Goal: Information Seeking & Learning: Learn about a topic

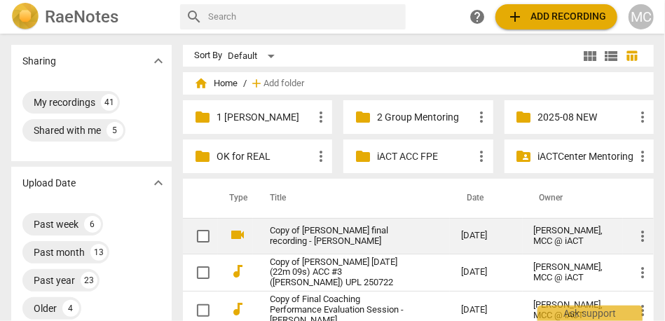
click at [338, 235] on link "Copy of [PERSON_NAME] final recording - [PERSON_NAME]" at bounding box center [340, 236] width 141 height 21
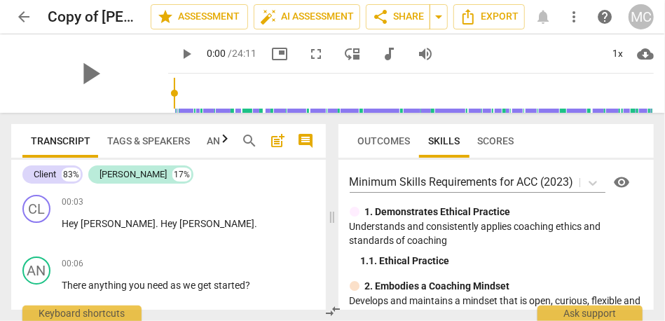
click at [380, 54] on span "audiotrack" at bounding box center [388, 54] width 17 height 17
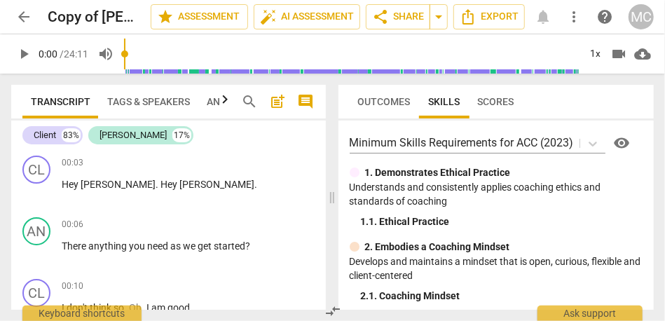
click at [144, 107] on span "Tags & Speakers" at bounding box center [148, 102] width 99 height 20
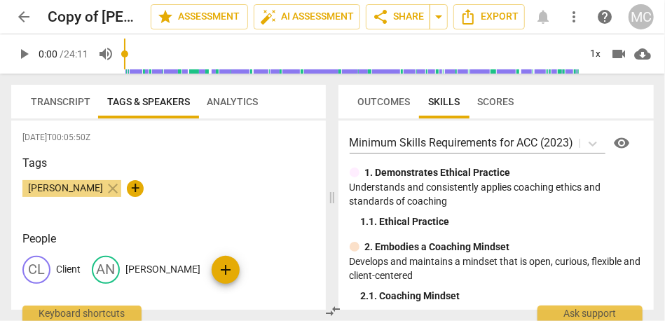
click at [141, 277] on div "AN Andrea" at bounding box center [146, 270] width 109 height 28
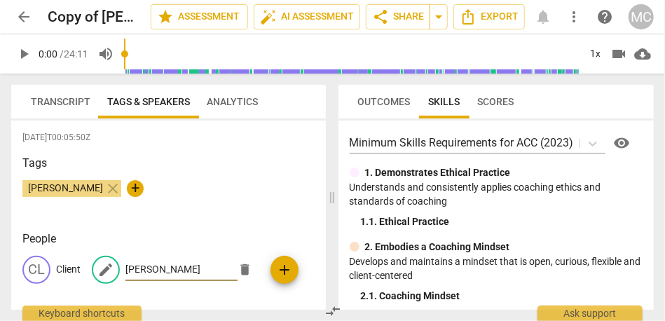
paste input "☘️"
type input "☘️"
click at [221, 209] on div "Tags Sue Trace close +" at bounding box center [168, 187] width 292 height 64
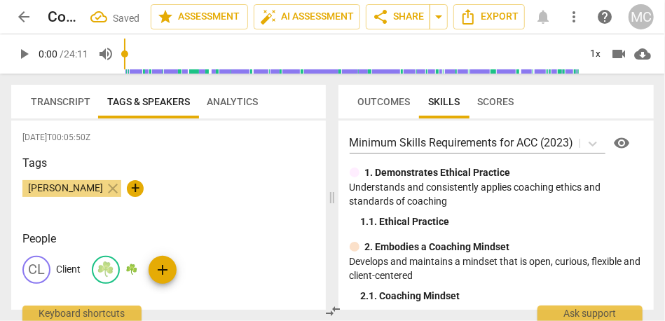
click at [64, 97] on span "Transcript" at bounding box center [61, 101] width 60 height 11
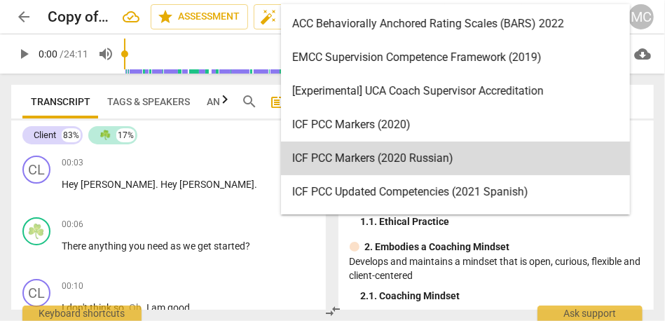
click at [593, 0] on body "arrow_back Copy of Andrea Hernandez final recording - Andrea Hernandez edit sta…" at bounding box center [332, 0] width 665 height 0
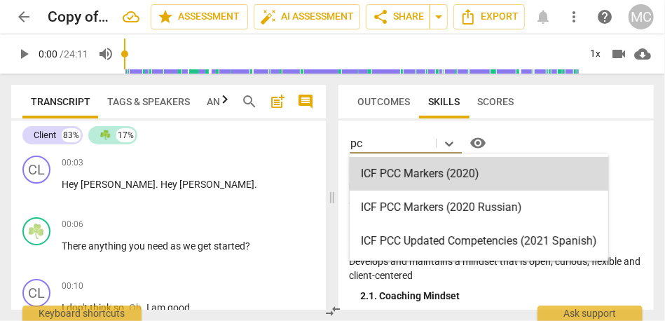
type input "pcc"
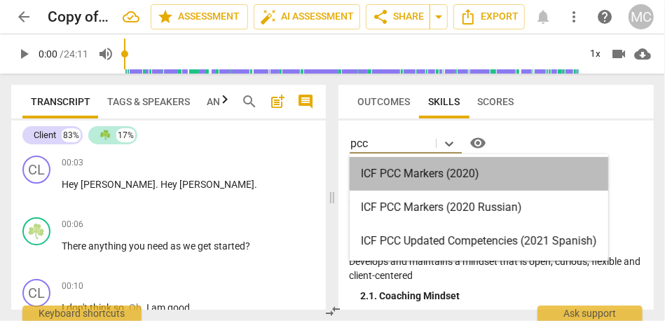
click at [426, 163] on div "ICF PCC Markers (2020)" at bounding box center [479, 174] width 258 height 34
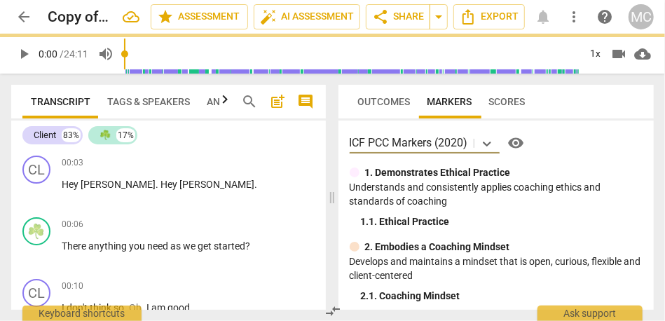
click at [649, 10] on div "MC" at bounding box center [640, 16] width 25 height 25
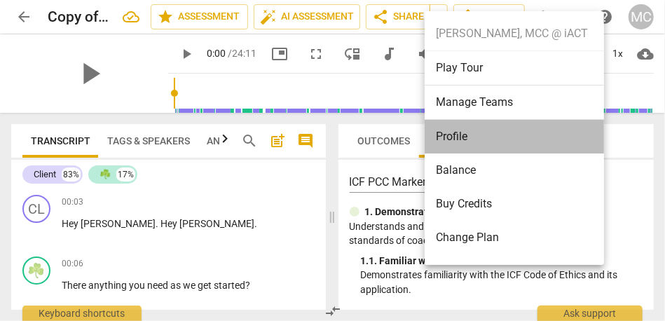
click at [485, 137] on li "Profile" at bounding box center [516, 137] width 184 height 34
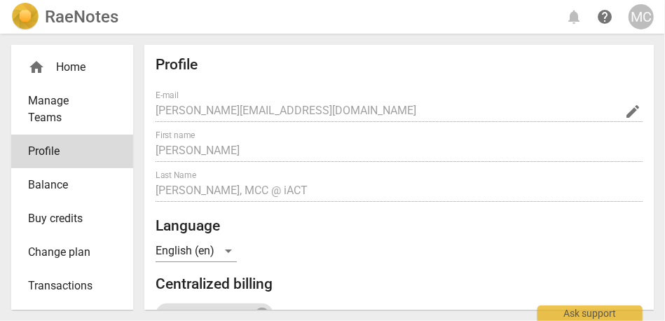
radio input "false"
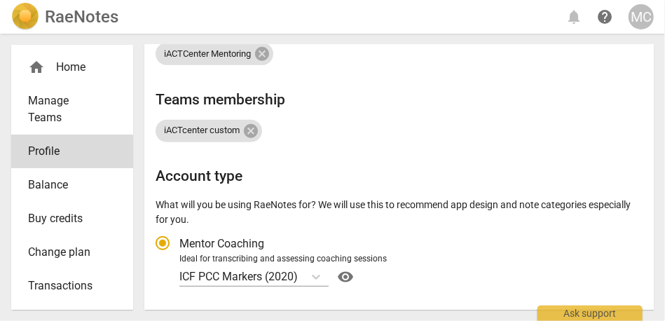
scroll to position [277, 0]
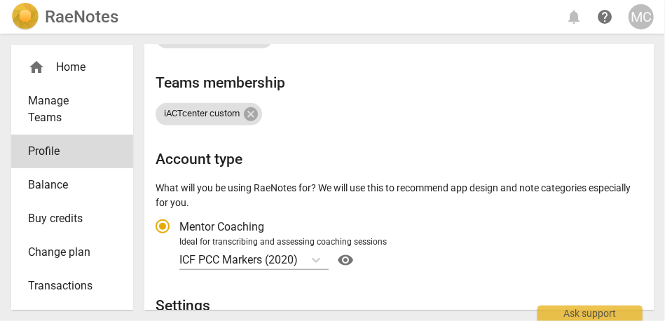
click at [67, 13] on h2 "RaeNotes" at bounding box center [82, 17] width 74 height 20
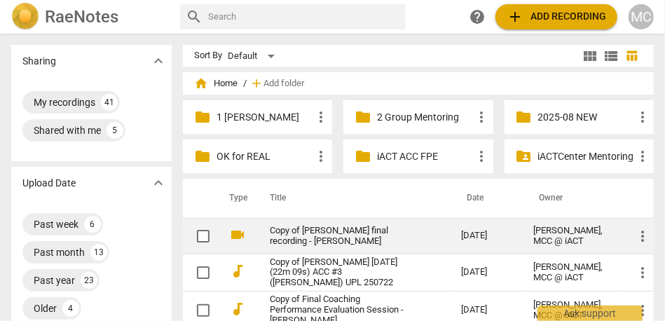
click at [326, 237] on link "Copy of [PERSON_NAME] final recording - [PERSON_NAME]" at bounding box center [340, 236] width 141 height 21
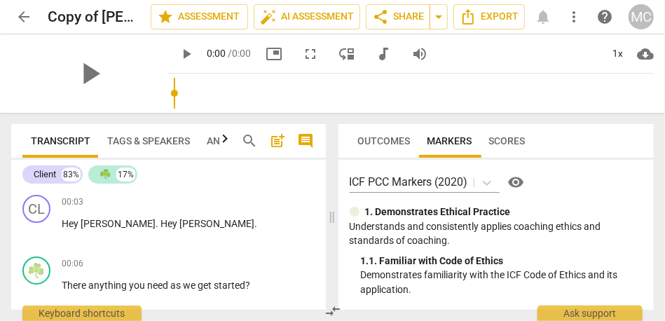
click at [574, 21] on span "more_vert" at bounding box center [573, 16] width 17 height 17
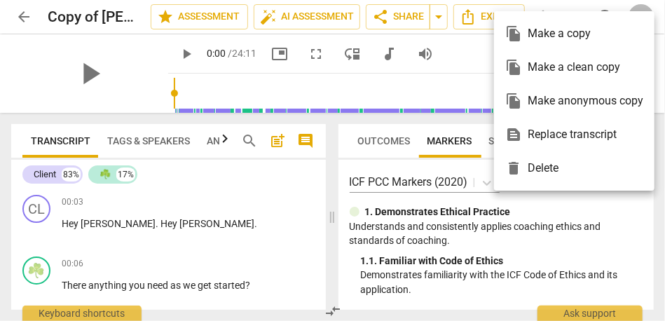
click at [264, 54] on div at bounding box center [332, 160] width 665 height 321
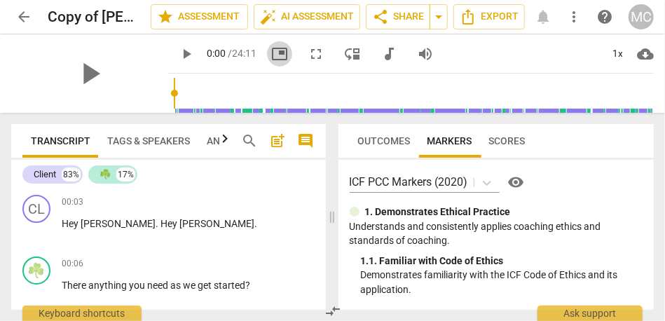
click at [271, 53] on span "picture_in_picture" at bounding box center [279, 54] width 17 height 17
click at [344, 52] on span "move_down" at bounding box center [352, 54] width 17 height 17
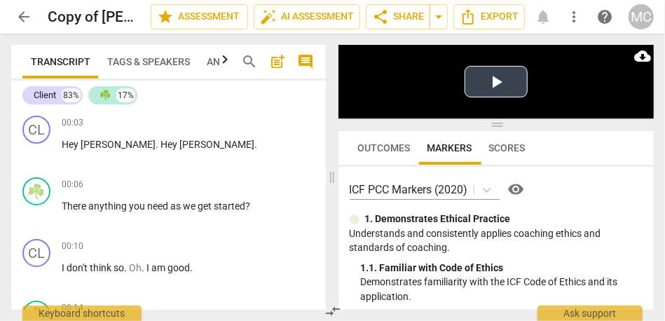
click at [511, 76] on button "Play Video" at bounding box center [495, 82] width 63 height 32
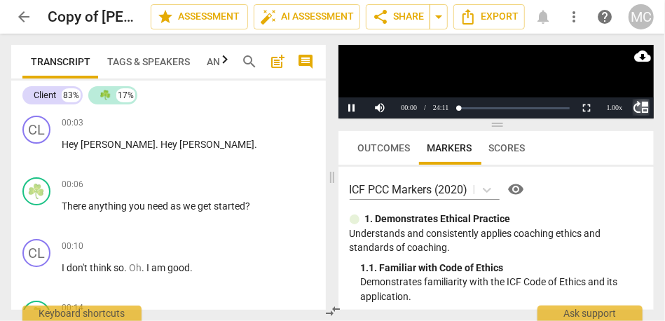
click at [641, 109] on span "move_up" at bounding box center [641, 107] width 17 height 17
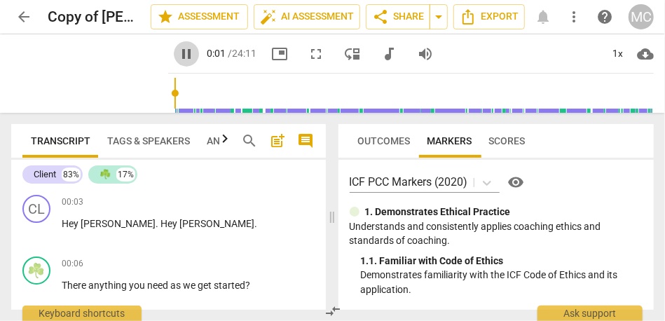
click at [178, 54] on span "pause" at bounding box center [186, 54] width 17 height 17
type input "2"
click at [380, 55] on span "audiotrack" at bounding box center [388, 54] width 17 height 17
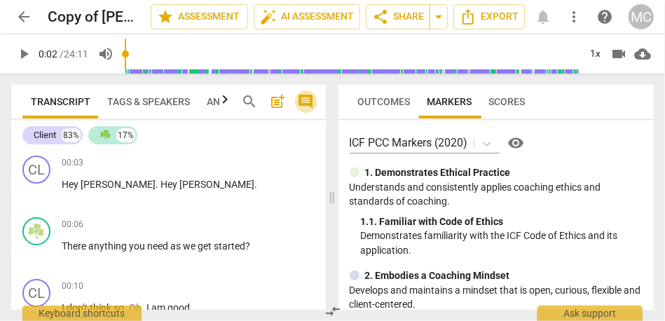
click at [308, 106] on span "comment" at bounding box center [306, 101] width 17 height 17
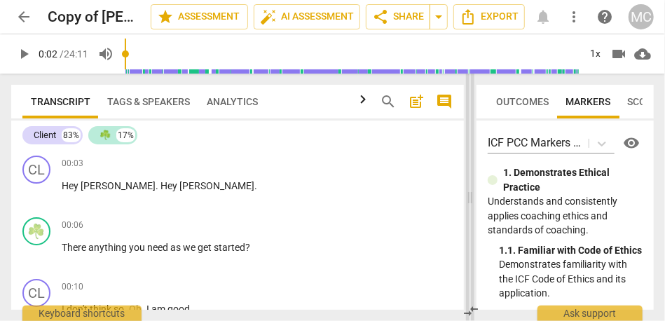
drag, startPoint x: 304, startPoint y: 164, endPoint x: 469, endPoint y: 164, distance: 164.6
click at [469, 164] on span at bounding box center [470, 197] width 8 height 247
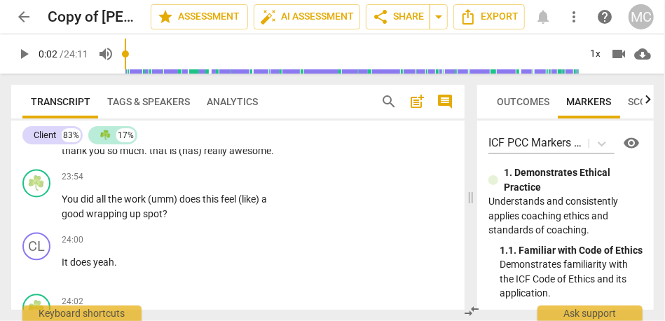
scroll to position [7122, 0]
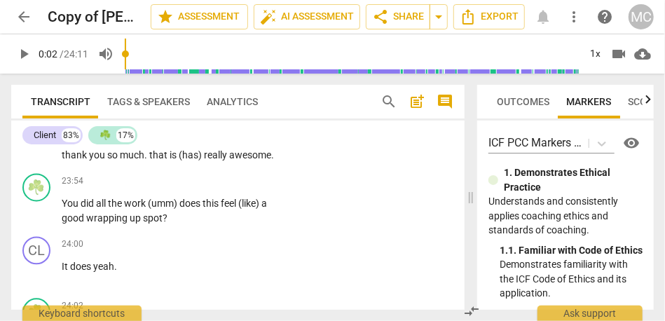
click at [144, 161] on span "much" at bounding box center [132, 155] width 25 height 11
click at [89, 161] on span "thank" at bounding box center [75, 155] width 27 height 11
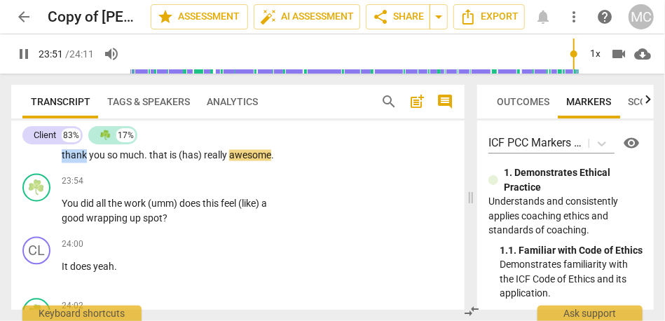
click at [89, 161] on span "thank" at bounding box center [75, 155] width 27 height 11
type input "1432"
drag, startPoint x: 223, startPoint y: 256, endPoint x: 308, endPoint y: 258, distance: 84.8
click at [308, 169] on div "CL play_arrow pause 23:27 + Add competency keyboard_arrow_right Yeah I actually…" at bounding box center [237, 101] width 453 height 135
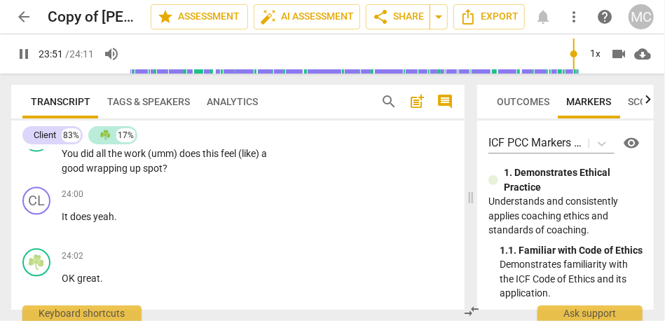
scroll to position [7174, 0]
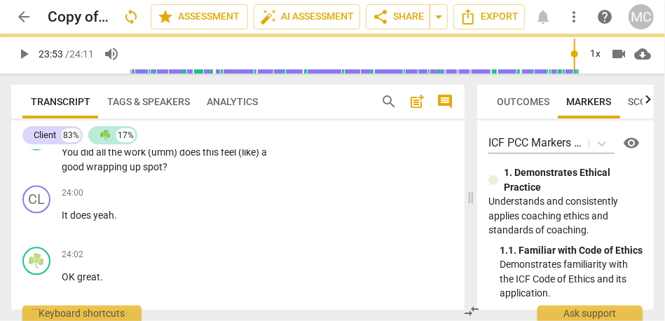
click at [200, 109] on span "awesome" at bounding box center [221, 103] width 42 height 11
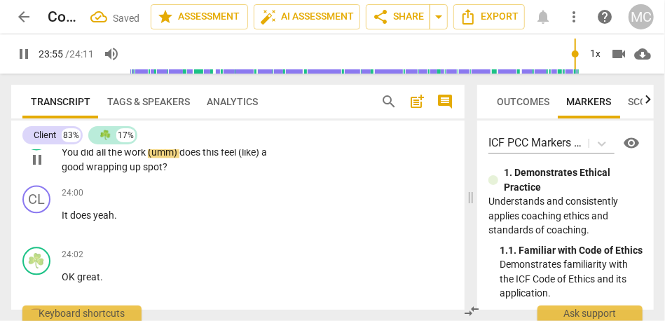
click at [147, 158] on span "work" at bounding box center [136, 151] width 24 height 11
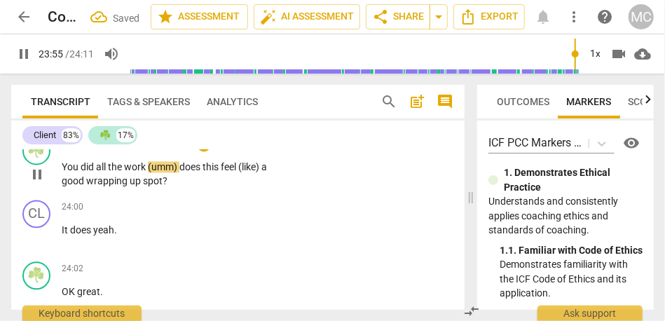
type input "1436"
click at [189, 172] on span "does" at bounding box center [189, 166] width 23 height 11
click at [136, 172] on span "work." at bounding box center [136, 166] width 25 height 11
click at [178, 172] on span "(umm)" at bounding box center [163, 166] width 29 height 11
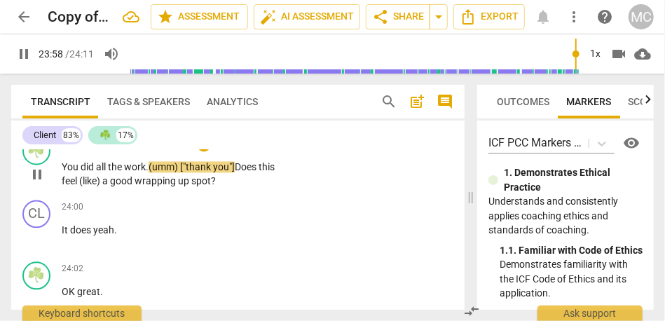
scroll to position [7206, 0]
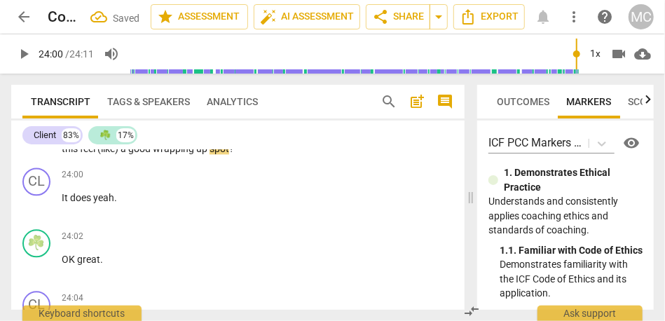
click at [132, 140] on span "work." at bounding box center [136, 134] width 25 height 11
click at [120, 154] on span "(like)" at bounding box center [108, 148] width 23 height 11
click at [117, 154] on span "like)" at bounding box center [107, 148] width 20 height 11
click at [266, 140] on span "Does" at bounding box center [277, 134] width 22 height 11
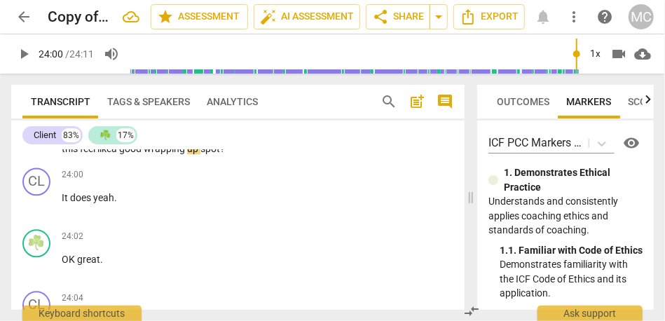
click at [266, 140] on span "Does" at bounding box center [277, 134] width 22 height 11
click at [237, 118] on p "Add competency" at bounding box center [247, 112] width 67 height 13
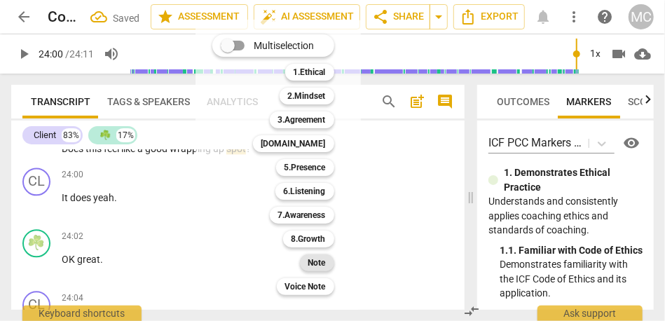
click at [312, 258] on b "Note" at bounding box center [317, 262] width 18 height 17
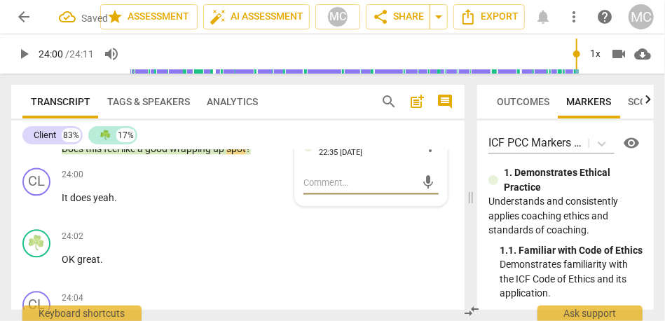
scroll to position [7261, 0]
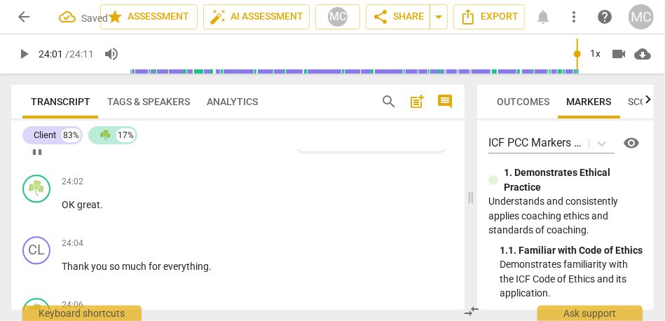
click at [96, 149] on span "yeah" at bounding box center [103, 142] width 21 height 11
type input "1442"
click at [240, 127] on p "Add competency" at bounding box center [247, 120] width 67 height 13
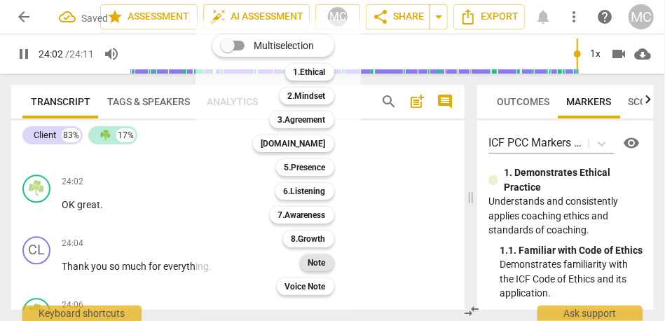
click at [322, 261] on b "Note" at bounding box center [317, 262] width 18 height 17
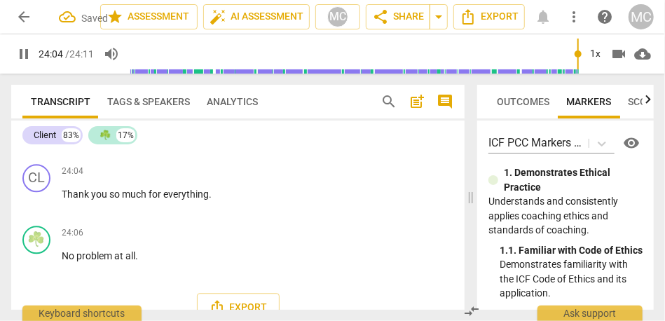
scroll to position [7349, 0]
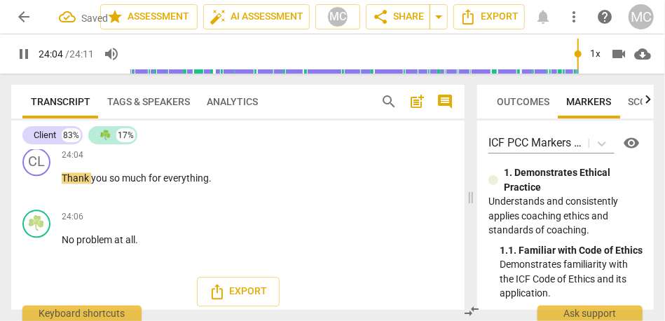
click at [78, 122] on span "great" at bounding box center [88, 116] width 23 height 11
type input "1445"
click at [247, 100] on p "Add competency" at bounding box center [247, 94] width 67 height 13
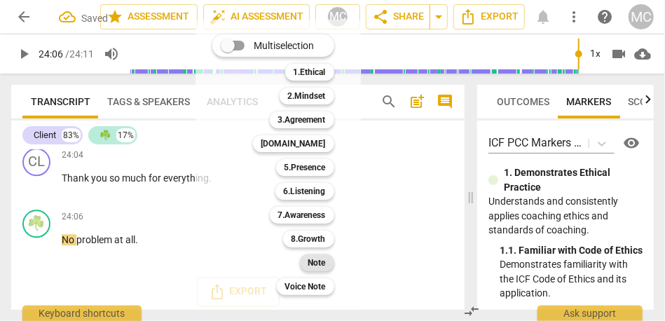
click at [319, 258] on b "Note" at bounding box center [317, 262] width 18 height 17
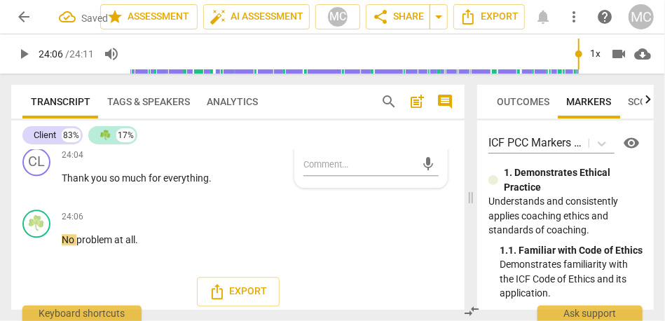
scroll to position [7413, 0]
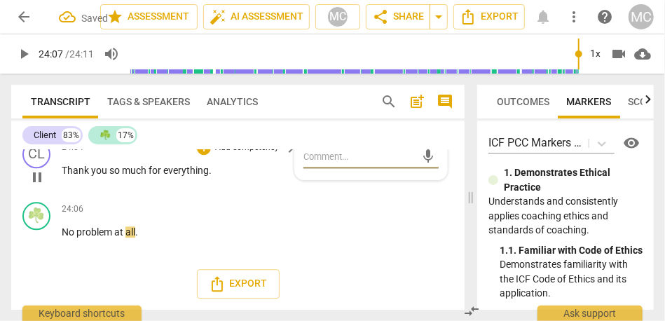
click at [255, 154] on p "Add competency" at bounding box center [247, 147] width 67 height 13
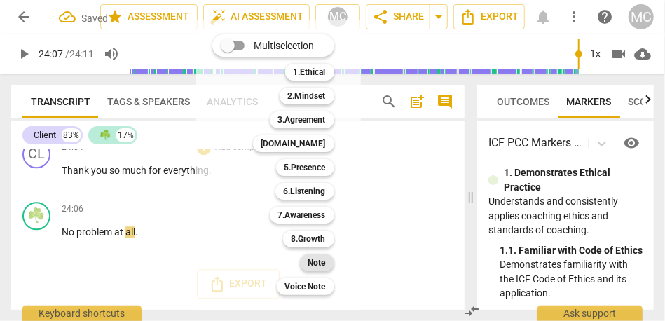
click at [326, 262] on div "Note" at bounding box center [317, 262] width 34 height 17
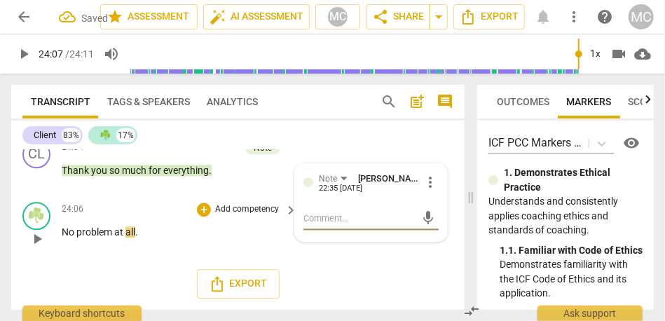
click at [239, 216] on p "Add competency" at bounding box center [247, 209] width 67 height 13
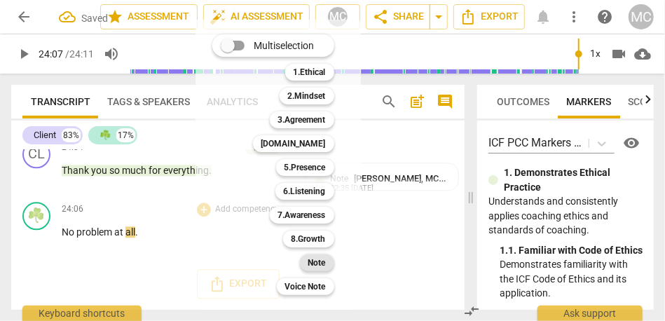
click at [317, 261] on b "Note" at bounding box center [317, 262] width 18 height 17
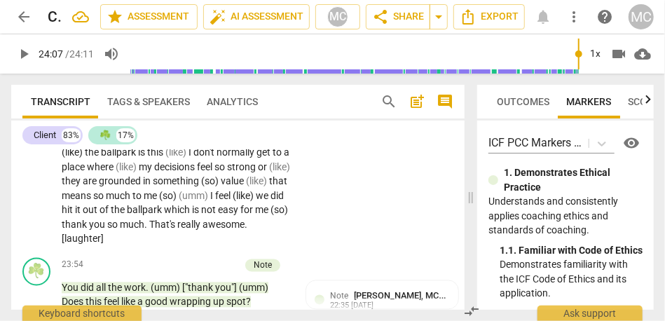
scroll to position [7045, 0]
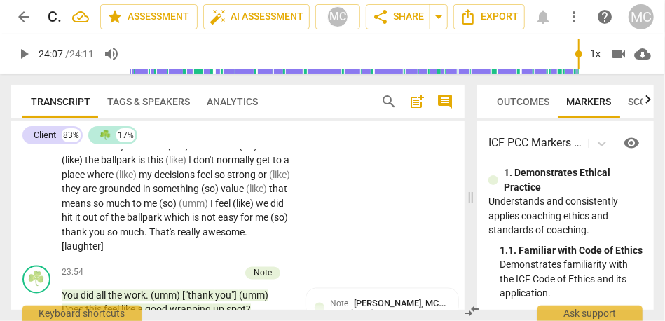
click at [187, 103] on span "ballpark" at bounding box center [170, 97] width 35 height 11
click at [85, 152] on span "I" at bounding box center [87, 146] width 5 height 11
type input "1408"
click at [194, 152] on span "I" at bounding box center [191, 146] width 5 height 11
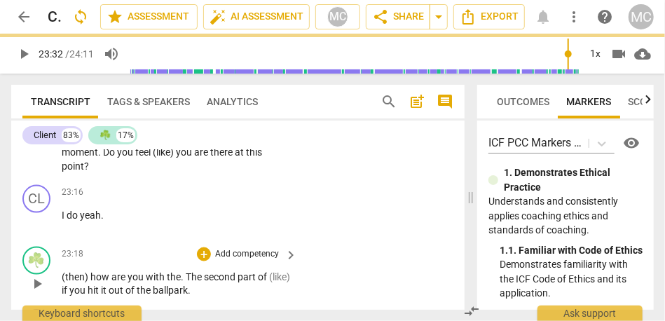
scroll to position [6847, 0]
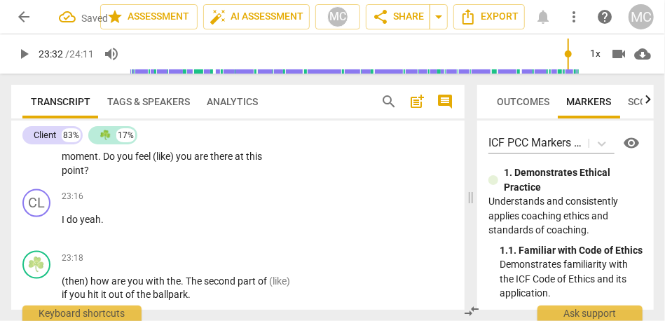
click at [234, 70] on span "my" at bounding box center [226, 64] width 15 height 11
click at [109, 133] on span "(umm)" at bounding box center [125, 127] width 32 height 11
type input "1384"
click at [600, 56] on div "1x" at bounding box center [595, 54] width 27 height 22
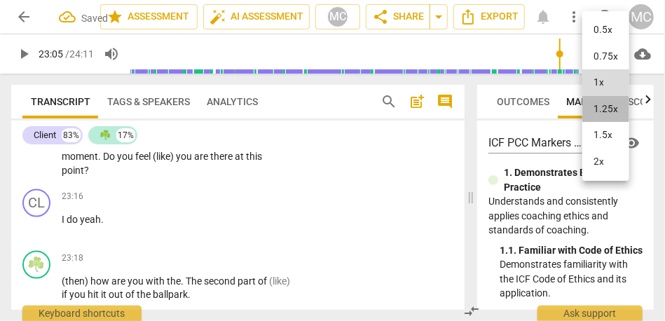
click at [606, 109] on li "1.25x" at bounding box center [605, 109] width 47 height 27
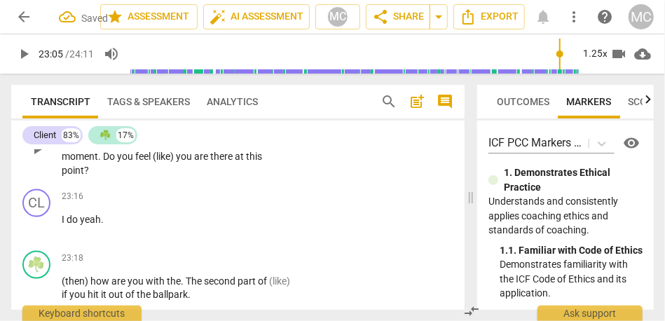
click at [259, 147] on span "clarity" at bounding box center [259, 141] width 27 height 11
click at [215, 133] on span "mentioned" at bounding box center [191, 127] width 48 height 11
type input "1387"
click at [289, 178] on div "Good . You . . . (umm) you mentioned, at the beginning that you wanted to feel …" at bounding box center [180, 148] width 237 height 57
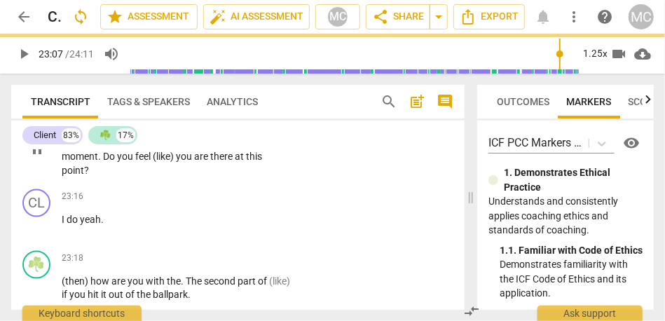
type input "1387"
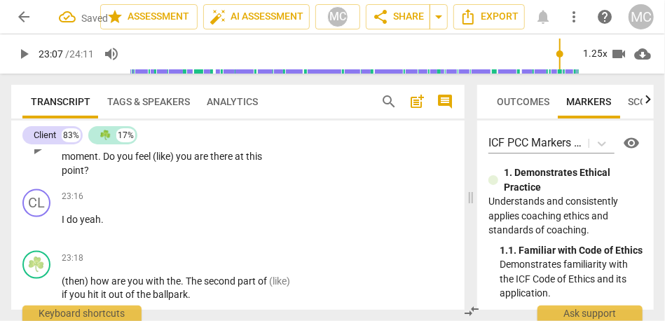
click at [215, 133] on span "," at bounding box center [216, 127] width 4 height 11
click at [229, 133] on span "mentioned—at" at bounding box center [199, 127] width 65 height 11
click at [106, 147] on span "that" at bounding box center [116, 141] width 20 height 11
type input "1387"
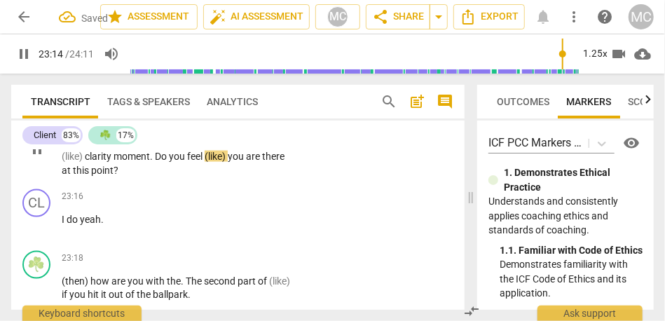
click at [215, 162] on span "(like)" at bounding box center [216, 156] width 23 height 11
click at [222, 162] on span "like)" at bounding box center [215, 156] width 20 height 11
click at [201, 162] on span "feel" at bounding box center [196, 156] width 18 height 11
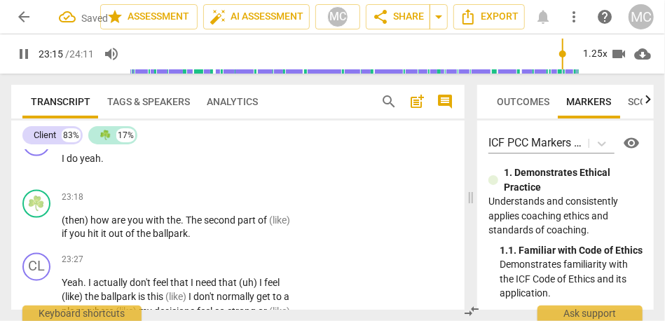
scroll to position [6909, 0]
click at [78, 163] on span "do" at bounding box center [73, 157] width 13 height 11
type input "1398"
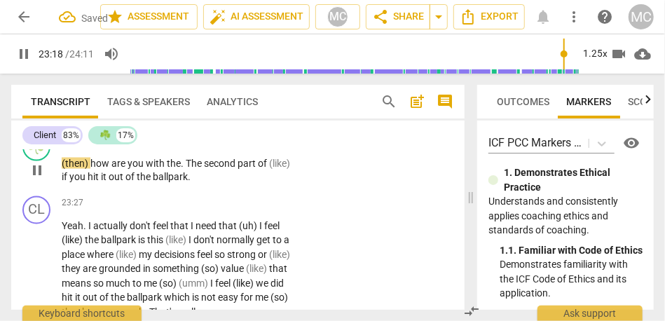
scroll to position [6954, 0]
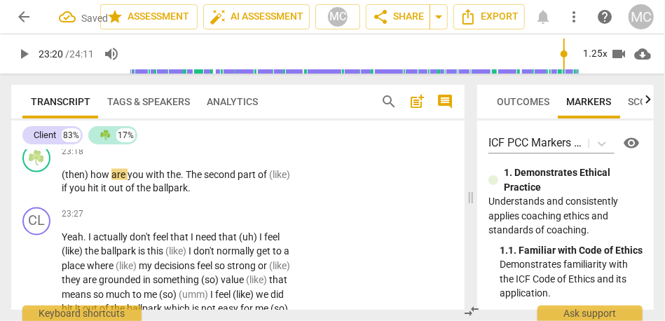
click at [95, 118] on span "Yeah" at bounding box center [92, 112] width 22 height 11
click at [94, 118] on span "Yeah" at bounding box center [92, 112] width 22 height 11
click at [99, 118] on span "Yeah" at bounding box center [92, 112] width 22 height 11
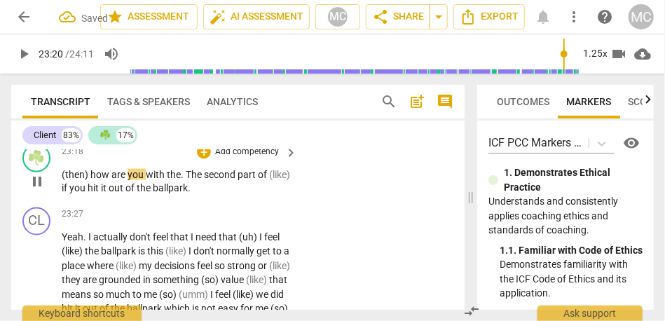
type input "1400"
click at [64, 180] on span "(then)" at bounding box center [76, 174] width 29 height 11
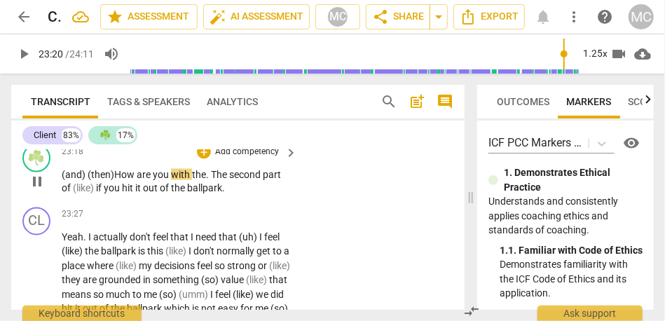
click at [89, 180] on span "(and) (then) H" at bounding box center [92, 174] width 60 height 11
click at [121, 180] on span "ow" at bounding box center [121, 174] width 15 height 11
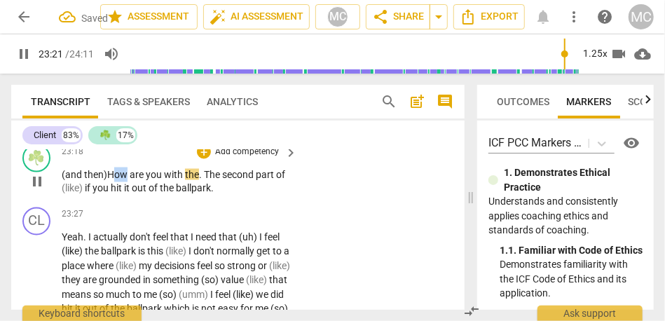
click at [121, 180] on span "ow" at bounding box center [121, 174] width 15 height 11
click at [205, 180] on span "The" at bounding box center [213, 174] width 18 height 11
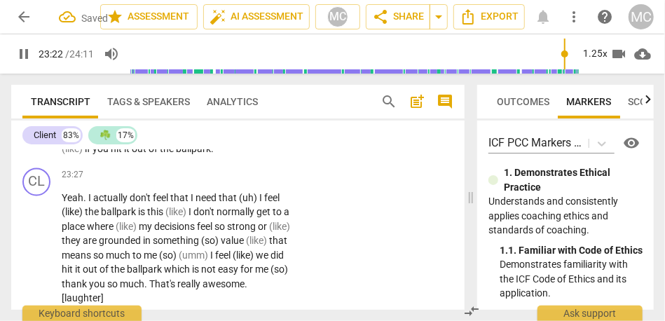
scroll to position [6994, 0]
click at [237, 156] on p "(and then) H ow are you with the... the second part of (like) if you hit it out…" at bounding box center [176, 141] width 228 height 29
click at [275, 140] on span "of" at bounding box center [279, 134] width 9 height 11
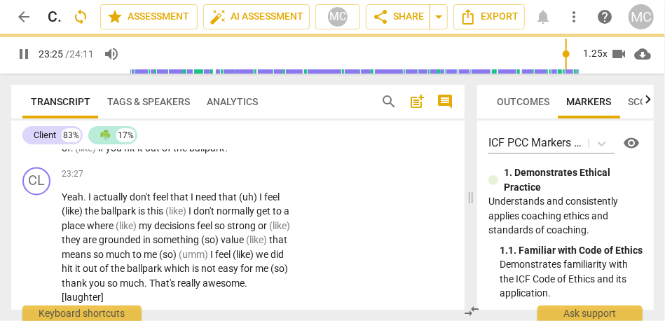
click at [240, 118] on p "Add competency" at bounding box center [247, 112] width 67 height 13
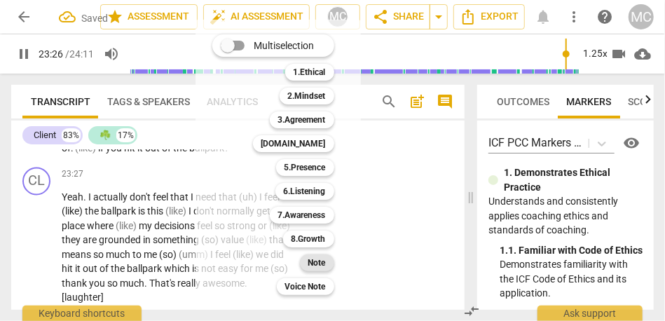
click at [311, 258] on b "Note" at bounding box center [317, 262] width 18 height 17
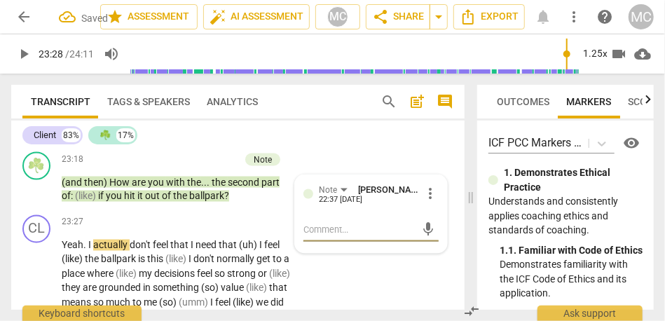
scroll to position [6931, 0]
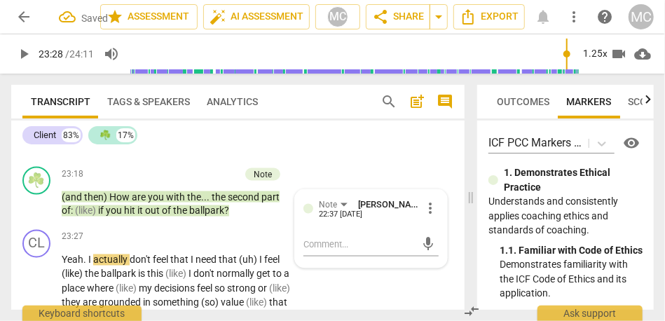
click at [243, 119] on p "Add competency" at bounding box center [247, 112] width 67 height 13
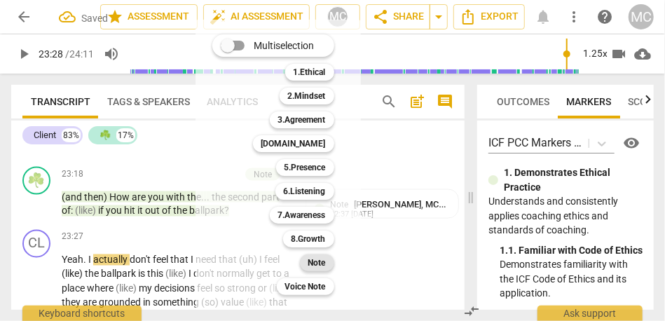
click at [317, 258] on b "Note" at bounding box center [317, 262] width 18 height 17
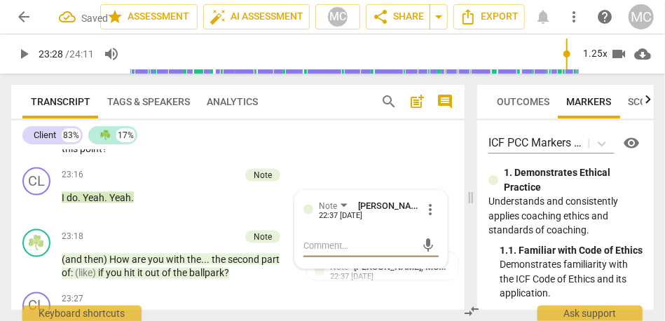
scroll to position [6868, 0]
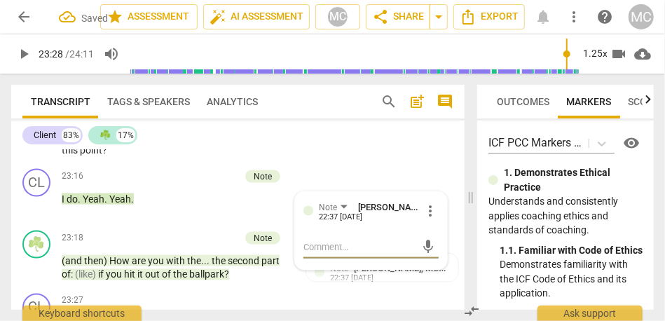
click at [252, 91] on p "Add competency" at bounding box center [247, 84] width 67 height 13
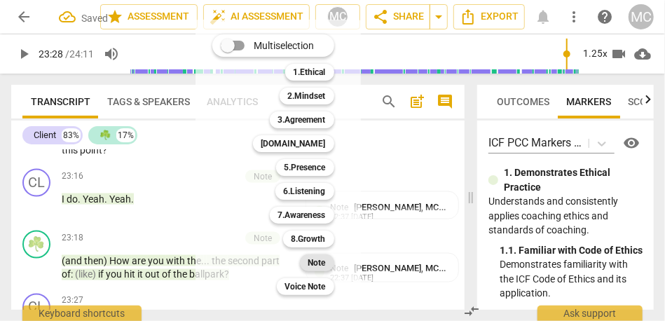
click at [314, 259] on b "Note" at bounding box center [317, 262] width 18 height 17
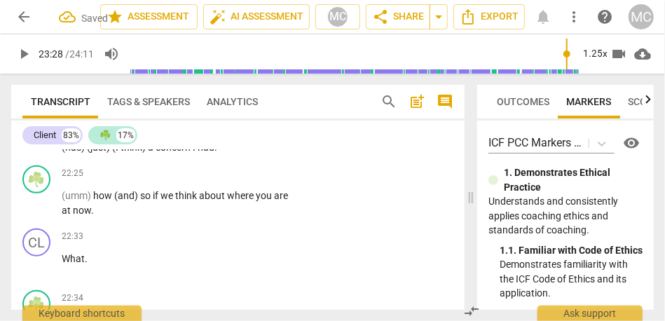
scroll to position [6445, 0]
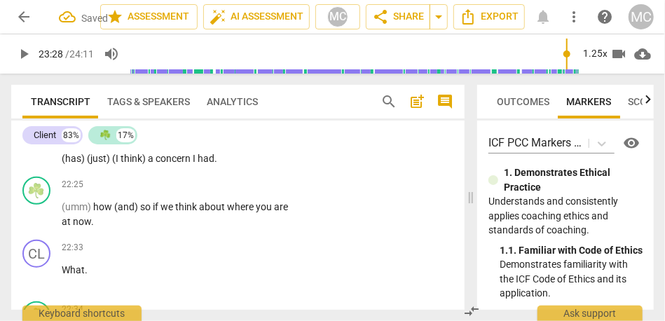
click at [167, 164] on span "concern" at bounding box center [174, 158] width 37 height 11
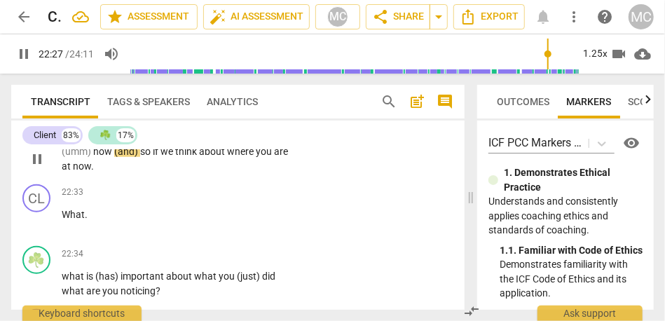
scroll to position [6489, 0]
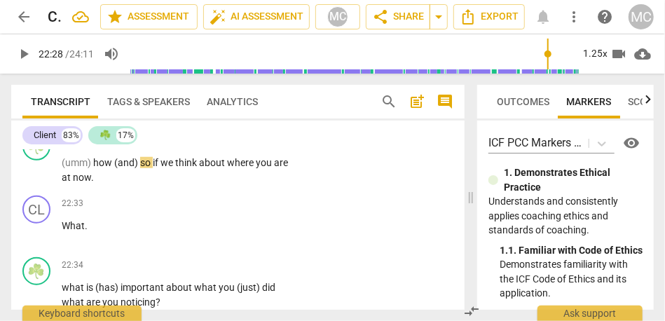
click at [165, 120] on span "concern" at bounding box center [174, 114] width 37 height 11
click at [208, 120] on span "had" at bounding box center [206, 114] width 17 height 11
type input "1345"
drag, startPoint x: 95, startPoint y: 265, endPoint x: 53, endPoint y: 265, distance: 42.0
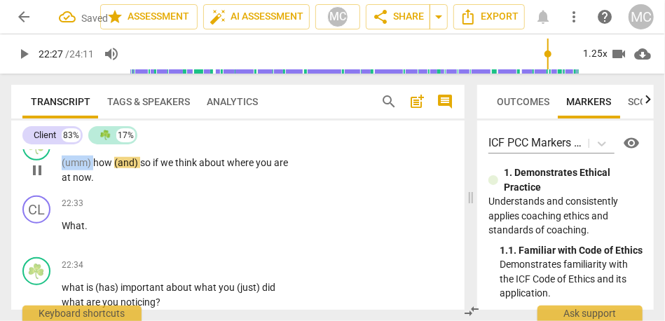
click at [53, 190] on div "☘️ play_arrow pause 22:25 + Add competency keyboard_arrow_right (umm) how (and)…" at bounding box center [237, 158] width 453 height 63
type input "1347"
click at [165, 139] on div "Client 83% ☘️ 17%" at bounding box center [237, 135] width 431 height 24
click at [67, 168] on span "how" at bounding box center [72, 162] width 21 height 11
click at [85, 168] on span "(and)" at bounding box center [97, 162] width 26 height 11
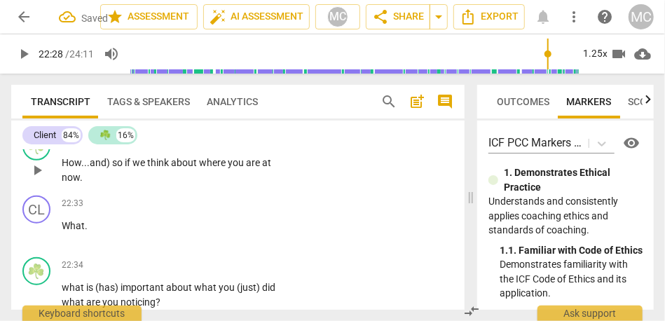
click at [115, 168] on span "so" at bounding box center [118, 162] width 13 height 11
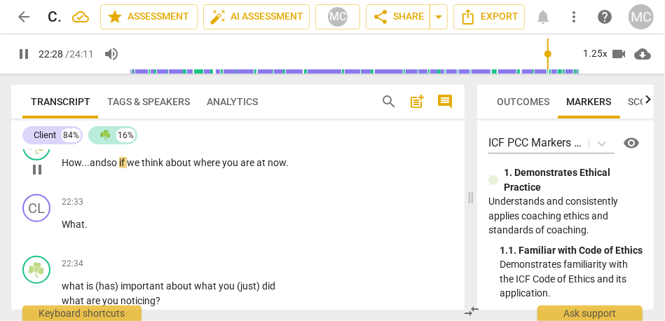
click at [126, 168] on span "if" at bounding box center [123, 162] width 8 height 11
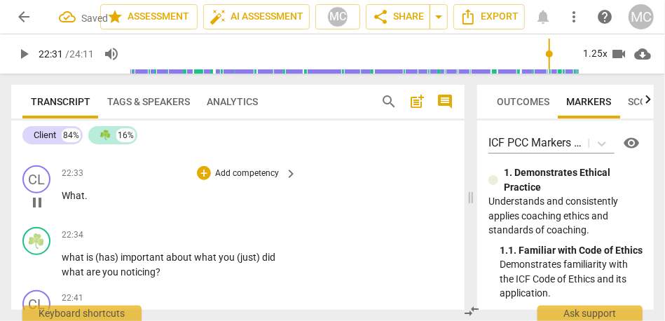
click at [62, 201] on span "What" at bounding box center [73, 195] width 23 height 11
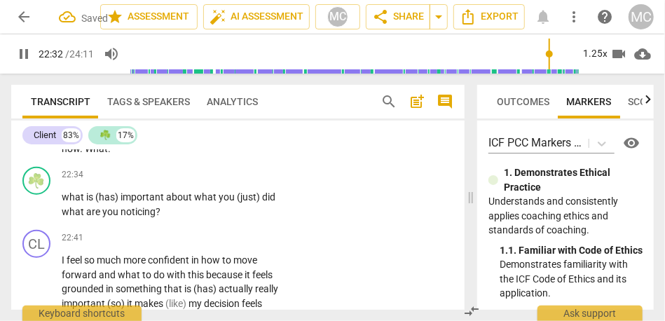
click at [86, 154] on span "What" at bounding box center [96, 148] width 23 height 11
type input "1354"
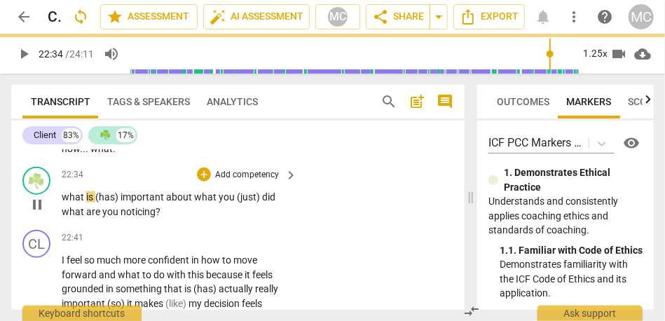
click at [63, 202] on span "what" at bounding box center [74, 196] width 25 height 11
type input "1355"
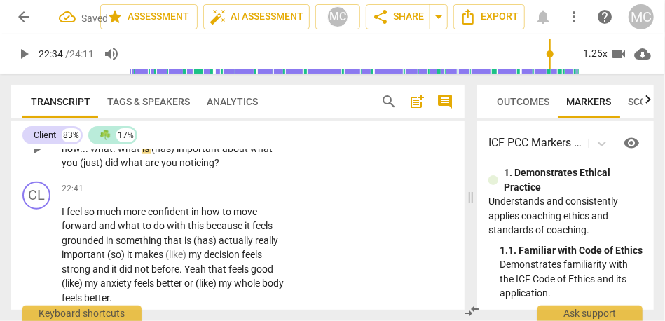
click at [120, 170] on p "How . . . and so , if we think about where you are at now . . . what . what is …" at bounding box center [176, 148] width 228 height 43
click at [179, 154] on span "important" at bounding box center [201, 148] width 46 height 11
click at [102, 168] on span "what" at bounding box center [89, 162] width 25 height 11
click at [248, 118] on p "Add competency" at bounding box center [247, 112] width 67 height 13
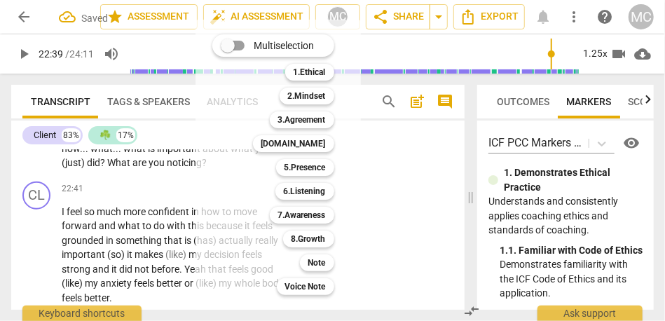
click at [310, 274] on div "Note 9" at bounding box center [324, 263] width 61 height 24
click at [312, 270] on b "Note" at bounding box center [317, 262] width 18 height 17
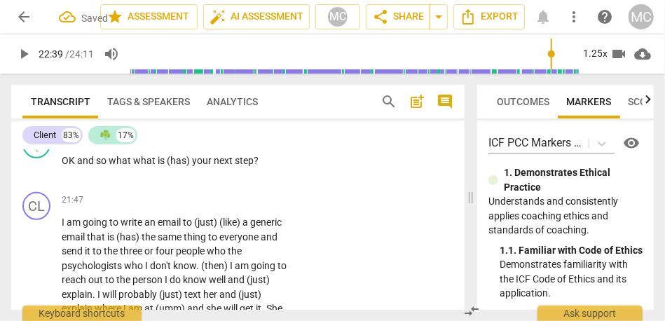
scroll to position [6250, 0]
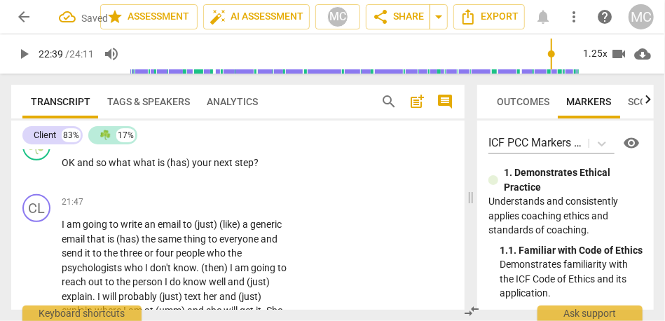
click at [254, 105] on span "Yeah" at bounding box center [265, 99] width 22 height 11
click at [78, 168] on span "and" at bounding box center [86, 162] width 19 height 11
type input "1302"
click at [111, 168] on span "what" at bounding box center [121, 162] width 25 height 11
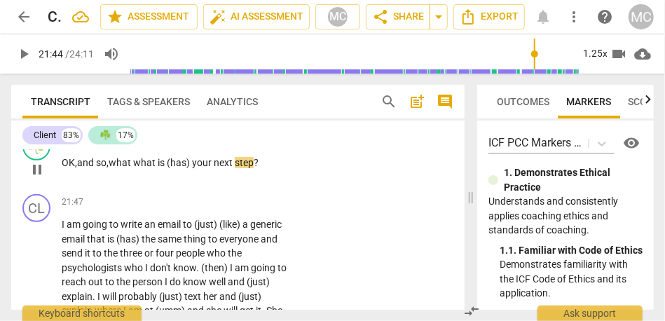
click at [137, 168] on span "what" at bounding box center [145, 162] width 25 height 11
click at [130, 168] on span "what..." at bounding box center [124, 162] width 31 height 11
drag, startPoint x: 179, startPoint y: 263, endPoint x: 201, endPoint y: 263, distance: 22.4
click at [198, 168] on span "(has)" at bounding box center [185, 162] width 25 height 11
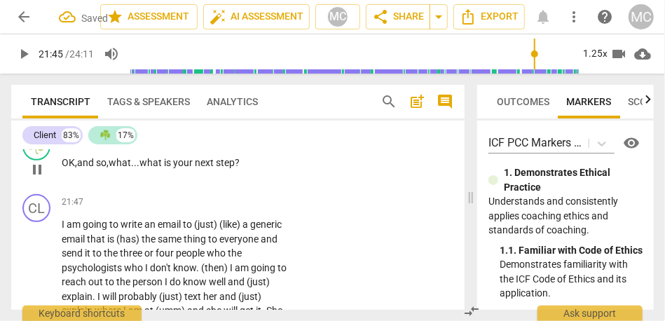
click at [244, 147] on p "Add competency" at bounding box center [247, 140] width 67 height 13
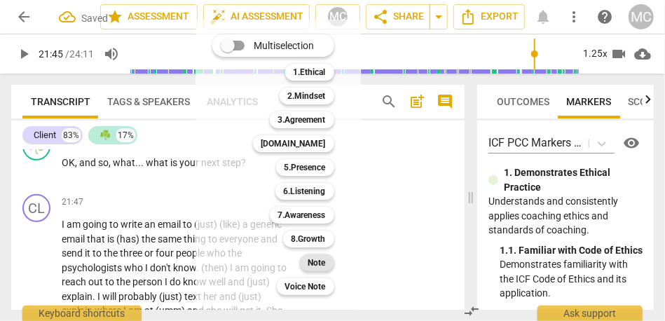
click at [324, 254] on b "Note" at bounding box center [317, 262] width 18 height 17
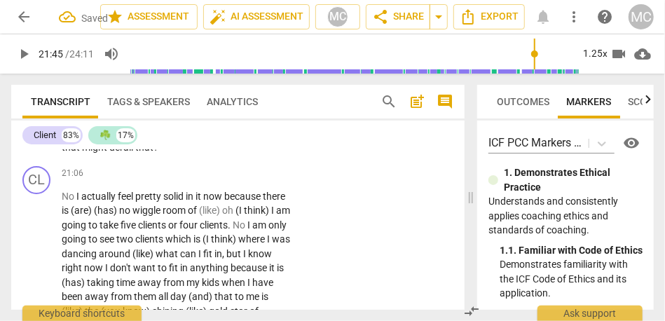
scroll to position [6019, 0]
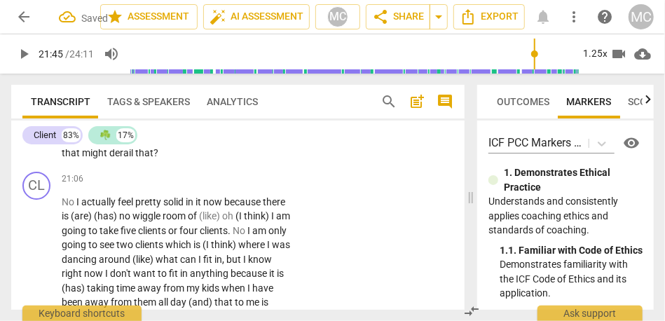
click at [85, 81] on span "think)" at bounding box center [75, 75] width 27 height 11
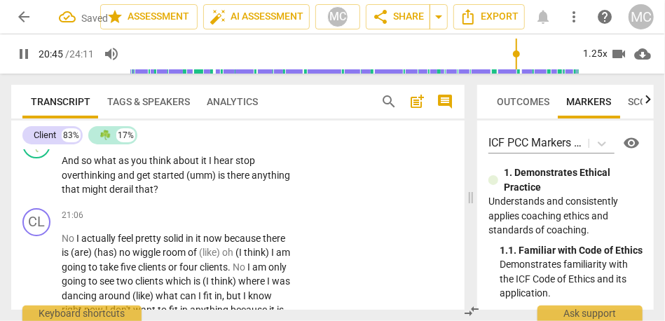
scroll to position [5981, 0]
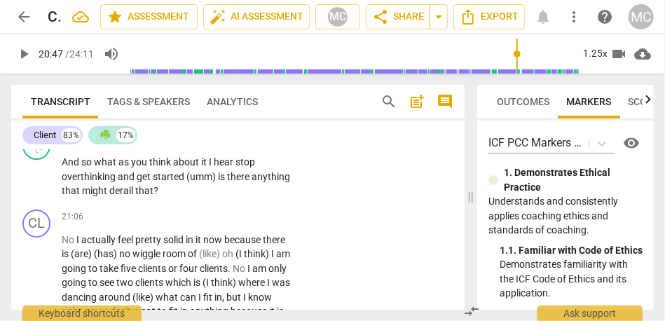
click at [81, 119] on span "think)" at bounding box center [75, 113] width 27 height 11
click at [101, 119] on span "do" at bounding box center [99, 113] width 11 height 11
type input "1245"
click at [62, 167] on span "And" at bounding box center [72, 161] width 20 height 11
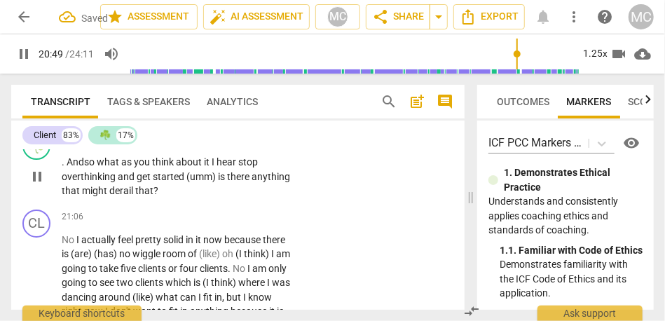
type input "1250"
click at [128, 167] on span "as" at bounding box center [127, 161] width 13 height 11
click at [221, 167] on span "I" at bounding box center [219, 161] width 5 height 11
click at [253, 167] on span "stop" at bounding box center [259, 161] width 20 height 11
click at [188, 182] on span "(umm)" at bounding box center [202, 176] width 32 height 11
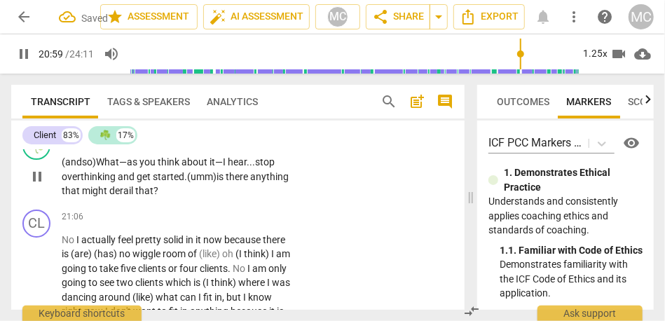
click at [216, 182] on span "(umm)" at bounding box center [201, 176] width 29 height 11
type input "1261"
click at [248, 146] on p "Add competency" at bounding box center [247, 140] width 67 height 13
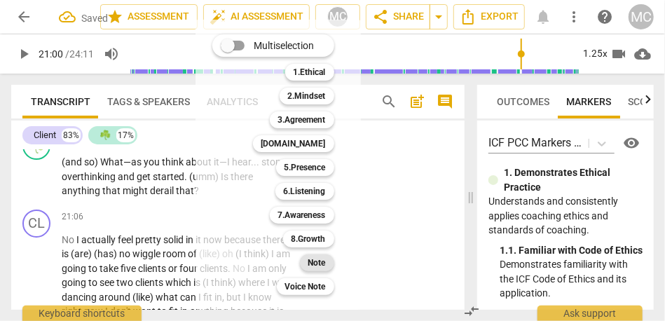
click at [315, 265] on b "Note" at bounding box center [317, 262] width 18 height 17
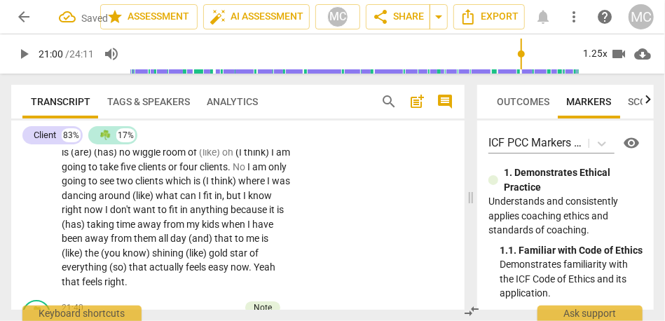
scroll to position [6068, 0]
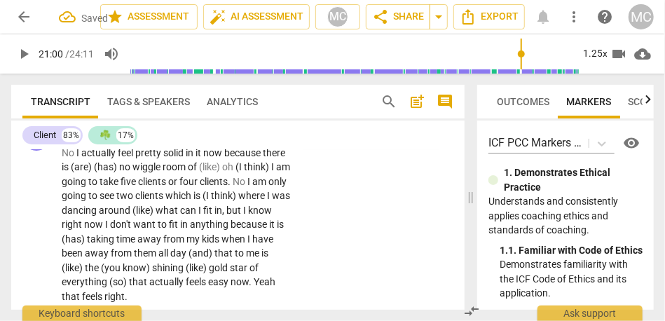
drag, startPoint x: 210, startPoint y: 209, endPoint x: 188, endPoint y: 209, distance: 21.7
click at [188, 111] on p "(and so) What—as you think about it—I hear . . . stop overthinking and get star…" at bounding box center [176, 89] width 228 height 43
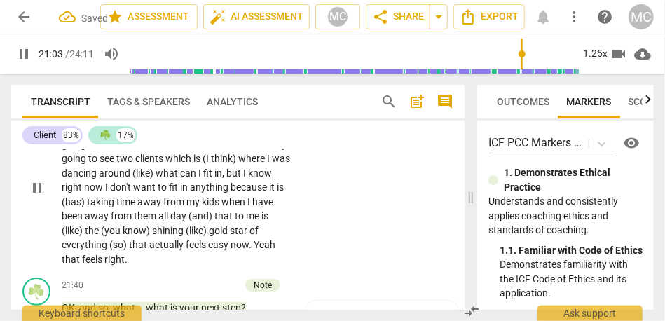
scroll to position [6105, 0]
click at [27, 58] on span "pause" at bounding box center [23, 54] width 17 height 17
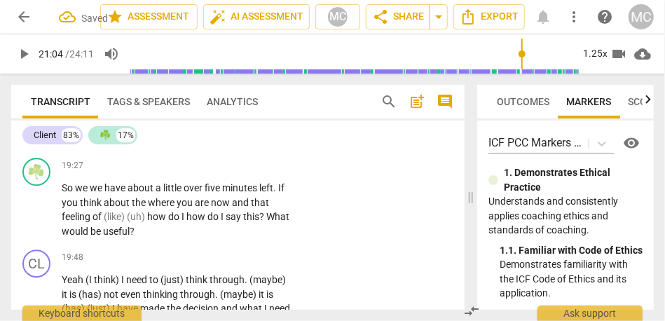
scroll to position [5590, 0]
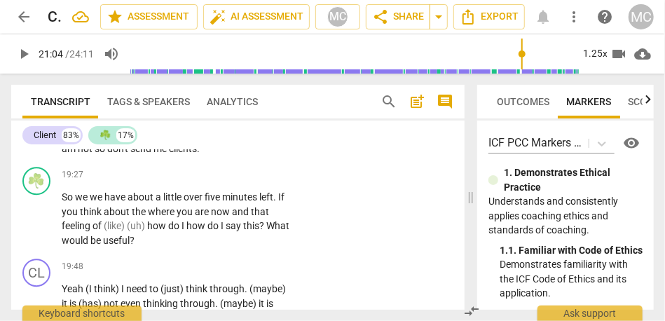
click at [95, 154] on span "not" at bounding box center [86, 148] width 17 height 11
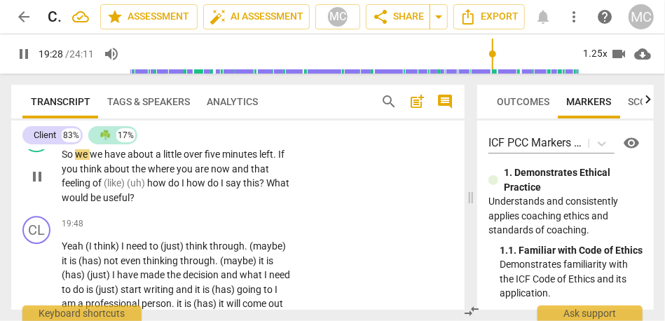
click at [63, 160] on span "So" at bounding box center [68, 154] width 13 height 11
type input "1169"
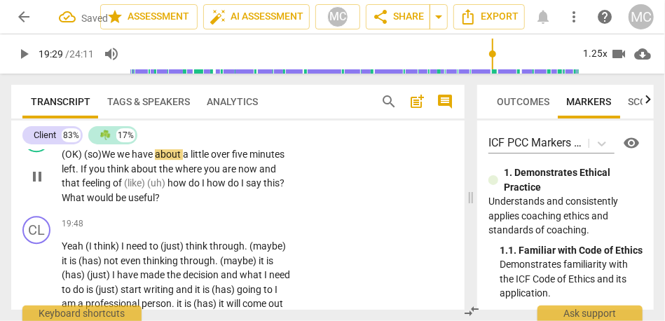
click at [74, 205] on p "(OK) (so) We we have about a little over five minutes left . If you think about…" at bounding box center [176, 175] width 228 height 57
click at [76, 160] on span "(OK) (so)" at bounding box center [82, 154] width 40 height 11
click at [120, 160] on span "we" at bounding box center [124, 154] width 15 height 11
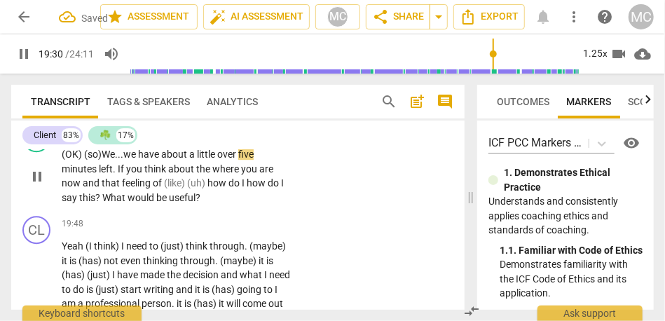
click at [132, 160] on span "we" at bounding box center [130, 154] width 15 height 11
click at [189, 160] on span "about" at bounding box center [175, 154] width 28 height 11
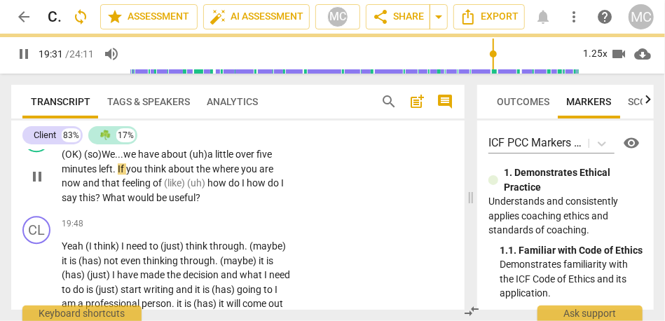
scroll to position [5643, 0]
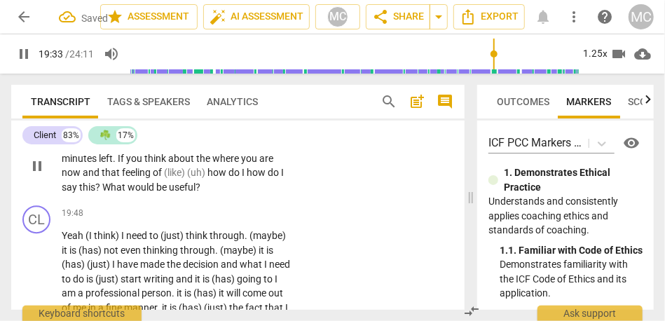
click at [214, 164] on span "where" at bounding box center [226, 158] width 29 height 11
click at [165, 178] on span "(like)" at bounding box center [175, 172] width 23 height 11
click at [134, 178] on span "feeling" at bounding box center [137, 172] width 31 height 11
click at [187, 178] on span "(like)" at bounding box center [175, 172] width 23 height 11
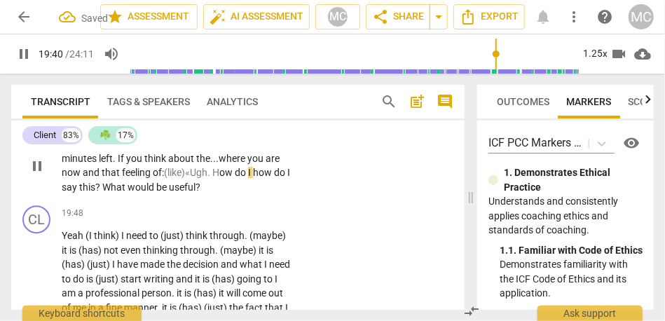
click at [253, 178] on span "I" at bounding box center [250, 172] width 5 height 11
click at [113, 193] on span "this" at bounding box center [105, 186] width 16 height 11
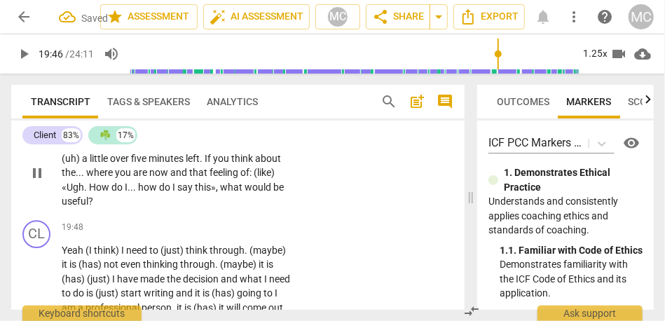
click at [237, 128] on p "Add competency" at bounding box center [247, 122] width 67 height 13
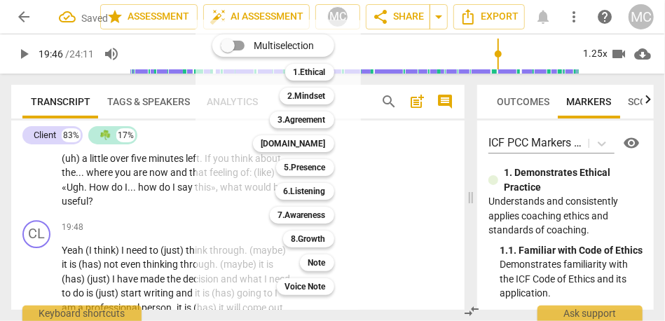
click at [333, 268] on div "Note 9" at bounding box center [324, 263] width 61 height 24
click at [325, 265] on b "Note" at bounding box center [317, 262] width 18 height 17
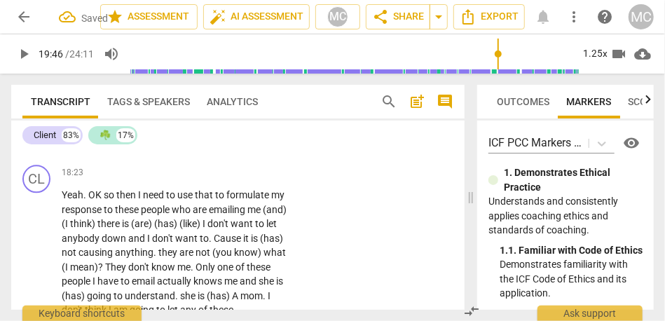
scroll to position [5346, 0]
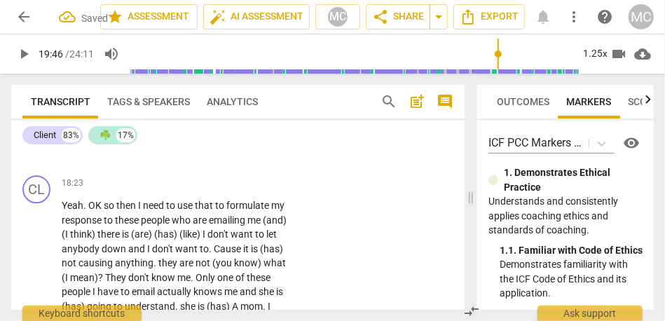
click at [151, 101] on span "than" at bounding box center [150, 95] width 22 height 11
click at [195, 101] on span "outside" at bounding box center [192, 95] width 34 height 11
type input "1096"
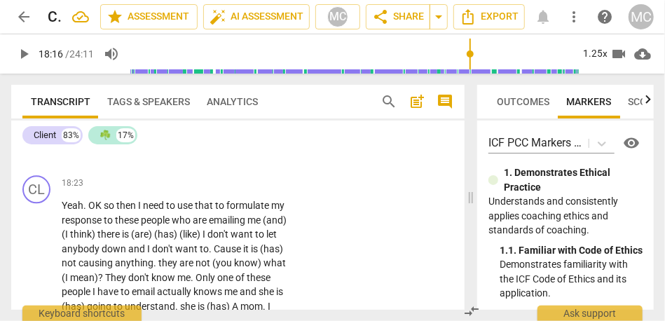
click at [221, 101] on span "role" at bounding box center [217, 95] width 16 height 11
click at [62, 149] on span "And" at bounding box center [72, 143] width 20 height 11
type input "1100"
click at [289, 103] on div "Really good (I think) on the decision making front I feel (like) that this is f…" at bounding box center [180, 52] width 237 height 101
click at [282, 101] on span ""OK"}" at bounding box center [272, 95] width 22 height 11
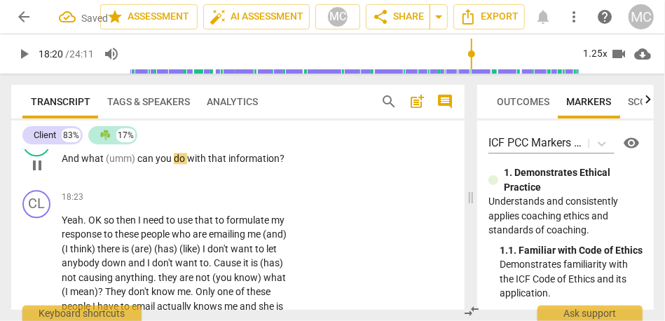
click at [60, 174] on div "play_arrow pause" at bounding box center [44, 165] width 36 height 18
type input "1100"
drag, startPoint x: 82, startPoint y: 247, endPoint x: 42, endPoint y: 246, distance: 39.9
click at [42, 184] on div "☘️ play_arrow pause 18:18 + Add competency keyboard_arrow_right And what (umm) …" at bounding box center [237, 154] width 453 height 62
click at [97, 101] on span "counseling" at bounding box center [86, 95] width 49 height 11
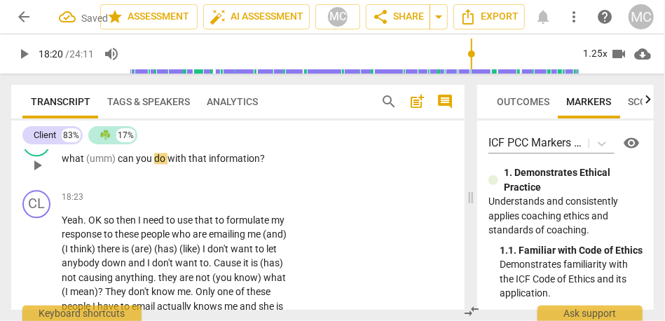
click at [63, 164] on span "what" at bounding box center [74, 158] width 25 height 11
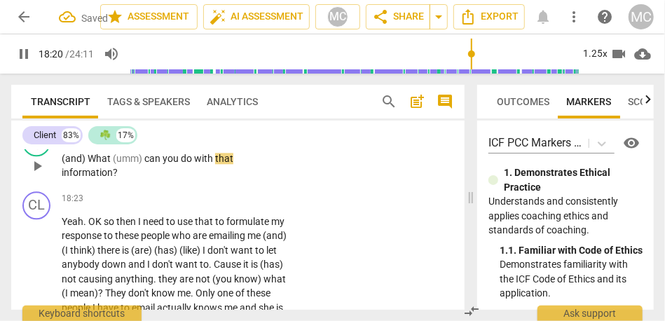
click at [97, 164] on span "(and) What" at bounding box center [87, 158] width 51 height 11
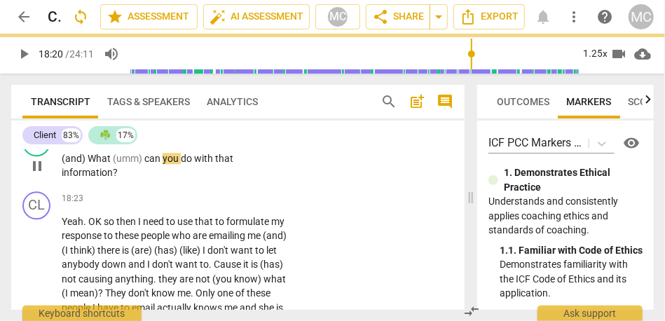
click at [144, 164] on span "can" at bounding box center [153, 158] width 18 height 11
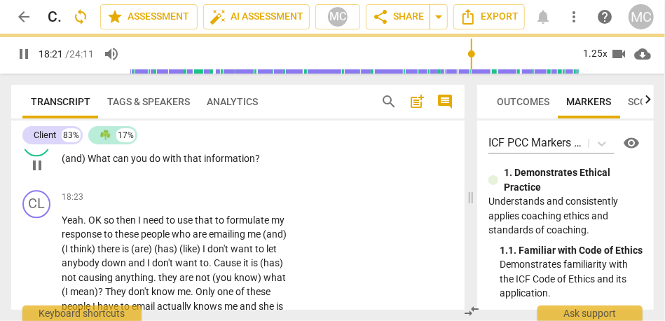
click at [233, 142] on p "Add competency" at bounding box center [247, 136] width 67 height 13
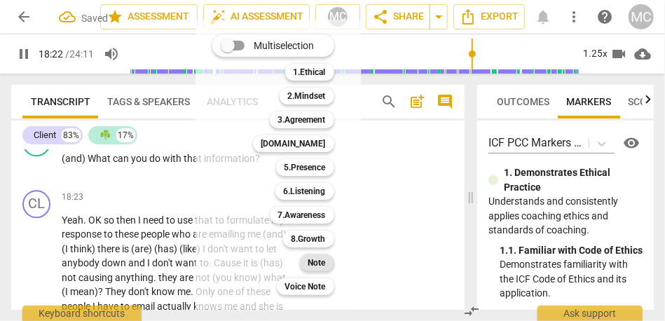
click at [315, 261] on b "Note" at bounding box center [317, 262] width 18 height 17
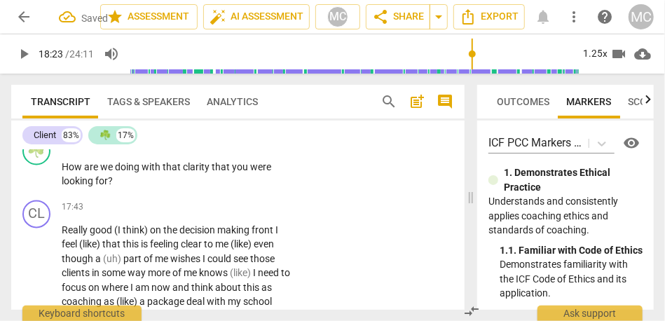
scroll to position [5123, 0]
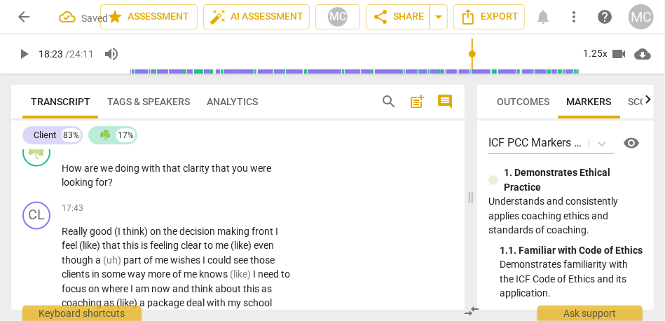
click at [134, 125] on span "years" at bounding box center [122, 119] width 26 height 11
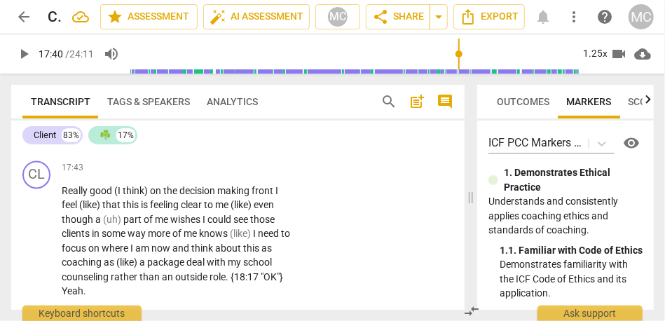
click at [237, 111] on p "Add competency" at bounding box center [247, 105] width 67 height 13
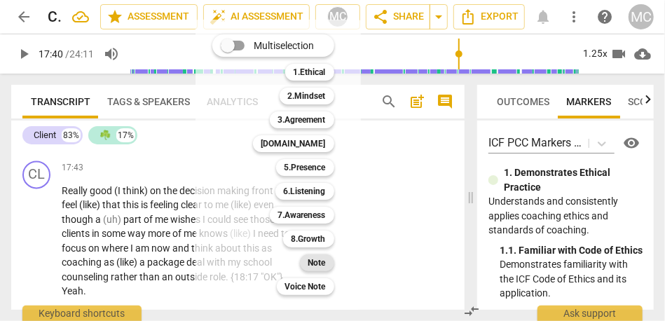
click at [324, 267] on b "Note" at bounding box center [317, 262] width 18 height 17
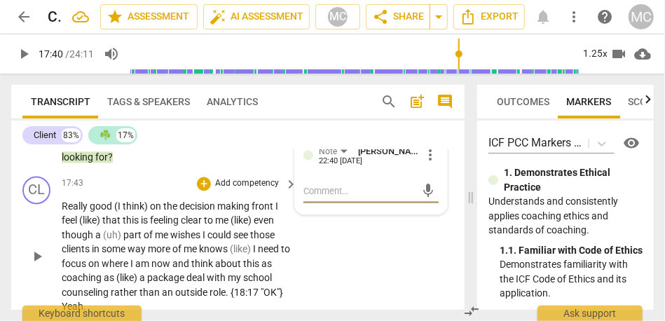
scroll to position [5145, 0]
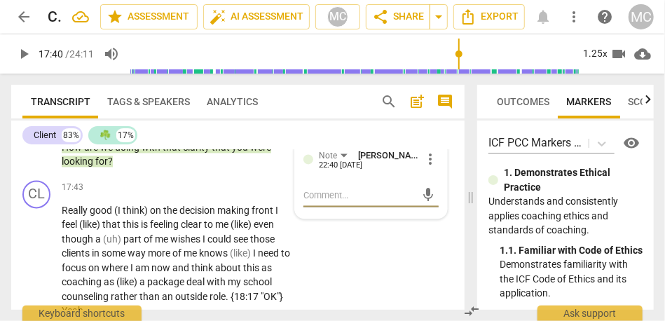
click at [237, 104] on span "good" at bounding box center [248, 97] width 22 height 11
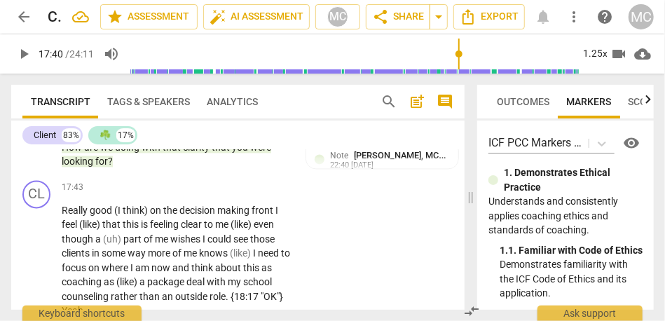
click at [237, 104] on span "good" at bounding box center [248, 97] width 22 height 11
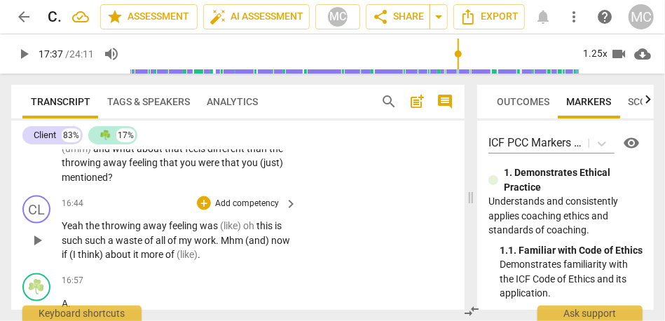
scroll to position [4749, 0]
click at [231, 106] on span "was" at bounding box center [221, 100] width 20 height 11
click at [269, 106] on span "look" at bounding box center [278, 100] width 18 height 11
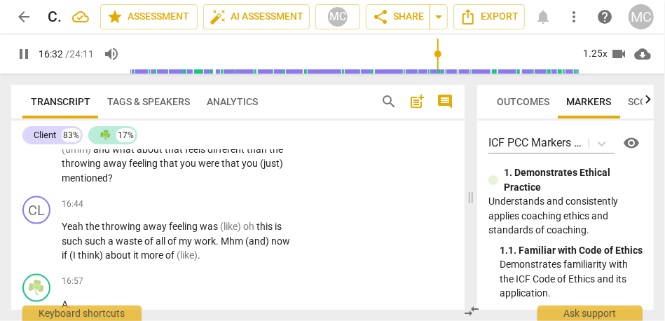
type input "993"
click at [269, 106] on span "look" at bounding box center [278, 100] width 18 height 11
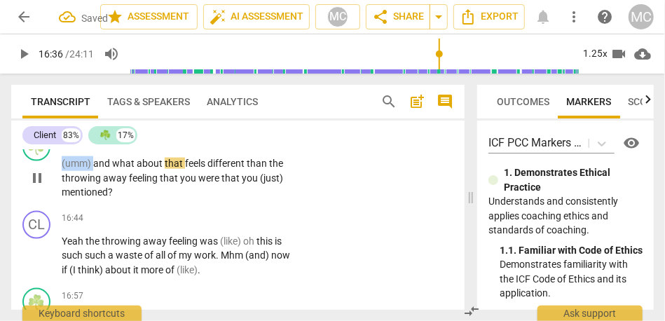
type input "996"
drag, startPoint x: 95, startPoint y: 221, endPoint x: 46, endPoint y: 220, distance: 49.1
click at [46, 205] on div "☘️ play_arrow pause 16:33 + Add competency keyboard_arrow_right (umm) and what …" at bounding box center [237, 166] width 453 height 78
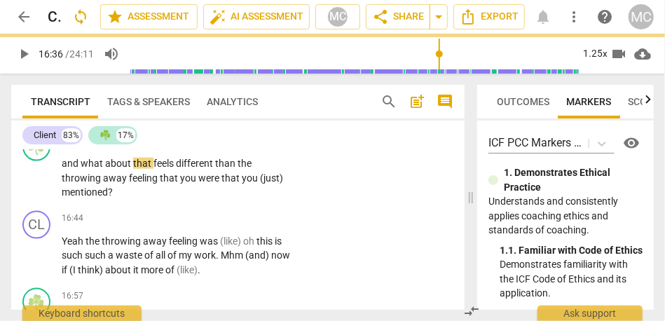
click at [120, 149] on div "Client 83% ☘️ 17% CL play_arrow pause 00:03 + Add competency keyboard_arrow_rig…" at bounding box center [237, 214] width 453 height 189
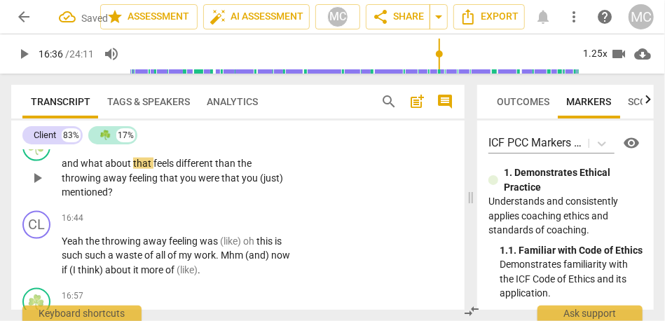
click at [64, 169] on span "and" at bounding box center [71, 163] width 19 height 11
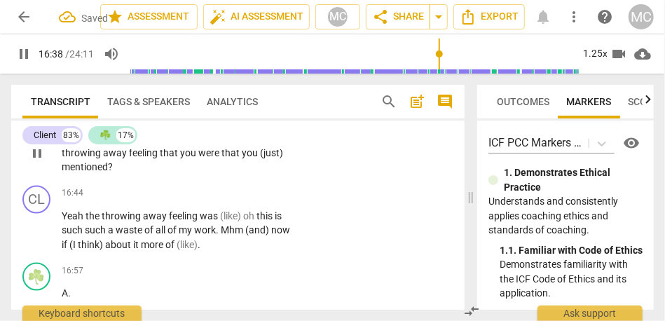
scroll to position [4781, 0]
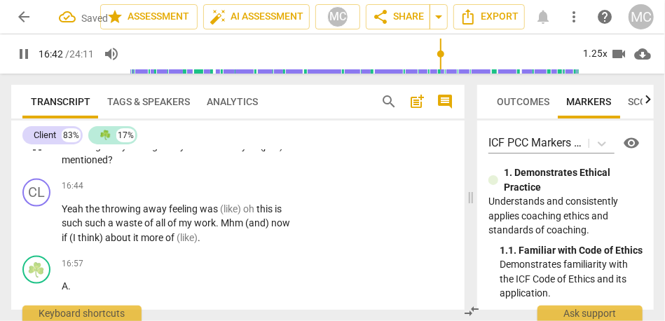
click at [231, 137] on span "than" at bounding box center [230, 130] width 22 height 11
click at [255, 137] on span "the" at bounding box center [248, 130] width 14 height 11
click at [163, 151] on span "feeling" at bounding box center [149, 145] width 31 height 11
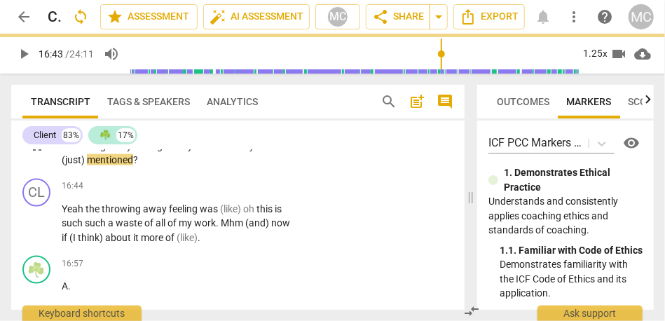
click at [180, 151] on span "that" at bounding box center [177, 145] width 20 height 11
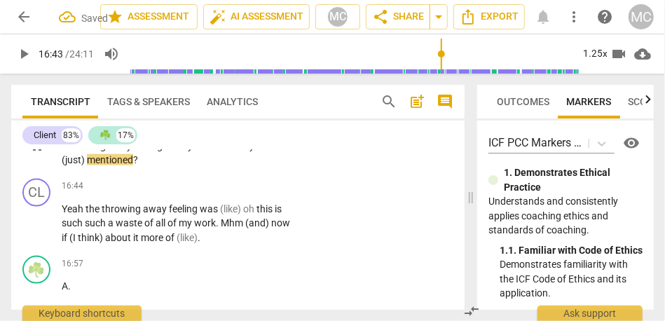
click at [180, 151] on span "that" at bounding box center [177, 145] width 20 height 11
click at [231, 151] on span "that" at bounding box center [239, 145] width 20 height 11
click at [243, 116] on p "Add competency" at bounding box center [247, 109] width 67 height 13
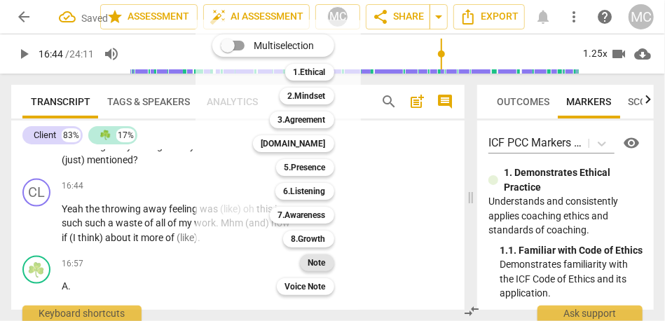
click at [322, 261] on b "Note" at bounding box center [317, 262] width 18 height 17
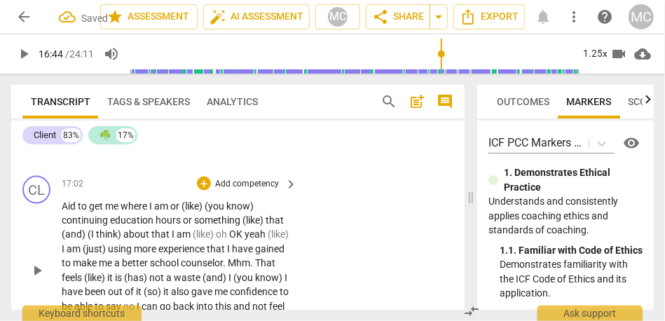
scroll to position [4865, 0]
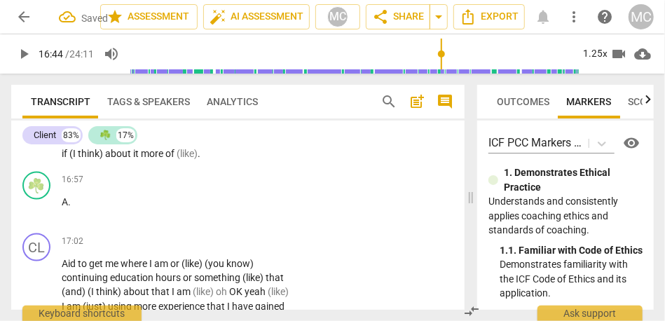
click at [165, 159] on span "more" at bounding box center [153, 153] width 25 height 11
click at [60, 218] on div "play_arrow pause" at bounding box center [44, 209] width 36 height 18
click at [66, 207] on span "A" at bounding box center [65, 201] width 6 height 11
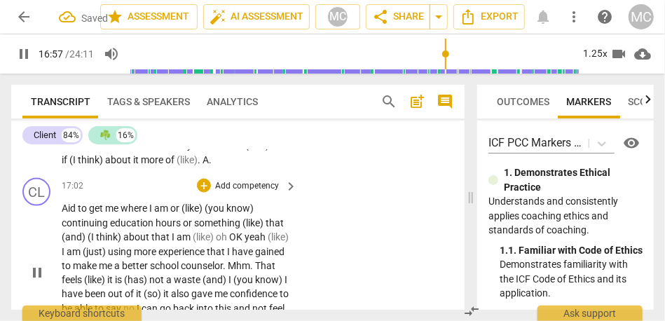
scroll to position [4864, 0]
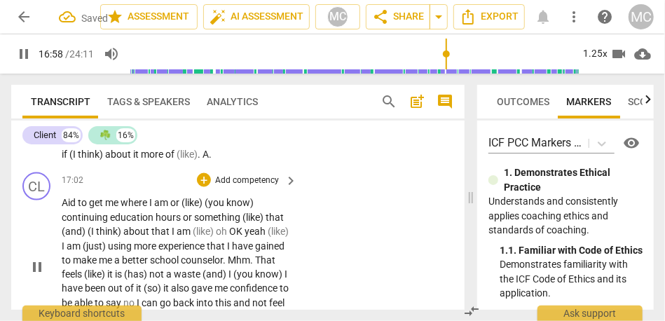
click at [61, 256] on div "CL play_arrow pause" at bounding box center [41, 255] width 39 height 167
click at [62, 208] on span "Aid" at bounding box center [70, 202] width 16 height 11
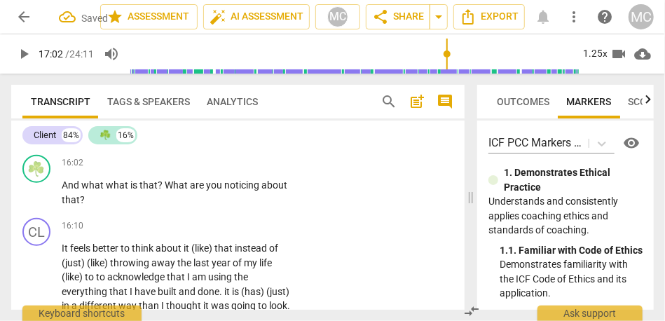
scroll to position [4528, 0]
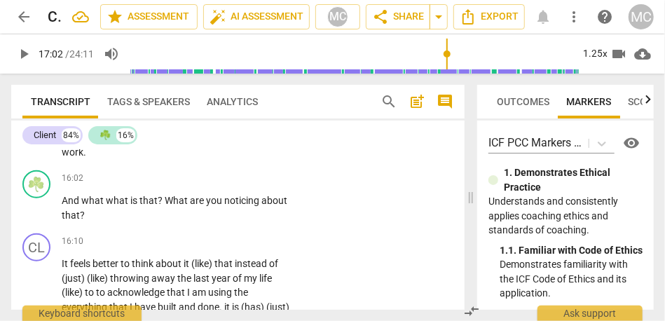
click at [230, 143] on span "doing" at bounding box center [237, 137] width 27 height 11
click at [62, 206] on span "And" at bounding box center [72, 200] width 20 height 11
type input "963"
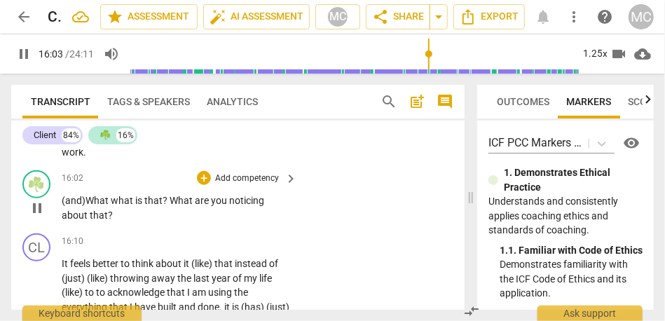
click at [115, 206] on span "what" at bounding box center [123, 200] width 25 height 11
click at [181, 206] on span "What" at bounding box center [188, 200] width 25 height 11
click at [247, 185] on p "Add competency" at bounding box center [247, 178] width 67 height 13
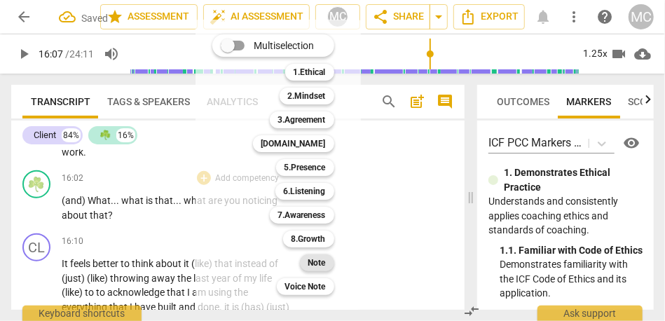
click at [311, 264] on b "Note" at bounding box center [317, 262] width 18 height 17
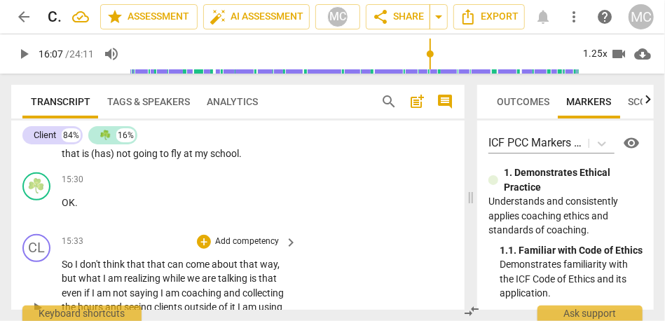
scroll to position [4327, 0]
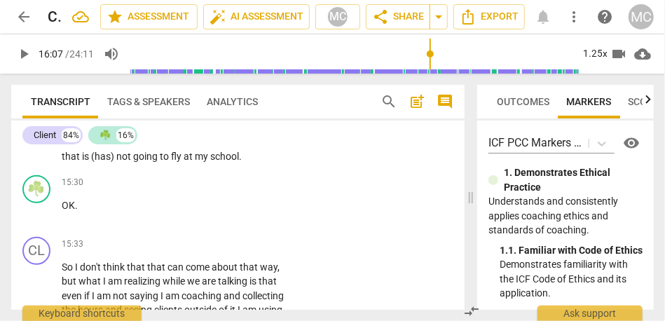
click at [133, 162] on span "not" at bounding box center [124, 156] width 17 height 11
click at [64, 211] on span "OK" at bounding box center [68, 205] width 13 height 11
type input "932"
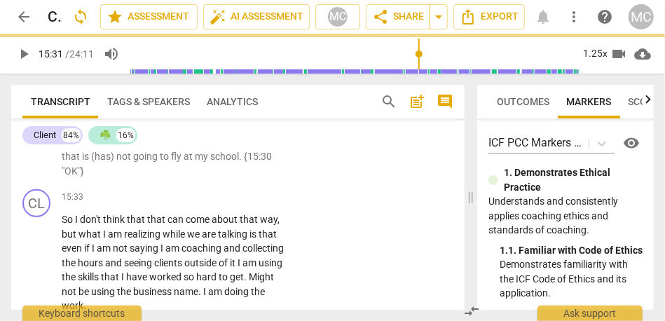
scroll to position [4265, 0]
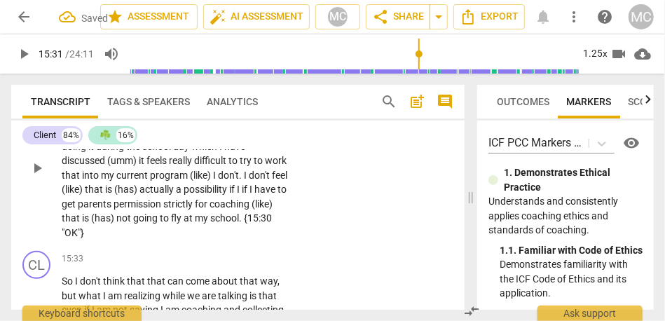
click at [91, 223] on span "is" at bounding box center [86, 217] width 9 height 11
click at [171, 223] on span "to" at bounding box center [165, 217] width 11 height 11
type input "928"
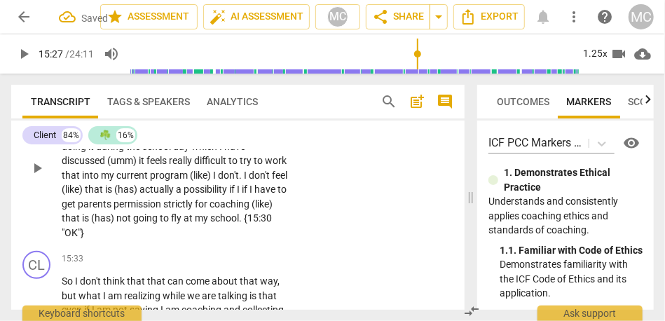
click at [171, 223] on span "to" at bounding box center [165, 217] width 11 height 11
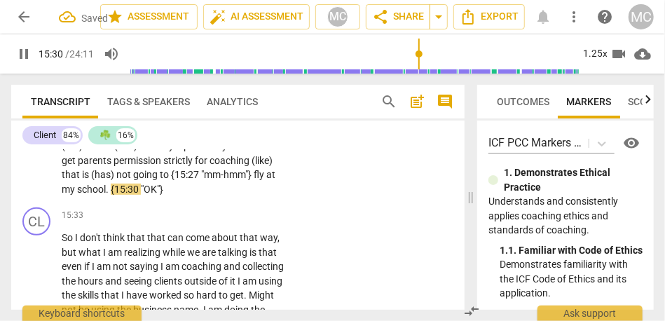
scroll to position [4309, 0]
click at [64, 243] on span "So" at bounding box center [68, 237] width 13 height 11
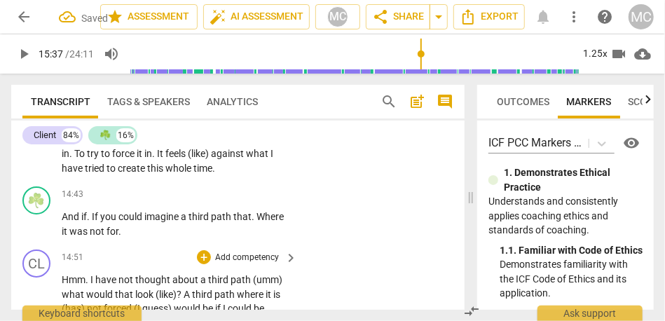
scroll to position [4080, 0]
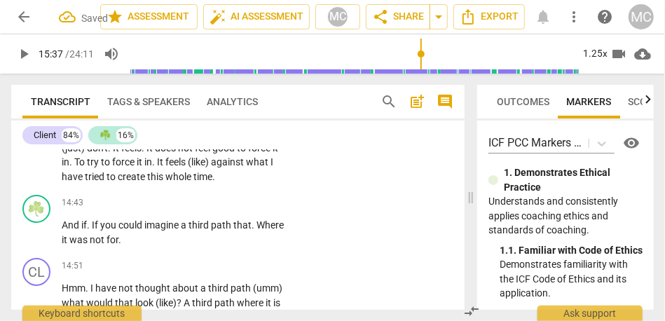
click at [165, 182] on span "this" at bounding box center [156, 176] width 18 height 11
click at [168, 182] on span "whole" at bounding box center [179, 176] width 28 height 11
type input "881"
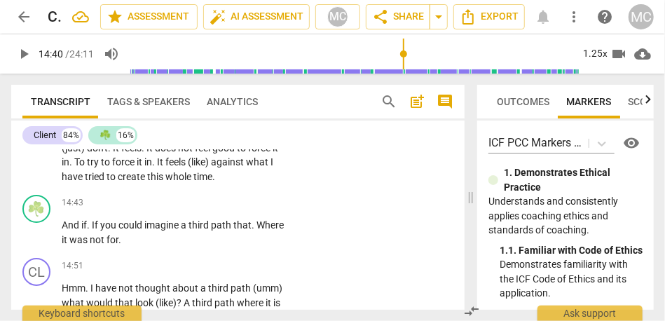
click at [207, 182] on span "time" at bounding box center [202, 176] width 19 height 11
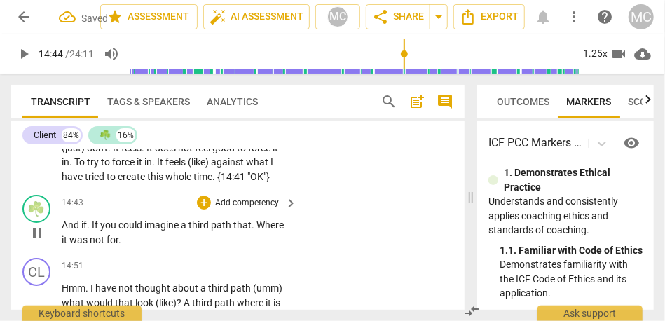
click at [64, 230] on span "And" at bounding box center [72, 224] width 20 height 11
type input "884"
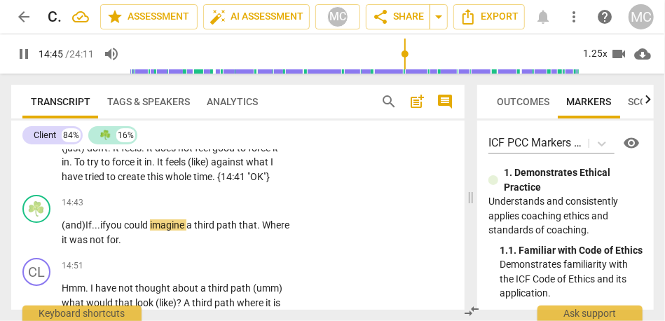
click at [128, 167] on span "force" at bounding box center [124, 161] width 25 height 11
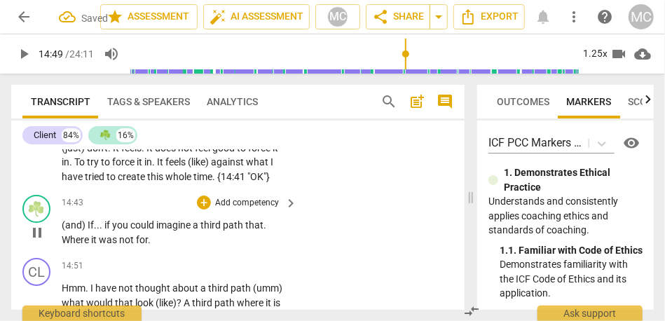
click at [64, 245] on span "Where" at bounding box center [76, 239] width 29 height 11
type input "889"
click at [182, 230] on span "imagine" at bounding box center [174, 224] width 36 height 11
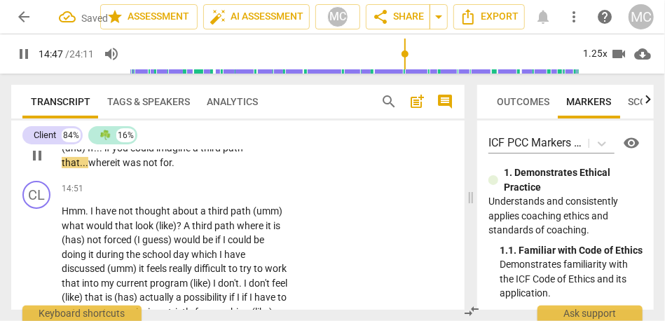
scroll to position [4159, 0]
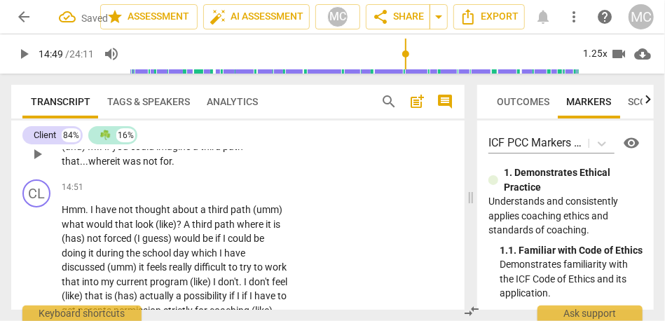
click at [178, 168] on p "(and) If . . . if you could imagine a third path that... where it was not for ." at bounding box center [176, 153] width 228 height 29
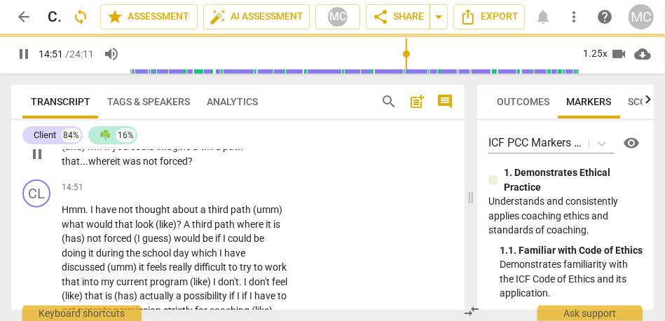
click at [232, 131] on p "Add competency" at bounding box center [247, 124] width 67 height 13
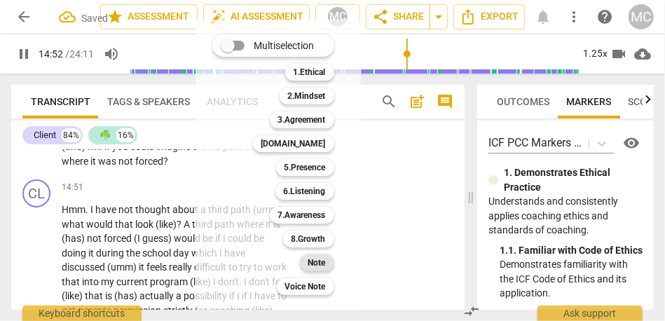
click at [310, 263] on b "Note" at bounding box center [317, 262] width 18 height 17
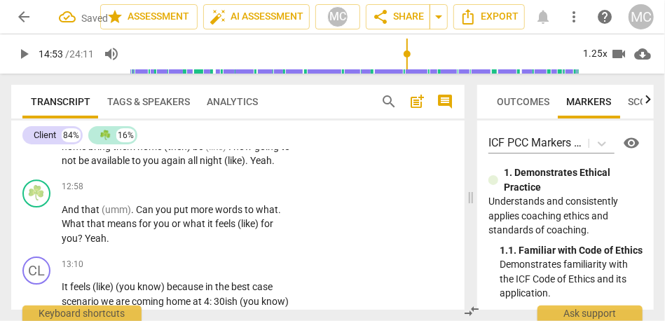
scroll to position [3692, 0]
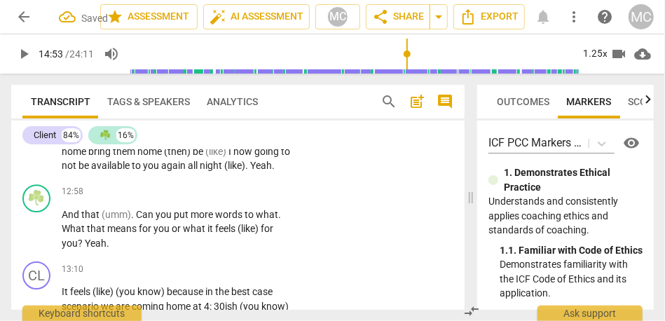
click at [161, 171] on span "you" at bounding box center [152, 165] width 18 height 11
click at [132, 171] on span "available" at bounding box center [111, 165] width 41 height 11
type input "774"
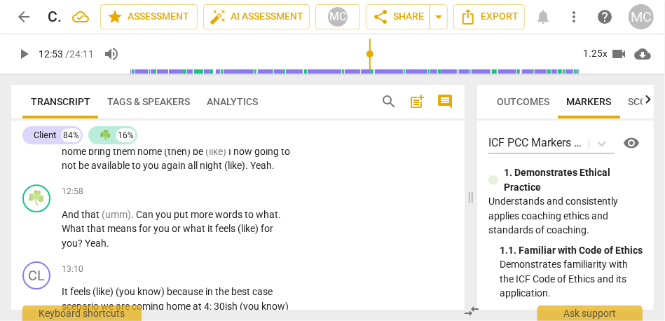
click at [188, 171] on span "again" at bounding box center [174, 165] width 27 height 11
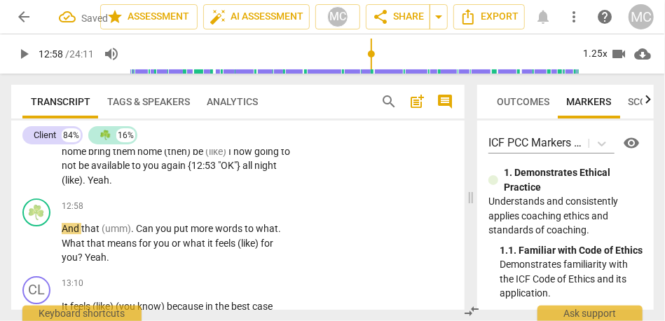
click at [254, 171] on span "night" at bounding box center [265, 165] width 22 height 11
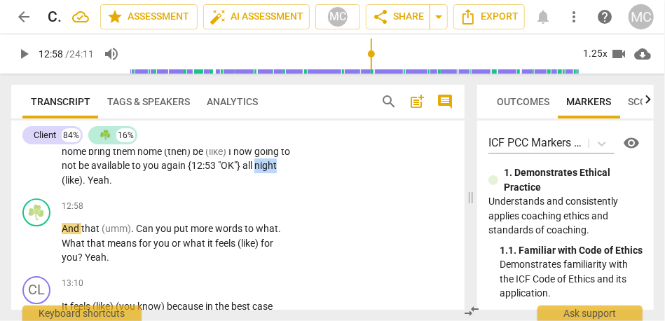
click at [254, 171] on span "night" at bounding box center [265, 165] width 22 height 11
click at [109, 186] on span "Yeah" at bounding box center [99, 179] width 22 height 11
click at [85, 186] on span "night. Ugh." at bounding box center [171, 173] width 218 height 26
click at [114, 186] on span "night. Ugh." at bounding box center [171, 173] width 218 height 26
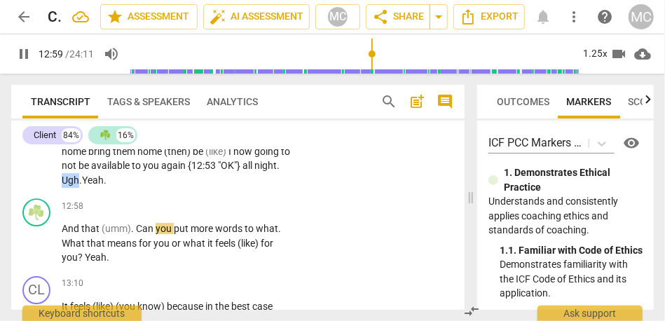
click at [114, 186] on span "night. Ugh." at bounding box center [171, 173] width 218 height 26
click at [104, 186] on span "Yeah" at bounding box center [93, 179] width 22 height 11
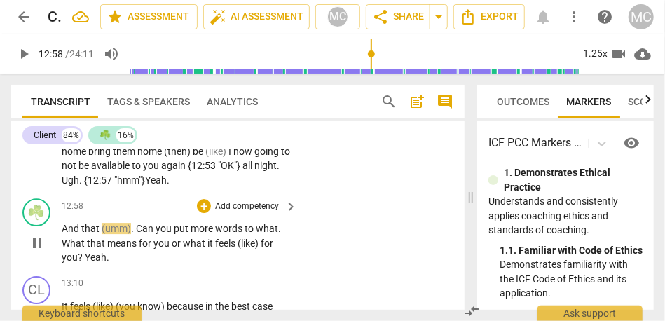
click at [64, 234] on span "And" at bounding box center [72, 228] width 20 height 11
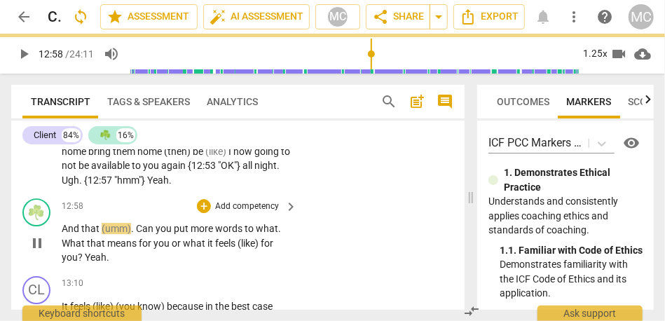
type input "779"
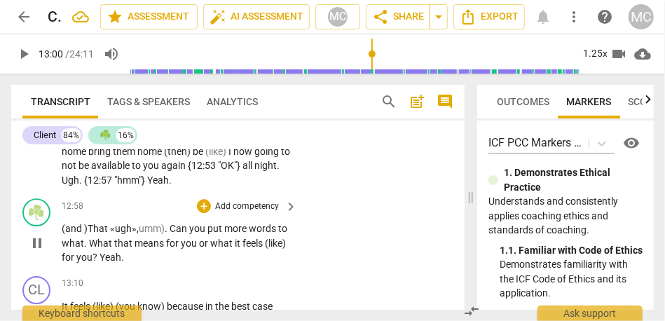
click at [94, 234] on span "hat «ugh»," at bounding box center [116, 228] width 46 height 11
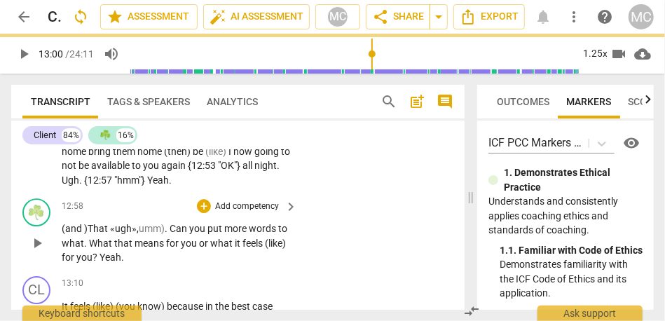
click at [94, 234] on span "hat «ugh»," at bounding box center [116, 228] width 46 height 11
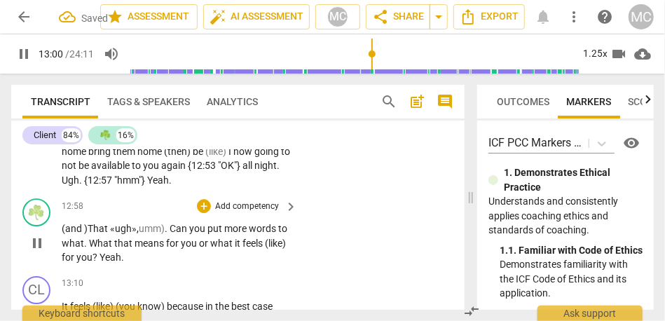
click at [101, 234] on span "hat «ugh»," at bounding box center [116, 228] width 46 height 11
click at [170, 234] on span "." at bounding box center [167, 228] width 5 height 11
click at [66, 249] on span "What" at bounding box center [74, 242] width 25 height 11
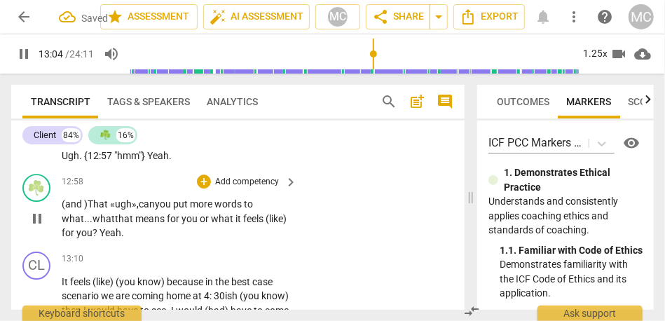
scroll to position [3718, 0]
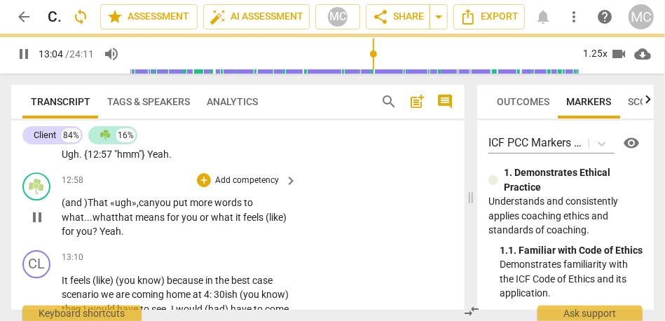
click at [202, 223] on span "or" at bounding box center [205, 217] width 11 height 11
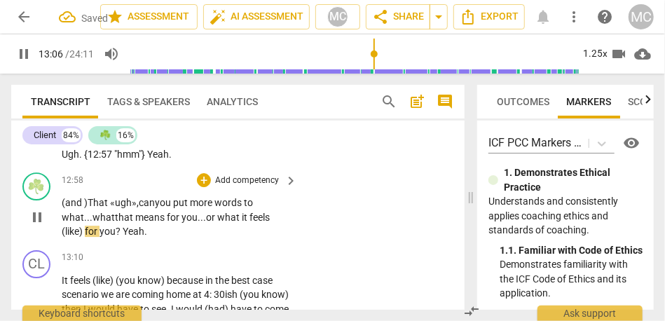
click at [64, 237] on span "(like)" at bounding box center [73, 231] width 23 height 11
click at [76, 237] on span "for" at bounding box center [69, 231] width 15 height 11
click at [116, 237] on span "Yeah" at bounding box center [124, 231] width 22 height 11
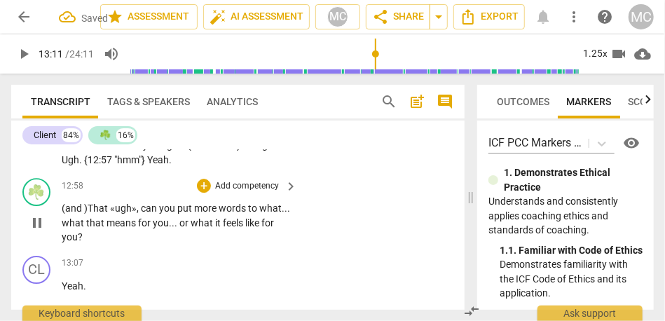
type input "792"
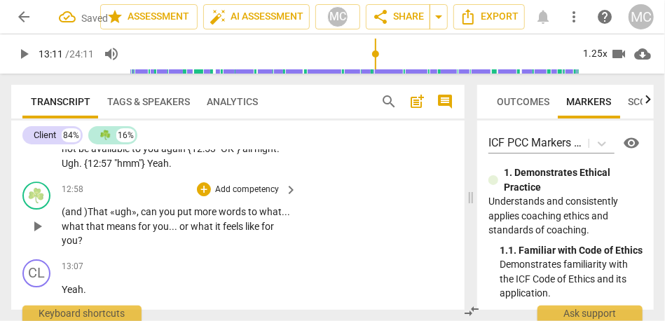
click at [85, 245] on p "(and )That «ugh» , can you put more words to what . . . what that means for you…" at bounding box center [176, 226] width 228 height 43
click at [223, 196] on p "Add competency" at bounding box center [247, 190] width 67 height 13
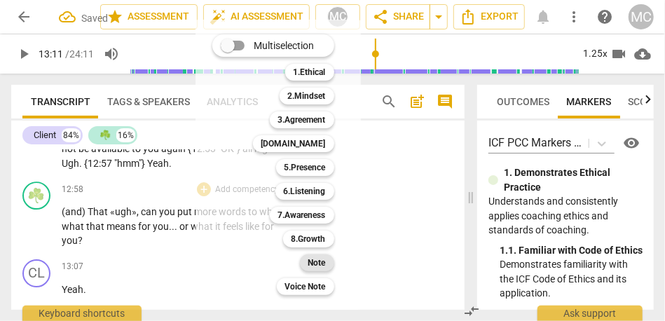
click at [324, 265] on b "Note" at bounding box center [317, 262] width 18 height 17
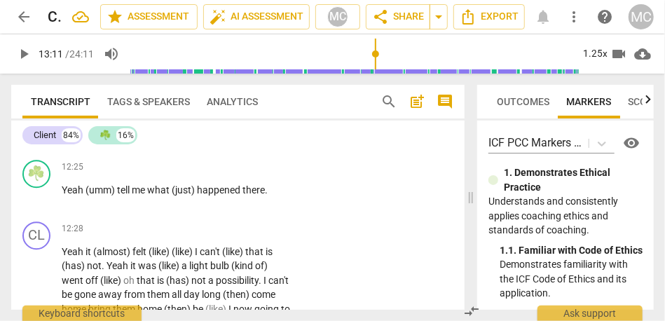
scroll to position [3526, 0]
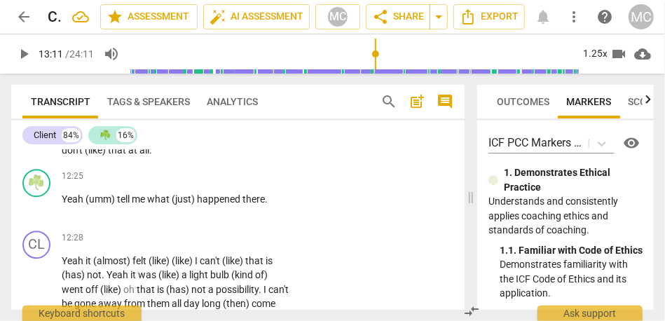
click at [250, 141] on span "." at bounding box center [252, 135] width 5 height 11
click at [225, 141] on span "hours" at bounding box center [237, 135] width 25 height 11
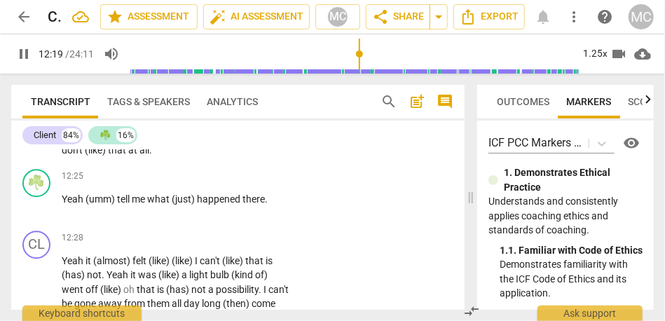
type input "739"
click at [225, 141] on span "hours" at bounding box center [237, 135] width 25 height 11
click at [107, 156] on span "Oh" at bounding box center [99, 149] width 15 height 11
click at [136, 156] on span "don't" at bounding box center [124, 149] width 23 height 11
click at [176, 156] on span "that" at bounding box center [166, 149] width 20 height 11
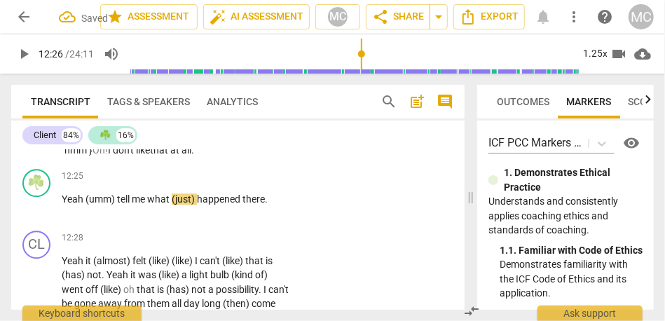
click at [170, 156] on span "that" at bounding box center [160, 149] width 20 height 11
click at [64, 205] on span "Yeah" at bounding box center [74, 198] width 24 height 11
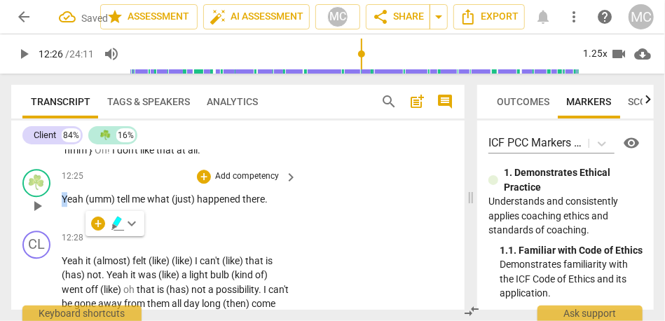
type input "746"
click at [77, 205] on span "(yeah) I..." at bounding box center [82, 198] width 41 height 11
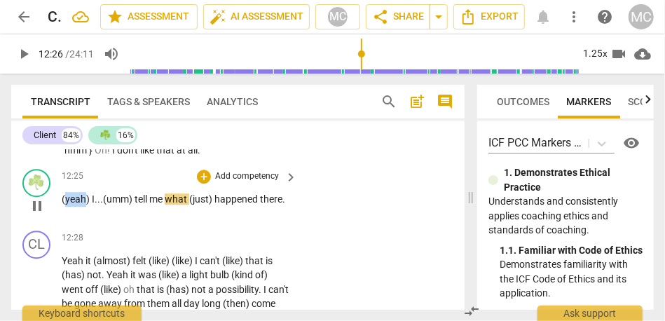
click at [77, 205] on span "(yeah) I..." at bounding box center [82, 198] width 41 height 11
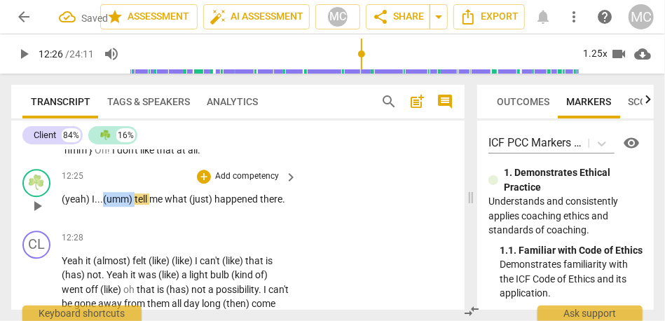
drag, startPoint x: 134, startPoint y: 242, endPoint x: 102, endPoint y: 241, distance: 32.2
click at [102, 207] on p "(yeah) I... (umm) tell me what (just) happened there ." at bounding box center [176, 199] width 228 height 15
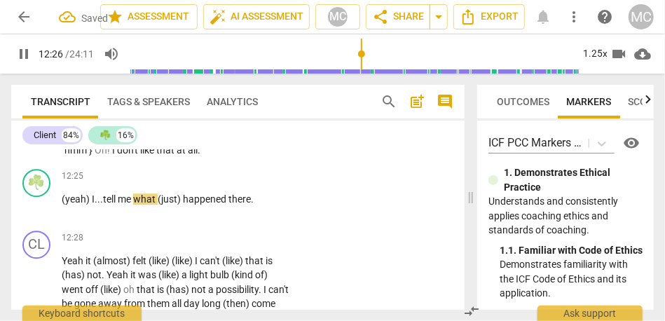
click at [169, 163] on div "CL play_arrow pause 11:34 + Add competency keyboard_arrow_right Yeah (I think) …" at bounding box center [237, 52] width 453 height 221
click at [258, 183] on p "Add competency" at bounding box center [247, 176] width 67 height 13
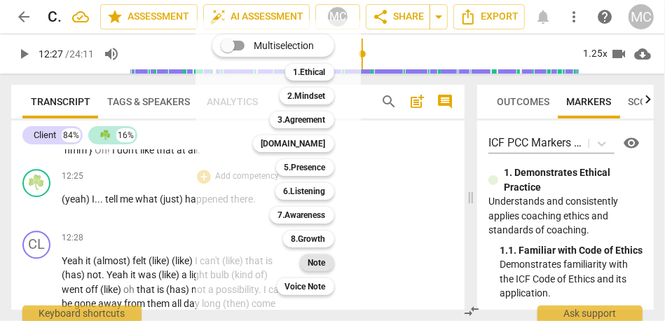
click at [315, 260] on b "Note" at bounding box center [317, 262] width 18 height 17
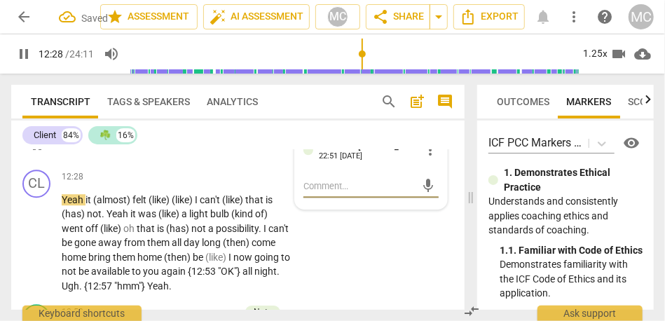
scroll to position [3603, 0]
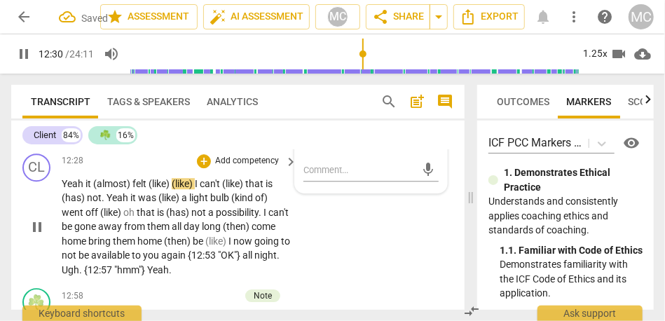
click at [88, 189] on span "it" at bounding box center [89, 183] width 8 height 11
type input "752"
click at [77, 189] on span "Yeah." at bounding box center [74, 183] width 25 height 11
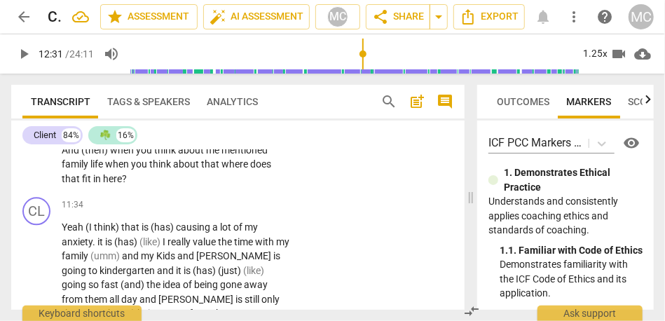
scroll to position [3215, 0]
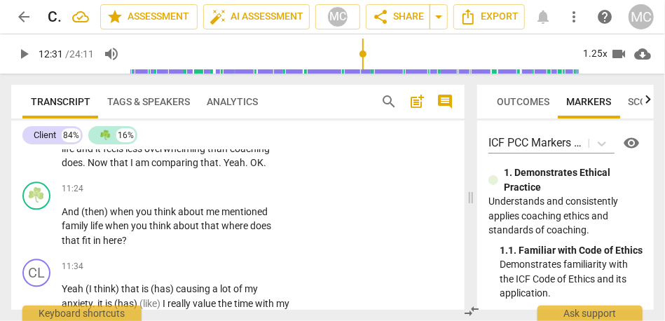
click at [151, 168] on span "comparing" at bounding box center [175, 162] width 49 height 11
click at [250, 168] on span "OK" at bounding box center [256, 162] width 13 height 11
type input "682"
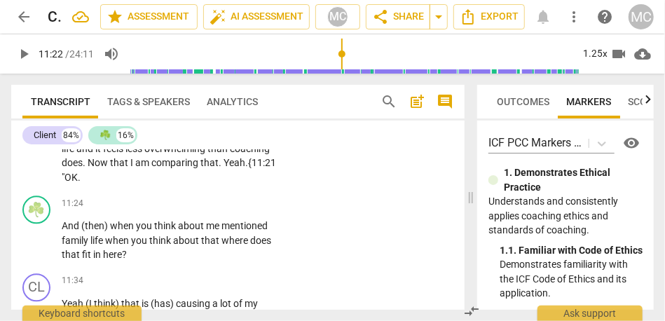
scroll to position [2803, 0]
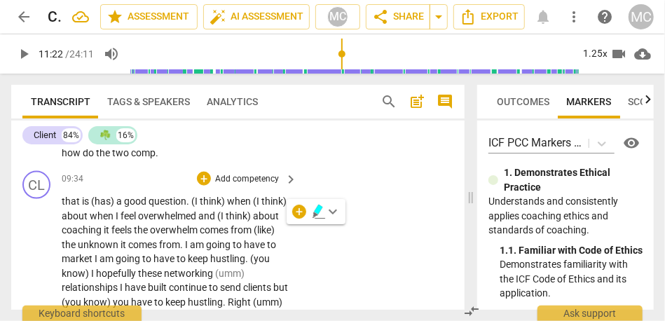
click at [177, 235] on span "overwhelm" at bounding box center [175, 229] width 50 height 11
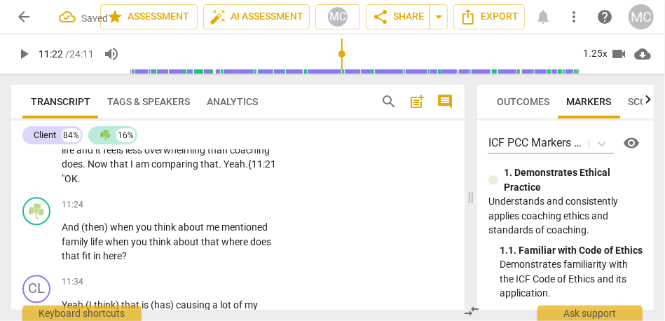
scroll to position [3221, 0]
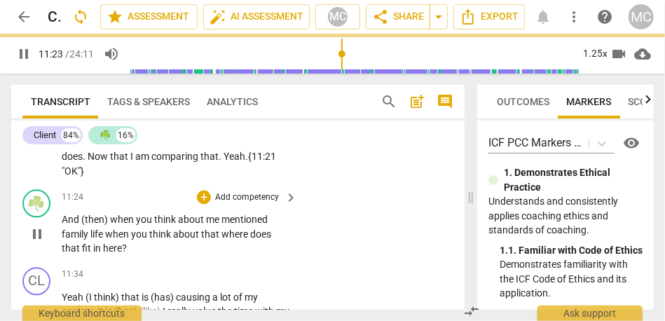
click at [62, 225] on span "And" at bounding box center [72, 219] width 20 height 11
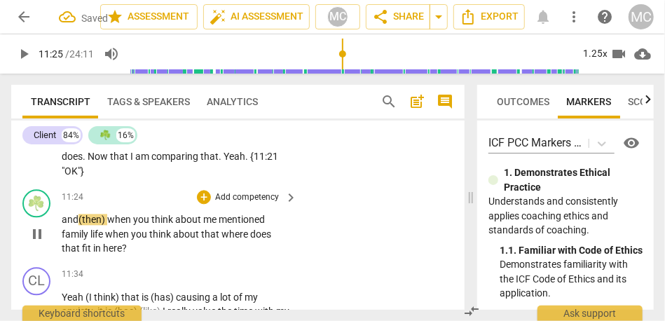
type input "685"
click at [133, 225] on span "then)" at bounding box center [120, 219] width 25 height 11
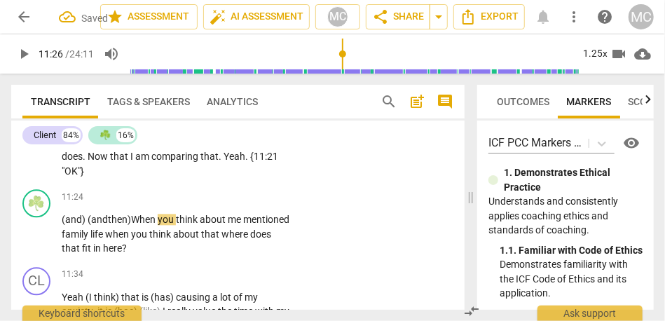
click at [144, 148] on span "overwhelming" at bounding box center [175, 142] width 63 height 11
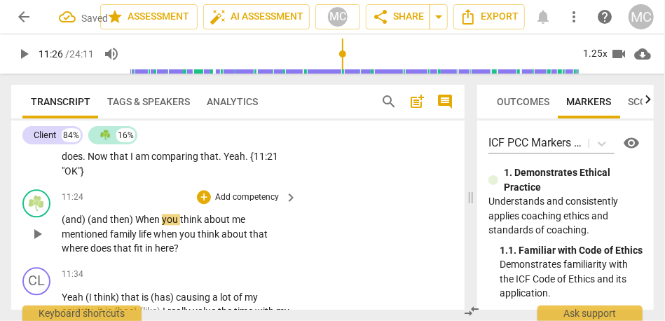
click at [139, 225] on span "When" at bounding box center [148, 219] width 27 height 11
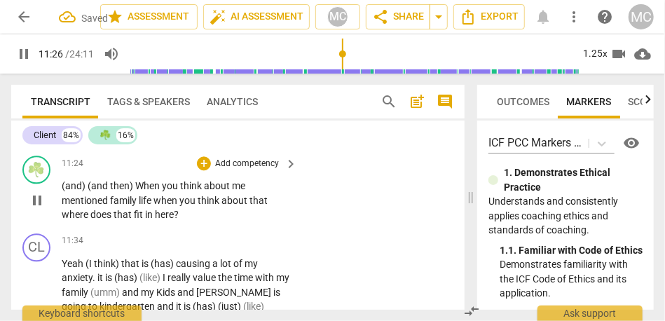
scroll to position [3257, 0]
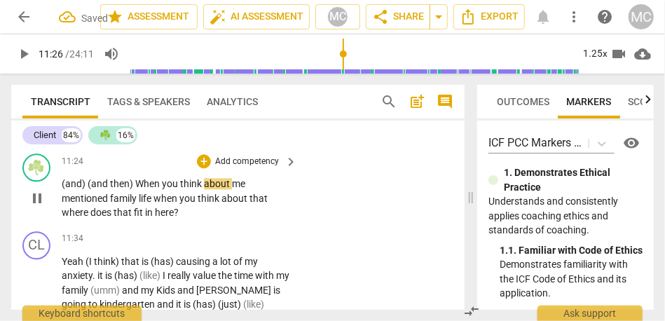
click at [111, 189] on span "then)" at bounding box center [122, 183] width 25 height 11
click at [232, 189] on span "me" at bounding box center [238, 183] width 13 height 11
type input "688"
click at [161, 218] on p "(and) (and then) When you think about... me... mentioned family life when you t…" at bounding box center [176, 198] width 228 height 43
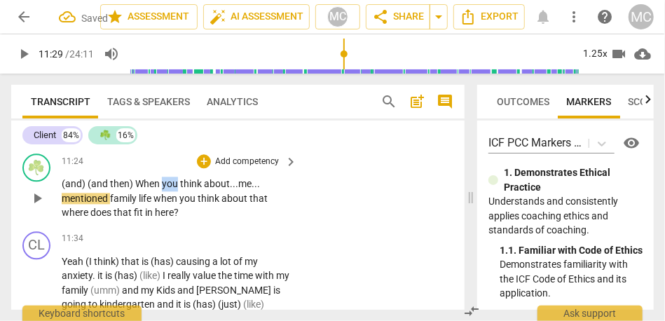
click at [161, 218] on p "(and) (and then) When you think about... me... mentioned family life when you t…" at bounding box center [176, 198] width 228 height 43
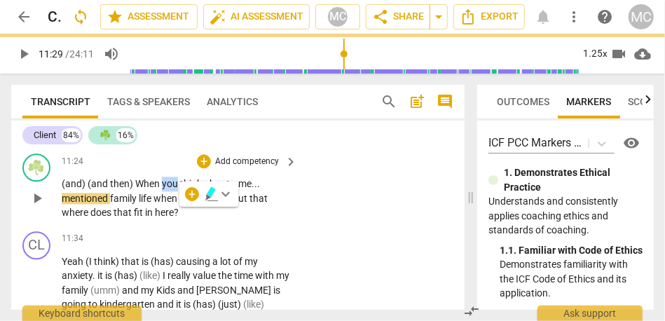
click at [161, 218] on p "(and) (and then) When you think about... me... mentioned family life when you t…" at bounding box center [176, 198] width 228 height 43
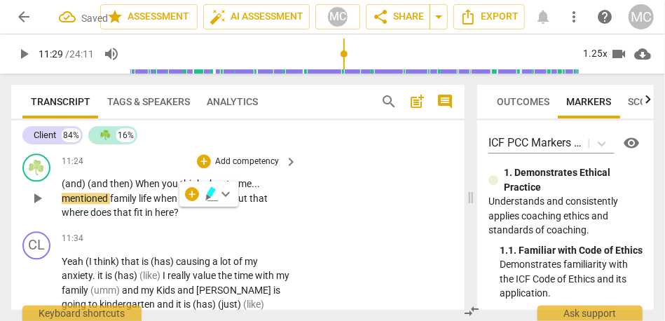
click at [164, 189] on span "you" at bounding box center [171, 183] width 18 height 11
click at [210, 189] on span "about" at bounding box center [217, 183] width 26 height 11
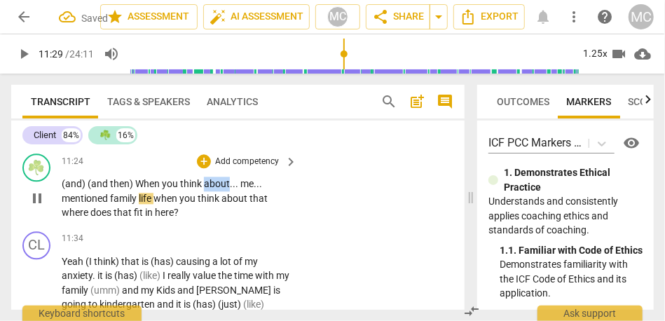
click at [210, 189] on span "about" at bounding box center [217, 183] width 26 height 11
click at [67, 218] on span "where" at bounding box center [76, 212] width 29 height 11
type input "692"
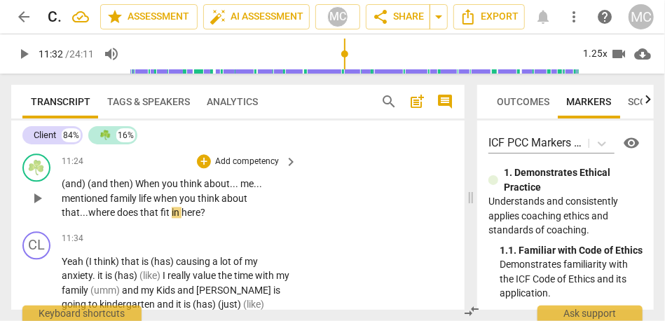
click at [158, 204] on span "when" at bounding box center [166, 198] width 26 height 11
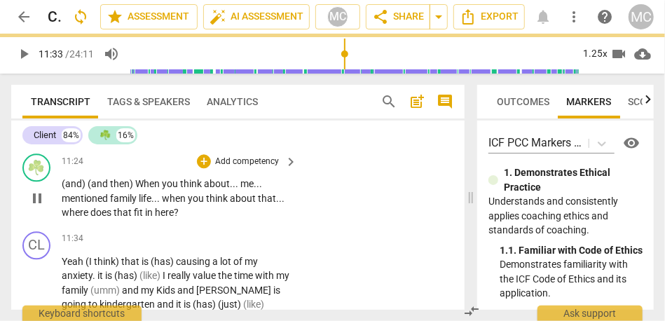
click at [237, 168] on p "Add competency" at bounding box center [247, 162] width 67 height 13
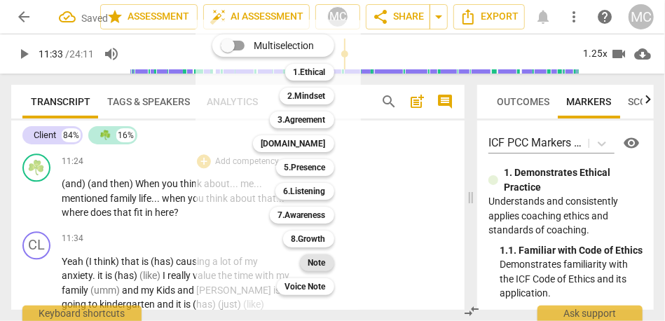
click at [308, 261] on div "Note" at bounding box center [317, 262] width 34 height 17
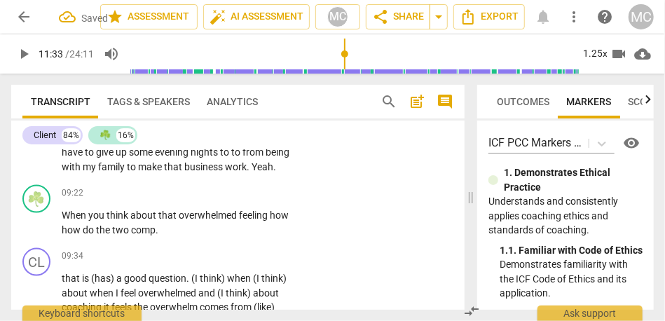
scroll to position [2723, 0]
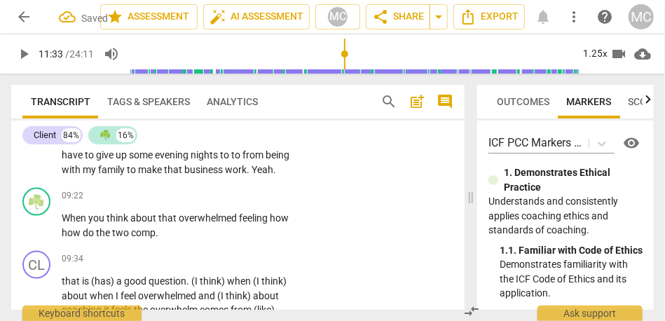
click at [221, 175] on span "business" at bounding box center [204, 169] width 41 height 11
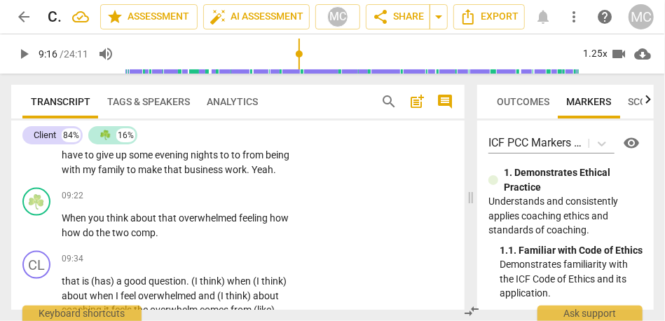
click at [247, 175] on span "work" at bounding box center [236, 169] width 22 height 11
type input "555"
click at [247, 175] on span "work" at bounding box center [236, 169] width 22 height 11
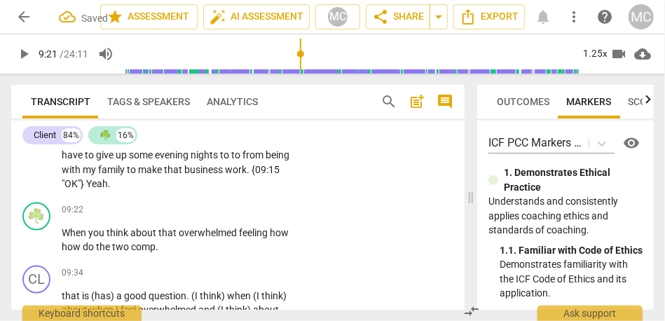
click at [127, 190] on span "work. {09:15 "OK"} Yeah." at bounding box center [171, 177] width 218 height 26
click at [142, 191] on p "Before I took the job it was going to be (you know) I was going to try to make …" at bounding box center [176, 97] width 228 height 187
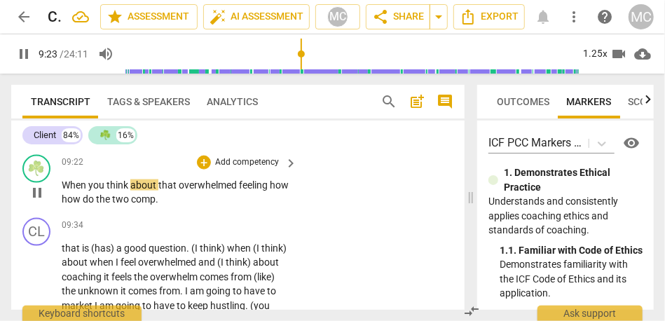
scroll to position [2773, 0]
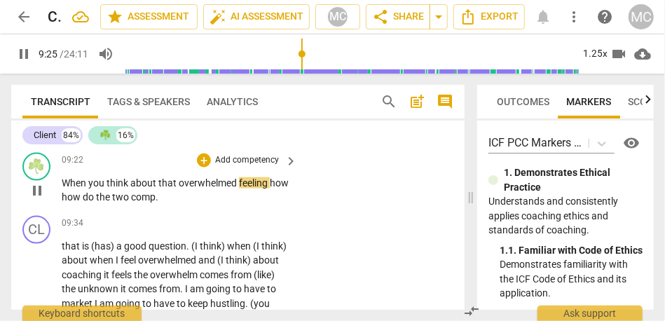
click at [270, 188] on span "how" at bounding box center [279, 182] width 19 height 11
type input "567"
click at [270, 188] on span "how" at bounding box center [279, 182] width 19 height 11
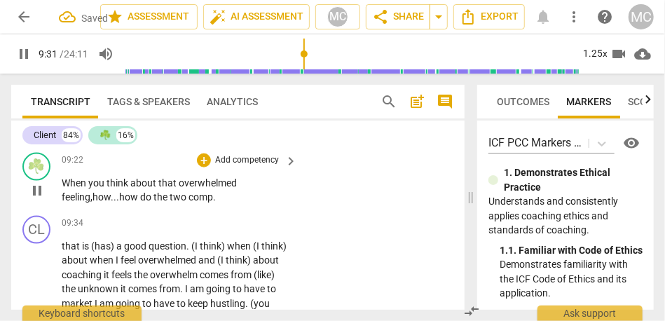
click at [213, 202] on span "comp" at bounding box center [200, 196] width 25 height 11
click at [251, 167] on p "Add competency" at bounding box center [247, 160] width 67 height 13
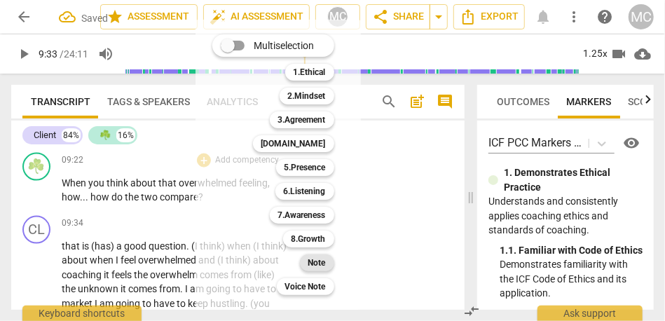
click at [326, 266] on b "Note" at bounding box center [317, 262] width 18 height 17
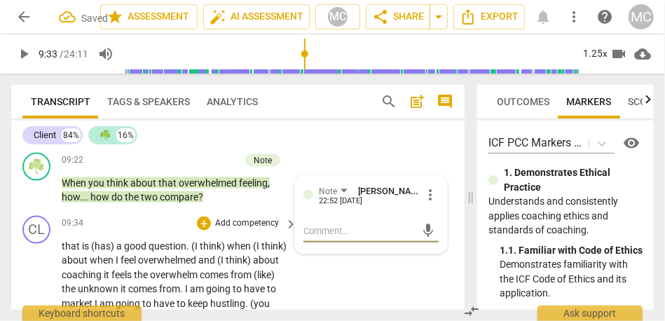
click at [127, 265] on span "feel" at bounding box center [129, 259] width 18 height 11
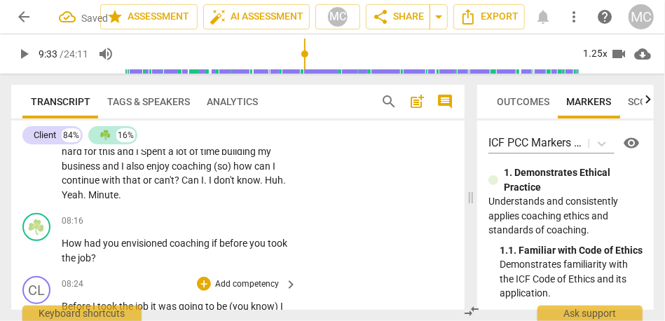
scroll to position [2426, 0]
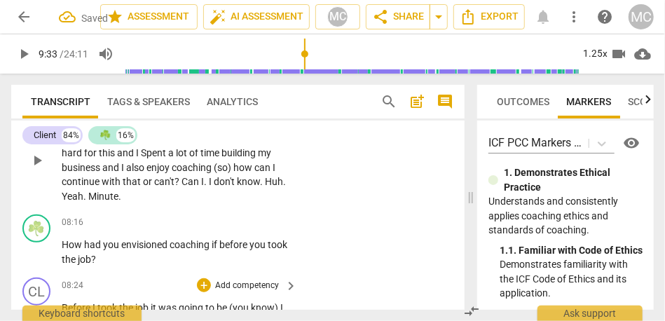
click at [228, 187] on span "don't" at bounding box center [225, 181] width 23 height 11
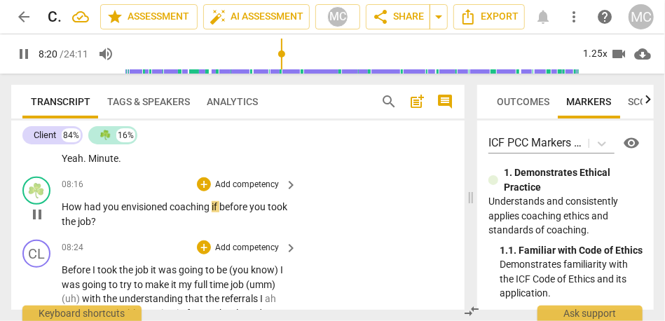
click at [222, 212] on span "before" at bounding box center [234, 206] width 30 height 11
type input "501"
click at [250, 191] on p "Add competency" at bounding box center [247, 185] width 67 height 13
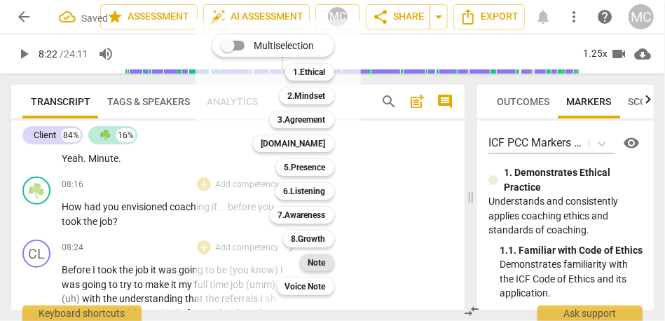
click at [319, 263] on b "Note" at bounding box center [317, 262] width 18 height 17
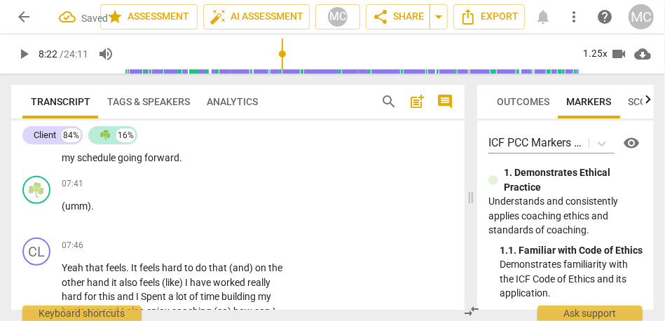
scroll to position [2272, 0]
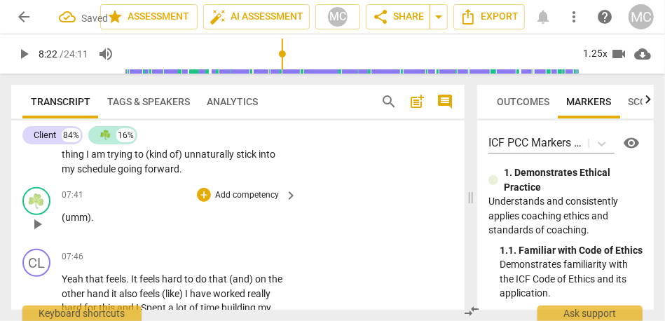
click at [74, 223] on span "(umm)" at bounding box center [76, 217] width 29 height 11
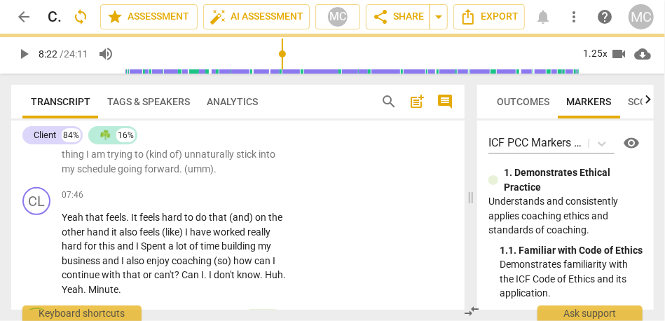
scroll to position [2224, 0]
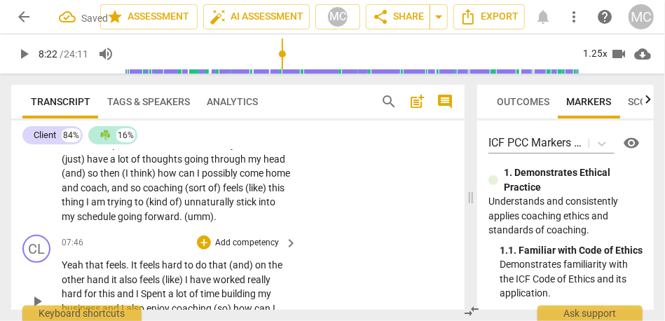
click at [62, 270] on span "Yeah" at bounding box center [74, 264] width 24 height 11
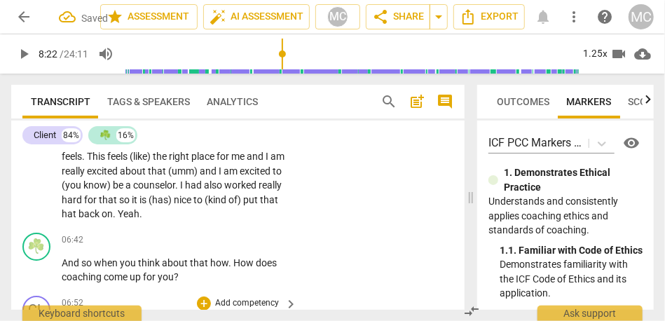
scroll to position [1970, 0]
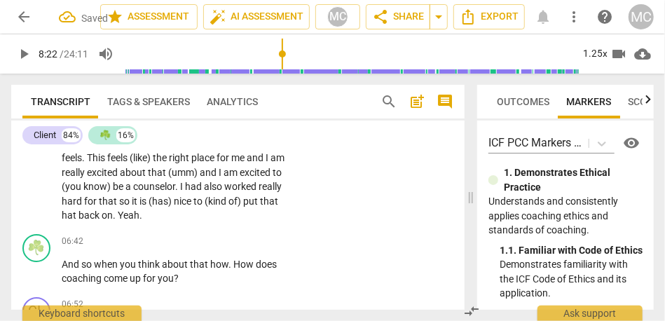
click at [243, 207] on span "put" at bounding box center [251, 200] width 17 height 11
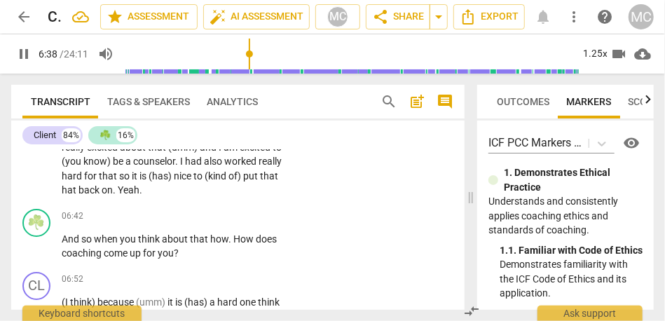
scroll to position [2007, 0]
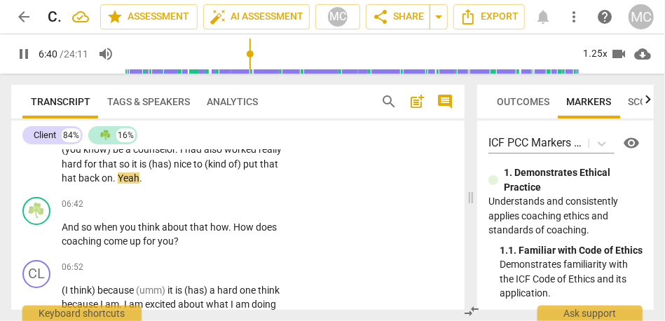
click at [78, 175] on span "hat" at bounding box center [70, 177] width 17 height 11
click at [113, 181] on span "on" at bounding box center [107, 177] width 11 height 11
type input "398"
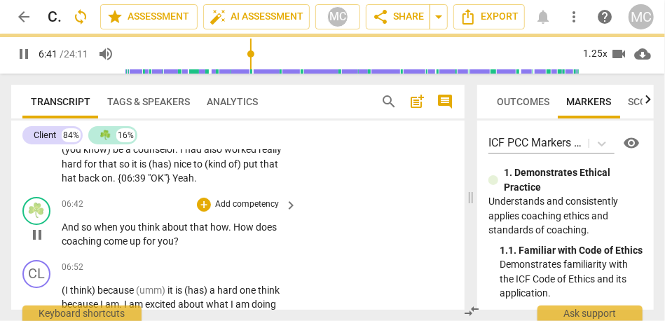
click at [62, 233] on span "And" at bounding box center [72, 226] width 20 height 11
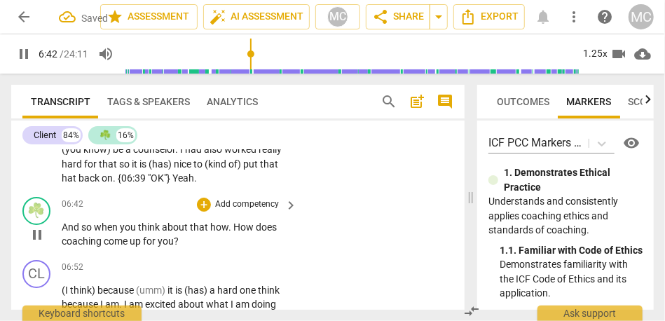
type input "402"
click at [106, 233] on span "so) W" at bounding box center [94, 226] width 25 height 11
click at [218, 233] on span "how" at bounding box center [224, 226] width 18 height 11
click at [242, 233] on span "How" at bounding box center [249, 226] width 22 height 11
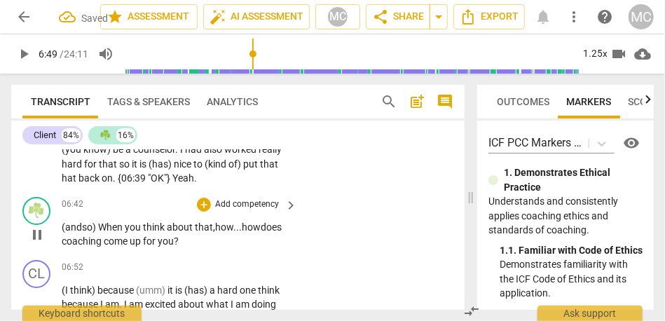
click at [241, 211] on p "Add competency" at bounding box center [247, 204] width 67 height 13
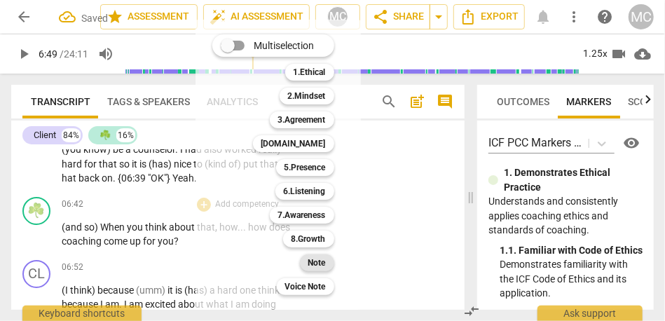
click at [318, 261] on b "Note" at bounding box center [317, 262] width 18 height 17
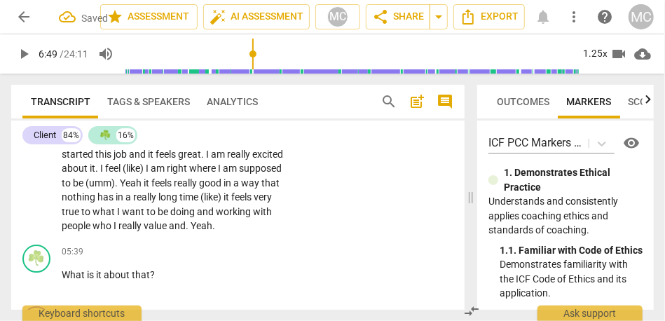
scroll to position [1686, 0]
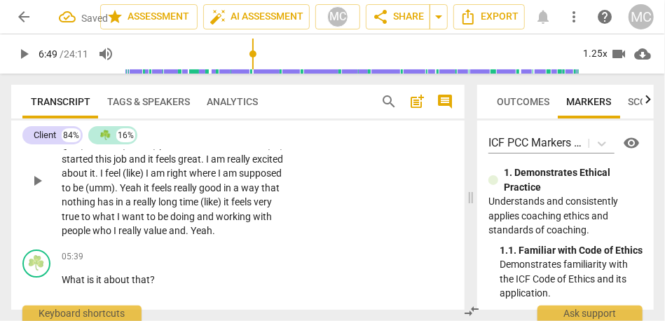
click at [134, 231] on span "really" at bounding box center [130, 230] width 25 height 11
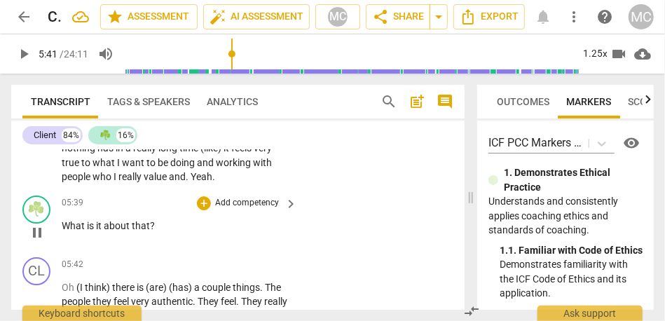
click at [246, 206] on p "Add competency" at bounding box center [247, 203] width 67 height 13
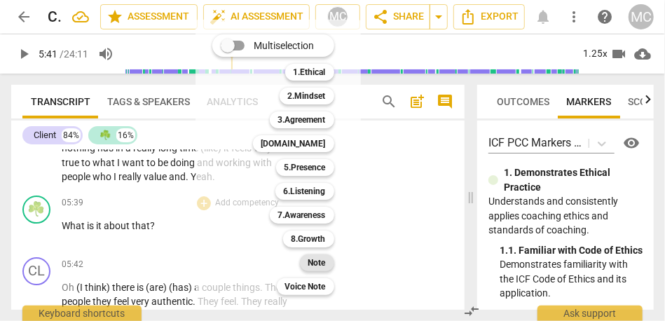
click at [309, 263] on b "Note" at bounding box center [317, 262] width 18 height 17
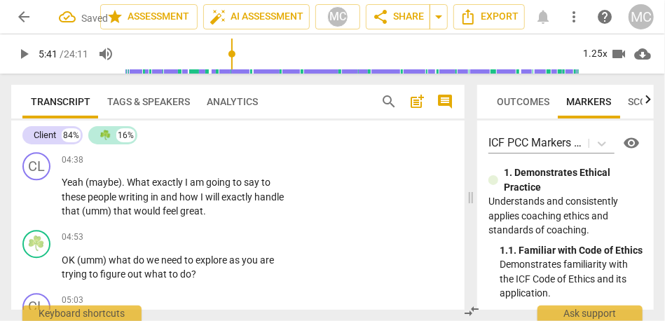
scroll to position [1486, 0]
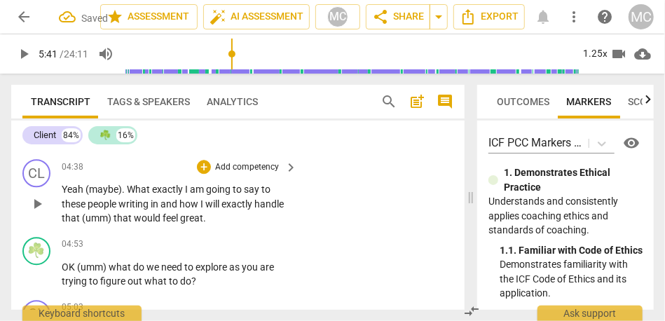
click at [140, 218] on span "would" at bounding box center [148, 217] width 29 height 11
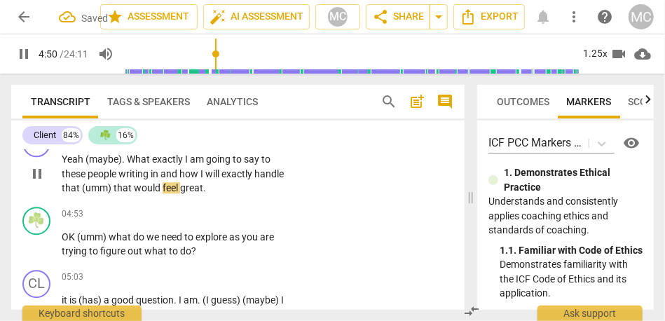
scroll to position [1520, 0]
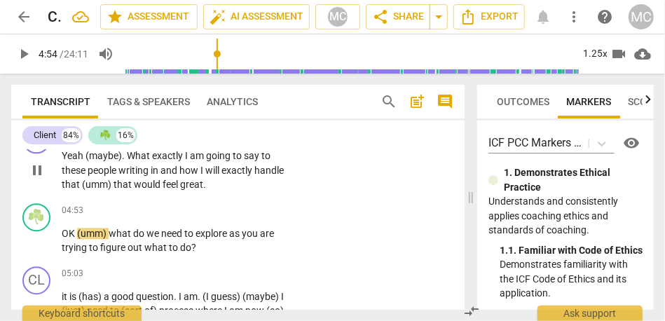
click at [186, 182] on span "great" at bounding box center [191, 184] width 23 height 11
type input "292"
click at [199, 186] on span "great" at bounding box center [191, 184] width 23 height 11
click at [198, 188] on span "great. {04:53 "OK"}" at bounding box center [220, 184] width 81 height 11
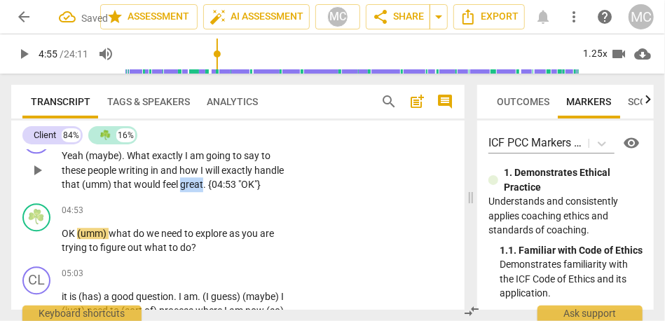
click at [198, 188] on span "great. {04:53 "OK"}" at bounding box center [220, 184] width 81 height 11
click at [254, 188] on span "great. {04:53 "OK"}" at bounding box center [220, 184] width 81 height 11
click at [192, 184] on span "great. {04:53 "OK, OK"}" at bounding box center [229, 184] width 98 height 11
click at [600, 50] on div "1.25x" at bounding box center [595, 54] width 27 height 22
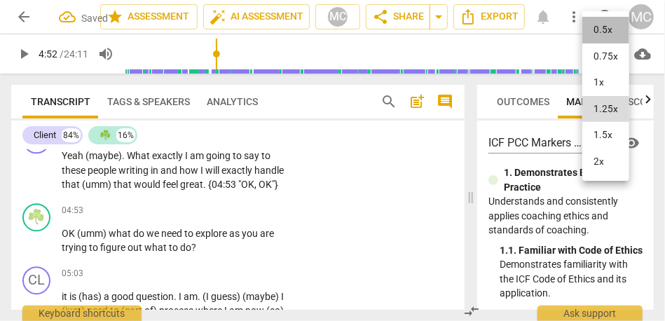
click at [610, 27] on li "0.5x" at bounding box center [605, 30] width 47 height 27
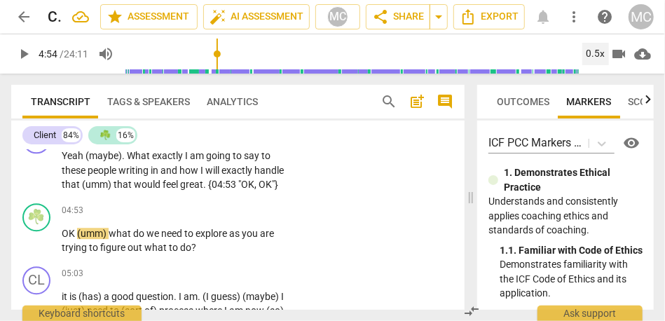
type input "294"
click at [272, 186] on span "OK"}" at bounding box center [268, 184] width 20 height 11
click at [599, 62] on div "0.5x" at bounding box center [595, 54] width 27 height 22
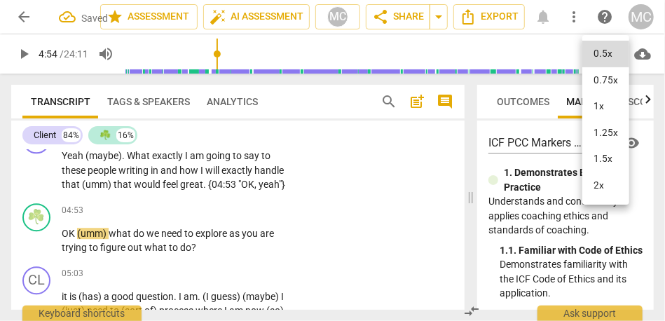
click at [608, 129] on li "1.25x" at bounding box center [605, 133] width 47 height 27
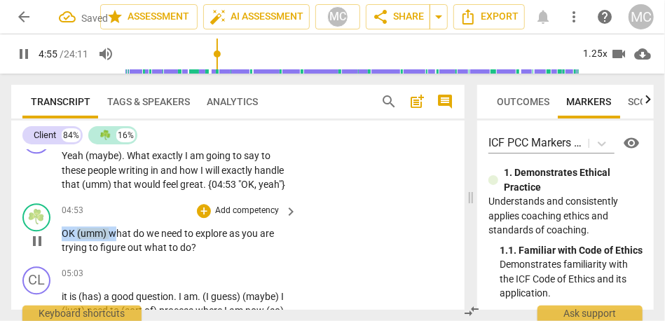
drag, startPoint x: 114, startPoint y: 235, endPoint x: 53, endPoint y: 235, distance: 61.6
click at [53, 235] on div "☘️ play_arrow pause 04:53 + Add competency keyboard_arrow_right OK (umm) what d…" at bounding box center [237, 229] width 453 height 63
click at [80, 237] on span "(umm)" at bounding box center [93, 233] width 32 height 11
type input "297"
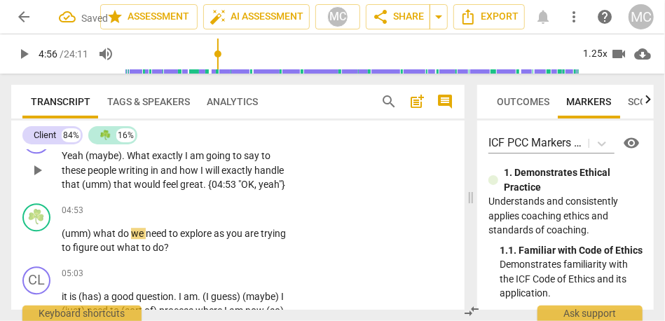
click at [118, 188] on span "that" at bounding box center [123, 184] width 20 height 11
click at [75, 233] on span "(umm)" at bounding box center [78, 233] width 32 height 11
type input "295"
drag, startPoint x: 99, startPoint y: 235, endPoint x: 47, endPoint y: 235, distance: 52.5
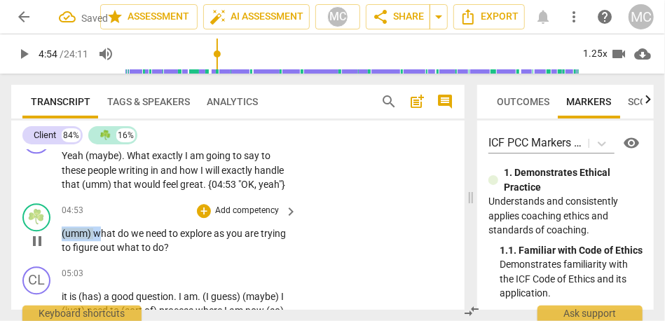
click at [47, 235] on div "☘️ play_arrow pause 04:53 + Add competency keyboard_arrow_right (umm) what do w…" at bounding box center [237, 229] width 453 height 63
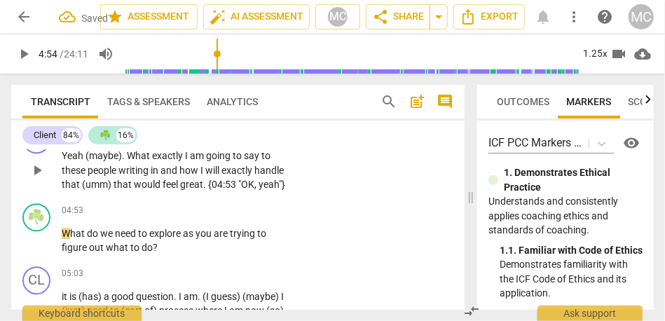
click at [87, 174] on span "these" at bounding box center [75, 170] width 26 height 11
click at [65, 230] on span "What" at bounding box center [74, 233] width 25 height 11
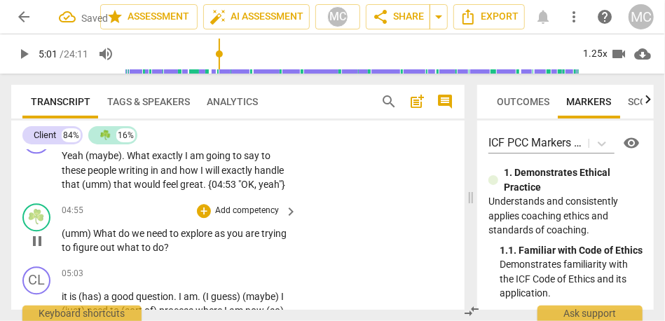
click at [228, 212] on p "Add competency" at bounding box center [247, 211] width 67 height 13
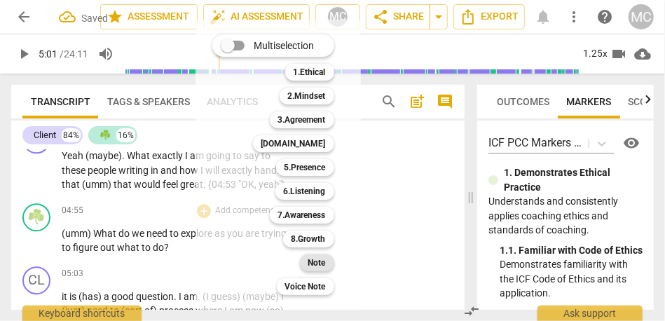
click at [316, 263] on b "Note" at bounding box center [317, 262] width 18 height 17
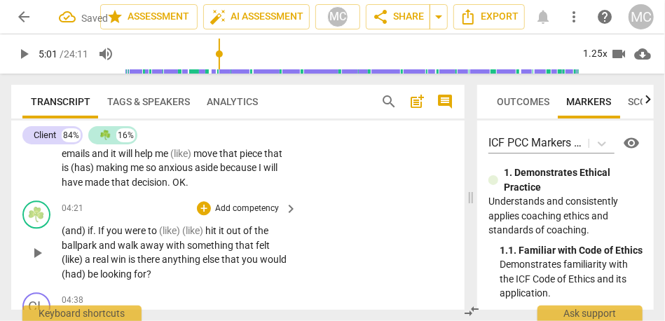
scroll to position [1349, 0]
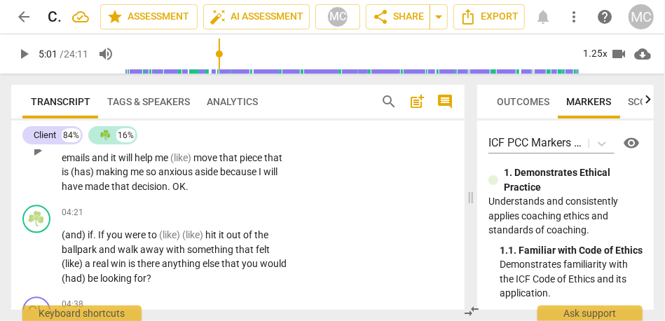
click at [195, 177] on span "anxious" at bounding box center [176, 171] width 36 height 11
click at [111, 187] on span "made" at bounding box center [98, 186] width 27 height 11
click at [186, 186] on span "OK" at bounding box center [178, 186] width 13 height 11
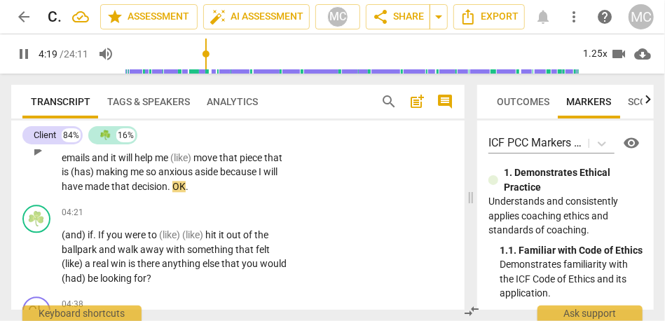
type input "259"
click at [186, 186] on span "OK" at bounding box center [178, 186] width 13 height 11
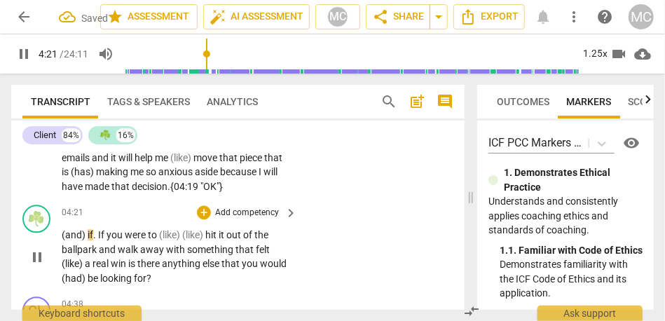
click at [88, 237] on span "if" at bounding box center [91, 234] width 6 height 11
type input "262"
click at [111, 235] on span "you" at bounding box center [108, 234] width 18 height 11
click at [183, 244] on span "with" at bounding box center [176, 249] width 21 height 11
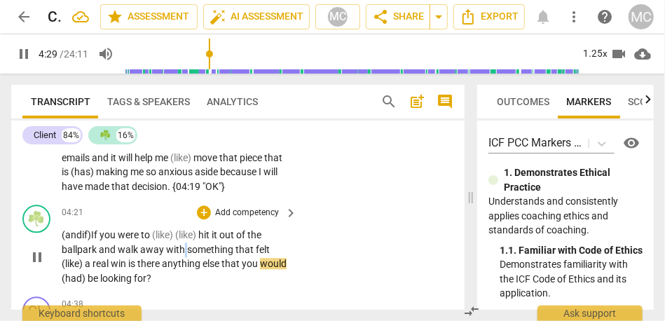
click at [183, 244] on span "with" at bounding box center [176, 249] width 21 height 11
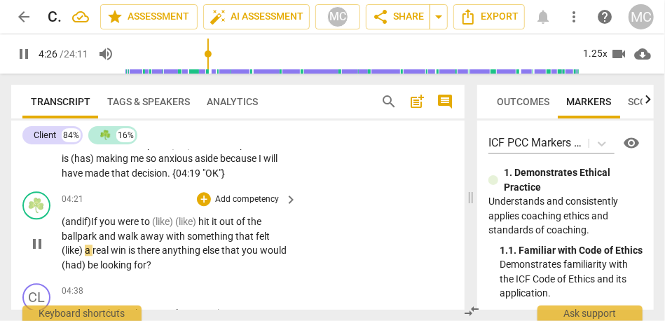
scroll to position [1363, 0]
click at [64, 249] on span "(like)" at bounding box center [73, 249] width 23 height 11
click at [270, 241] on span "like)" at bounding box center [279, 235] width 18 height 11
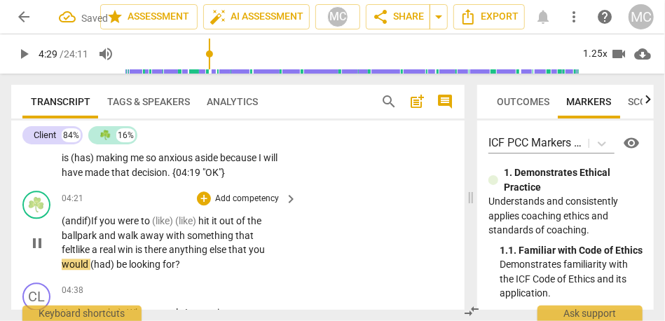
click at [80, 247] on span "like" at bounding box center [84, 249] width 16 height 11
click at [217, 233] on span "something" at bounding box center [211, 235] width 48 height 11
click at [135, 251] on span "win" at bounding box center [127, 249] width 18 height 11
drag, startPoint x: 92, startPoint y: 265, endPoint x: 112, endPoint y: 265, distance: 20.3
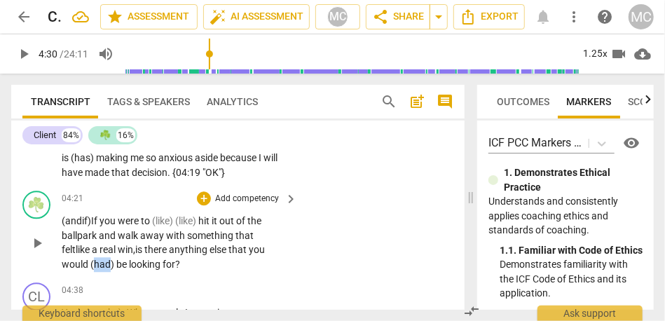
click at [112, 265] on span "(had)" at bounding box center [103, 263] width 26 height 11
click at [149, 263] on span "for" at bounding box center [143, 263] width 13 height 11
click at [244, 193] on p "Add competency" at bounding box center [247, 199] width 67 height 13
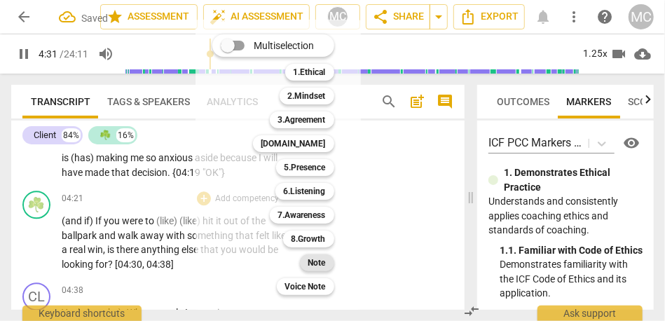
click at [314, 264] on b "Note" at bounding box center [317, 262] width 18 height 17
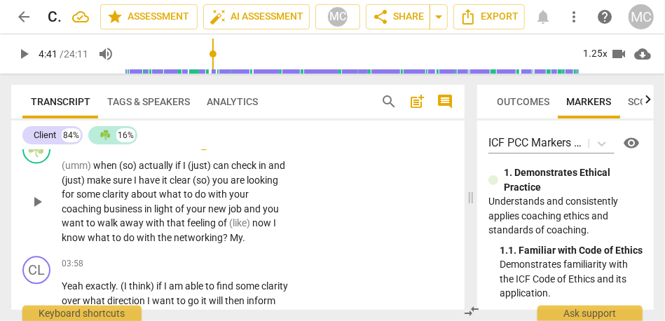
scroll to position [1097, 0]
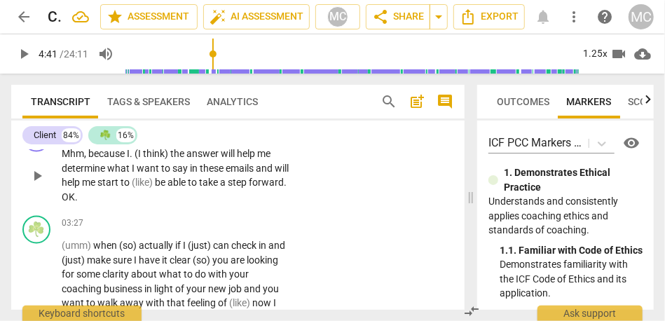
click at [249, 188] on span "forward" at bounding box center [266, 182] width 35 height 11
click at [75, 198] on span "OK" at bounding box center [68, 197] width 13 height 11
type input "204"
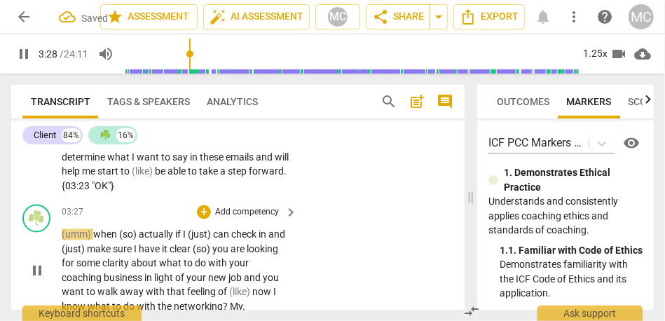
scroll to position [1089, 0]
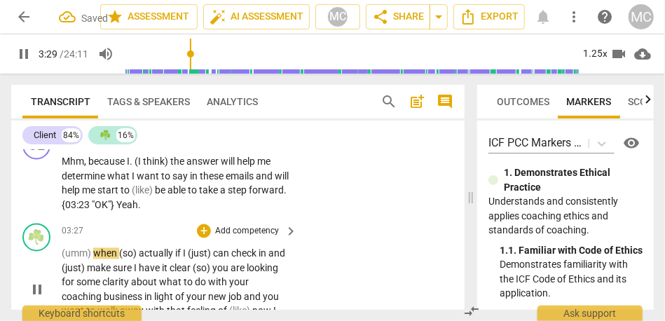
click at [100, 251] on span "when" at bounding box center [106, 253] width 26 height 11
type input "210"
click at [141, 254] on span "actually" at bounding box center [155, 253] width 36 height 11
click at [179, 254] on span "if" at bounding box center [177, 253] width 8 height 11
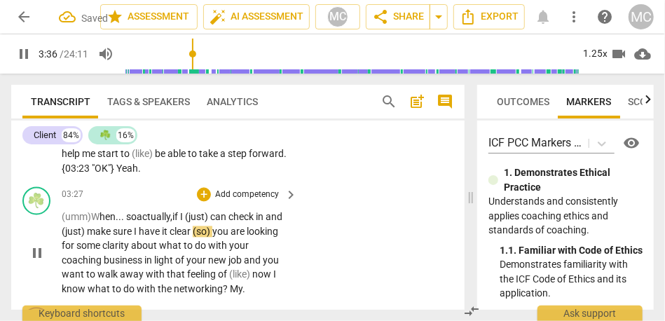
click at [212, 234] on span "(so)" at bounding box center [203, 231] width 20 height 11
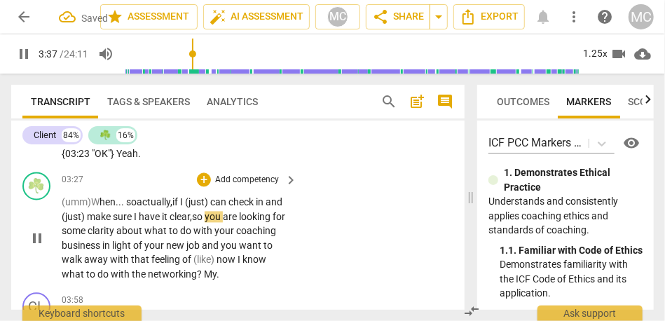
scroll to position [1142, 0]
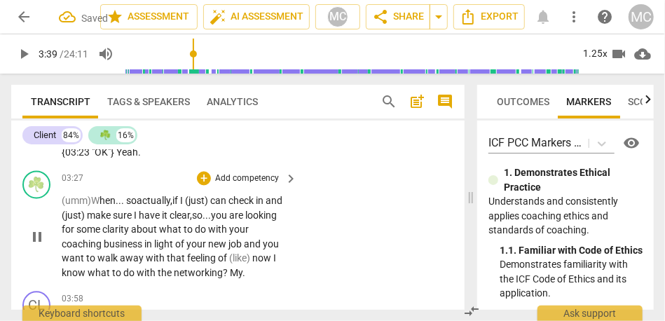
click at [229, 215] on span "you" at bounding box center [220, 215] width 18 height 11
click at [247, 246] on span "and" at bounding box center [253, 244] width 19 height 11
click at [228, 242] on span "new" at bounding box center [218, 244] width 20 height 11
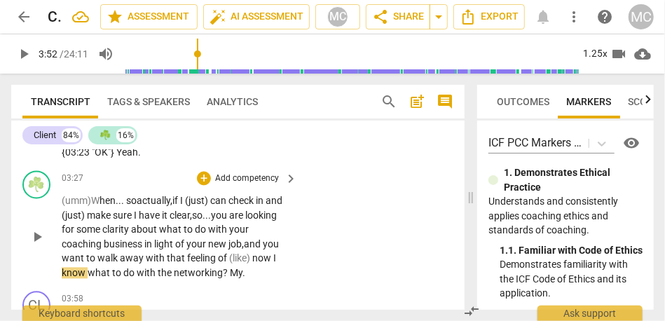
click at [226, 258] on span "of" at bounding box center [223, 258] width 11 height 11
click at [254, 262] on span "now" at bounding box center [262, 258] width 21 height 11
click at [210, 203] on span "(just)" at bounding box center [197, 200] width 25 height 11
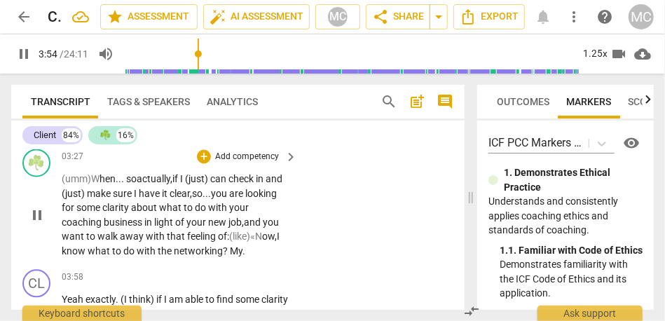
scroll to position [1170, 0]
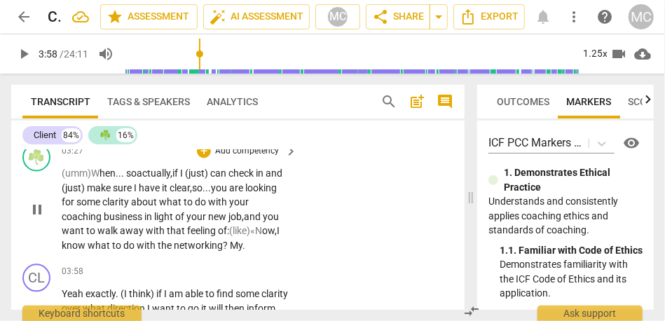
click at [223, 247] on span "?" at bounding box center [226, 245] width 7 height 11
click at [177, 279] on div "03:58 + Add competency keyboard_arrow_right Yeah exactly . (I think) if I am ab…" at bounding box center [180, 317] width 237 height 109
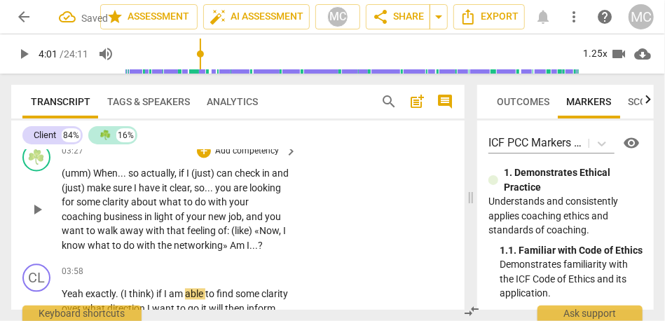
click at [247, 155] on p "Add competency" at bounding box center [247, 151] width 67 height 13
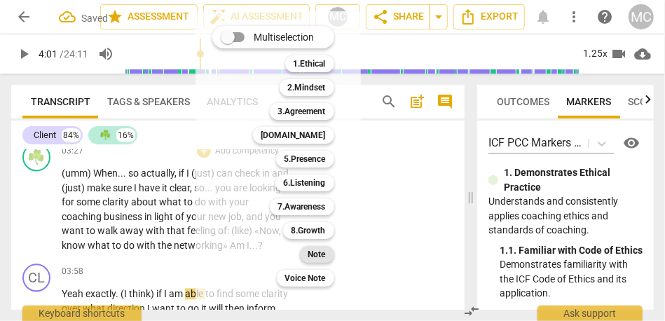
click at [317, 249] on b "Note" at bounding box center [317, 254] width 18 height 17
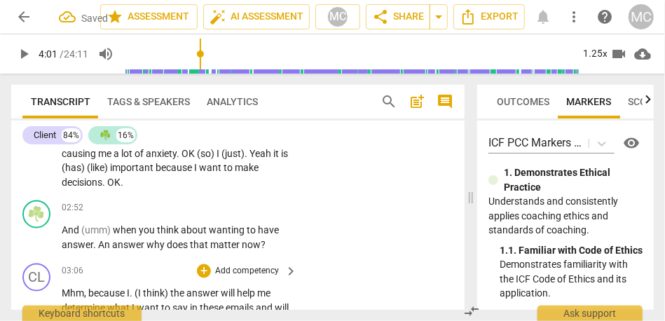
scroll to position [925, 0]
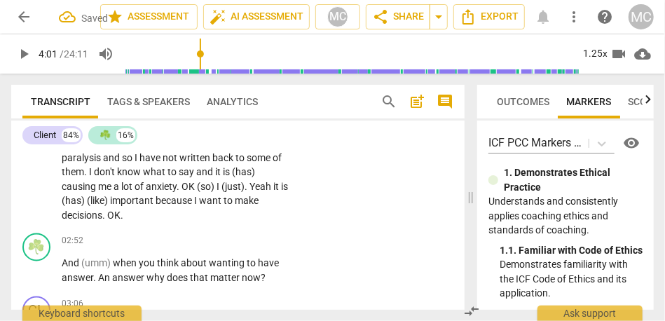
click at [102, 211] on span "decisions" at bounding box center [82, 214] width 41 height 11
click at [120, 215] on span "OK" at bounding box center [113, 214] width 13 height 11
type input "172"
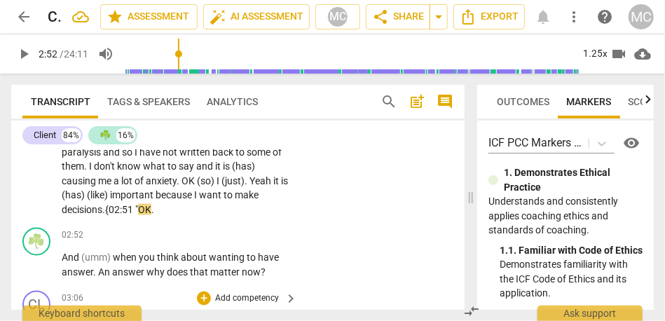
scroll to position [930, 0]
click at [228, 207] on p "Because what I need to do right now is make some decisions around . I am gettin…" at bounding box center [176, 124] width 228 height 187
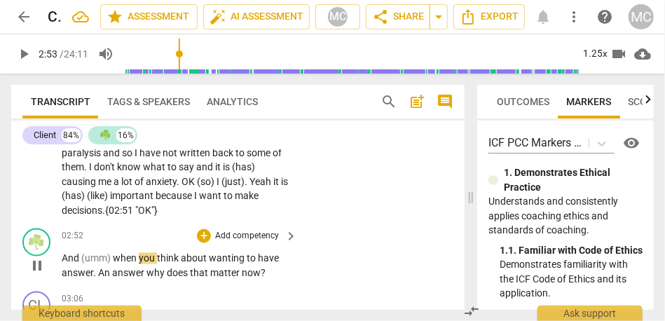
click at [60, 258] on div "play_arrow pause" at bounding box center [44, 266] width 36 height 20
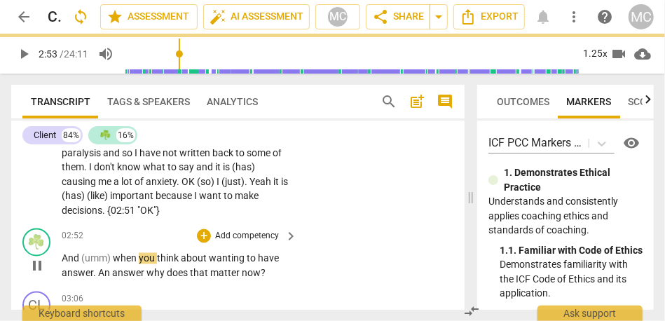
type input "173"
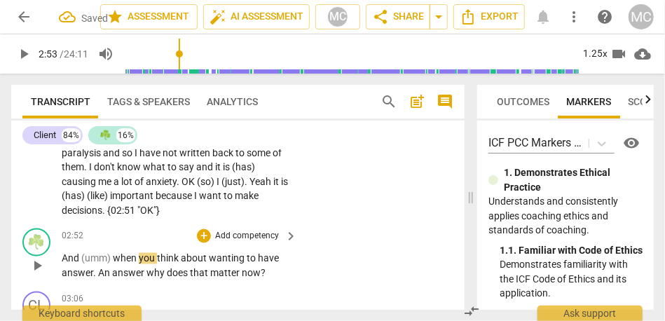
click at [62, 258] on span "And" at bounding box center [72, 258] width 20 height 11
click at [99, 277] on span "An" at bounding box center [105, 273] width 14 height 11
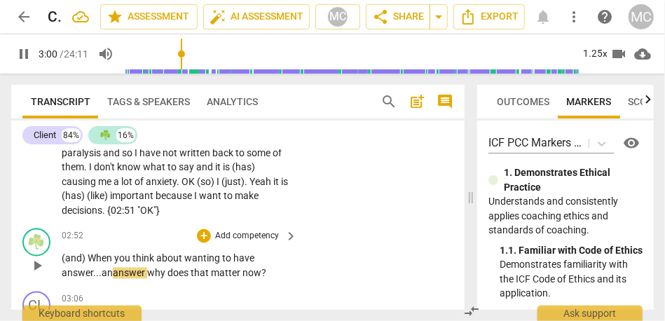
click at [150, 270] on span "why" at bounding box center [157, 273] width 20 height 11
click at [249, 240] on p "Add competency" at bounding box center [247, 236] width 67 height 13
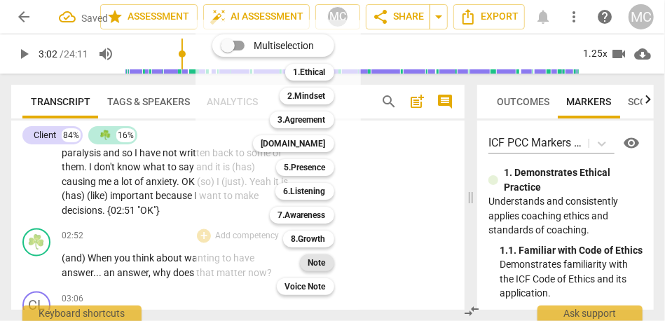
click at [315, 263] on b "Note" at bounding box center [317, 262] width 18 height 17
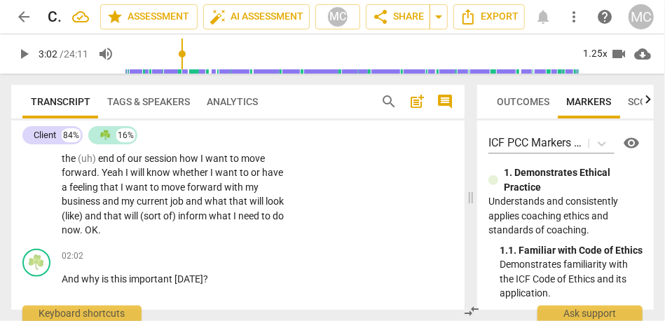
scroll to position [625, 0]
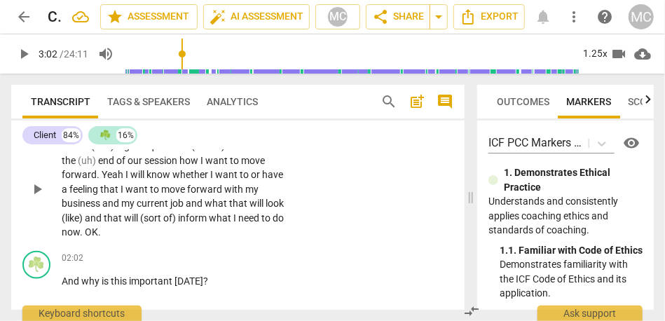
click at [215, 219] on span "what" at bounding box center [221, 217] width 25 height 11
click at [70, 233] on span "now" at bounding box center [71, 231] width 18 height 11
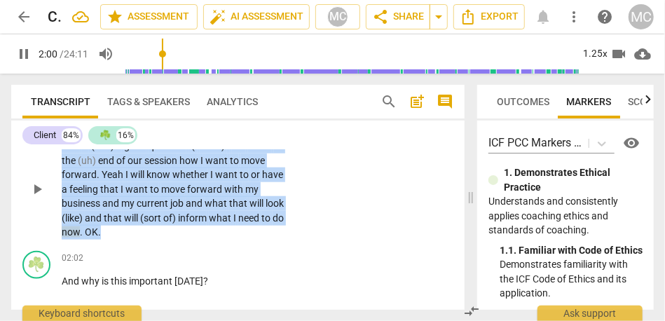
click at [70, 233] on span "now" at bounding box center [71, 231] width 18 height 11
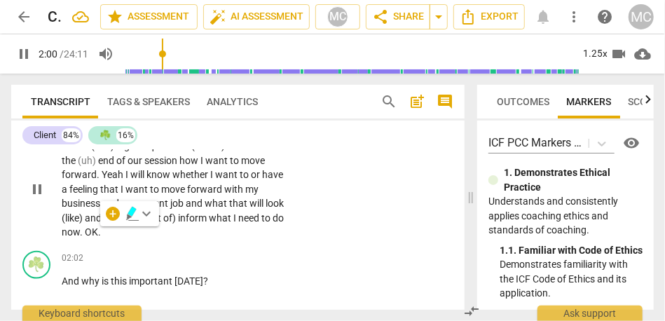
click at [74, 233] on span "now" at bounding box center [71, 231] width 18 height 11
type input "121"
click at [85, 232] on span "OK" at bounding box center [91, 231] width 13 height 11
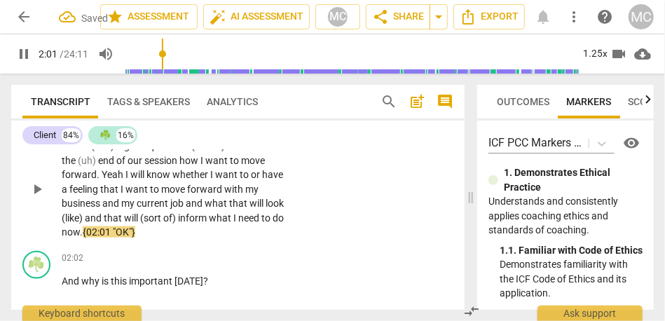
click at [55, 187] on div "play_arrow pause" at bounding box center [44, 190] width 36 height 92
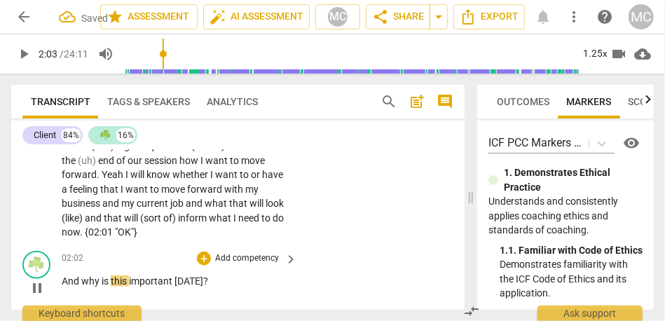
click at [65, 283] on span "And" at bounding box center [72, 280] width 20 height 11
type input "124"
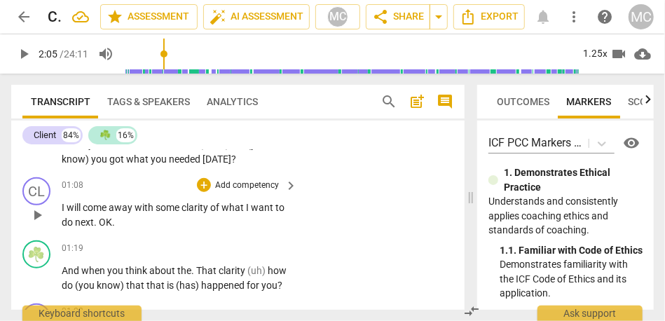
scroll to position [0, 0]
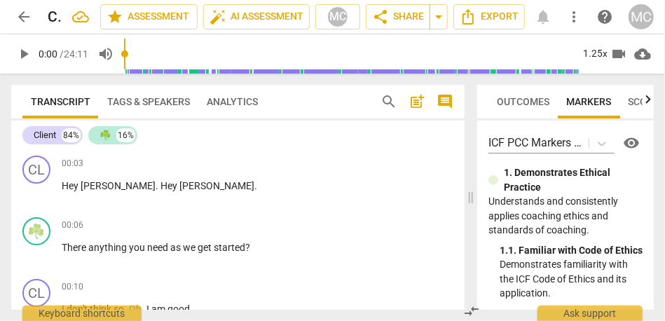
drag, startPoint x: 165, startPoint y: 57, endPoint x: 78, endPoint y: 54, distance: 86.2
click at [124, 54] on input "range" at bounding box center [351, 54] width 455 height 45
click at [22, 53] on span "play_arrow" at bounding box center [23, 54] width 17 height 17
click at [588, 53] on div "1.25x" at bounding box center [595, 54] width 27 height 22
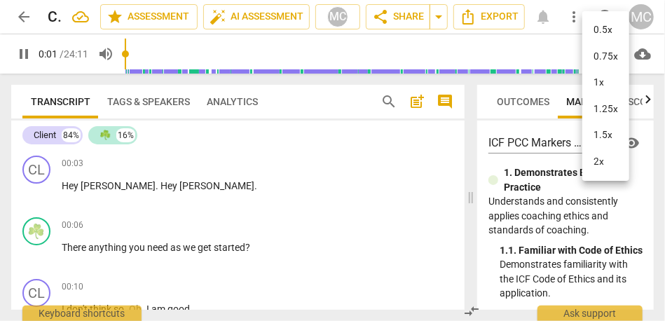
click at [602, 105] on li "1.25x" at bounding box center [605, 109] width 47 height 27
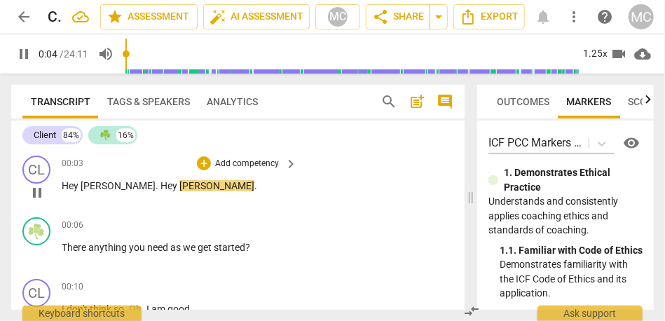
click at [160, 188] on span "Hey" at bounding box center [169, 185] width 19 height 11
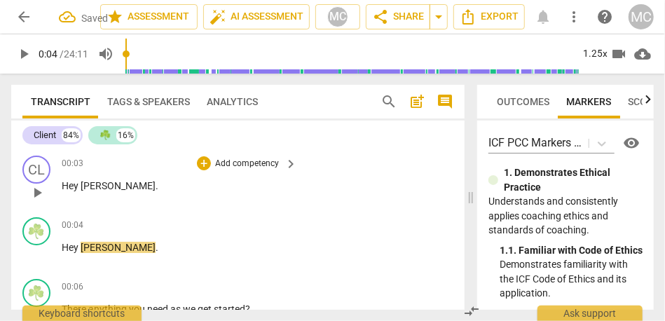
click at [70, 186] on span "Hey" at bounding box center [71, 185] width 19 height 11
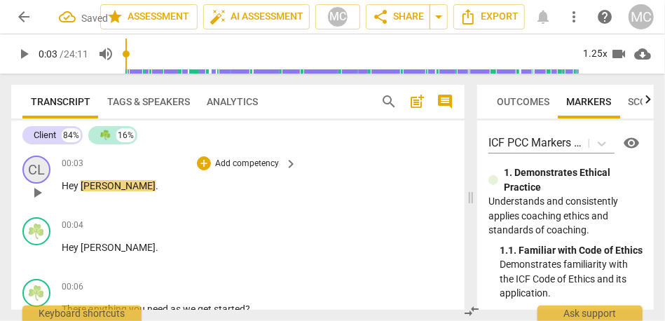
click at [43, 172] on div "CL" at bounding box center [36, 170] width 28 height 28
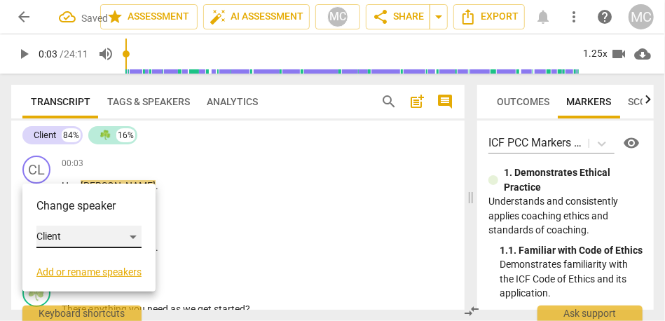
click at [92, 236] on div "Client" at bounding box center [88, 237] width 105 height 22
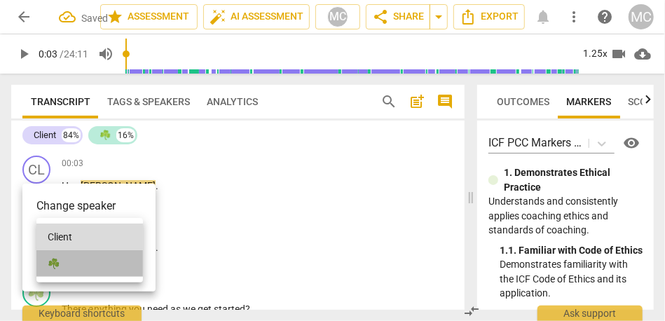
click at [81, 263] on li "☘️" at bounding box center [89, 263] width 106 height 27
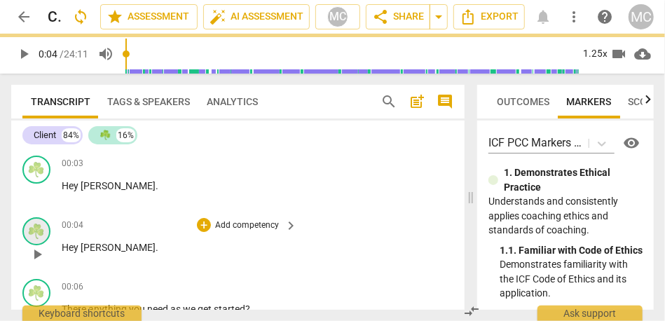
click at [41, 226] on div "☘️" at bounding box center [36, 231] width 28 height 28
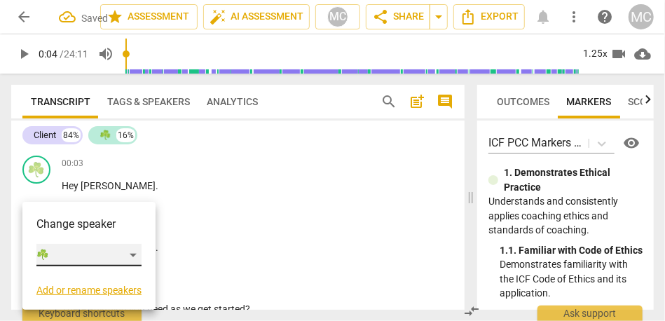
click at [90, 254] on div "☘️" at bounding box center [88, 255] width 105 height 22
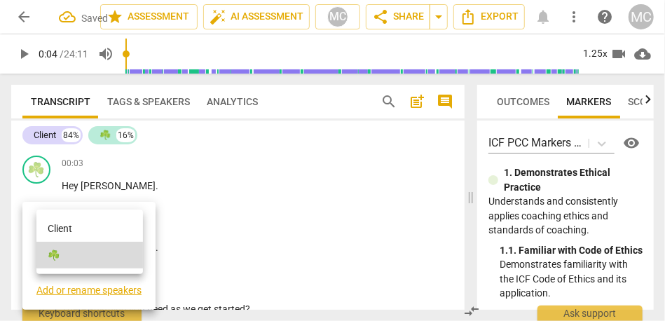
click at [75, 231] on li "Client" at bounding box center [89, 228] width 106 height 27
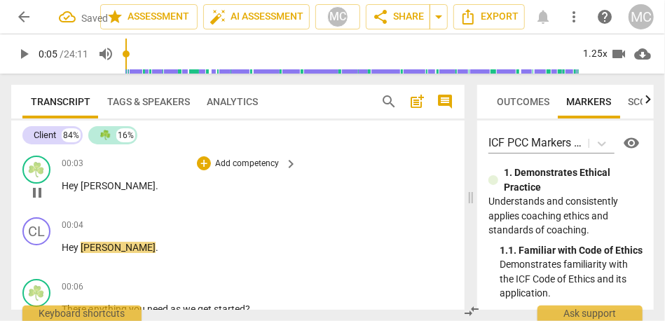
type input "5"
click at [81, 191] on span "Bonnie" at bounding box center [118, 185] width 75 height 11
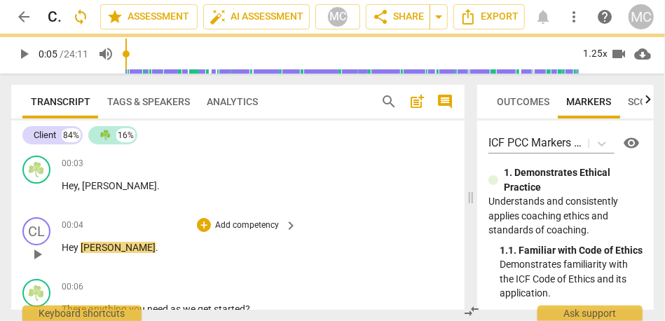
click at [82, 250] on span "Andrea" at bounding box center [118, 247] width 75 height 11
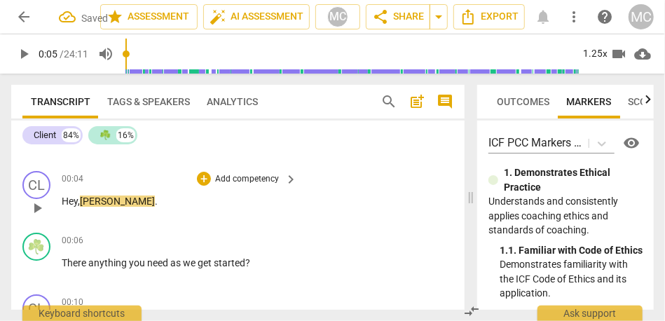
scroll to position [85, 0]
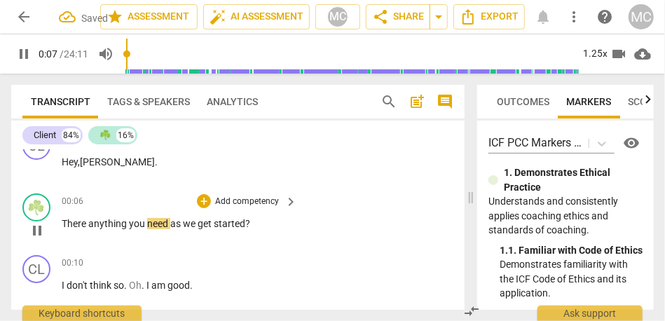
type input "7"
click at [69, 223] on span "There" at bounding box center [75, 223] width 27 height 11
click at [67, 224] on span "Is there" at bounding box center [79, 223] width 34 height 11
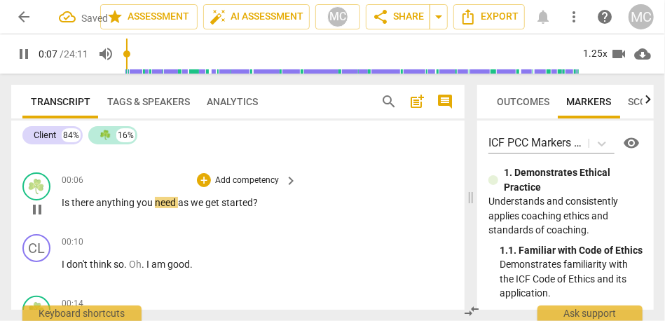
scroll to position [106, 0]
click at [65, 207] on span "Is there" at bounding box center [79, 202] width 34 height 11
type input "10"
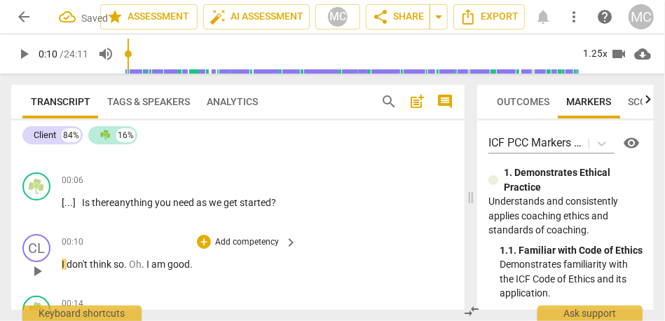
click at [127, 263] on span "." at bounding box center [126, 263] width 5 height 11
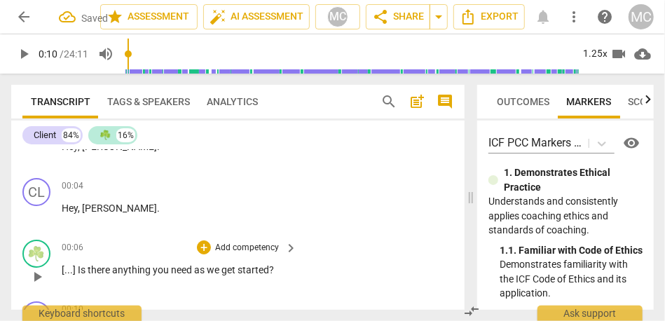
scroll to position [23, 0]
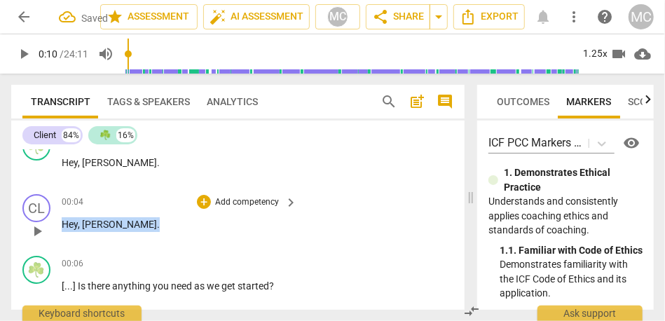
drag, startPoint x: 123, startPoint y: 230, endPoint x: 55, endPoint y: 230, distance: 67.9
click at [55, 230] on div "CL play_arrow pause 00:04 + Add competency keyboard_arrow_right Hey , Andrea ." at bounding box center [237, 219] width 453 height 62
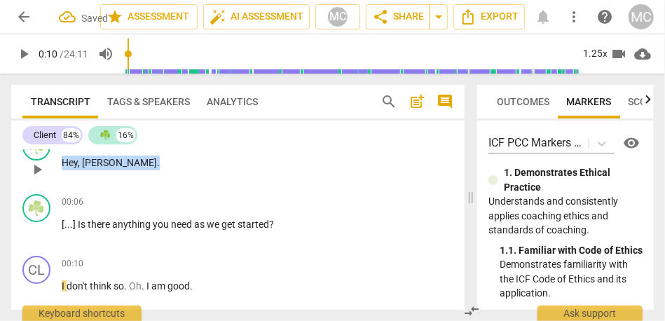
drag, startPoint x: 135, startPoint y: 163, endPoint x: 26, endPoint y: 163, distance: 109.3
click at [26, 163] on div "☘️ play_arrow pause 00:03 + Add competency keyboard_arrow_right Hey , Bonnie ." at bounding box center [237, 158] width 453 height 62
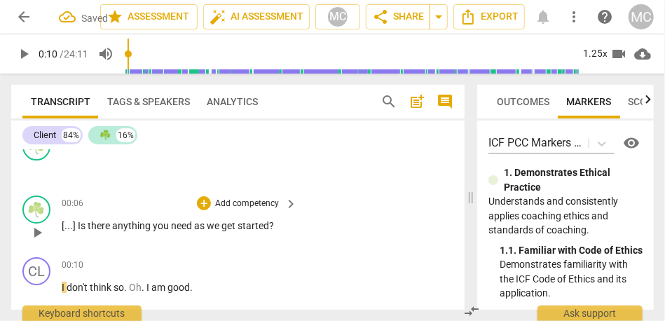
click at [60, 232] on div "play_arrow pause" at bounding box center [44, 232] width 36 height 18
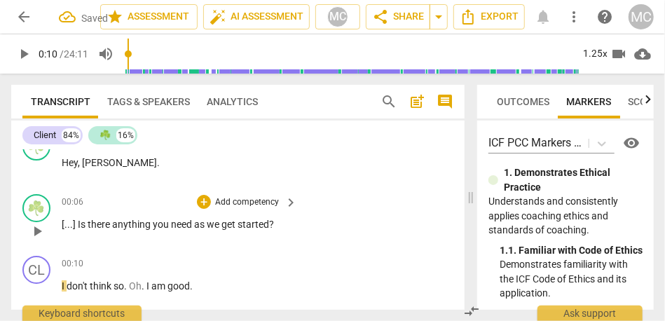
click at [63, 224] on span "[" at bounding box center [63, 224] width 3 height 11
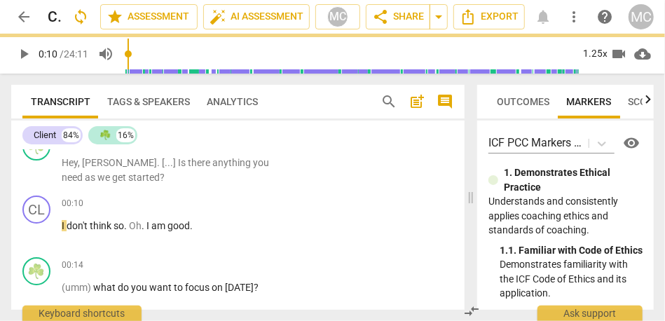
scroll to position [0, 0]
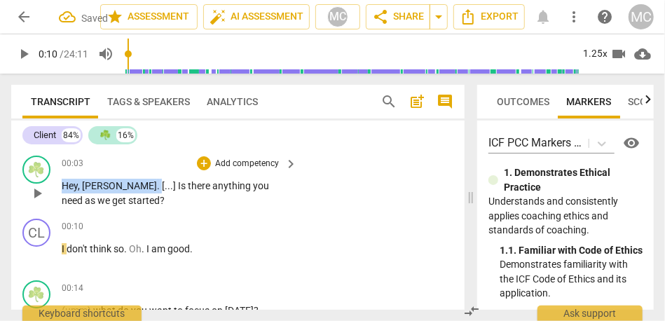
drag, startPoint x: 118, startPoint y: 182, endPoint x: 37, endPoint y: 182, distance: 81.3
click at [37, 182] on div "☘️ play_arrow pause 00:03 + Add competency keyboard_arrow_right Hey , Bonnie . …" at bounding box center [237, 181] width 453 height 63
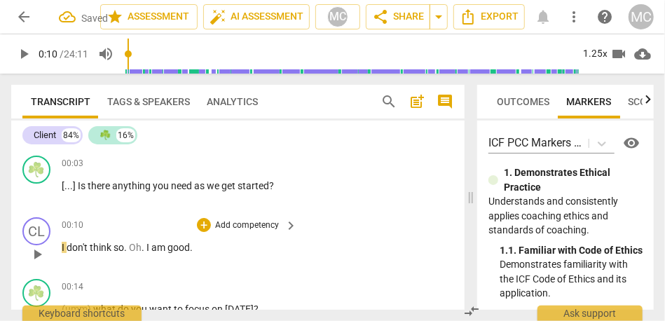
click at [134, 237] on div "00:10 + Add competency keyboard_arrow_right I don't think so . Oh . I am good ." at bounding box center [180, 242] width 237 height 50
click at [127, 189] on span "anything" at bounding box center [132, 185] width 41 height 11
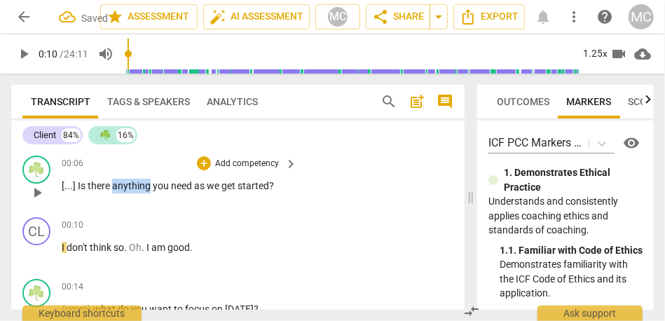
click at [127, 189] on span "anything" at bounding box center [132, 185] width 41 height 11
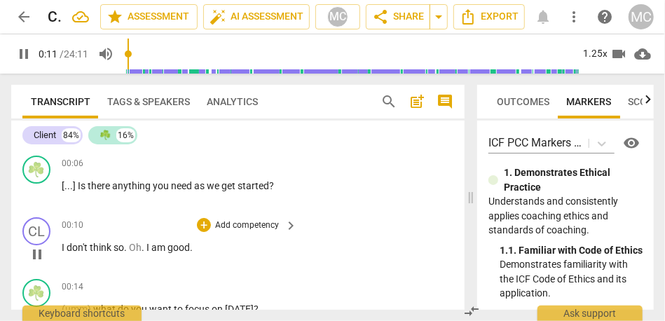
click at [146, 248] on span "." at bounding box center [143, 247] width 5 height 11
type input "15"
click at [122, 248] on span "so" at bounding box center [118, 247] width 11 height 11
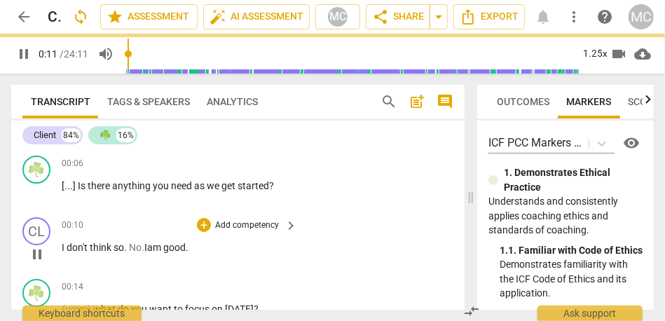
click at [184, 249] on span "good" at bounding box center [174, 247] width 22 height 11
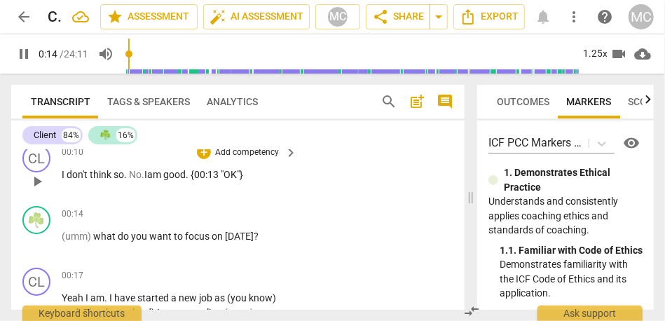
scroll to position [94, 0]
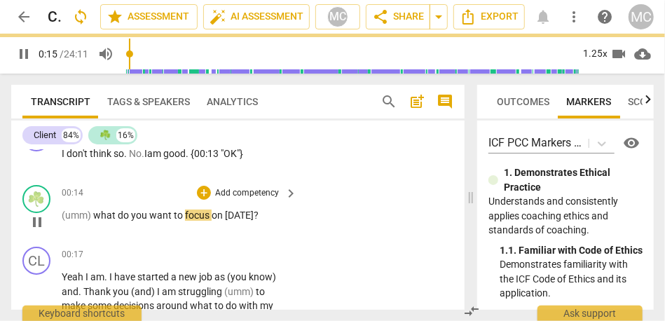
type input "16"
click at [99, 217] on span "what" at bounding box center [105, 214] width 25 height 11
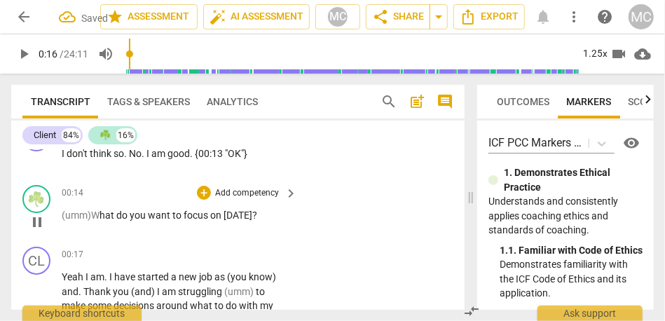
click at [254, 194] on p "Add competency" at bounding box center [247, 193] width 67 height 13
type input "16"
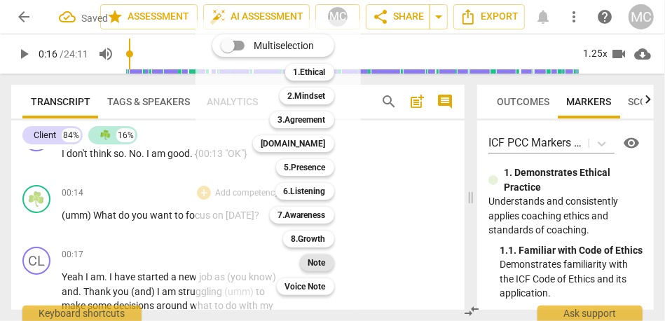
click at [320, 261] on b "Note" at bounding box center [317, 262] width 18 height 17
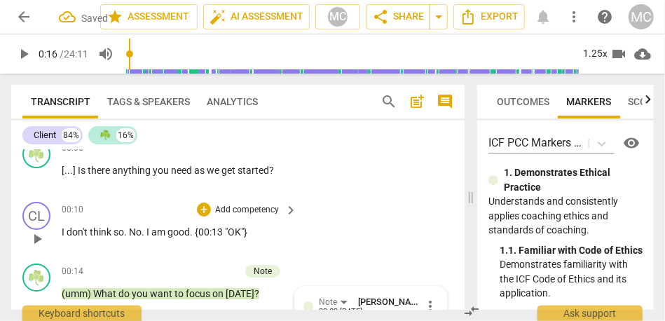
scroll to position [13, 0]
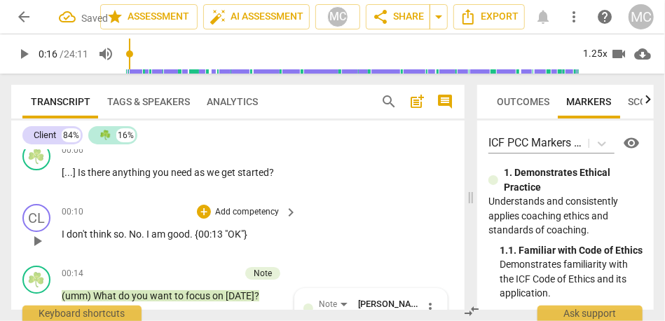
click at [242, 207] on p "Add competency" at bounding box center [247, 212] width 67 height 13
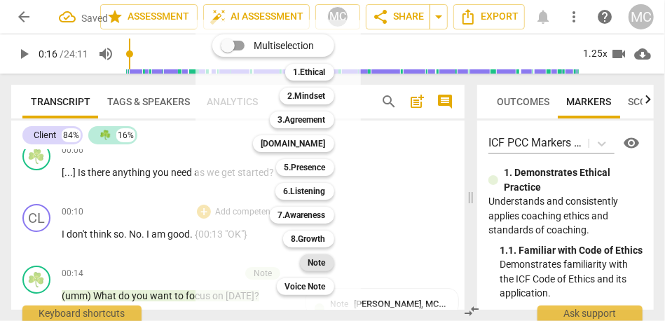
click at [315, 260] on b "Note" at bounding box center [317, 262] width 18 height 17
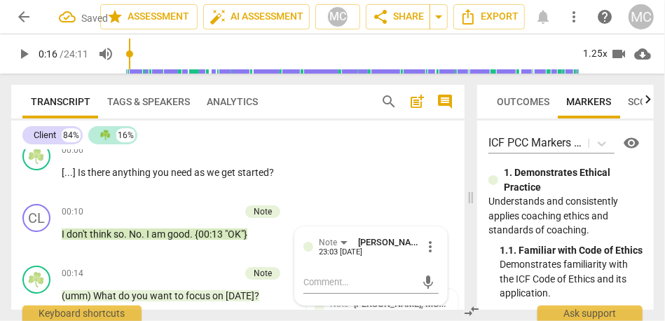
scroll to position [0, 0]
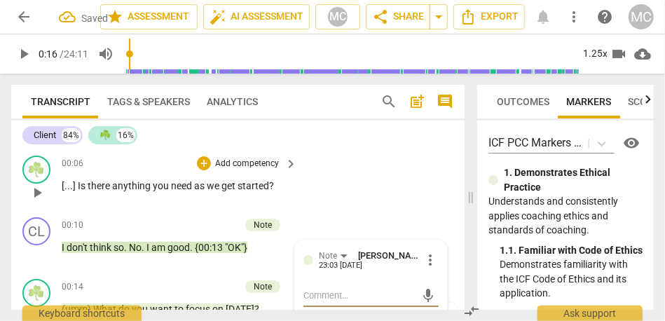
click at [240, 154] on div "☘️ play_arrow pause 00:06 + Add competency keyboard_arrow_right [ . . . ] Is th…" at bounding box center [237, 181] width 453 height 62
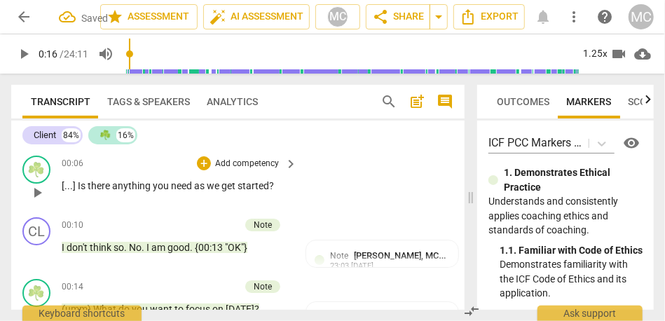
click at [247, 161] on p "Add competency" at bounding box center [247, 164] width 67 height 13
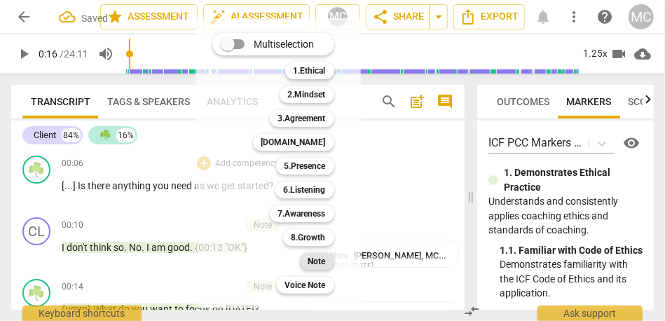
click at [318, 256] on b "Note" at bounding box center [317, 261] width 18 height 17
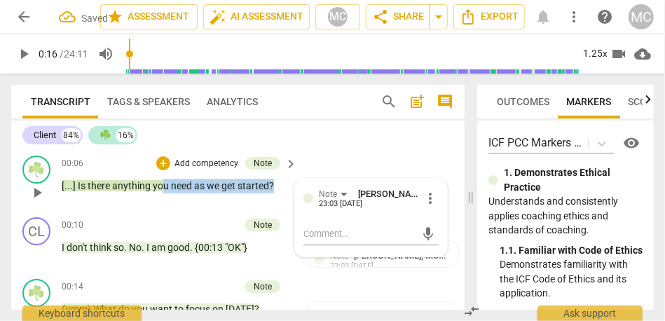
drag, startPoint x: 282, startPoint y: 188, endPoint x: 163, endPoint y: 188, distance: 119.1
click at [163, 188] on p "[ . . . ] Is there anything you need as we get started ?" at bounding box center [176, 186] width 228 height 15
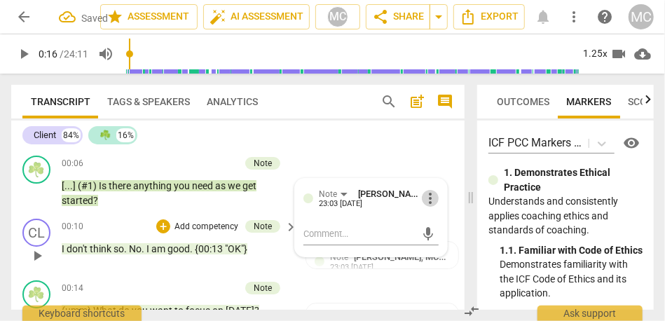
click at [81, 251] on span "don't" at bounding box center [78, 248] width 23 height 11
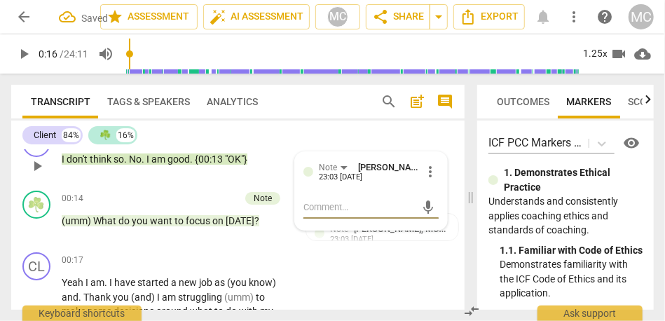
scroll to position [90, 0]
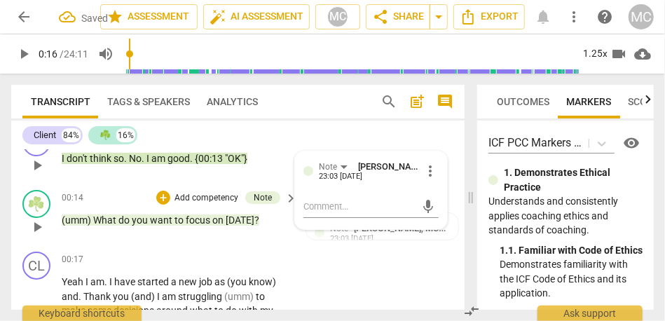
click at [77, 215] on span "(umm)" at bounding box center [78, 219] width 32 height 11
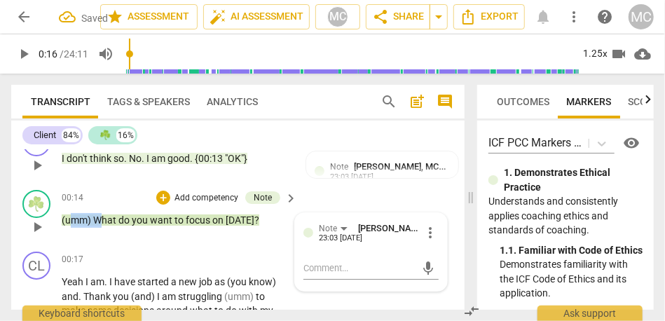
drag, startPoint x: 102, startPoint y: 219, endPoint x: 68, endPoint y: 219, distance: 33.6
click at [68, 219] on p "(umm) What do you want to focus on today ?" at bounding box center [176, 220] width 228 height 15
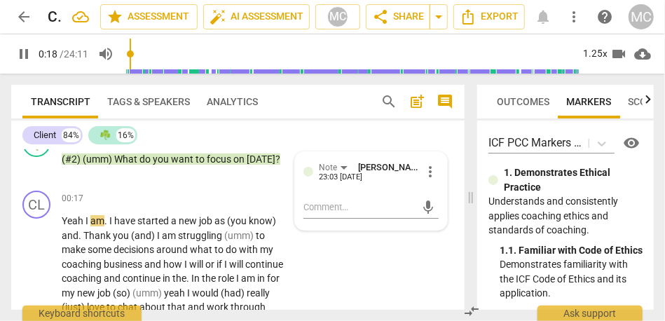
scroll to position [160, 0]
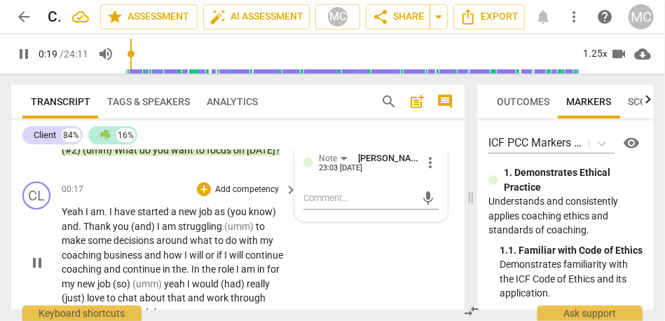
click at [109, 213] on span "I" at bounding box center [111, 211] width 5 height 11
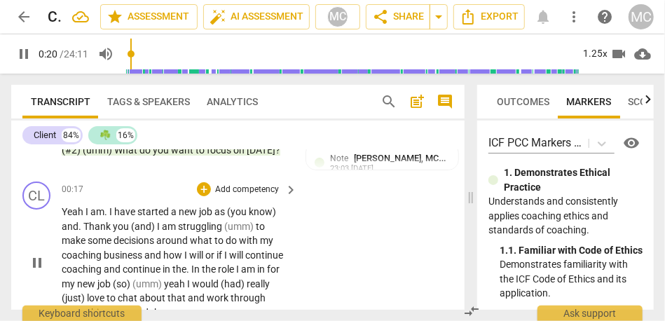
type input "21"
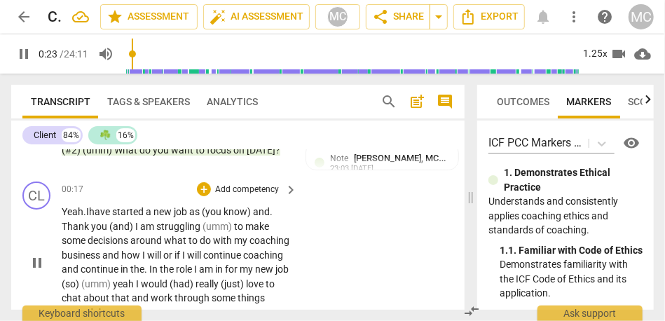
click at [212, 212] on span "(you" at bounding box center [213, 211] width 22 height 11
click at [249, 208] on span "know)" at bounding box center [234, 211] width 29 height 11
click at [219, 207] on span "you" at bounding box center [211, 211] width 18 height 11
click at [246, 215] on span "know" at bounding box center [233, 211] width 26 height 11
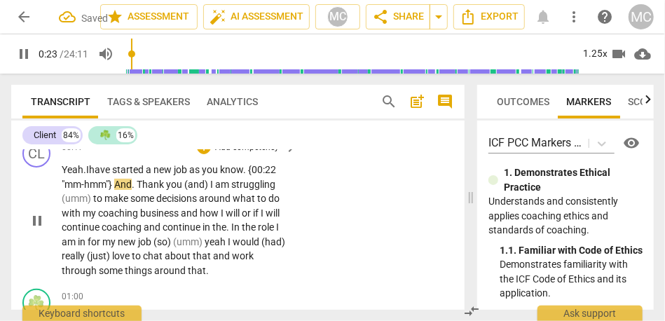
scroll to position [205, 0]
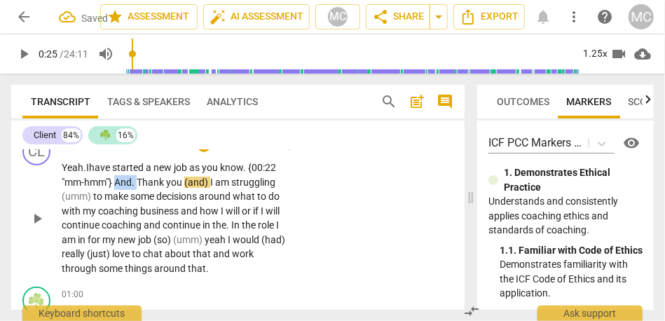
drag, startPoint x: 138, startPoint y: 180, endPoint x: 118, endPoint y: 180, distance: 19.6
click at [118, 180] on p "Yeah. I have started a new job as you know. {00:22 "mm-hmm"} And . Thank you (a…" at bounding box center [176, 217] width 228 height 115
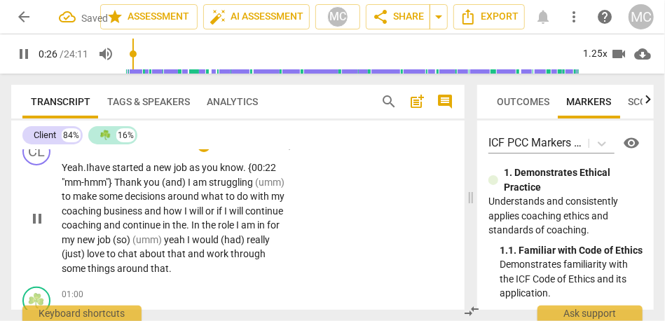
click at [190, 184] on span "I" at bounding box center [190, 182] width 5 height 11
click at [259, 182] on span "(umm)" at bounding box center [244, 182] width 32 height 11
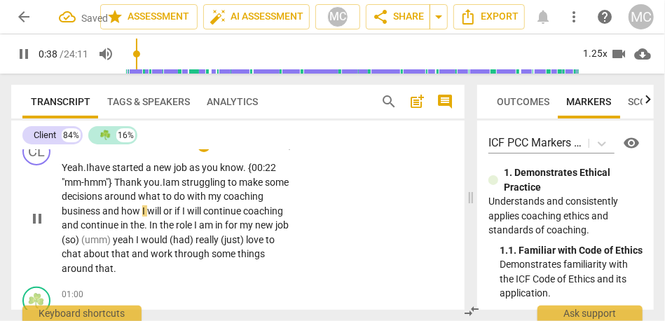
click at [174, 214] on span "or" at bounding box center [168, 210] width 11 height 11
click at [252, 214] on p "Yeah. I have started a new job as you know. {00:22 "mm-hmm"} Thank you. I am st…" at bounding box center [176, 217] width 228 height 115
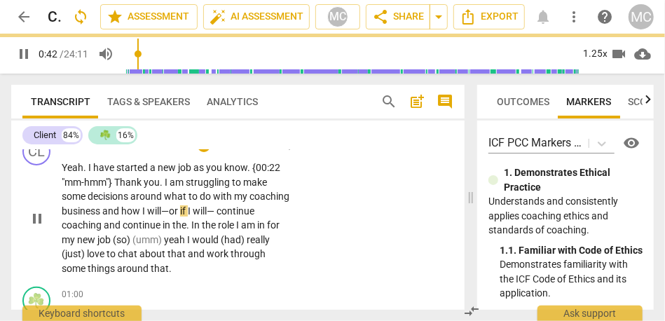
click at [331, 197] on div "CL play_arrow pause 00:17 + Add competency keyboard_arrow_right Yeah . I have s…" at bounding box center [237, 206] width 453 height 149
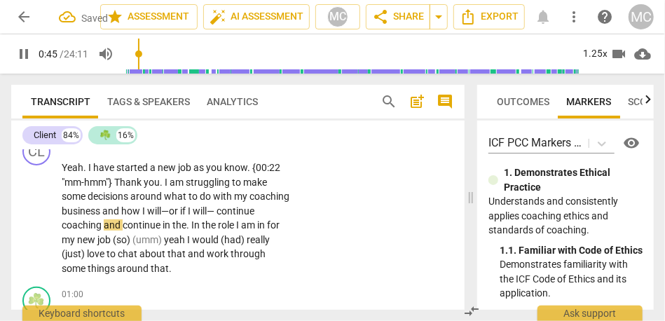
click at [202, 226] on span "In" at bounding box center [196, 224] width 11 height 11
type input "46"
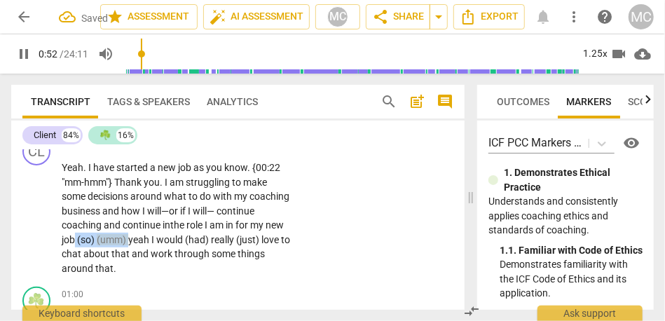
drag, startPoint x: 180, startPoint y: 240, endPoint x: 123, endPoint y: 237, distance: 56.8
click at [123, 237] on p "Yeah . I have started a new job as you know . {00:22 "mm-hmm"} Thank you . I am…" at bounding box center [176, 217] width 228 height 115
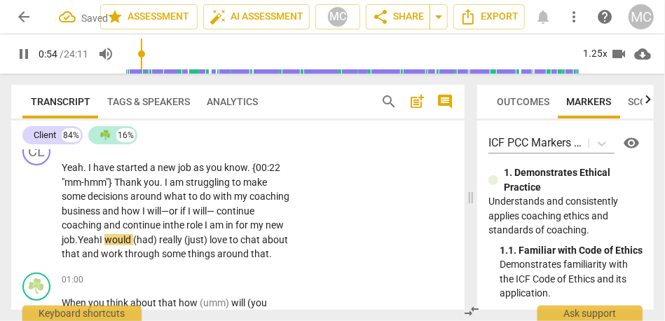
click at [104, 242] on span "I" at bounding box center [101, 239] width 5 height 11
click at [185, 242] on span "really" at bounding box center [172, 239] width 25 height 11
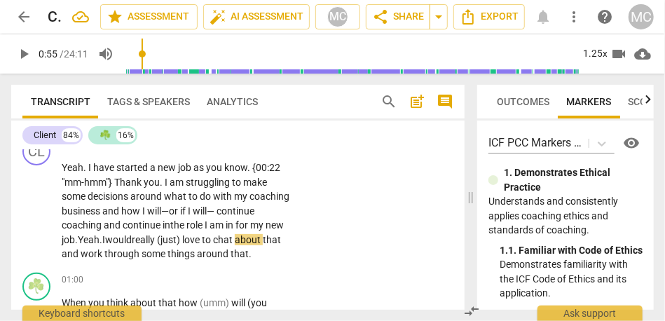
click at [202, 237] on span "love" at bounding box center [192, 239] width 20 height 11
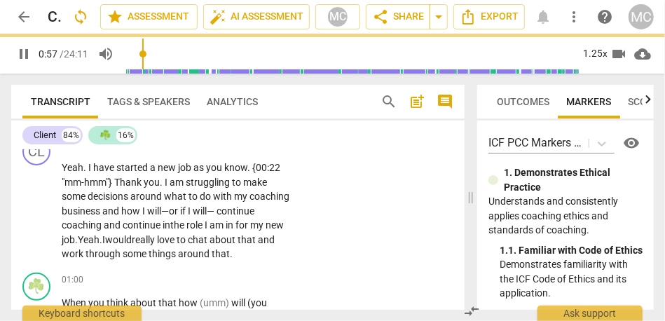
scroll to position [250, 0]
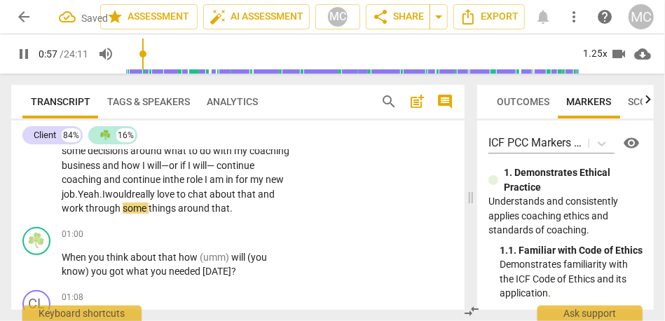
click at [356, 221] on div "CL play_arrow pause 00:17 + Add competency keyboard_arrow_right Yeah . I have s…" at bounding box center [237, 153] width 453 height 135
click at [246, 200] on span "that" at bounding box center [256, 193] width 20 height 11
click at [85, 210] on span "work" at bounding box center [74, 207] width 24 height 11
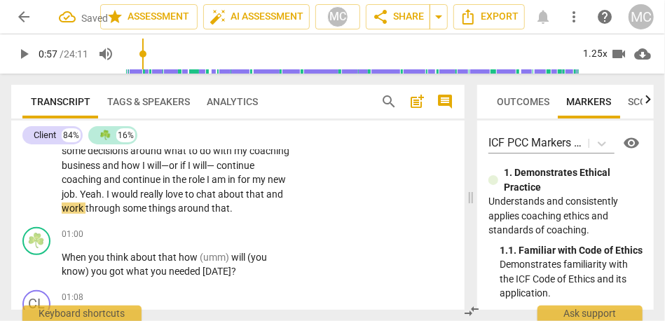
type input "58"
click at [123, 209] on span "through" at bounding box center [103, 207] width 37 height 11
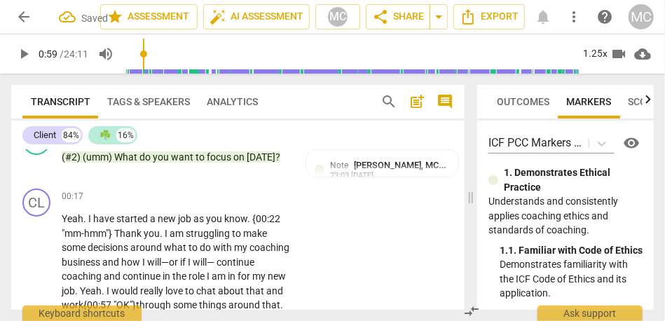
scroll to position [153, 0]
click at [234, 201] on p "Add competency" at bounding box center [247, 197] width 67 height 13
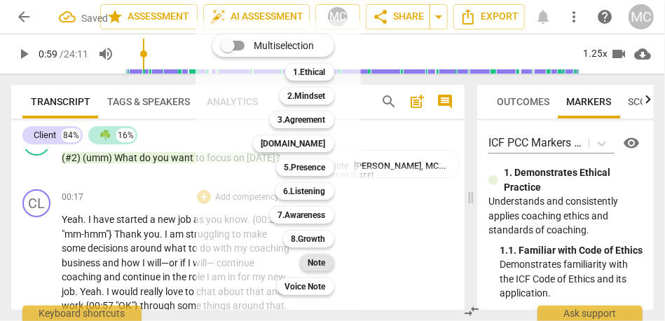
click at [315, 262] on b "Note" at bounding box center [317, 262] width 18 height 17
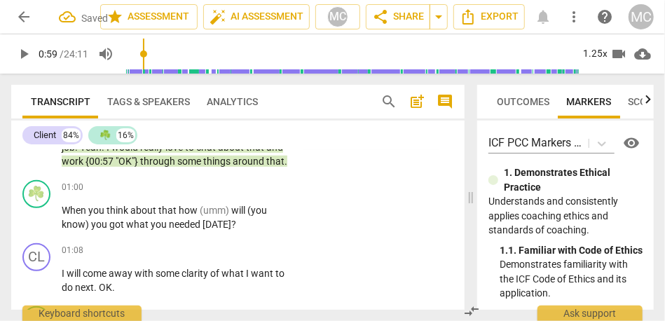
scroll to position [299, 0]
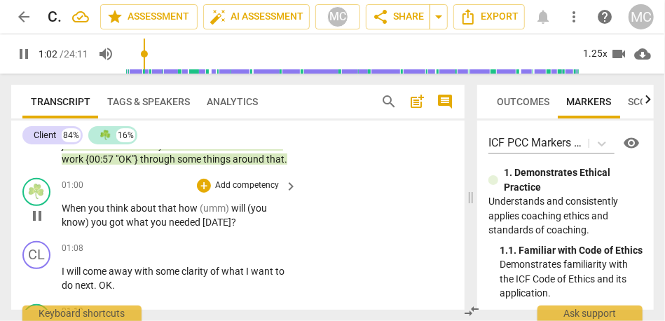
click at [179, 214] on span "how" at bounding box center [189, 207] width 21 height 11
type input "63"
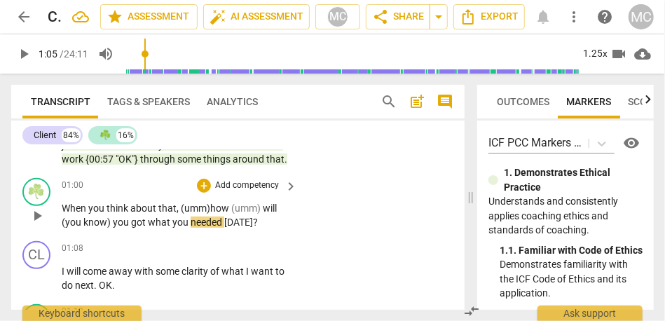
click at [264, 214] on span "will" at bounding box center [270, 207] width 14 height 11
click at [254, 214] on span "(you" at bounding box center [255, 207] width 20 height 11
click at [254, 214] on span "you" at bounding box center [253, 207] width 16 height 11
click at [91, 228] on span "you" at bounding box center [100, 221] width 18 height 11
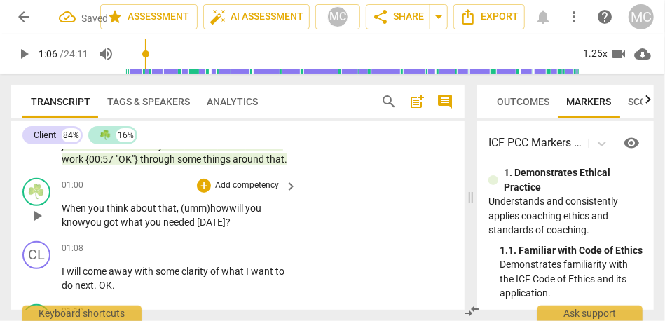
click at [234, 209] on div "01:00 + Add competency keyboard_arrow_right When you think about that, (umm) ho…" at bounding box center [180, 204] width 237 height 52
click at [245, 192] on p "Add competency" at bounding box center [247, 185] width 67 height 13
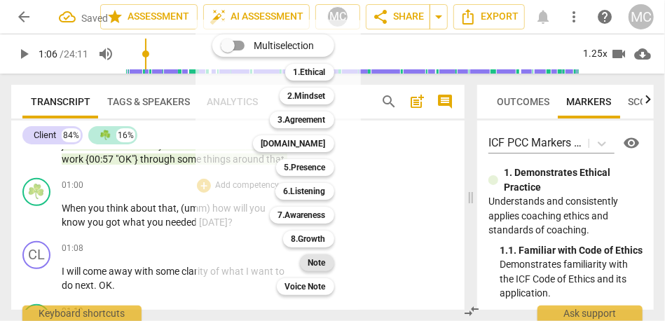
click at [317, 259] on b "Note" at bounding box center [317, 262] width 18 height 17
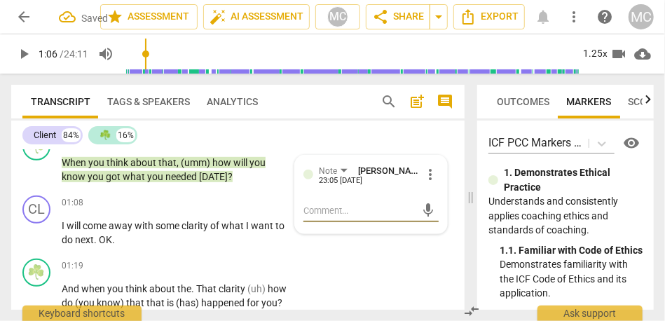
scroll to position [345, 0]
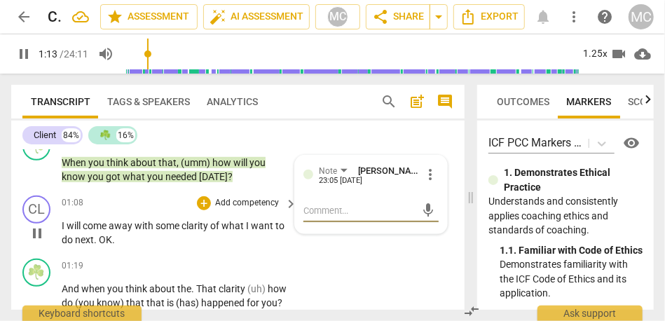
click at [184, 231] on span "clarity" at bounding box center [195, 225] width 29 height 11
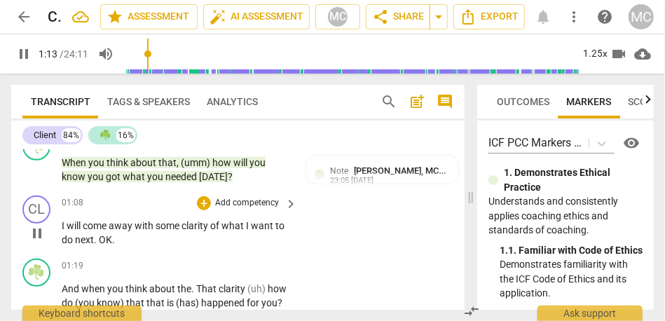
type input "74"
click at [151, 231] on span "with" at bounding box center [144, 225] width 21 height 11
click at [204, 231] on span "clarity" at bounding box center [202, 225] width 29 height 11
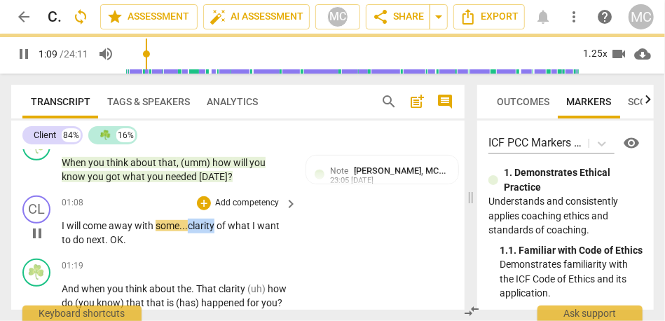
click at [204, 231] on span "clarity" at bounding box center [202, 225] width 29 height 11
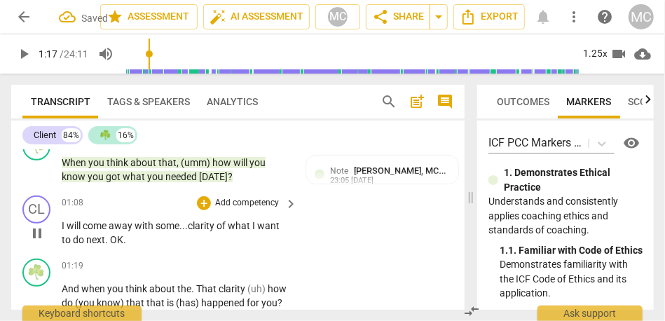
click at [111, 245] on span "OK" at bounding box center [116, 239] width 13 height 11
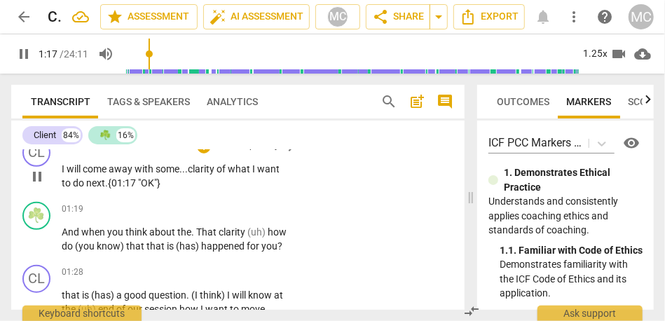
scroll to position [403, 0]
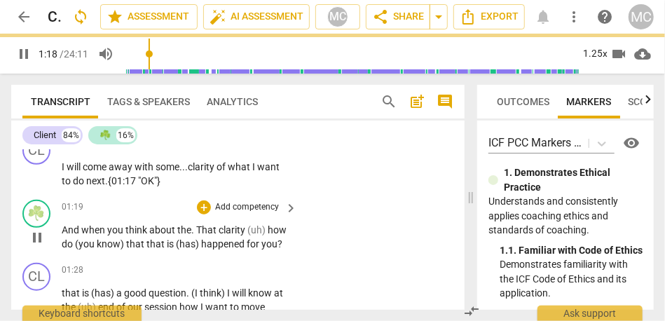
click at [63, 235] on span "And" at bounding box center [72, 229] width 20 height 11
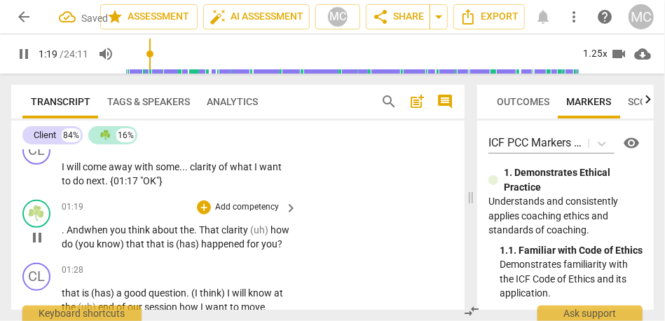
type input "80"
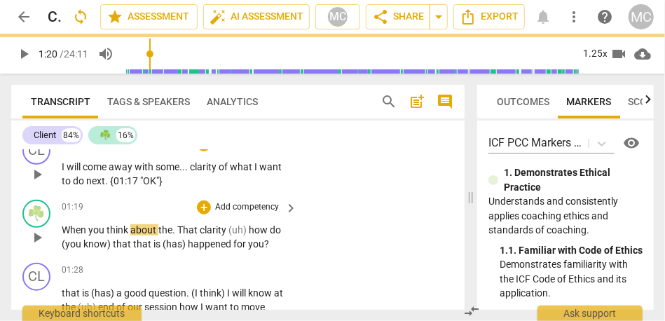
click at [109, 186] on span "." at bounding box center [107, 180] width 5 height 11
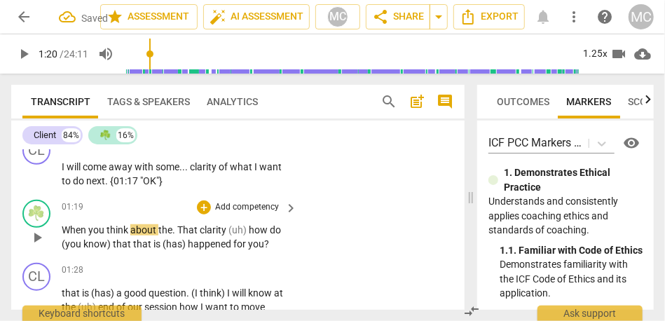
click at [62, 235] on span "When" at bounding box center [75, 229] width 27 height 11
click at [63, 235] on span "When" at bounding box center [75, 229] width 27 height 11
type input "81"
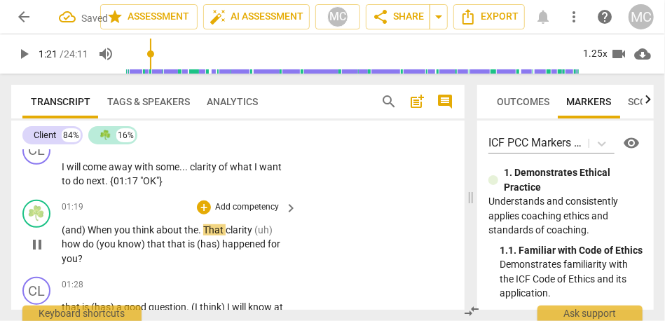
click at [203, 235] on span "That" at bounding box center [214, 229] width 22 height 11
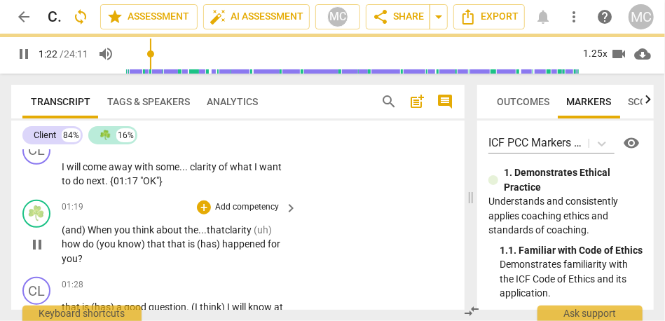
click at [257, 235] on span "(uh)" at bounding box center [263, 229] width 18 height 11
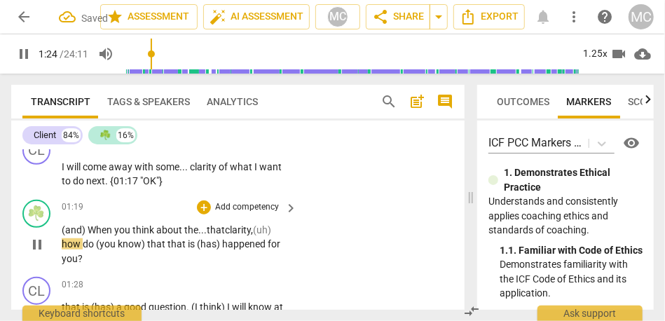
click at [237, 235] on span "clarity," at bounding box center [239, 229] width 28 height 11
click at [96, 249] on span "(you" at bounding box center [107, 243] width 22 height 11
click at [139, 249] on span "know)" at bounding box center [128, 243] width 29 height 11
click at [162, 249] on span "that" at bounding box center [170, 243] width 20 height 11
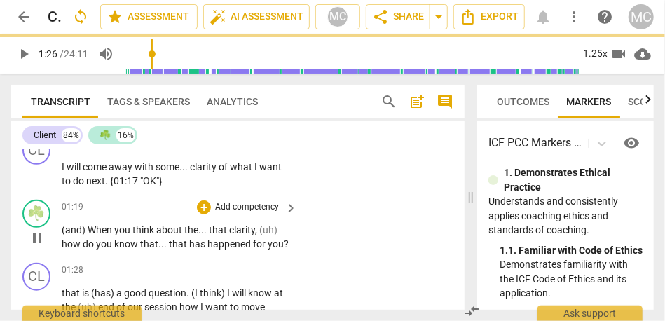
click at [244, 214] on p "Add competency" at bounding box center [247, 207] width 67 height 13
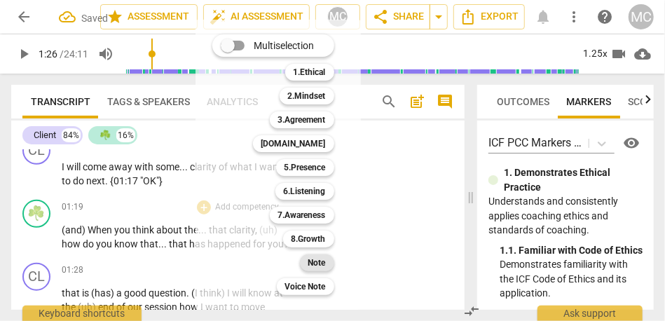
click at [312, 258] on b "Note" at bounding box center [317, 262] width 18 height 17
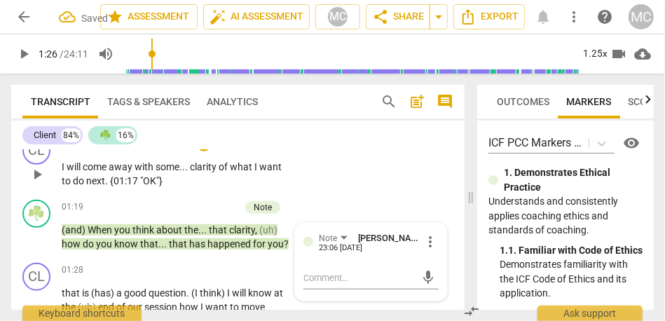
click at [252, 151] on p "Add competency" at bounding box center [247, 144] width 67 height 13
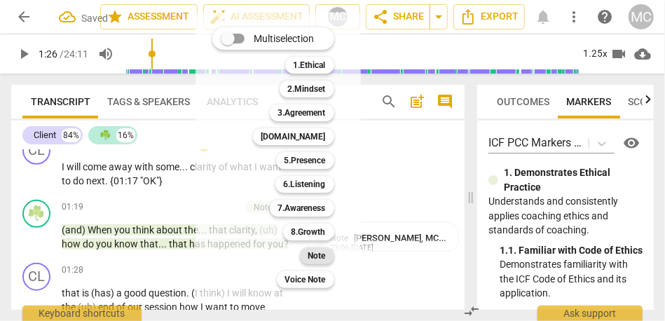
click at [317, 254] on b "Note" at bounding box center [317, 255] width 18 height 17
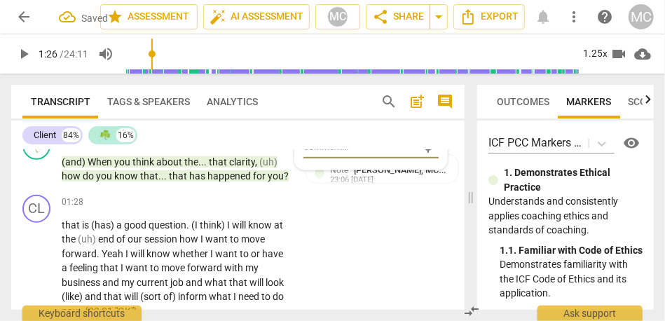
scroll to position [471, 0]
click at [68, 231] on span "that" at bounding box center [72, 225] width 20 height 11
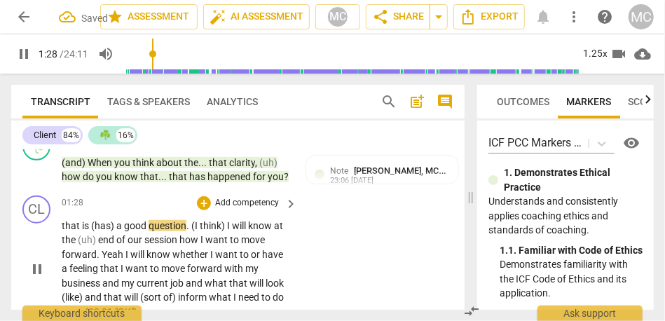
type input "89"
click at [117, 231] on span "(has)" at bounding box center [105, 225] width 25 height 11
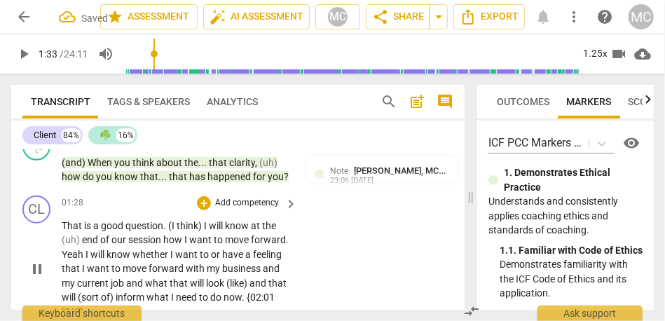
click at [210, 231] on span "will" at bounding box center [217, 225] width 16 height 11
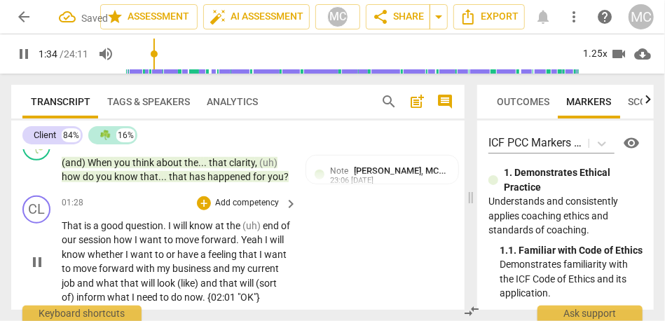
click at [219, 231] on span "at" at bounding box center [220, 225] width 11 height 11
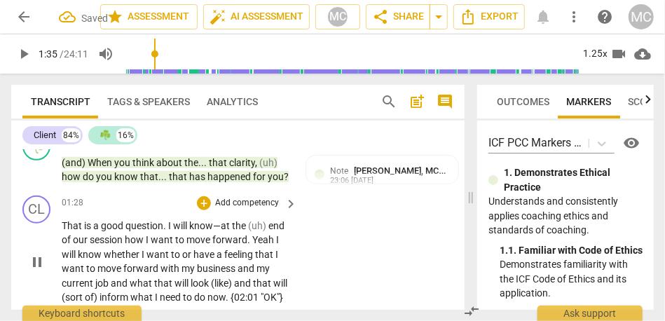
click at [208, 231] on span "know—" at bounding box center [205, 225] width 32 height 11
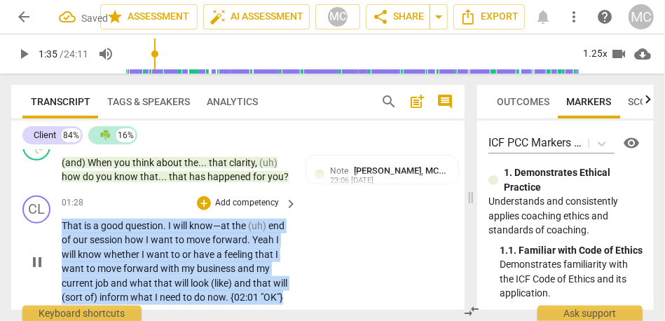
click at [208, 231] on span "know—" at bounding box center [205, 225] width 32 height 11
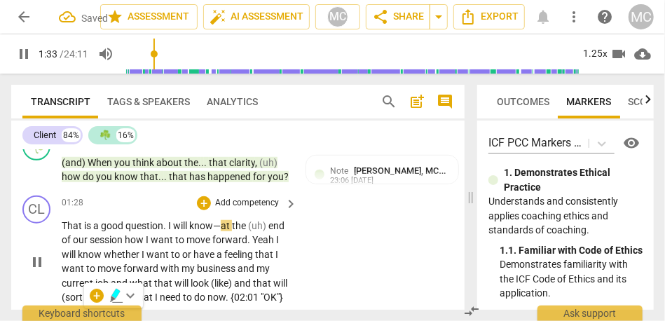
click at [280, 251] on p "That is a good question . I will know— at the (uh) end of our session how I wan…" at bounding box center [176, 262] width 228 height 86
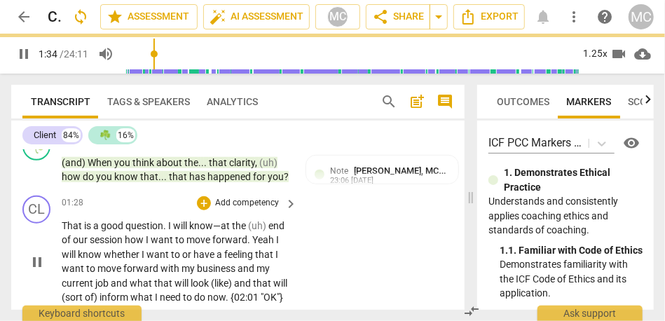
click at [270, 231] on span "end" at bounding box center [276, 225] width 16 height 11
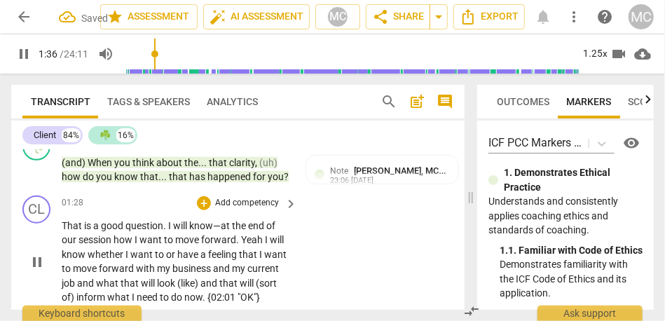
click at [116, 245] on span "how" at bounding box center [123, 239] width 21 height 11
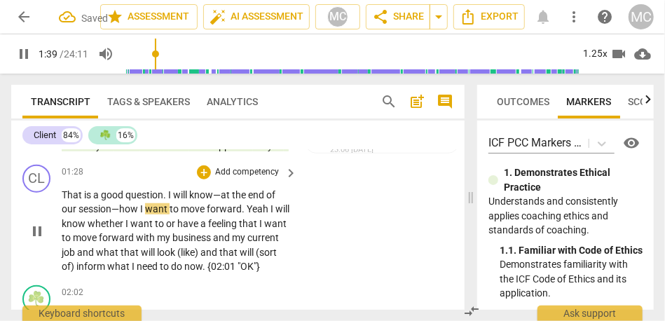
scroll to position [510, 0]
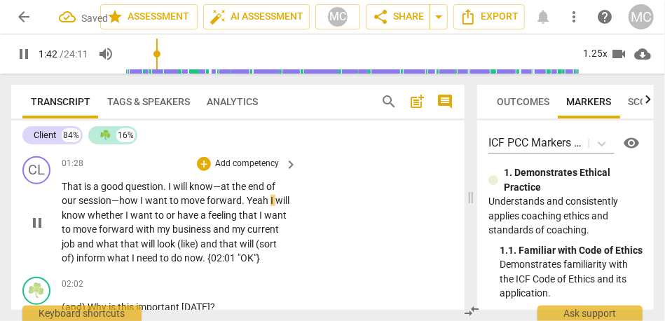
click at [269, 206] on span "Yeah" at bounding box center [259, 200] width 24 height 11
click at [177, 221] on span "or" at bounding box center [171, 214] width 11 height 11
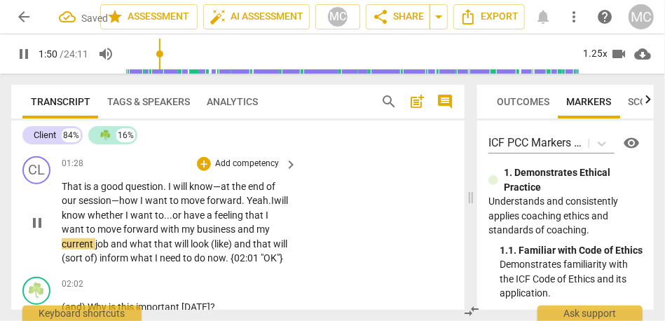
click at [238, 235] on span "and" at bounding box center [246, 228] width 19 height 11
click at [111, 249] on span "and" at bounding box center [120, 243] width 19 height 11
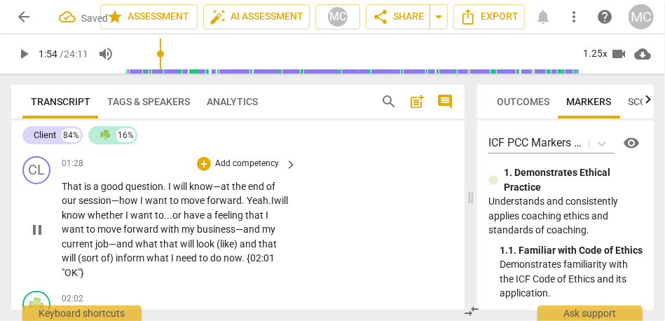
click at [242, 249] on span "and" at bounding box center [249, 243] width 19 height 11
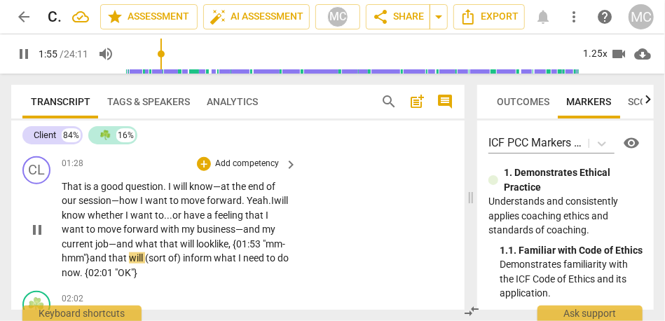
scroll to position [530, 0]
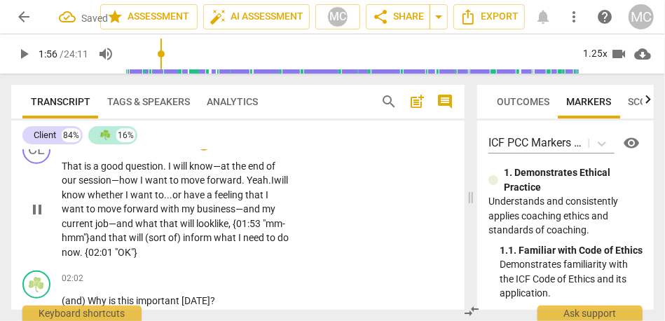
click at [183, 243] on span "of)" at bounding box center [175, 237] width 15 height 11
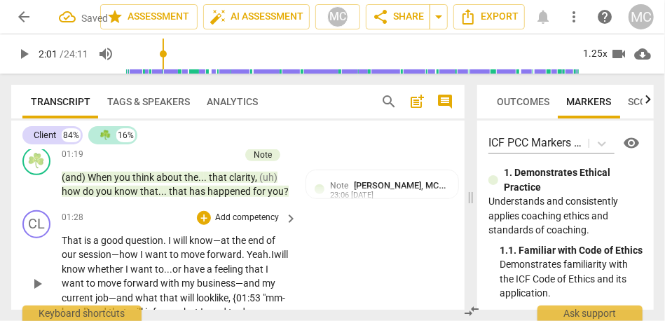
click at [233, 224] on p "Add competency" at bounding box center [247, 218] width 67 height 13
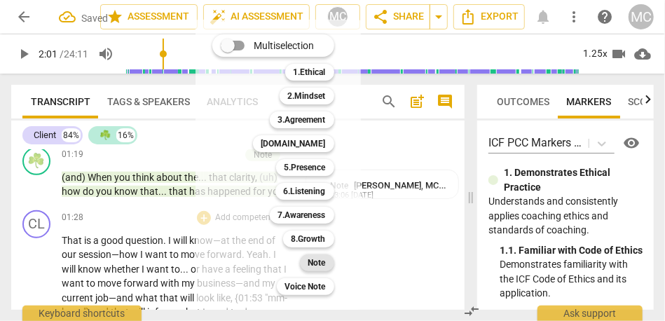
click at [322, 259] on b "Note" at bounding box center [317, 262] width 18 height 17
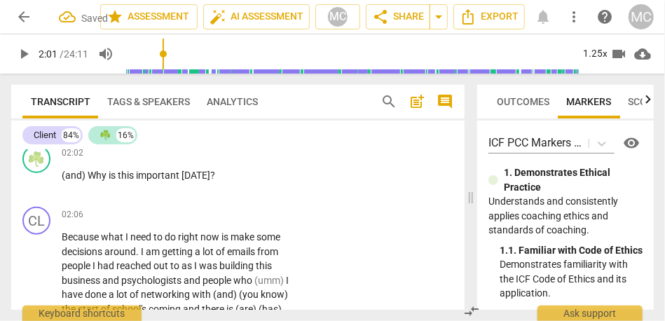
scroll to position [666, 0]
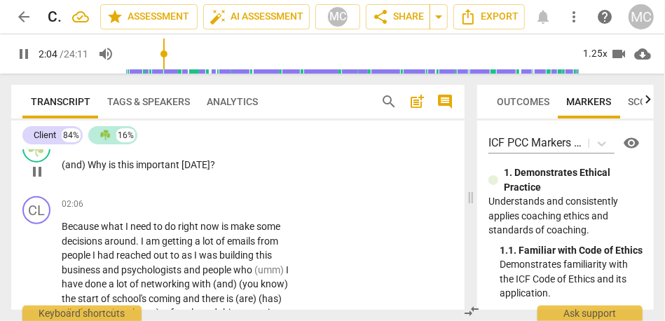
click at [250, 149] on p "Add competency" at bounding box center [247, 143] width 67 height 13
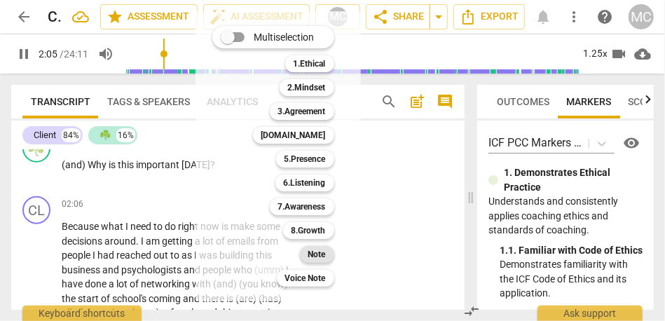
click at [319, 253] on b "Note" at bounding box center [317, 254] width 18 height 17
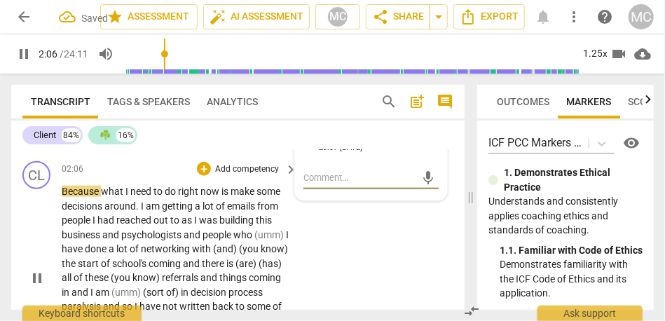
scroll to position [714, 0]
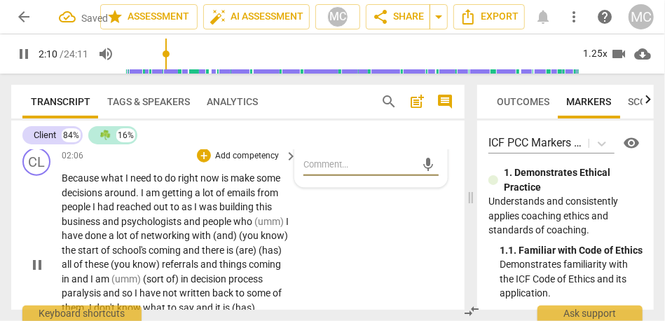
click at [144, 198] on span "I" at bounding box center [143, 192] width 5 height 11
type input "132"
click at [184, 212] on span "as" at bounding box center [187, 206] width 13 height 11
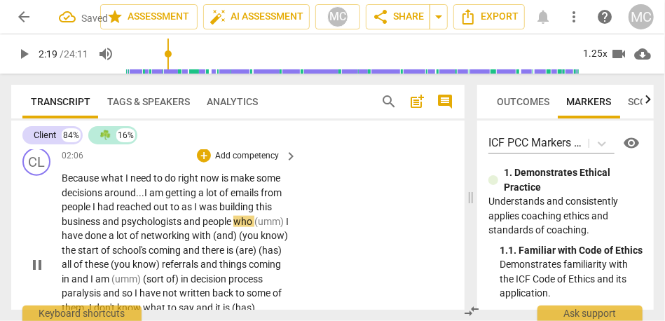
click at [203, 212] on span "was" at bounding box center [209, 206] width 20 height 11
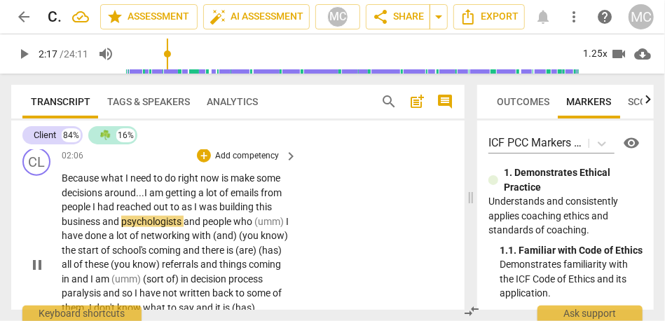
click at [123, 227] on span "psychologists" at bounding box center [152, 221] width 62 height 11
click at [167, 227] on span "and" at bounding box center [174, 221] width 19 height 11
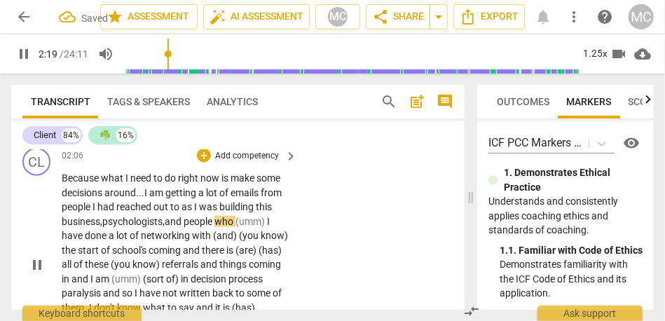
click at [270, 227] on span "I" at bounding box center [268, 221] width 3 height 11
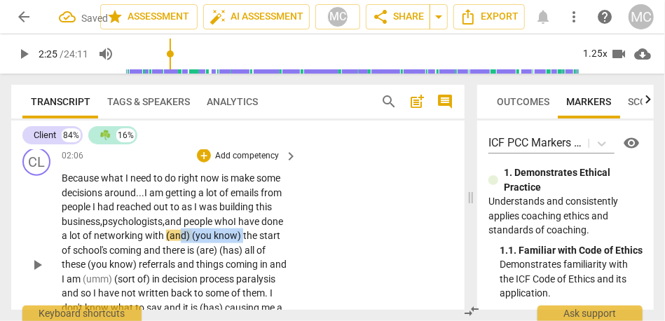
drag, startPoint x: 265, startPoint y: 250, endPoint x: 201, endPoint y: 249, distance: 64.4
click at [201, 249] on p "Because what I need to do right now is make some decisions around... I am getti…" at bounding box center [176, 264] width 228 height 187
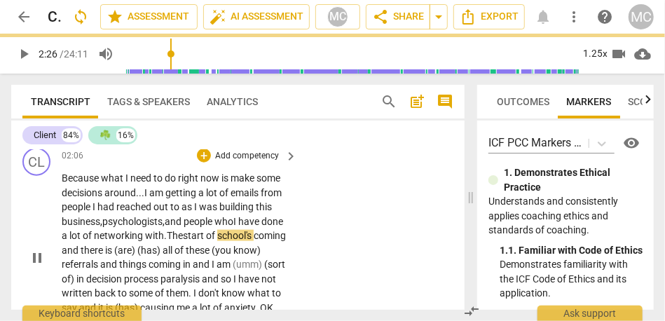
click at [254, 241] on span "school's" at bounding box center [235, 235] width 36 height 11
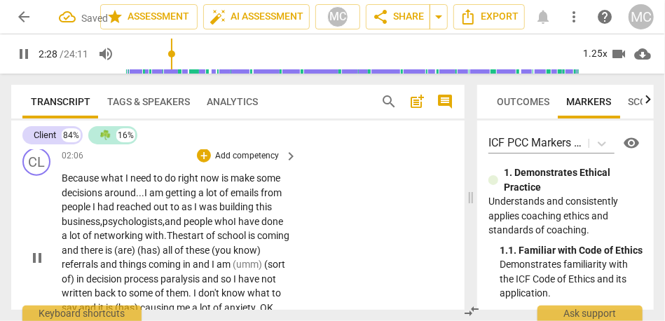
click at [81, 256] on span "and" at bounding box center [71, 249] width 19 height 11
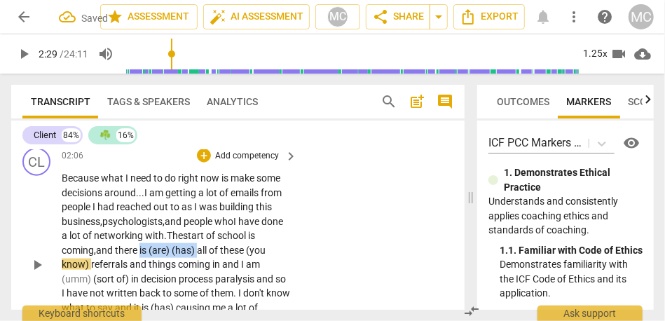
drag, startPoint x: 142, startPoint y: 264, endPoint x: 201, endPoint y: 265, distance: 58.8
click at [201, 265] on p "Because what I need to do right now is make some decisions around... I am getti…" at bounding box center [176, 264] width 228 height 187
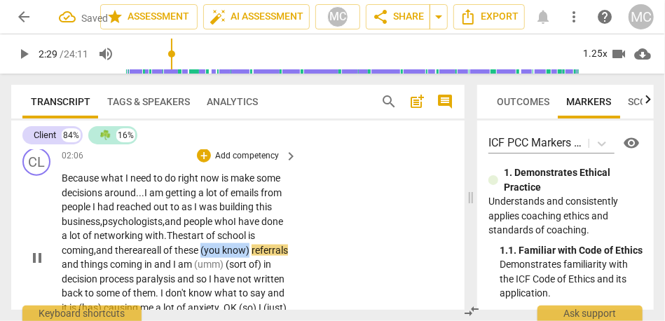
drag, startPoint x: 209, startPoint y: 265, endPoint x: 255, endPoint y: 265, distance: 45.5
click at [255, 265] on p "Because what I need to do right now is make some decisions around... I am getti…" at bounding box center [176, 257] width 228 height 172
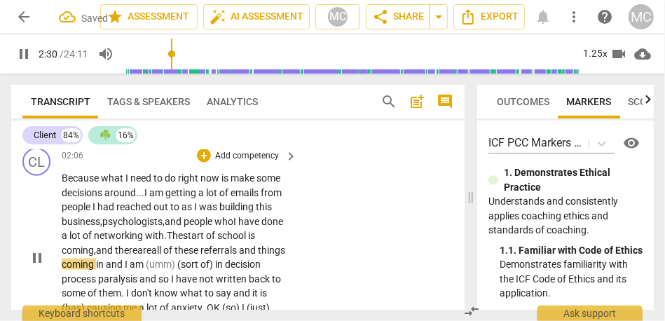
click at [149, 256] on span "there are" at bounding box center [133, 249] width 36 height 11
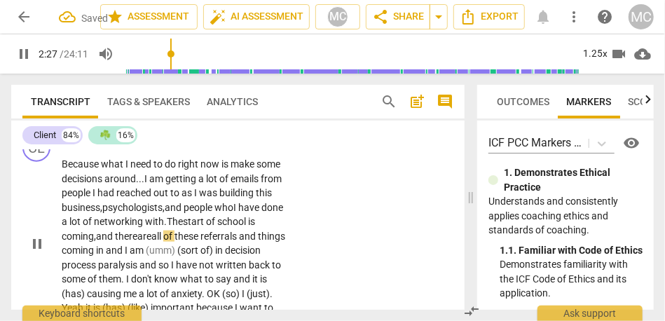
scroll to position [730, 0]
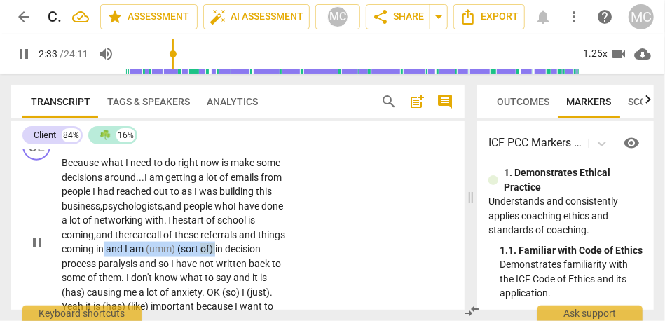
drag, startPoint x: 247, startPoint y: 265, endPoint x: 132, endPoint y: 259, distance: 114.4
click at [132, 259] on p "Because what I need to do right now is make some decisions around... I am getti…" at bounding box center [176, 242] width 228 height 172
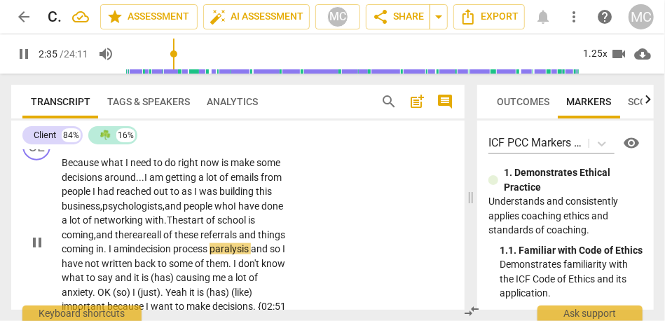
click at [127, 254] on span "in. I am" at bounding box center [112, 248] width 32 height 11
click at [173, 254] on span "decision" at bounding box center [154, 248] width 38 height 11
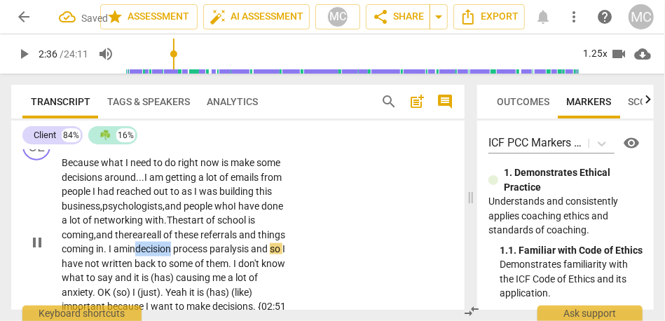
click at [173, 254] on span "decision" at bounding box center [154, 248] width 38 height 11
click at [209, 254] on span "process" at bounding box center [191, 248] width 36 height 11
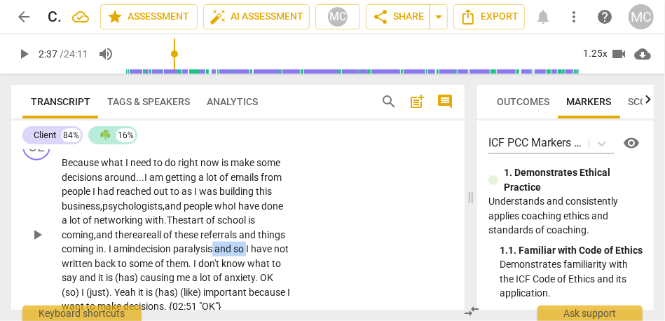
drag, startPoint x: 249, startPoint y: 265, endPoint x: 284, endPoint y: 265, distance: 35.0
click at [284, 265] on p "Because what I need to do right now is make some decisions around... I am getti…" at bounding box center [176, 235] width 228 height 158
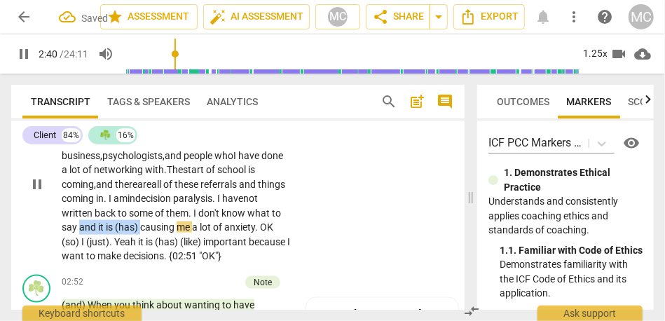
drag, startPoint x: 153, startPoint y: 240, endPoint x: 90, endPoint y: 240, distance: 63.7
click at [90, 240] on p "Because what I need to do right now is make some decisions around... I am getti…" at bounding box center [176, 184] width 228 height 158
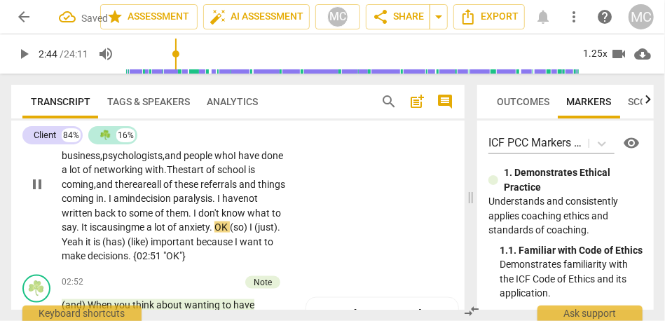
click at [230, 233] on span "OK" at bounding box center [221, 226] width 15 height 11
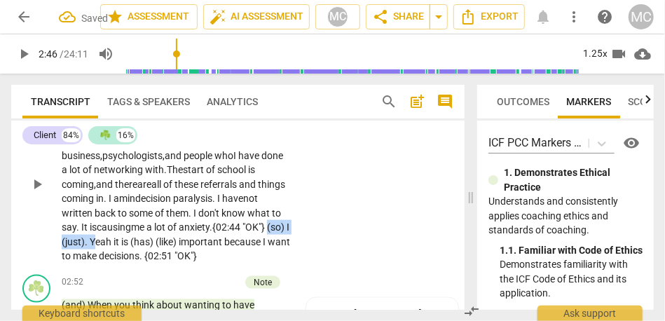
drag, startPoint x: 117, startPoint y: 256, endPoint x: 42, endPoint y: 256, distance: 75.0
click at [42, 256] on div "CL play_arrow pause 02:06 + Add competency keyboard_arrow_right Because what I …" at bounding box center [237, 172] width 453 height 193
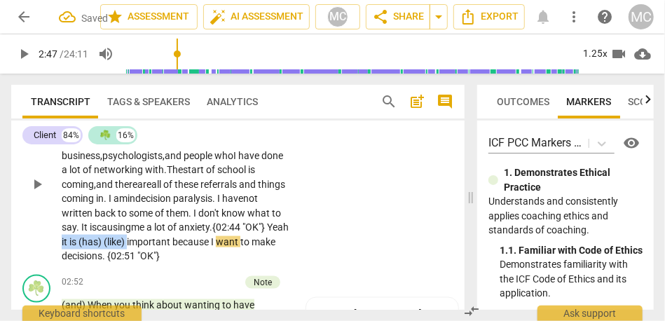
drag, startPoint x: 152, startPoint y: 256, endPoint x: 83, endPoint y: 254, distance: 69.4
click at [83, 254] on p "Because what I need to do right now is make some decisions around... I am getti…" at bounding box center [176, 184] width 228 height 158
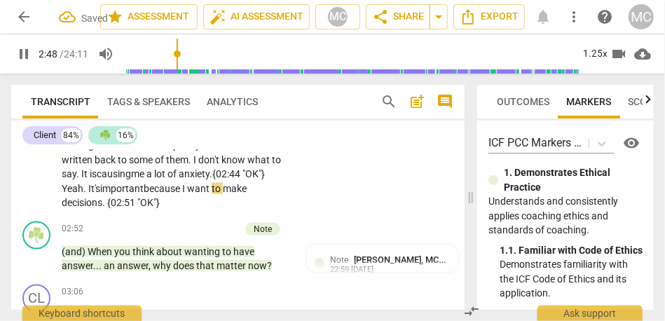
scroll to position [842, 0]
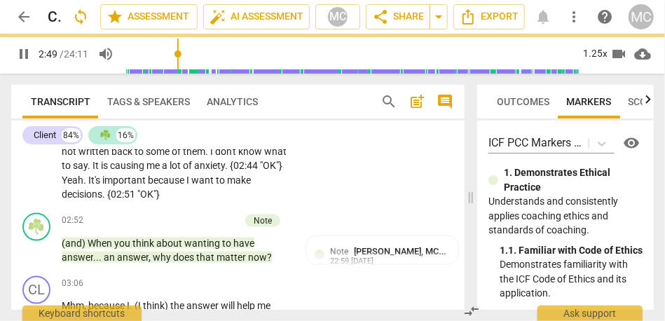
click at [381, 174] on div "CL play_arrow pause 02:06 + Add competency keyboard_arrow_right Because what I …" at bounding box center [237, 111] width 453 height 193
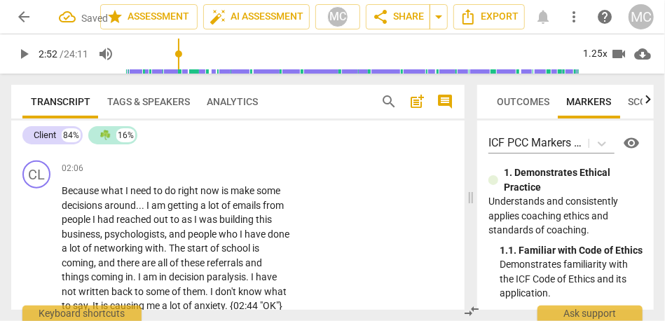
scroll to position [686, 0]
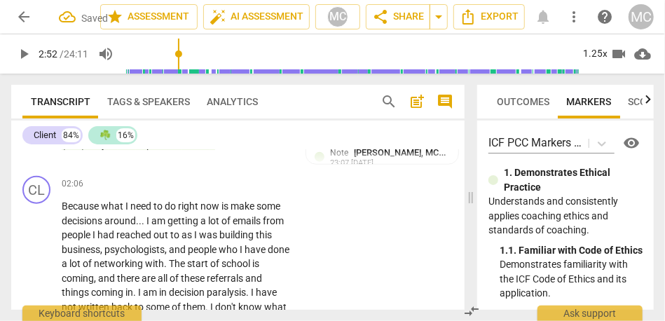
click at [248, 191] on p "Add competency" at bounding box center [247, 184] width 67 height 13
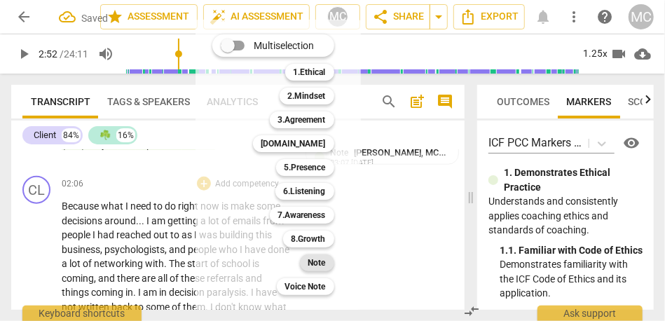
click at [324, 263] on b "Note" at bounding box center [317, 262] width 18 height 17
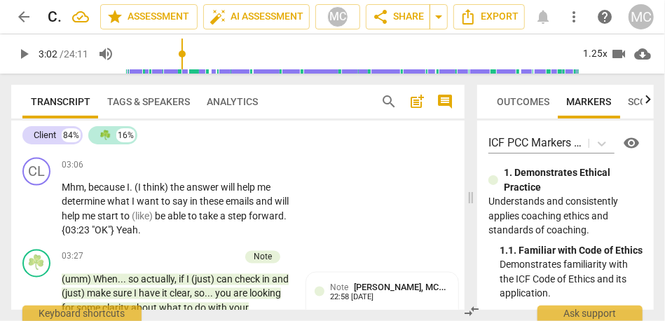
scroll to position [960, 0]
click at [224, 144] on span "matter" at bounding box center [232, 138] width 32 height 11
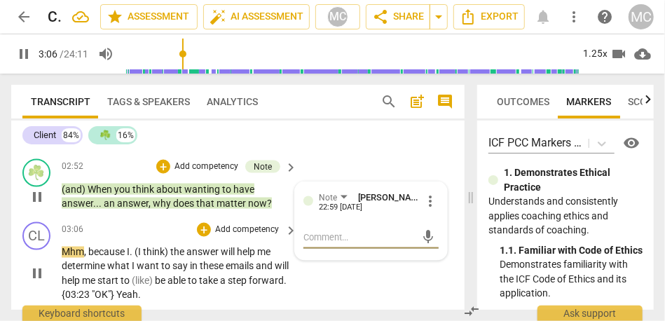
scroll to position [892, 0]
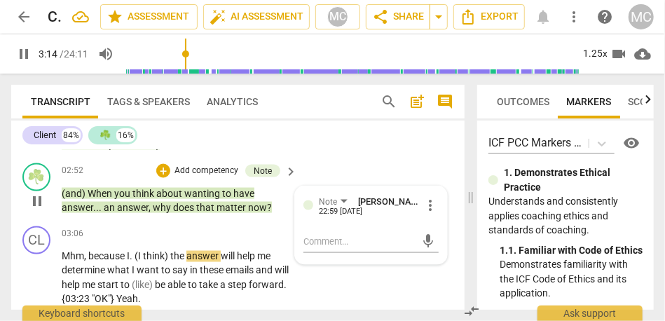
click at [234, 213] on span "matter" at bounding box center [232, 207] width 32 height 11
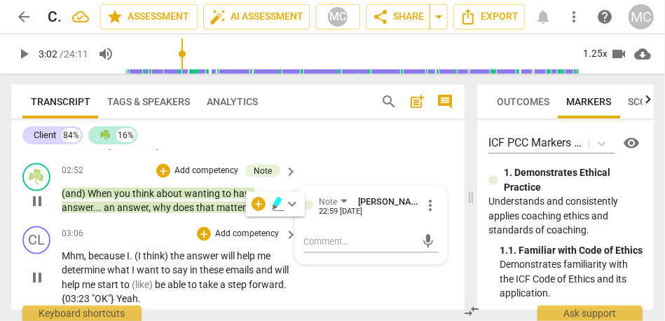
type input "183"
drag, startPoint x: 140, startPoint y: 271, endPoint x: 53, endPoint y: 281, distance: 87.4
click at [53, 281] on div "CL play_arrow pause 03:06 + Add competency keyboard_arrow_right Mhm , because I…" at bounding box center [237, 267] width 453 height 92
click at [155, 291] on span "(like)" at bounding box center [143, 284] width 23 height 11
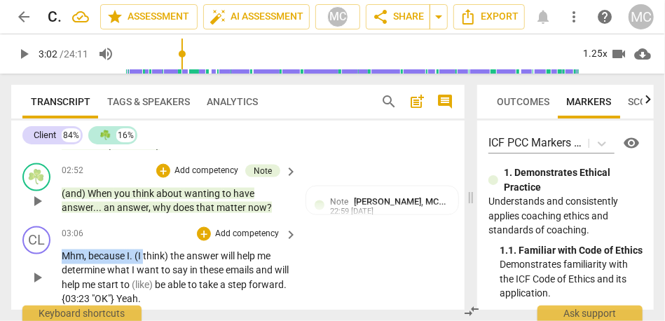
drag, startPoint x: 144, startPoint y: 269, endPoint x: 48, endPoint y: 269, distance: 96.0
click at [48, 269] on div "CL play_arrow pause 03:06 + Add competency keyboard_arrow_right Mhm , because I…" at bounding box center [237, 267] width 453 height 92
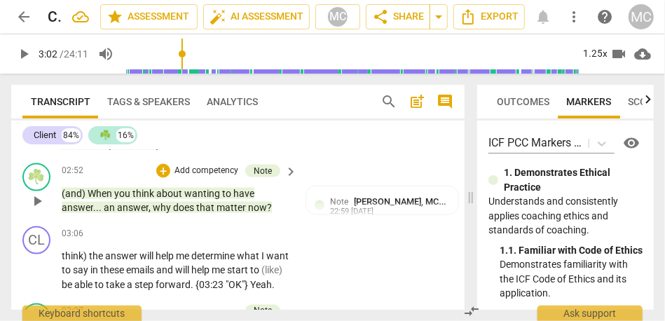
click at [315, 158] on div "CL play_arrow pause 02:06 + Add competency Note keyboard_arrow_right Because wh…" at bounding box center [237, 61] width 453 height 193
click at [96, 262] on span "the" at bounding box center [97, 256] width 16 height 11
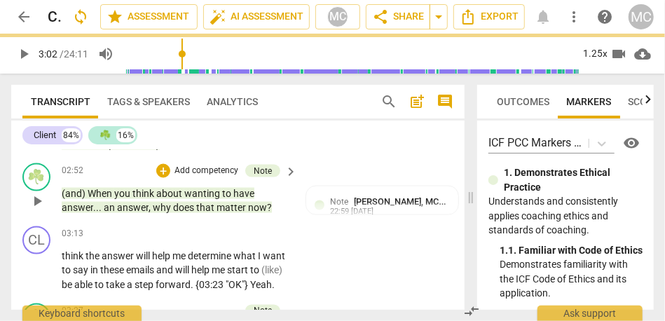
click at [224, 221] on div "☘️ play_arrow pause 02:52 + Add competency Note keyboard_arrow_right (and) When…" at bounding box center [237, 189] width 453 height 63
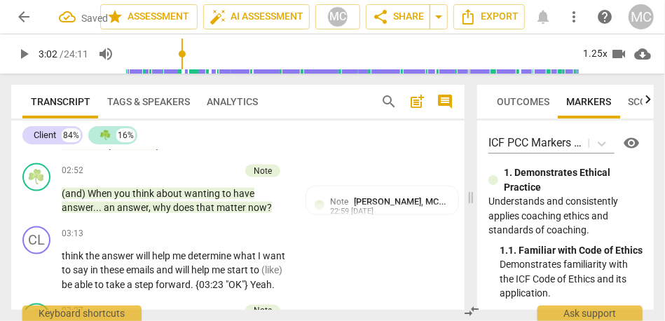
click at [233, 213] on span "matter" at bounding box center [232, 207] width 32 height 11
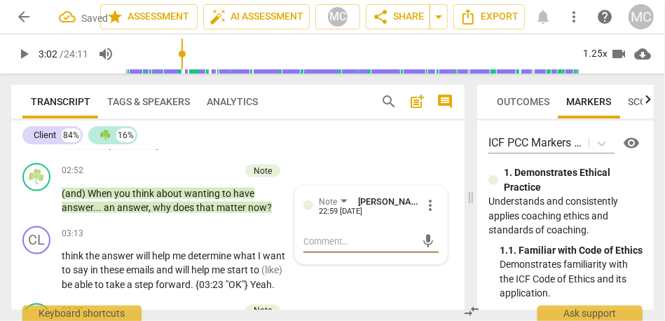
click at [258, 213] on span "now" at bounding box center [257, 207] width 19 height 11
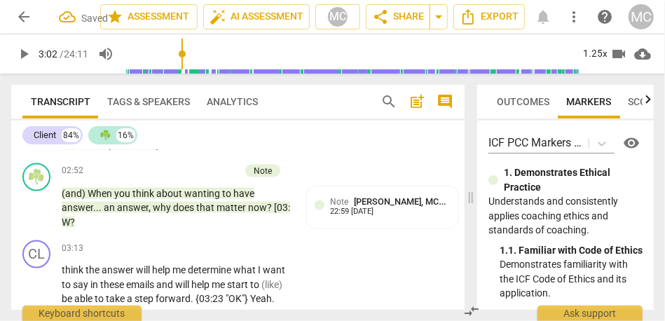
click at [247, 222] on span "now? [03: W" at bounding box center [176, 215] width 228 height 26
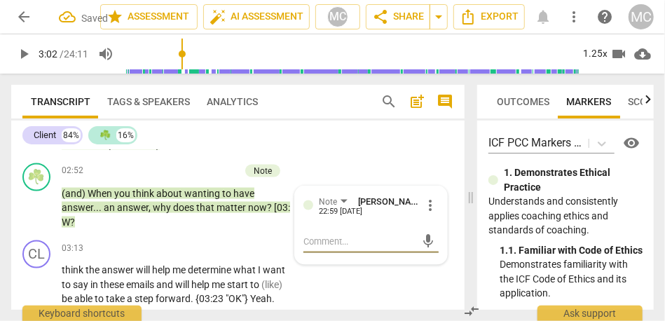
type input "183"
click at [70, 228] on span "W" at bounding box center [66, 221] width 8 height 11
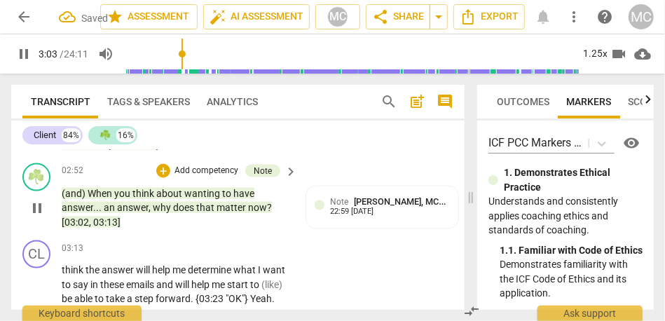
scroll to position [934, 0]
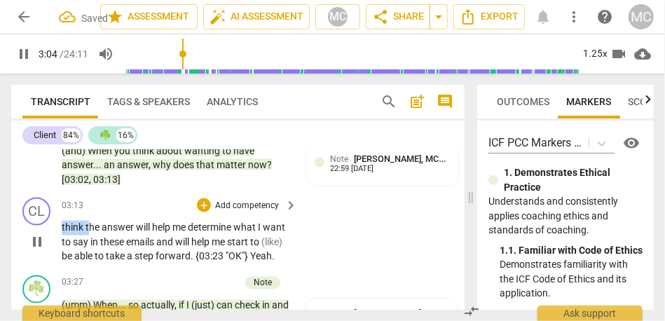
drag, startPoint x: 89, startPoint y: 244, endPoint x: 50, endPoint y: 244, distance: 39.2
click at [50, 244] on div "CL play_arrow pause 03:13 + Add competency keyboard_arrow_right think the answe…" at bounding box center [237, 231] width 453 height 78
type input "185"
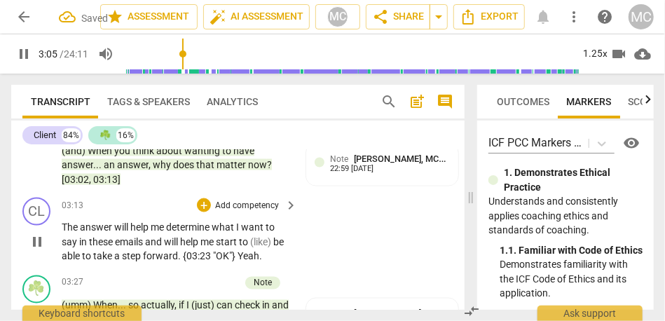
click at [387, 232] on div "CL play_arrow pause 03:13 + Add competency keyboard_arrow_right The answer will…" at bounding box center [237, 231] width 453 height 78
click at [350, 250] on div "CL play_arrow pause 03:13 + Add competency keyboard_arrow_right The answer will…" at bounding box center [237, 231] width 453 height 78
click at [96, 233] on span "answer" at bounding box center [97, 227] width 34 height 11
click at [212, 233] on span "determine" at bounding box center [189, 227] width 46 height 11
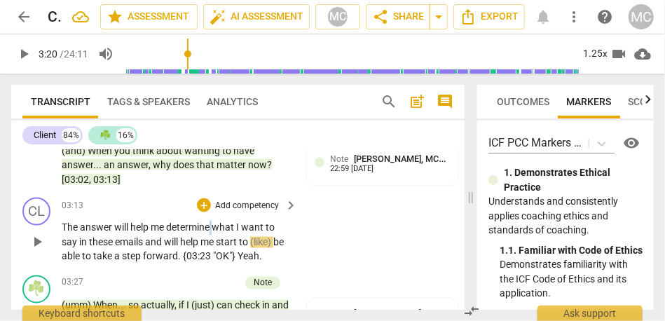
click at [212, 233] on span "determine" at bounding box center [189, 227] width 46 height 11
click at [75, 248] on span "say" at bounding box center [71, 242] width 18 height 11
click at [77, 248] on span "say" at bounding box center [71, 242] width 18 height 11
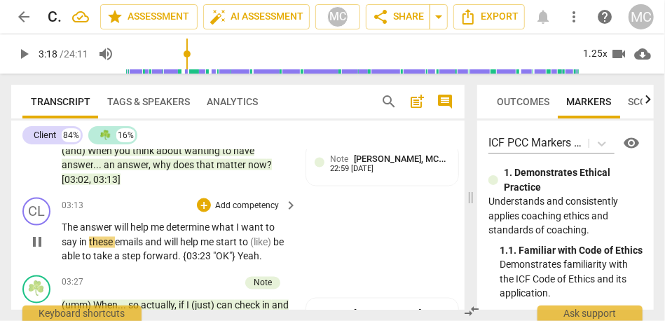
click at [85, 248] on span "in" at bounding box center [84, 242] width 10 height 11
type input "198"
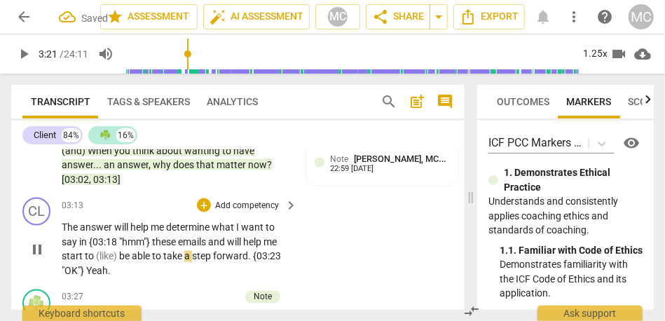
click at [120, 262] on span "be" at bounding box center [125, 256] width 13 height 11
click at [67, 262] on span "start" at bounding box center [73, 256] width 23 height 11
click at [368, 233] on div "CL play_arrow pause 03:13 + Add competency keyboard_arrow_right The answer will…" at bounding box center [237, 238] width 453 height 92
click at [247, 212] on p "Add competency" at bounding box center [247, 206] width 67 height 13
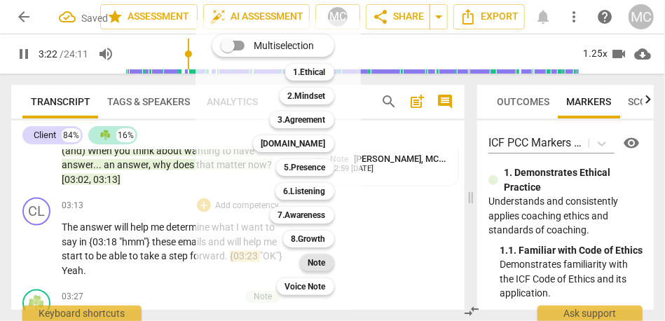
click at [325, 263] on b "Note" at bounding box center [317, 262] width 18 height 17
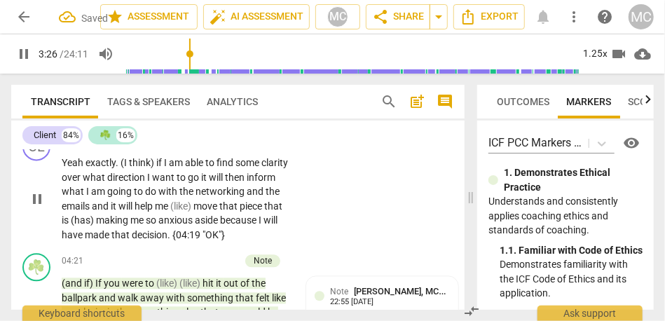
scroll to position [1127, 0]
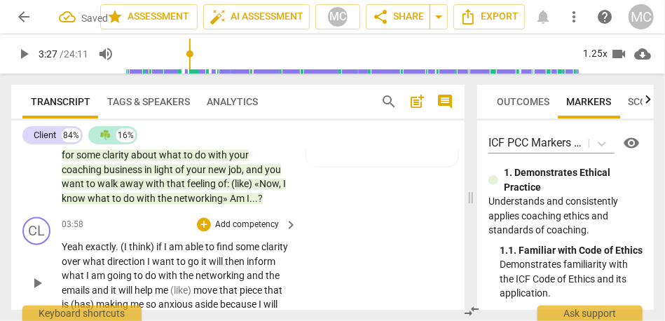
click at [71, 253] on span "Yeah" at bounding box center [74, 247] width 24 height 11
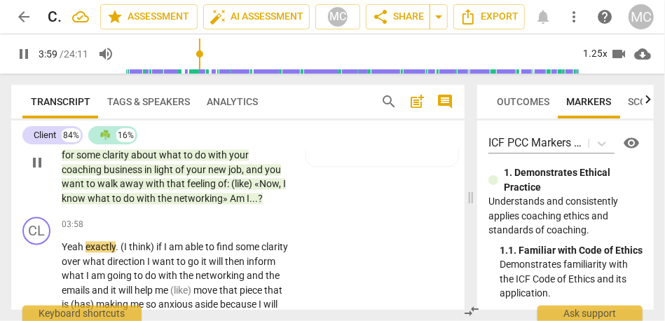
click at [221, 205] on span "networking»" at bounding box center [202, 198] width 56 height 11
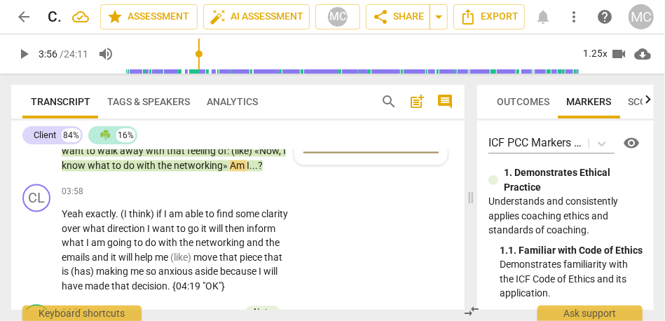
scroll to position [1161, 0]
click at [88, 219] on span "exactly" at bounding box center [100, 213] width 30 height 11
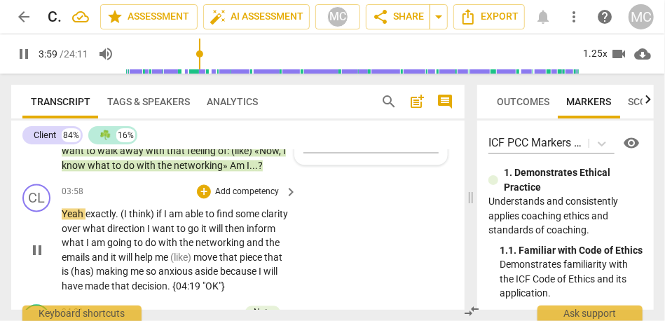
type input "239"
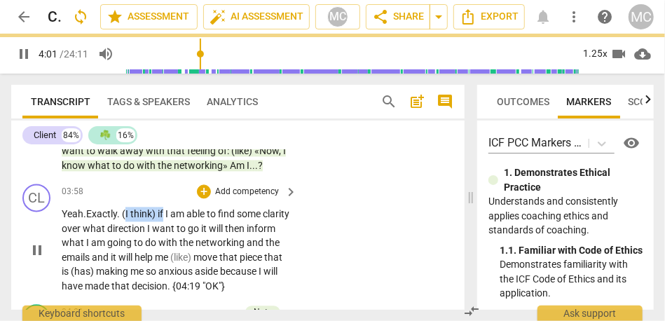
drag, startPoint x: 164, startPoint y: 227, endPoint x: 127, endPoint y: 227, distance: 36.4
click at [127, 227] on p "Yeah. Exactly . (I think) if I am able to find some clarity over what direction…" at bounding box center [176, 250] width 228 height 86
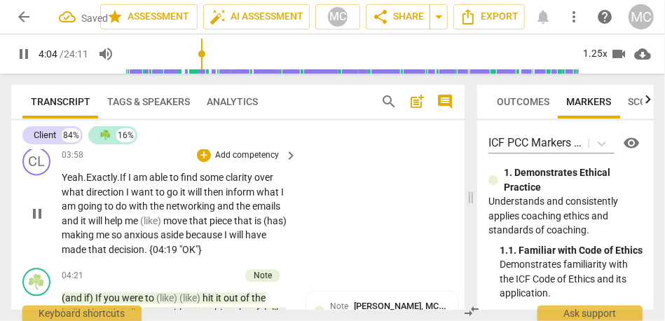
scroll to position [1205, 0]
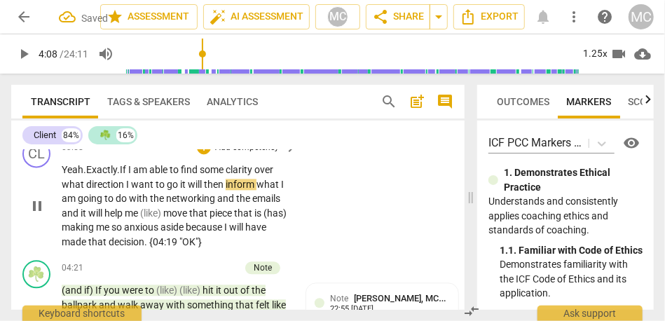
click at [178, 190] on span "go" at bounding box center [173, 184] width 13 height 11
click at [230, 190] on span "inform" at bounding box center [241, 184] width 31 height 11
drag, startPoint x: 267, startPoint y: 212, endPoint x: 323, endPoint y: 212, distance: 56.0
click at [323, 212] on div "CL play_arrow pause 03:58 + Add competency keyboard_arrow_right Yeah. Exactly .…" at bounding box center [237, 194] width 453 height 120
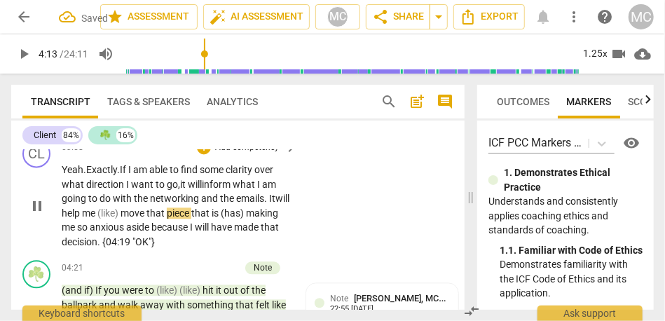
click at [140, 219] on span "move" at bounding box center [133, 212] width 26 height 11
click at [245, 219] on span "making" at bounding box center [240, 212] width 34 height 11
click at [105, 233] on span "aside" at bounding box center [110, 226] width 25 height 11
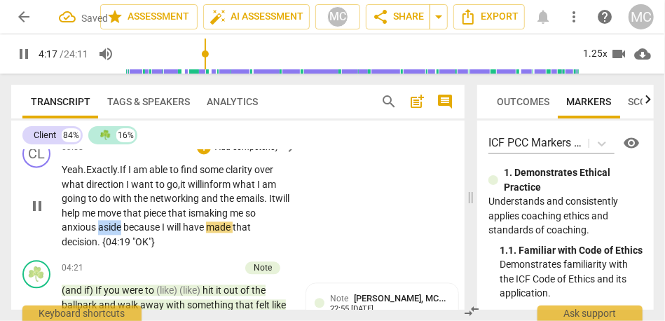
click at [105, 233] on span "aside" at bounding box center [110, 226] width 25 height 11
click at [123, 233] on span "aside" at bounding box center [110, 226] width 25 height 11
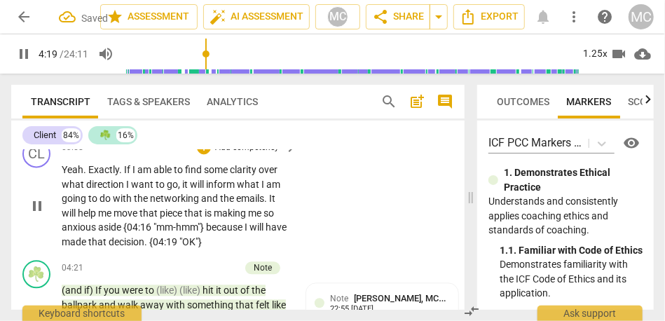
click at [244, 154] on p "Add competency" at bounding box center [247, 147] width 67 height 13
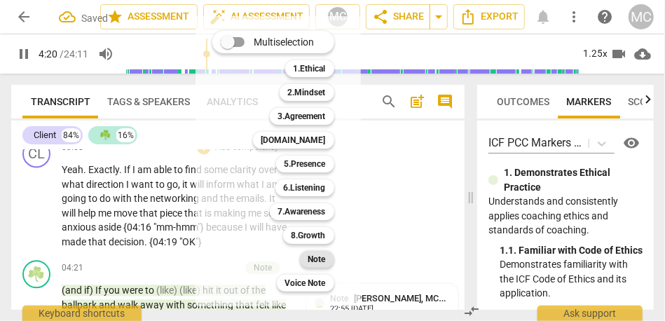
click at [321, 259] on b "Note" at bounding box center [317, 259] width 18 height 17
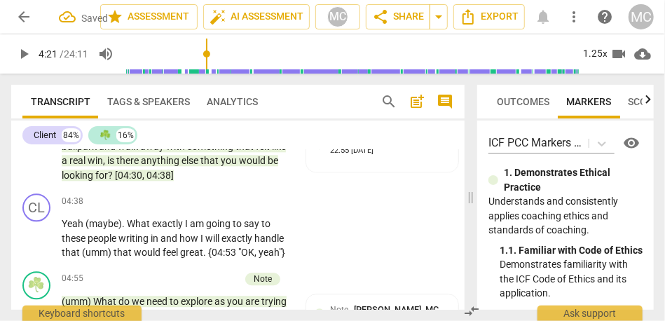
scroll to position [1376, 0]
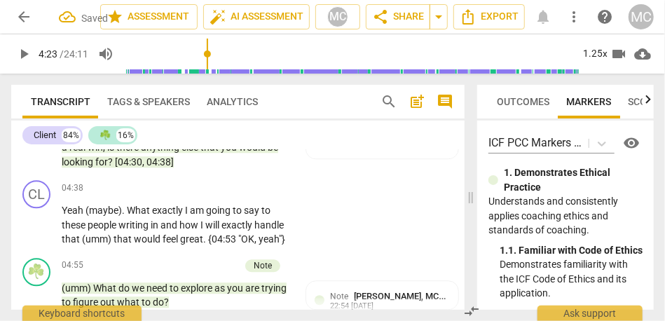
click at [145, 167] on span "," at bounding box center [144, 161] width 4 height 11
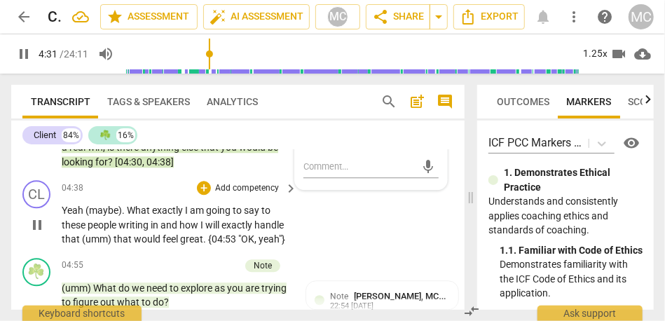
click at [66, 216] on span "Yeah" at bounding box center [74, 210] width 24 height 11
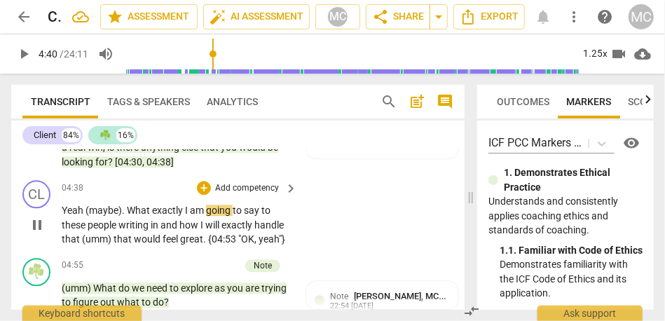
click at [89, 216] on span "(maybe)" at bounding box center [103, 210] width 36 height 11
type input "280"
click at [127, 216] on span "What" at bounding box center [136, 210] width 25 height 11
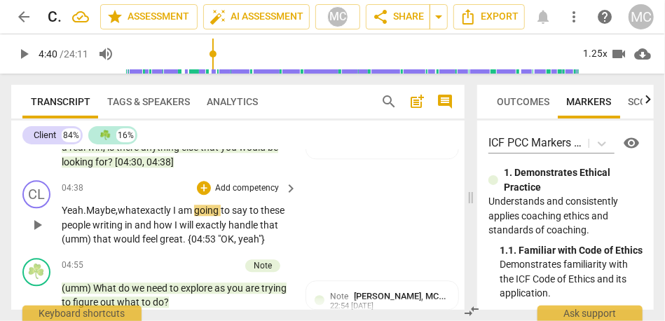
click at [133, 216] on span "what" at bounding box center [129, 210] width 22 height 11
click at [261, 216] on span "these" at bounding box center [273, 210] width 24 height 11
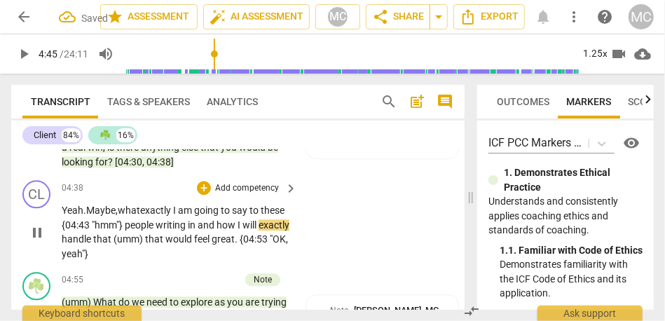
click at [156, 230] on span "people" at bounding box center [140, 224] width 31 height 11
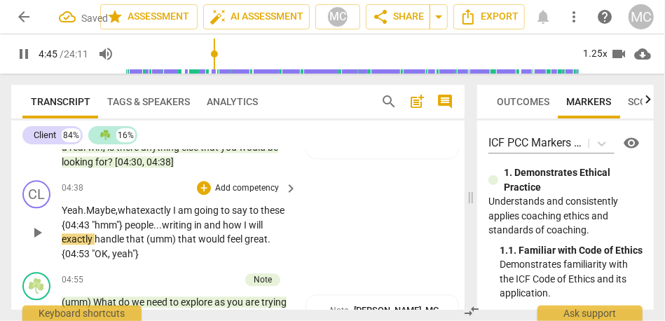
click at [223, 230] on span "and" at bounding box center [213, 224] width 19 height 11
click at [229, 230] on span "and" at bounding box center [219, 224] width 19 height 11
click at [178, 244] on span "(umm)" at bounding box center [162, 238] width 32 height 11
click at [346, 228] on div "CL play_arrow pause 04:38 + Add competency keyboard_arrow_right Yeah. Maybe, wh…" at bounding box center [237, 220] width 453 height 92
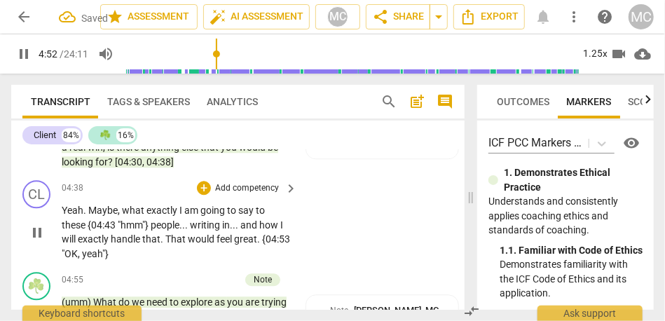
click at [219, 195] on p "Add competency" at bounding box center [247, 188] width 67 height 13
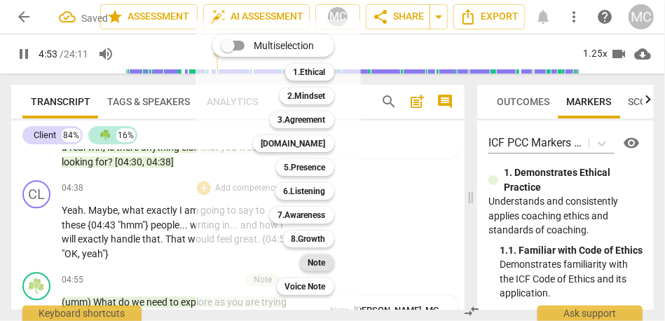
click at [307, 265] on div "Note" at bounding box center [317, 262] width 34 height 17
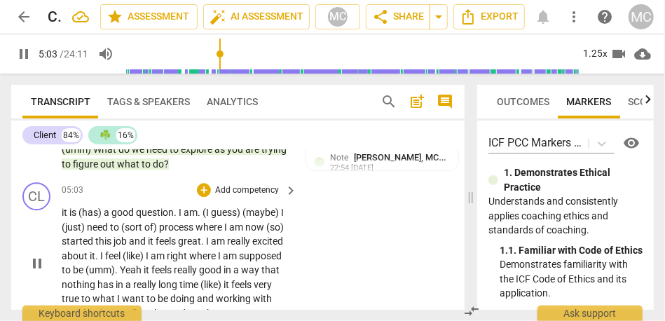
scroll to position [1546, 0]
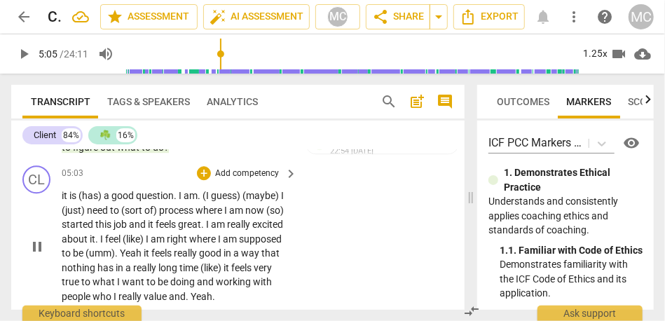
click at [64, 201] on span "it" at bounding box center [66, 195] width 8 height 11
type input "305"
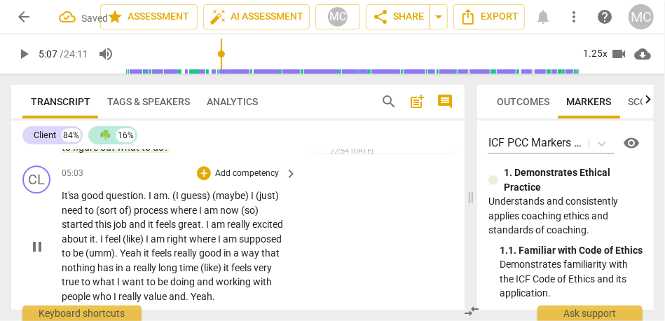
click at [149, 201] on span "." at bounding box center [146, 195] width 5 height 11
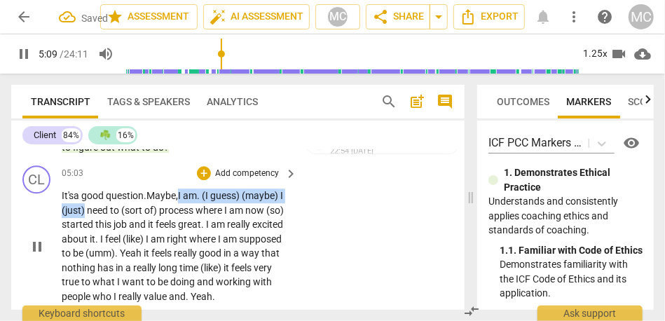
click at [87, 216] on span "(just)" at bounding box center [74, 210] width 25 height 11
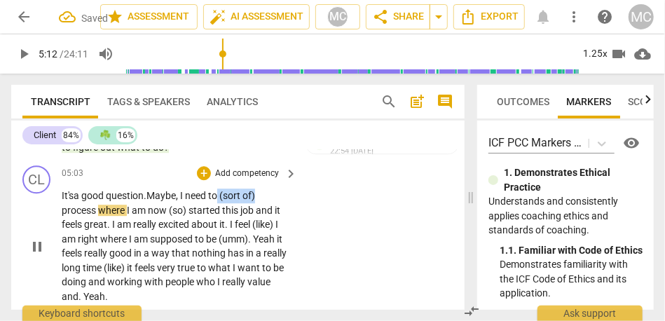
drag, startPoint x: 221, startPoint y: 212, endPoint x: 303, endPoint y: 213, distance: 82.0
click at [303, 213] on div "CL play_arrow pause 05:03 + Add competency keyboard_arrow_right It's a good que…" at bounding box center [237, 234] width 453 height 149
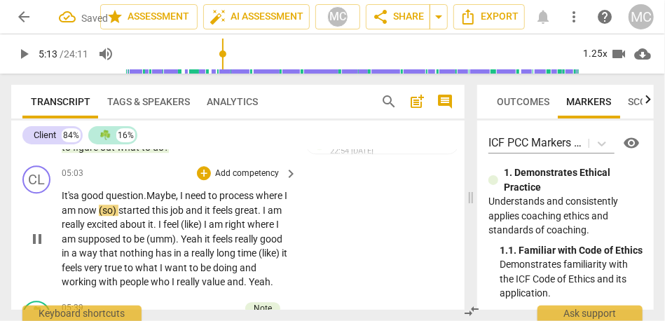
click at [152, 216] on span "started" at bounding box center [135, 210] width 34 height 11
click at [104, 216] on span "now. I" at bounding box center [91, 210] width 26 height 11
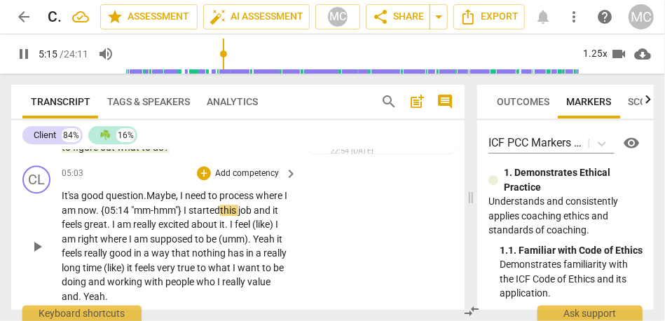
scroll to position [1554, 0]
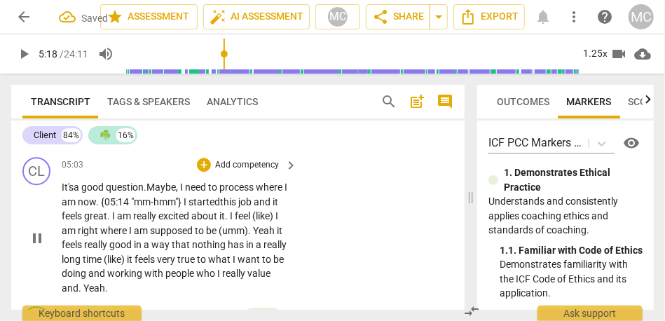
click at [272, 207] on span "it" at bounding box center [275, 201] width 6 height 11
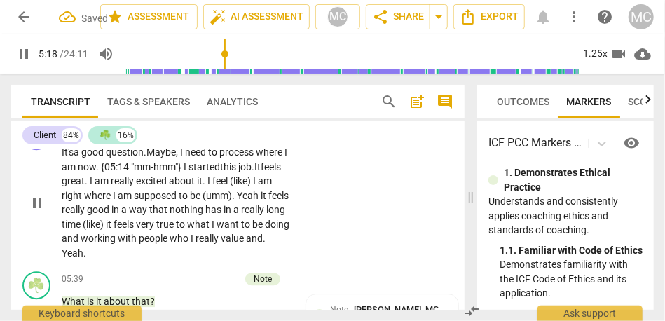
scroll to position [1592, 0]
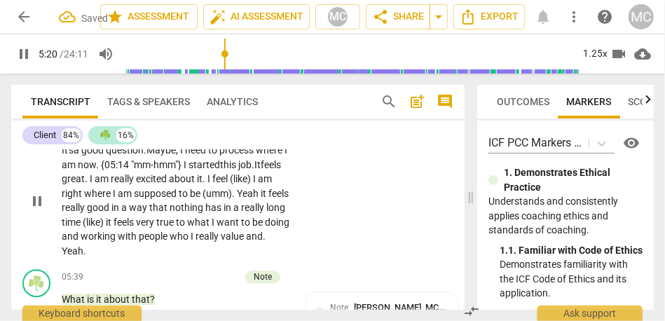
click at [85, 184] on span "great" at bounding box center [73, 178] width 23 height 11
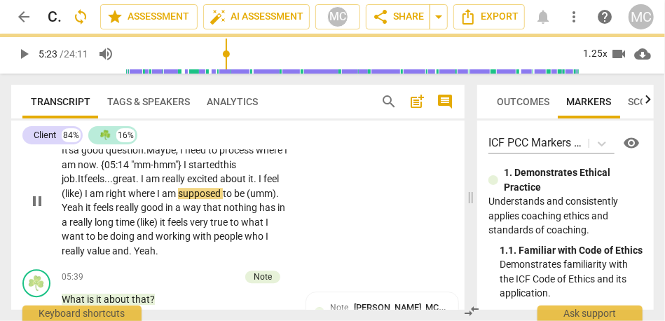
click at [85, 207] on p "It's a good question . Maybe, I need to process where I am now. {05:14 "mm-hmm"…" at bounding box center [176, 200] width 228 height 115
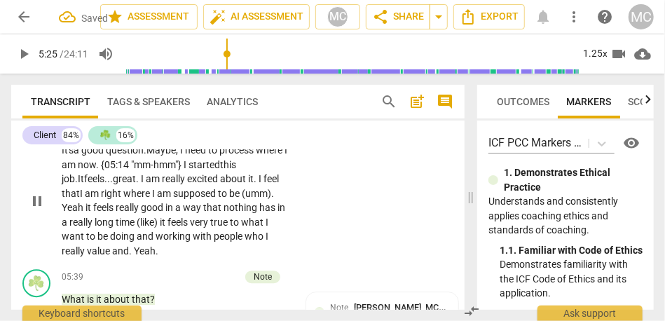
click at [85, 213] on span "Yeah" at bounding box center [74, 207] width 24 height 11
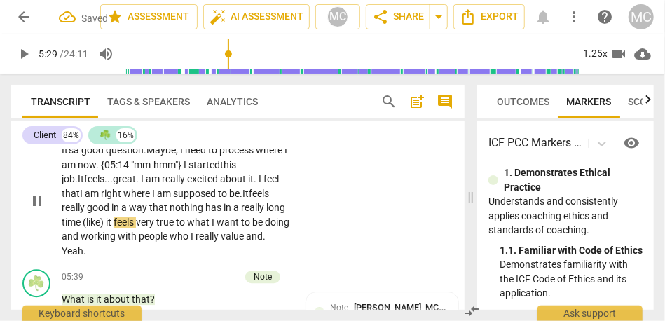
click at [109, 228] on span "it" at bounding box center [110, 221] width 8 height 11
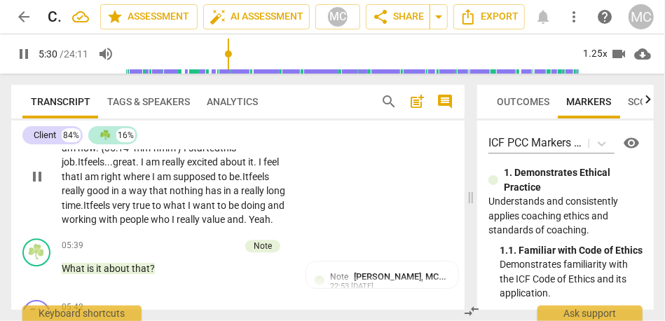
scroll to position [1614, 0]
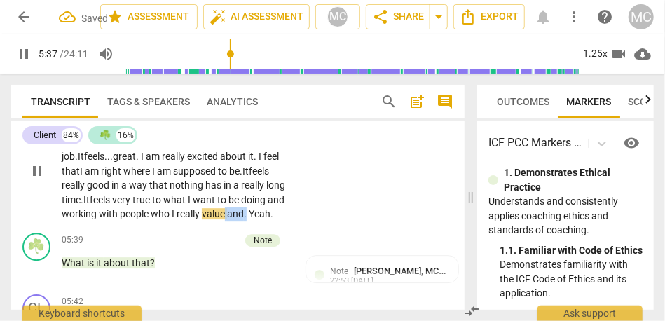
drag, startPoint x: 244, startPoint y: 230, endPoint x: 286, endPoint y: 230, distance: 41.3
click at [286, 221] on p "It's a good question . Maybe, I need to process where I am now. {05:14 "mm-hmm"…" at bounding box center [176, 170] width 228 height 101
click at [338, 209] on div "CL play_arrow pause 05:03 + Add competency keyboard_arrow_right It's a good que…" at bounding box center [237, 159] width 453 height 135
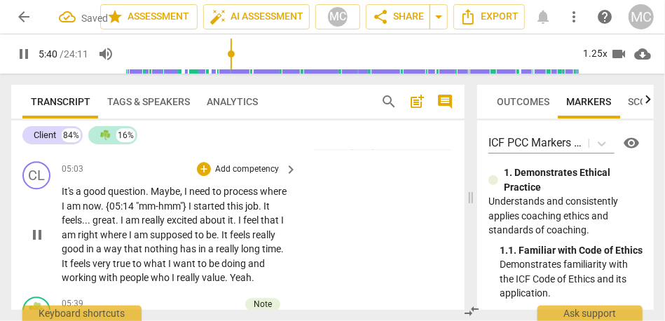
scroll to position [1549, 0]
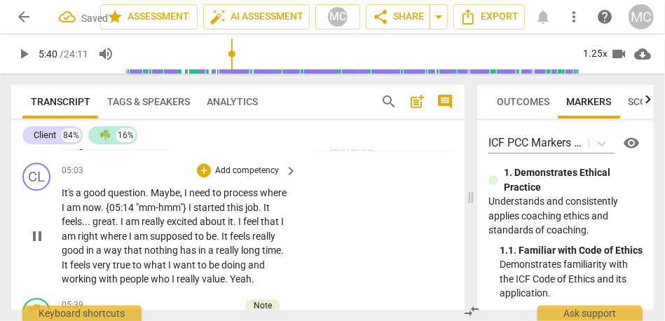
click at [254, 177] on p "Add competency" at bounding box center [247, 171] width 67 height 13
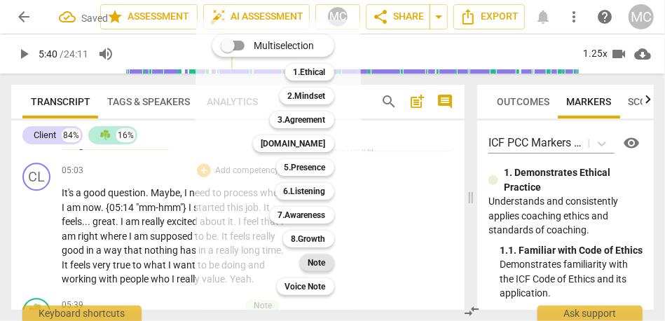
click at [324, 263] on b "Note" at bounding box center [317, 262] width 18 height 17
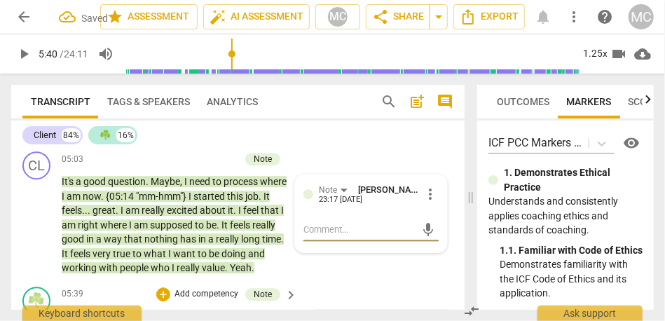
scroll to position [1559, 0]
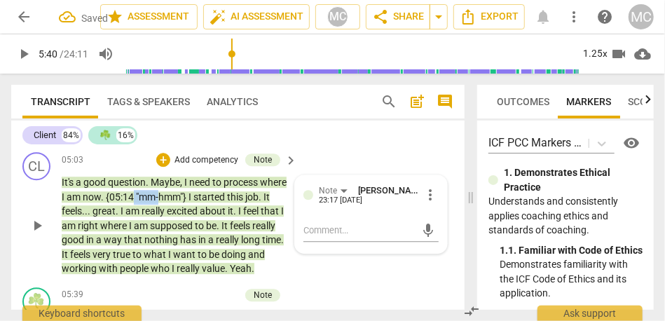
drag, startPoint x: 188, startPoint y: 216, endPoint x: 162, endPoint y: 216, distance: 26.6
click at [162, 216] on p "It's a good question . Maybe , I need to process where I am now . {05:14 "mm-hm…" at bounding box center [176, 225] width 228 height 101
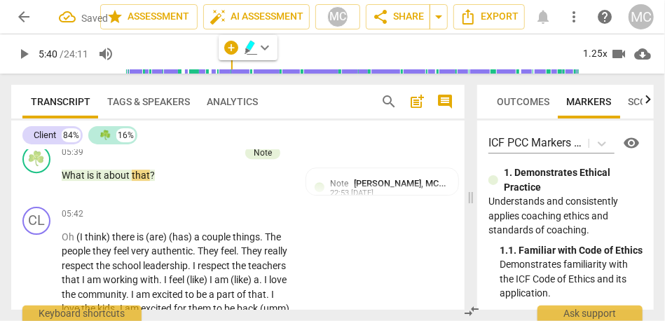
scroll to position [1704, 0]
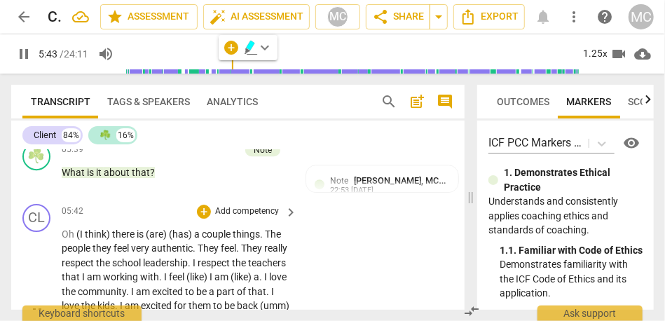
click at [69, 240] on span "Oh" at bounding box center [69, 233] width 15 height 11
type input "344"
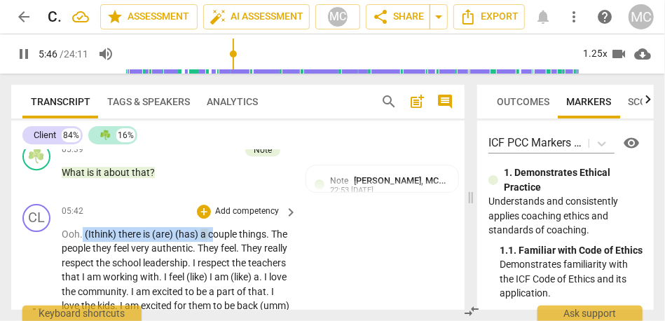
click at [215, 240] on span "couple" at bounding box center [223, 233] width 31 height 11
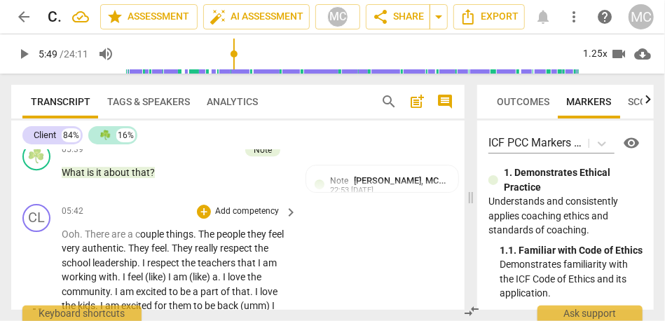
click at [165, 240] on span "ouple" at bounding box center [153, 233] width 26 height 11
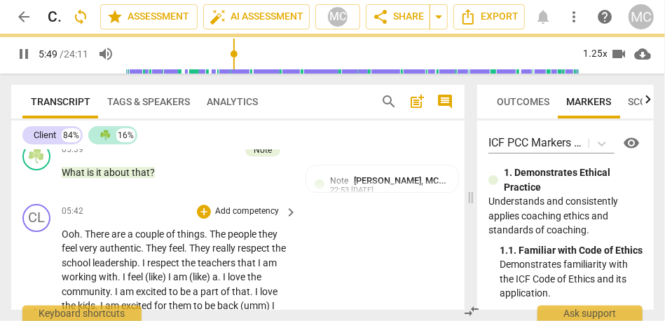
click at [314, 278] on div "CL play_arrow pause 05:42 + Add competency keyboard_arrow_right Ooh . There are…" at bounding box center [237, 301] width 453 height 207
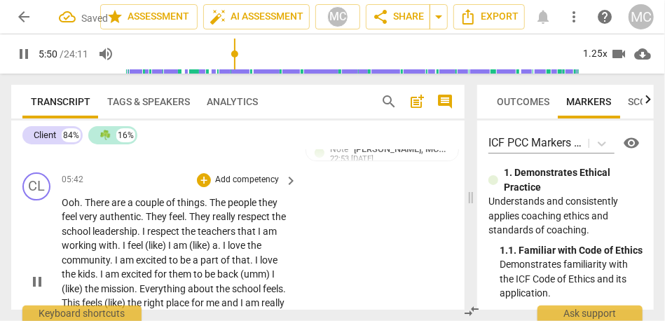
scroll to position [1754, 0]
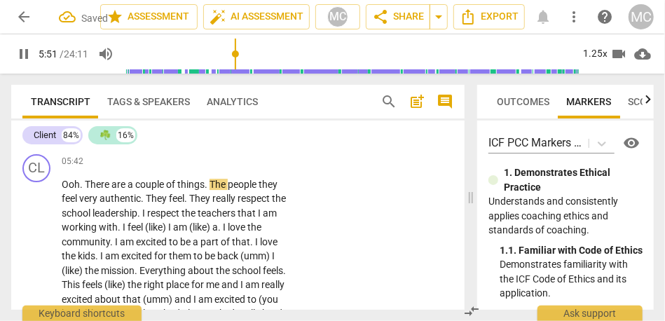
click at [262, 190] on span "they" at bounding box center [267, 184] width 19 height 11
type input "352"
drag, startPoint x: 191, startPoint y: 211, endPoint x: 149, endPoint y: 210, distance: 41.3
click at [149, 210] on p "Ooh . There are a couple of things . The people , they feel very authentic . Th…" at bounding box center [176, 263] width 228 height 172
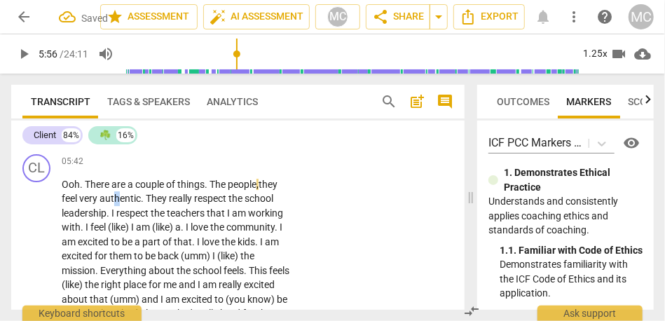
click at [117, 204] on span "authentic" at bounding box center [119, 198] width 41 height 11
click at [143, 204] on span "." at bounding box center [143, 198] width 5 height 11
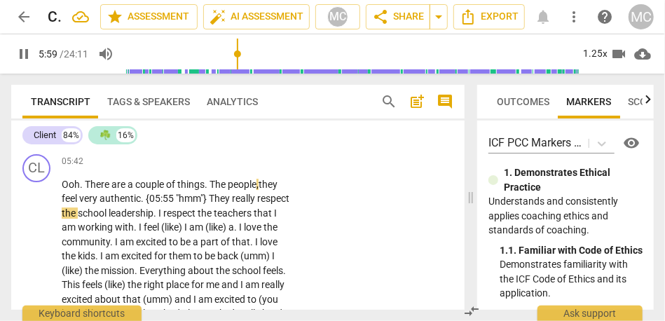
scroll to position [1793, 0]
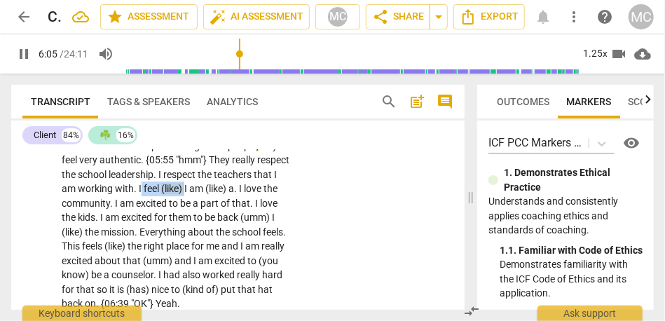
drag, startPoint x: 251, startPoint y: 202, endPoint x: 205, endPoint y: 205, distance: 46.3
click at [205, 205] on p "Ooh . There are a couple of things . The people , they feel very authentic . {0…" at bounding box center [176, 225] width 228 height 172
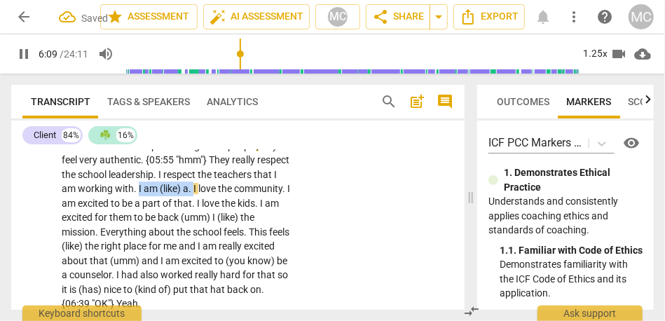
drag, startPoint x: 253, startPoint y: 202, endPoint x: 203, endPoint y: 202, distance: 49.7
click at [203, 202] on p "Ooh . There are a couple of things . The people , they feel very authentic . {0…" at bounding box center [176, 225] width 228 height 172
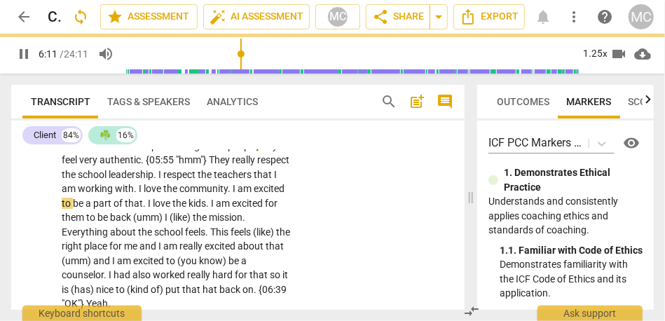
scroll to position [1821, 0]
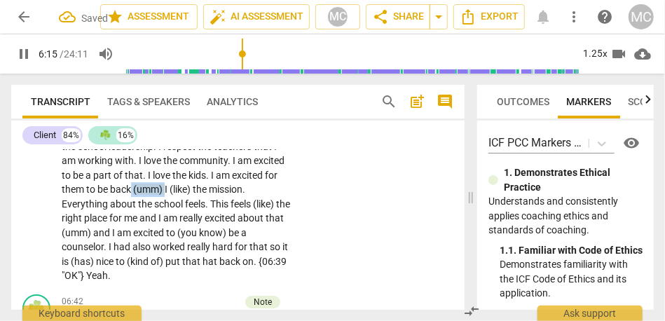
drag, startPoint x: 275, startPoint y: 202, endPoint x: 242, endPoint y: 202, distance: 33.6
click at [242, 202] on p "Ooh . There are a couple of things . The people , they feel very authentic . {0…" at bounding box center [176, 197] width 228 height 172
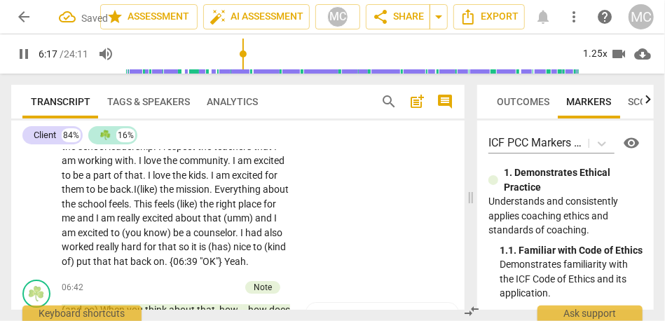
click at [137, 195] on span "I" at bounding box center [135, 189] width 3 height 11
click at [156, 195] on span "like)" at bounding box center [147, 189] width 20 height 11
drag, startPoint x: 107, startPoint y: 233, endPoint x: 244, endPoint y: 216, distance: 138.2
click at [244, 216] on p "Ooh . There are a couple of things . The people , they feel very authentic . {0…" at bounding box center [176, 190] width 228 height 158
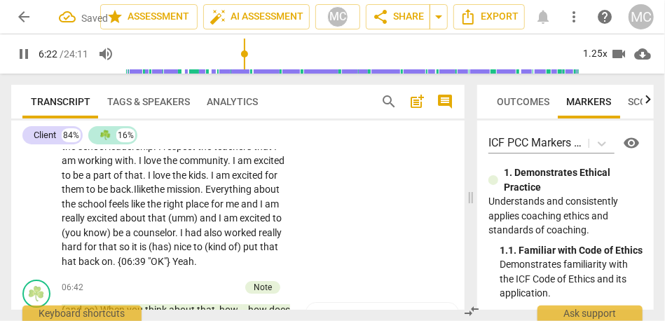
click at [334, 214] on div "CL play_arrow pause 05:42 + Add competency keyboard_arrow_right Ooh . There are…" at bounding box center [237, 178] width 453 height 193
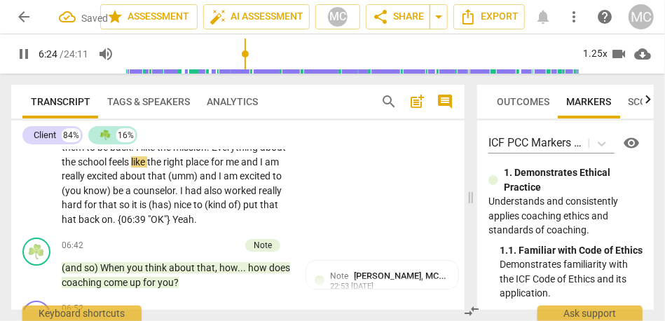
click at [241, 167] on span "and" at bounding box center [250, 161] width 19 height 11
type input "385"
click at [109, 167] on span "school" at bounding box center [93, 161] width 31 height 11
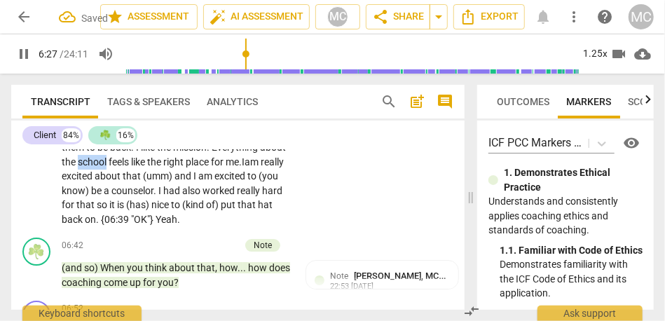
click at [109, 167] on span "school" at bounding box center [93, 161] width 31 height 11
click at [163, 167] on span "the" at bounding box center [155, 161] width 16 height 11
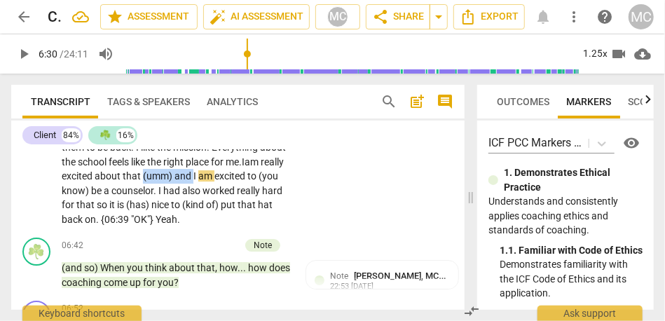
drag, startPoint x: 113, startPoint y: 206, endPoint x: 60, endPoint y: 206, distance: 52.5
click at [60, 206] on div "CL play_arrow pause 05:42 + Add competency keyboard_arrow_right Ooh . There are…" at bounding box center [237, 136] width 453 height 193
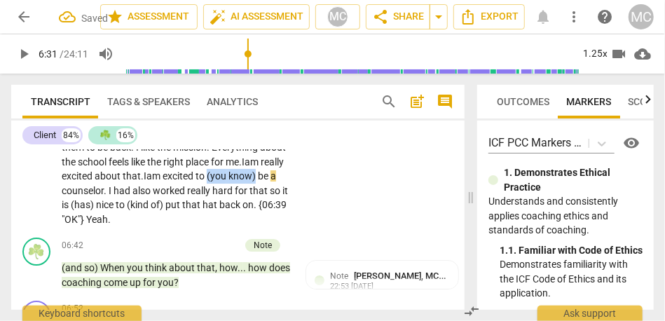
drag, startPoint x: 171, startPoint y: 203, endPoint x: 124, endPoint y: 205, distance: 47.0
click at [124, 205] on p "Ooh . There are a couple of things . The people , they feel very authentic . {0…" at bounding box center [176, 148] width 228 height 158
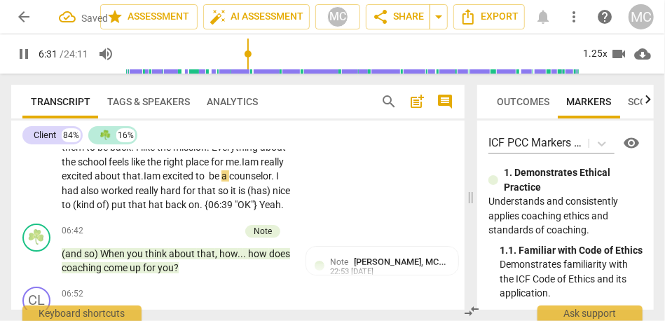
click at [376, 217] on div "CL play_arrow pause 05:42 + Add competency keyboard_arrow_right Ooh . There are…" at bounding box center [237, 129] width 453 height 178
click at [273, 181] on span "." at bounding box center [275, 175] width 5 height 11
type input "394"
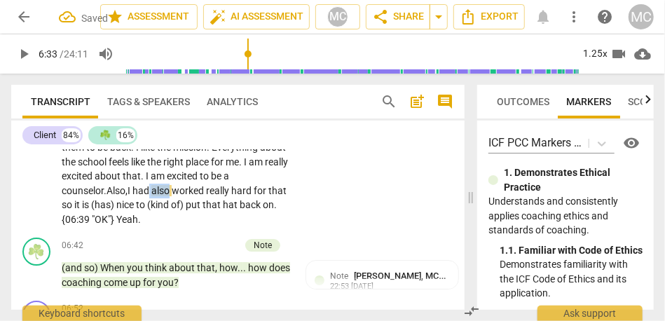
drag, startPoint x: 234, startPoint y: 207, endPoint x: 272, endPoint y: 206, distance: 37.8
click at [272, 206] on p "Ooh . There are a couple of things . The people , they feel very authentic . {0…" at bounding box center [176, 148] width 228 height 158
click at [268, 196] on span "so" at bounding box center [274, 190] width 13 height 11
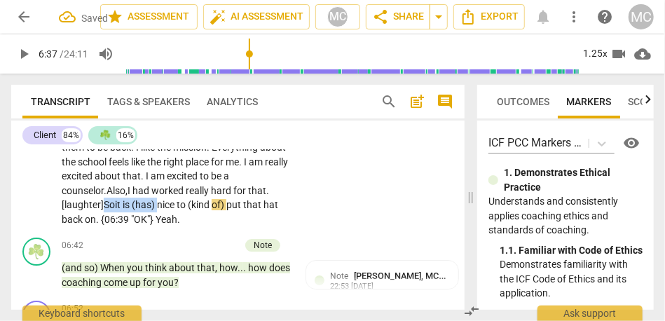
click at [177, 210] on span "nice" at bounding box center [167, 204] width 20 height 11
drag, startPoint x: 236, startPoint y: 217, endPoint x: 303, endPoint y: 217, distance: 66.5
click at [303, 217] on div "CL play_arrow pause 05:42 + Add competency keyboard_arrow_right Ooh . There are…" at bounding box center [237, 136] width 453 height 193
click at [332, 212] on div "CL play_arrow pause 05:42 + Add competency keyboard_arrow_right Ooh . There are…" at bounding box center [237, 136] width 453 height 193
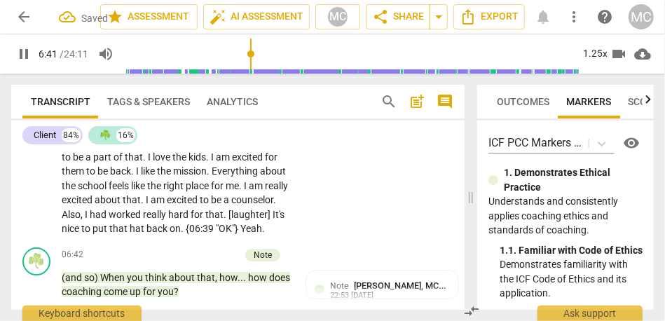
scroll to position [1839, 0]
click at [109, 234] on span "put" at bounding box center [100, 228] width 17 height 11
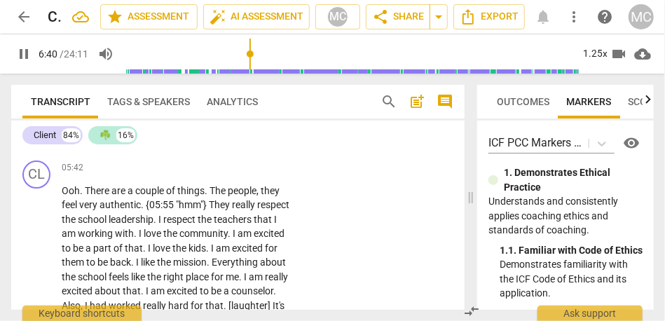
scroll to position [1748, 0]
click at [242, 191] on div "05:42 + Add competency keyboard_arrow_right Ooh . There are a couple of things …" at bounding box center [180, 243] width 237 height 167
click at [242, 174] on p "Add competency" at bounding box center [247, 168] width 67 height 13
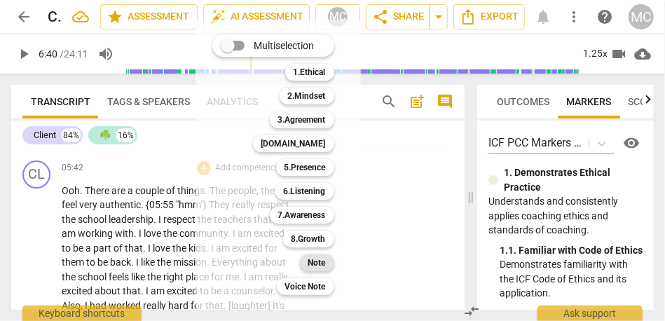
click at [319, 256] on b "Note" at bounding box center [317, 262] width 18 height 17
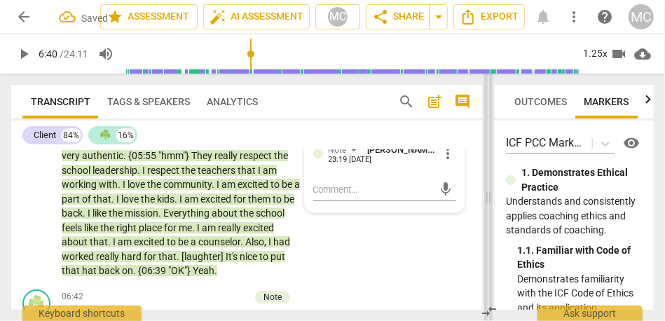
drag, startPoint x: 469, startPoint y: 190, endPoint x: 487, endPoint y: 191, distance: 17.5
click at [487, 191] on span at bounding box center [488, 197] width 8 height 247
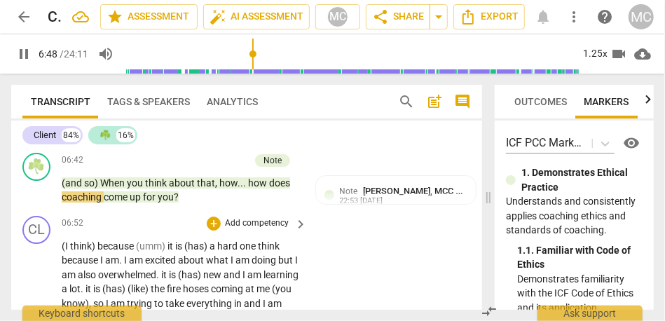
scroll to position [1875, 0]
drag, startPoint x: 102, startPoint y: 272, endPoint x: 43, endPoint y: 272, distance: 59.5
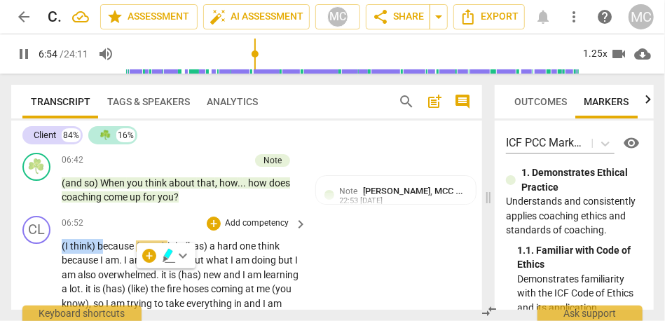
type input "415"
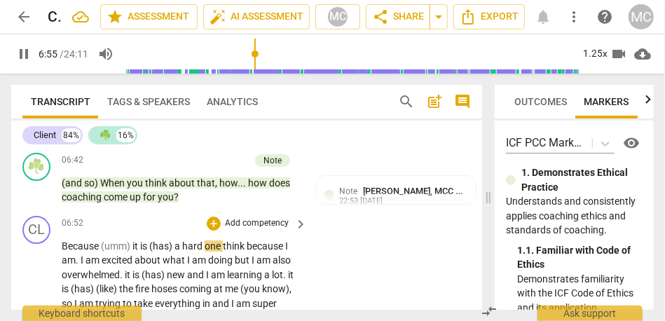
click at [95, 251] on span "Because" at bounding box center [81, 245] width 39 height 11
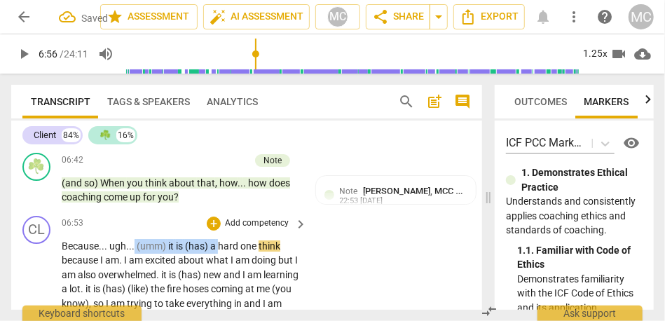
click at [218, 251] on span "a" at bounding box center [214, 245] width 8 height 11
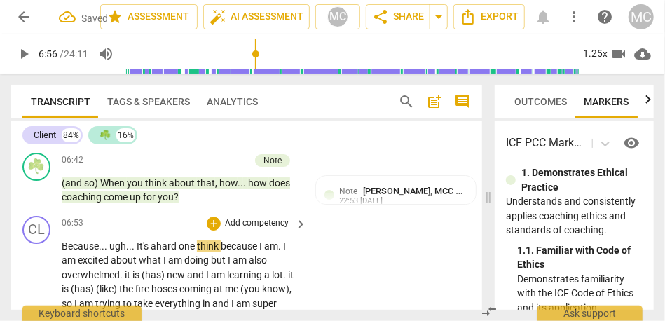
click at [136, 251] on span "Because... ugh... It's a" at bounding box center [109, 245] width 95 height 11
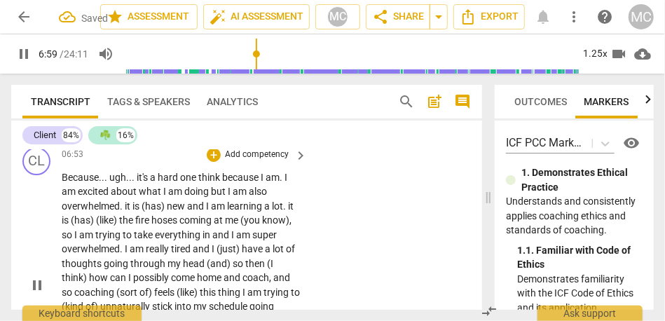
click at [163, 183] on span "hard" at bounding box center [169, 177] width 22 height 11
drag, startPoint x: 286, startPoint y: 204, endPoint x: 195, endPoint y: 202, distance: 91.8
click at [194, 203] on p "Because . . . ugh . . . it's a hard one think because I am . I am excited about…" at bounding box center [181, 285] width 238 height 230
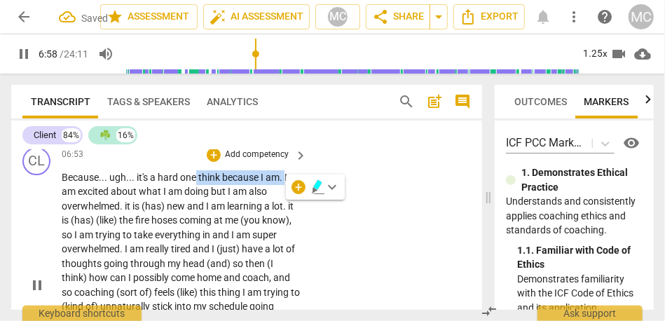
type input "419"
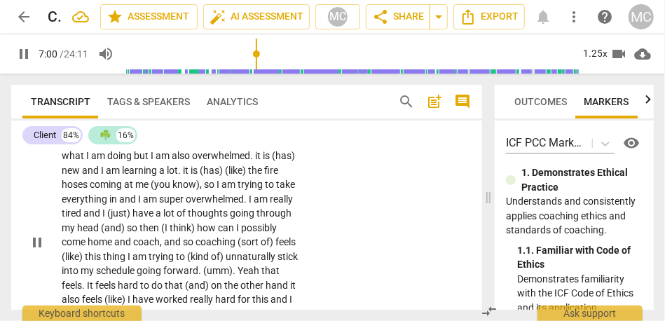
scroll to position [1985, 0]
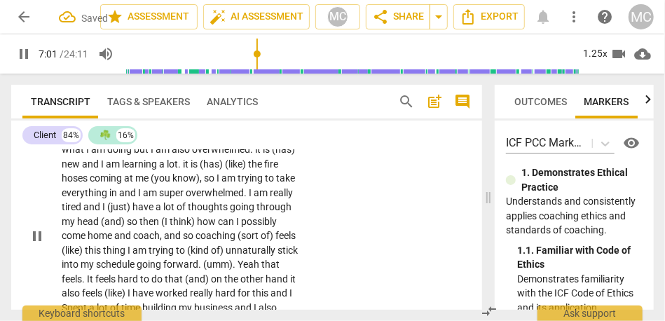
click at [134, 155] on span "but" at bounding box center [142, 149] width 17 height 11
click at [261, 155] on span "it" at bounding box center [261, 149] width 8 height 11
click at [74, 170] on span "and" at bounding box center [71, 163] width 19 height 11
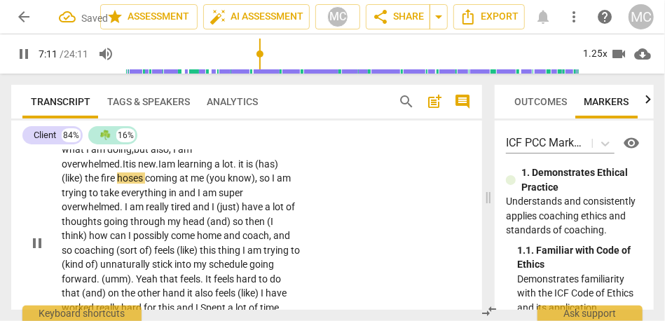
click at [161, 170] on span "am" at bounding box center [169, 163] width 16 height 11
drag, startPoint x: 244, startPoint y: 193, endPoint x: 175, endPoint y: 192, distance: 68.7
click at [175, 192] on p "Because . . . ugh . . . it's a hard one. I am excited about what I am doing, bu…" at bounding box center [181, 243] width 238 height 230
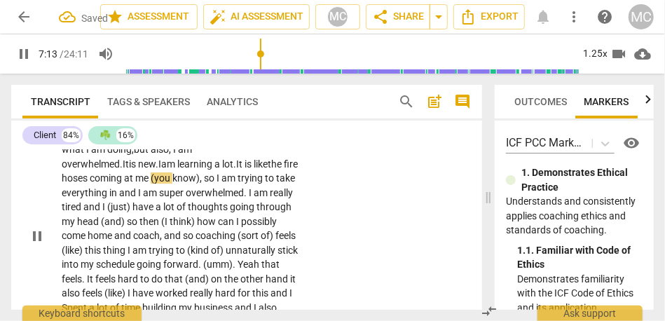
click at [233, 170] on span ". It is like" at bounding box center [250, 163] width 34 height 11
click at [271, 193] on p "Because . . . ugh . . . it's a hard one. I am excited about what I am doing, bu…" at bounding box center [181, 236] width 238 height 216
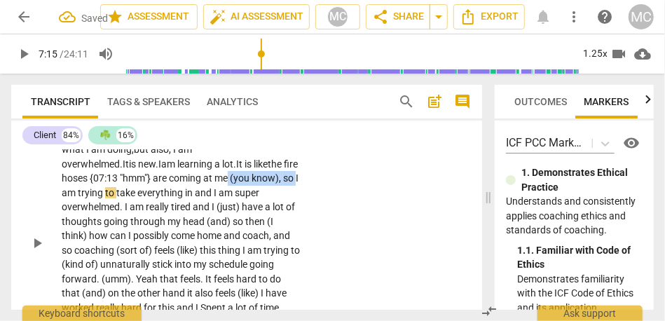
drag, startPoint x: 270, startPoint y: 206, endPoint x: 201, endPoint y: 205, distance: 69.4
click at [201, 205] on p "Because . . . ugh . . . it's a hard one. I am excited about what I am doing, bu…" at bounding box center [181, 243] width 238 height 230
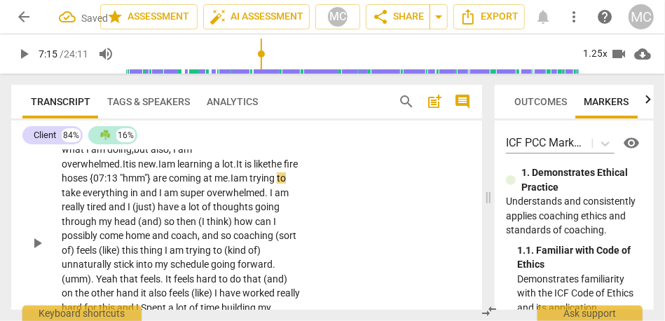
click at [169, 184] on span "coming" at bounding box center [186, 177] width 34 height 11
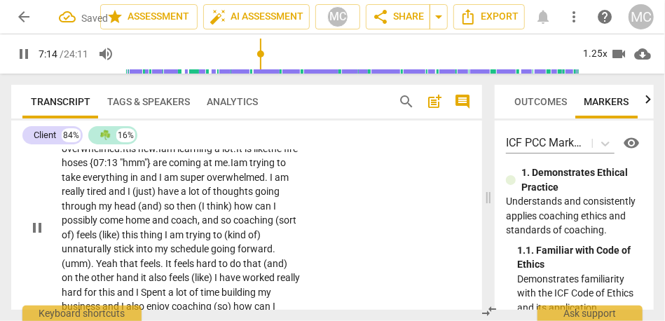
scroll to position [2001, 0]
click at [140, 182] on span "and" at bounding box center [149, 176] width 19 height 11
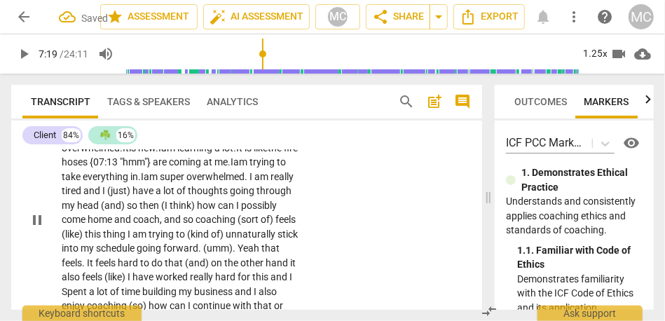
click at [106, 182] on span "everything" at bounding box center [107, 176] width 48 height 11
click at [134, 196] on span "have" at bounding box center [143, 190] width 23 height 11
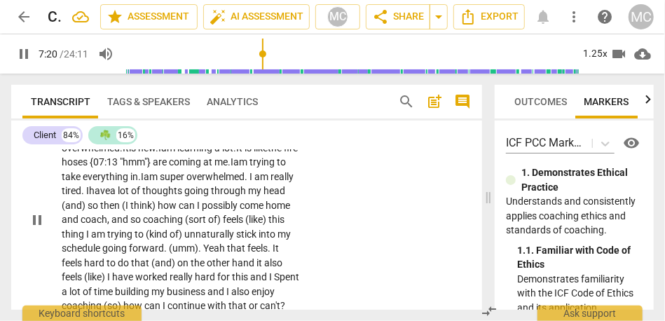
scroll to position [2022, 0]
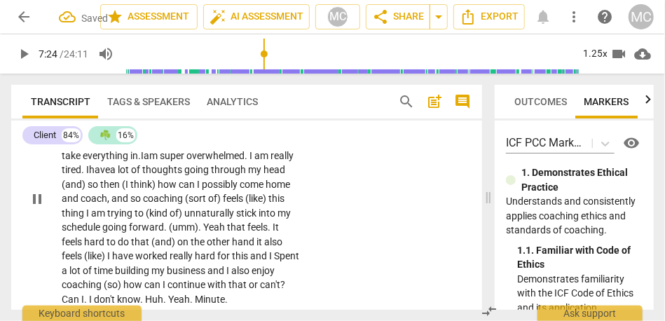
click at [276, 175] on span "head" at bounding box center [274, 169] width 22 height 11
click at [285, 175] on span "head" at bounding box center [274, 169] width 22 height 11
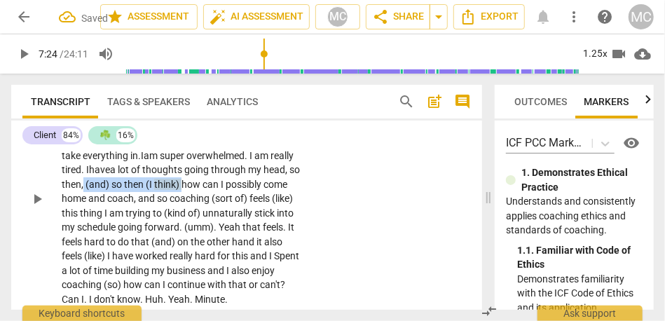
click at [199, 190] on span "how" at bounding box center [191, 184] width 21 height 11
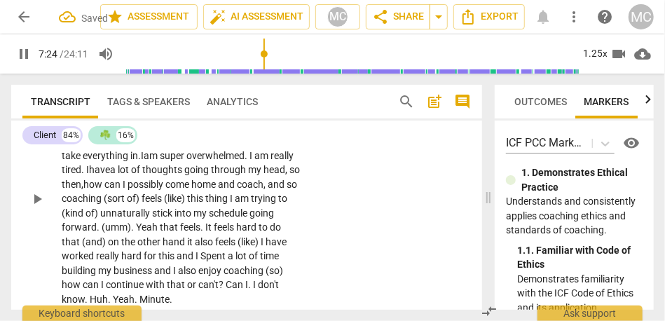
click at [336, 207] on div "CL play_arrow pause 06:53 + Add competency keyboard_arrow_right Because . . . u…" at bounding box center [246, 187] width 471 height 250
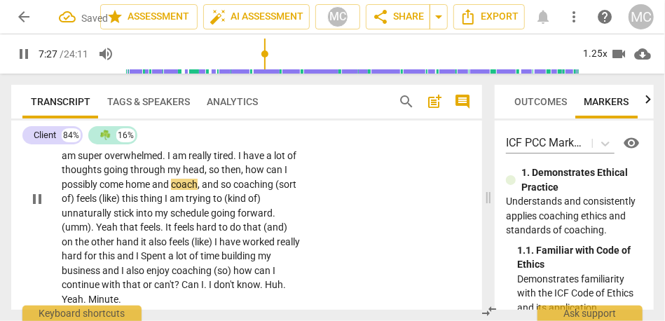
click at [288, 217] on p "Because . . . ugh . . . it's a hard one . I am excited about what I am doing , …" at bounding box center [181, 199] width 238 height 216
type input "448"
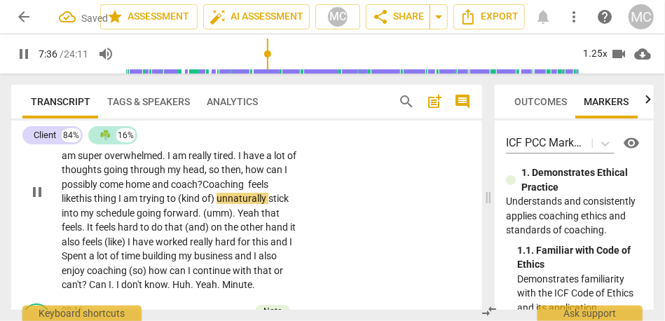
click at [118, 204] on span "thing" at bounding box center [106, 198] width 25 height 11
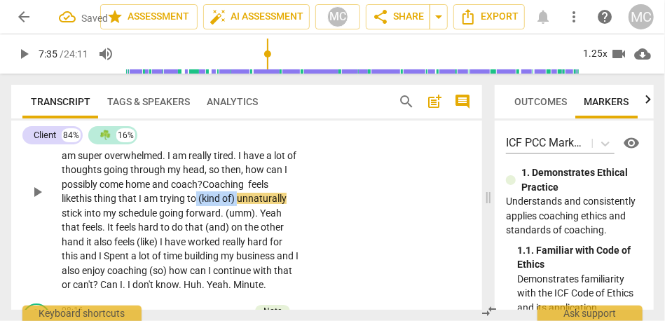
drag, startPoint x: 268, startPoint y: 229, endPoint x: 78, endPoint y: 237, distance: 190.7
click at [78, 237] on p "Because . . . ugh . . . it's a hard one . I am excited about what I am doing , …" at bounding box center [181, 191] width 238 height 201
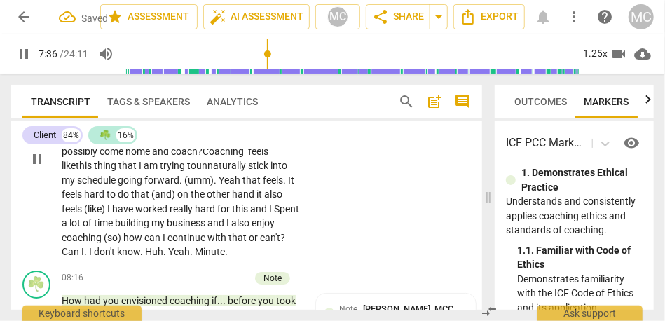
scroll to position [2064, 0]
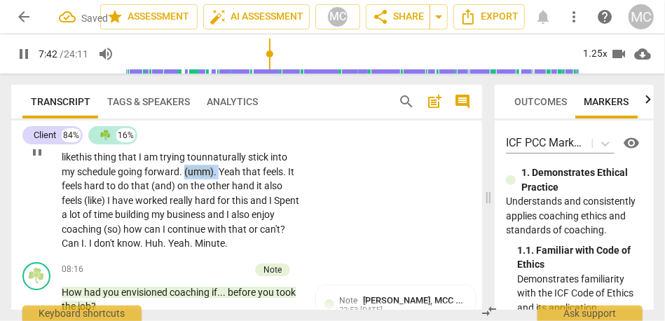
drag, startPoint x: 96, startPoint y: 213, endPoint x: 48, endPoint y: 212, distance: 47.7
click at [48, 212] on div "CL play_arrow pause 06:53 + Add competency keyboard_arrow_right Because . . . u…" at bounding box center [246, 138] width 471 height 235
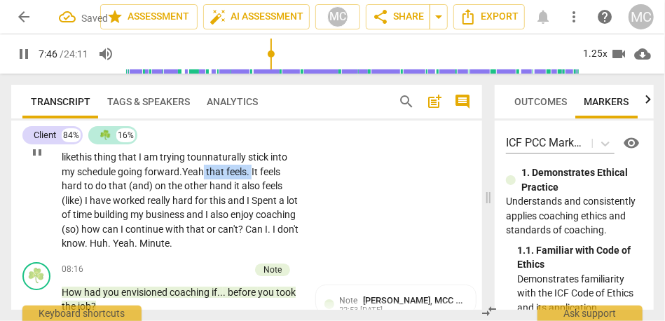
drag, startPoint x: 170, startPoint y: 215, endPoint x: 121, endPoint y: 214, distance: 48.3
click at [121, 214] on p "Because . . . ugh . . . it's a hard one . I am excited about what I am doing , …" at bounding box center [181, 150] width 238 height 201
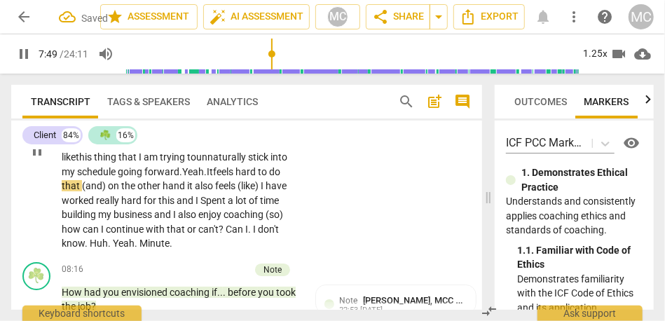
click at [121, 191] on span "on" at bounding box center [114, 185] width 13 height 11
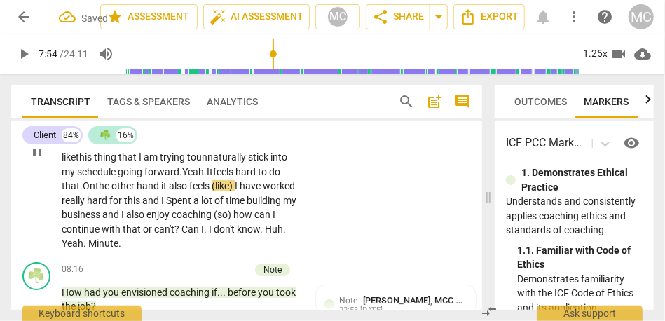
click at [161, 191] on span "it" at bounding box center [165, 185] width 8 height 11
click at [235, 191] on span "I" at bounding box center [237, 185] width 5 height 11
click at [161, 191] on span "it" at bounding box center [165, 185] width 8 height 11
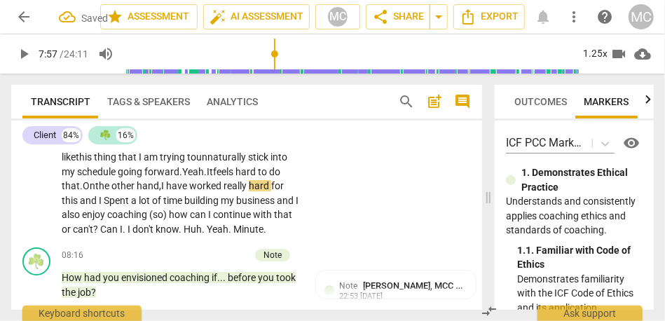
click at [166, 191] on span "have" at bounding box center [177, 185] width 23 height 11
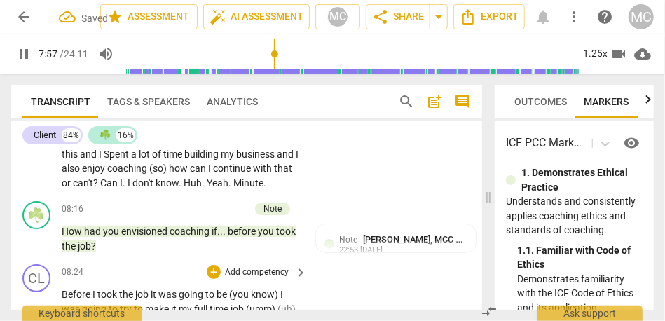
scroll to position [2117, 0]
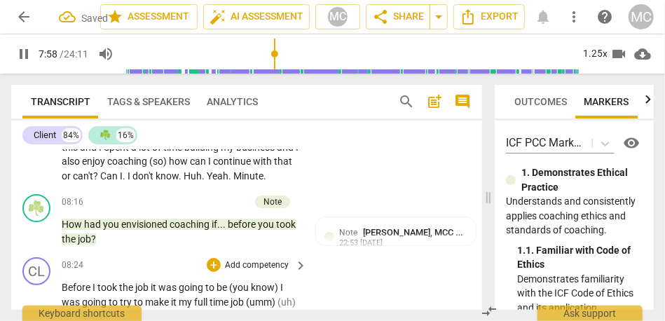
click at [104, 153] on span "I" at bounding box center [101, 146] width 5 height 11
click at [368, 189] on div "CL play_arrow pause 06:53 + Add competency keyboard_arrow_right Because . . . u…" at bounding box center [246, 78] width 471 height 221
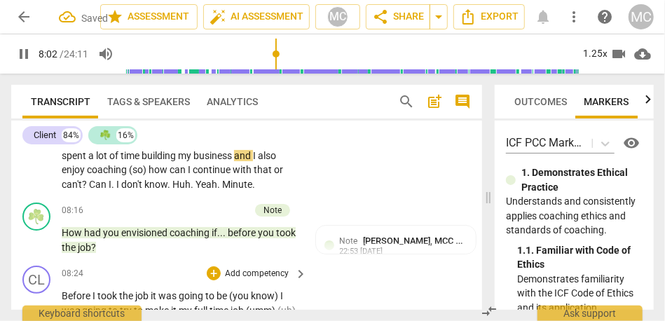
click at [234, 161] on span "and" at bounding box center [243, 155] width 19 height 11
type input "483"
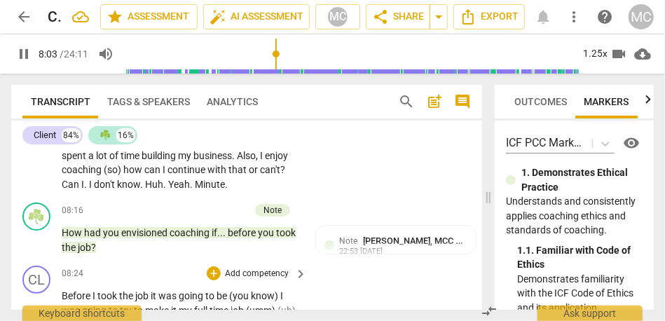
click at [144, 175] on span "how" at bounding box center [133, 169] width 21 height 11
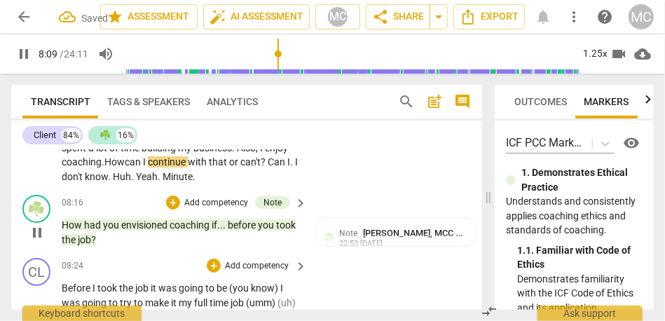
scroll to position [2118, 0]
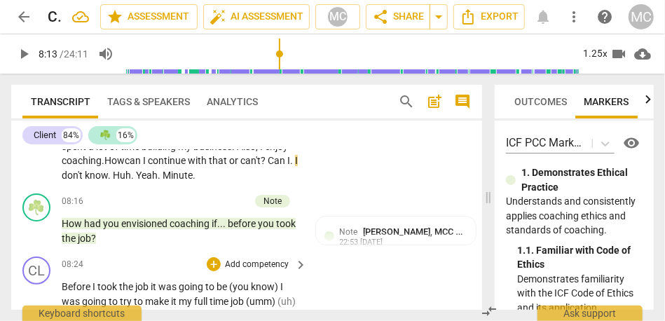
click at [268, 166] on span "Can" at bounding box center [278, 160] width 20 height 11
click at [270, 166] on span "I" at bounding box center [272, 160] width 5 height 11
click at [85, 181] on span "know" at bounding box center [73, 175] width 23 height 11
drag, startPoint x: 253, startPoint y: 205, endPoint x: 282, endPoint y: 205, distance: 29.4
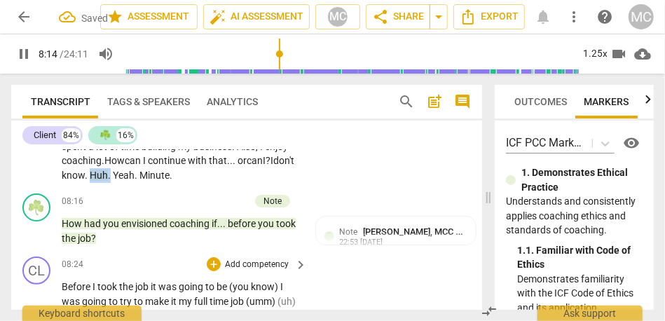
click at [282, 183] on p "Because . . . ugh . . . it's a hard one . I am excited about what I am doing , …" at bounding box center [181, 89] width 238 height 187
type input "497"
drag, startPoint x: 99, startPoint y: 215, endPoint x: 45, endPoint y: 215, distance: 54.6
click at [45, 188] on div "CL play_arrow pause 06:53 + Add competency keyboard_arrow_right Because . . . u…" at bounding box center [246, 77] width 471 height 221
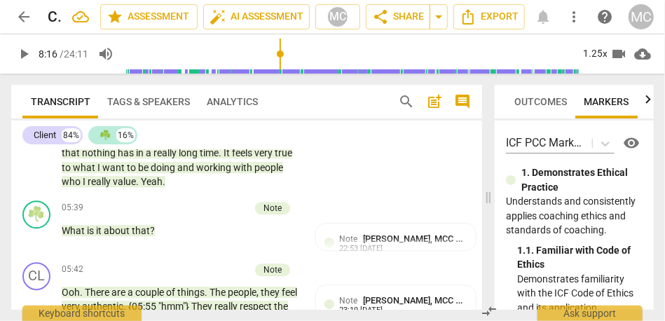
scroll to position [1628, 0]
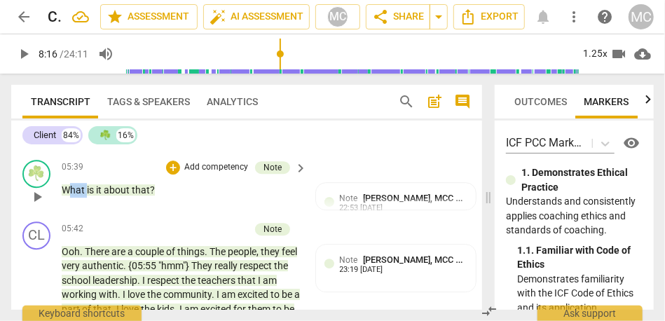
drag, startPoint x: 85, startPoint y: 221, endPoint x: 71, endPoint y: 221, distance: 14.7
click at [71, 198] on p "What is it about that ?" at bounding box center [181, 190] width 238 height 15
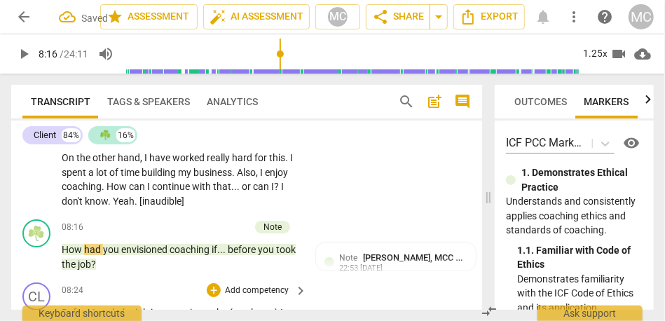
scroll to position [2092, 0]
drag, startPoint x: 85, startPoint y: 291, endPoint x: 48, endPoint y: 291, distance: 37.1
click at [48, 276] on div "☘️ play_arrow pause 08:16 + Add competency Note keyboard_arrow_right How had yo…" at bounding box center [246, 244] width 471 height 63
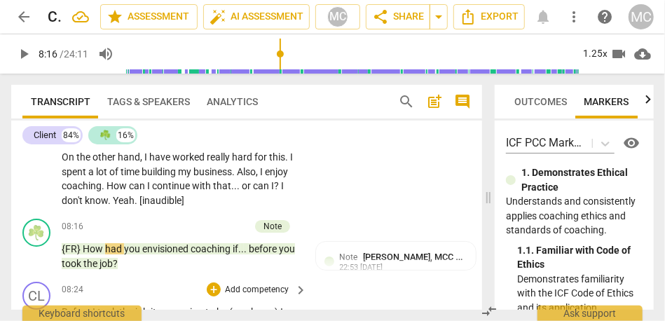
click at [237, 177] on span "Also" at bounding box center [246, 171] width 19 height 11
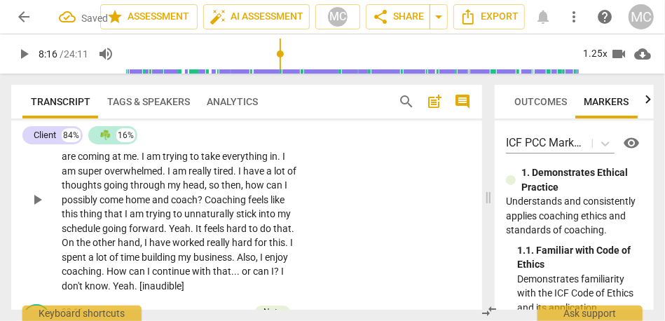
scroll to position [1935, 0]
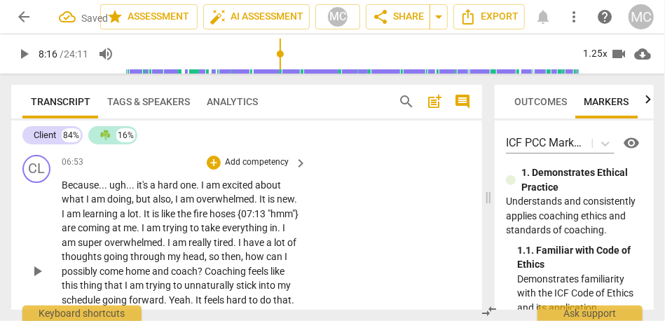
click at [260, 169] on p "Add competency" at bounding box center [256, 162] width 67 height 13
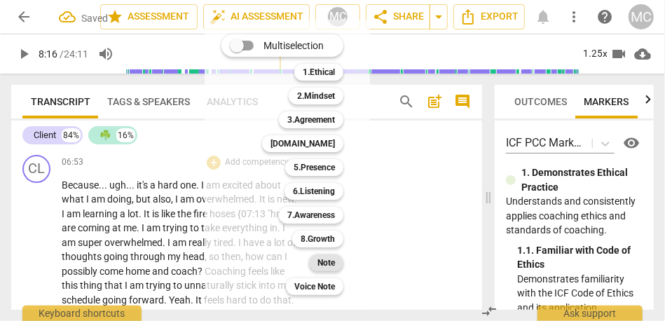
click at [328, 259] on b "Note" at bounding box center [326, 262] width 18 height 17
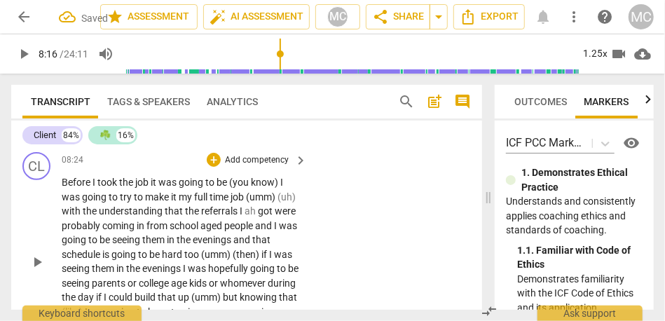
scroll to position [2230, 0]
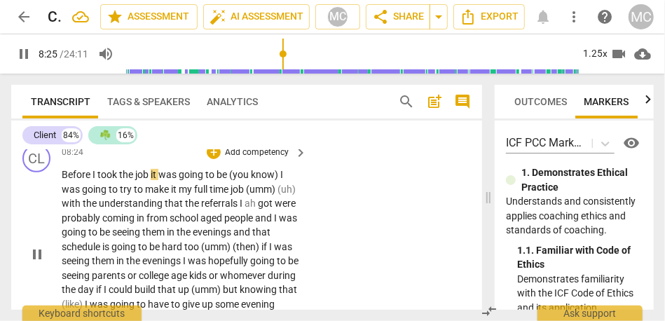
click at [150, 180] on span "job" at bounding box center [142, 174] width 15 height 11
type input "506"
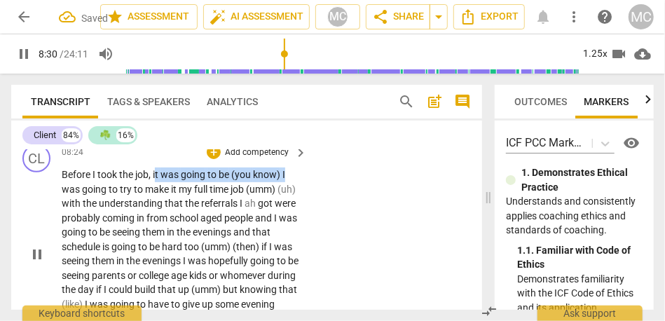
drag, startPoint x: 155, startPoint y: 218, endPoint x: 316, endPoint y: 221, distance: 161.1
click at [316, 221] on div "CL play_arrow pause 08:24 + Add competency keyboard_arrow_right Before I took t…" at bounding box center [246, 242] width 471 height 207
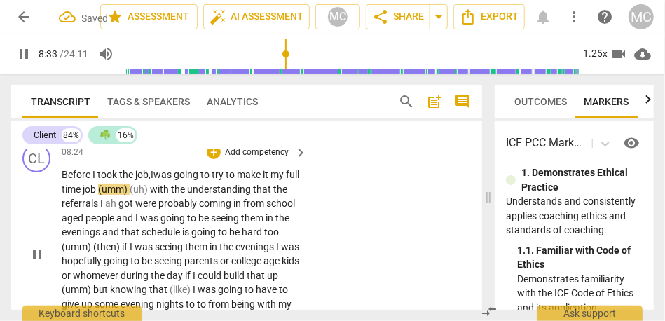
click at [230, 216] on p "Before I took the job, I was going to try to make it my full time job (umm) (uh…" at bounding box center [181, 253] width 238 height 172
click at [226, 180] on span "try" at bounding box center [219, 174] width 14 height 11
drag, startPoint x: 167, startPoint y: 233, endPoint x: 114, endPoint y: 233, distance: 52.5
click at [114, 233] on p "Before I took the job, I was going to try to make it my full time job (umm) (uh…" at bounding box center [181, 253] width 238 height 172
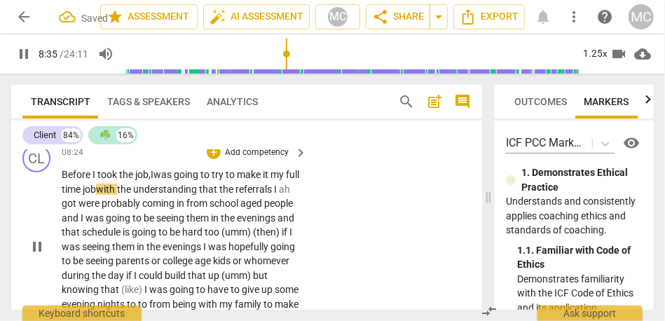
click at [286, 180] on span "full" at bounding box center [292, 174] width 13 height 11
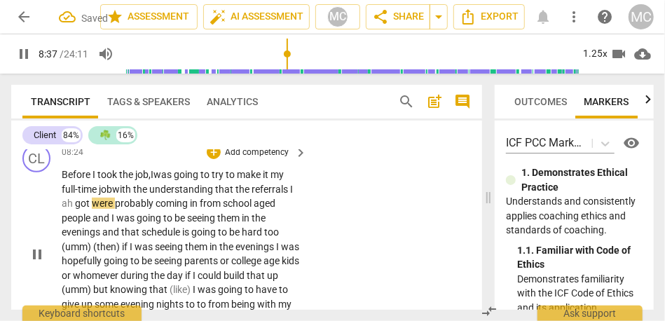
click at [183, 209] on span "coming" at bounding box center [173, 203] width 34 height 11
click at [174, 195] on span "understanding" at bounding box center [182, 189] width 66 height 11
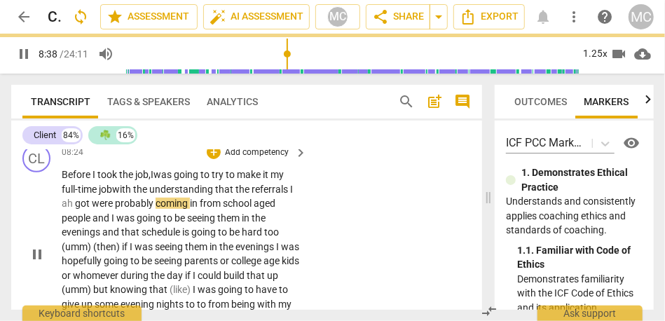
click at [174, 195] on span "understanding" at bounding box center [182, 189] width 66 height 11
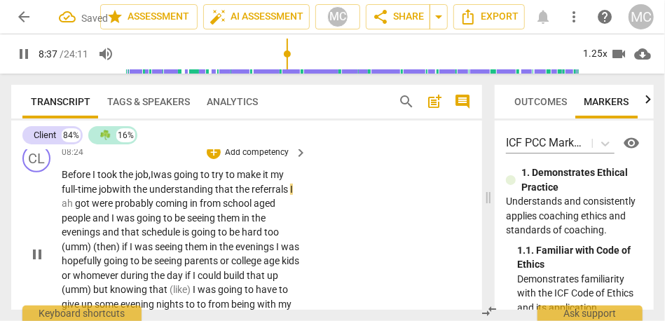
click at [89, 209] on span "got" at bounding box center [83, 203] width 17 height 11
click at [73, 209] on span "ah" at bounding box center [68, 203] width 13 height 11
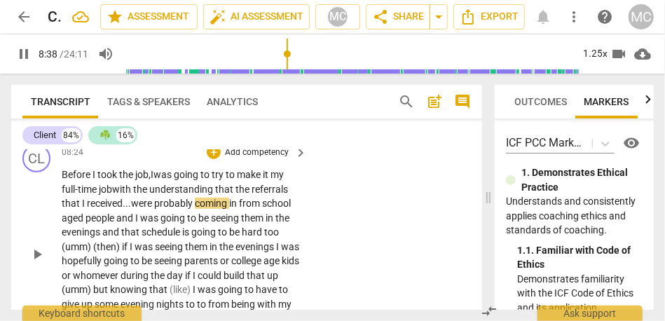
click at [347, 263] on div "CL play_arrow pause 08:24 + Add competency keyboard_arrow_right Before I took t…" at bounding box center [246, 242] width 471 height 207
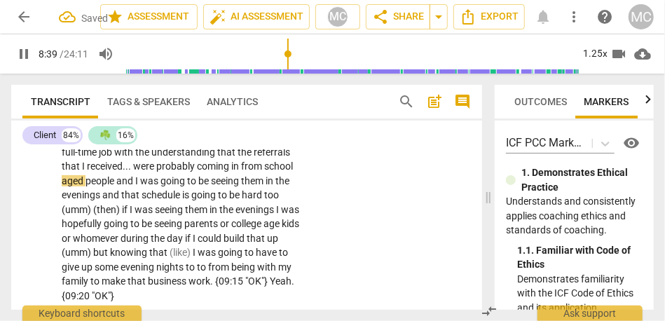
scroll to position [2272, 0]
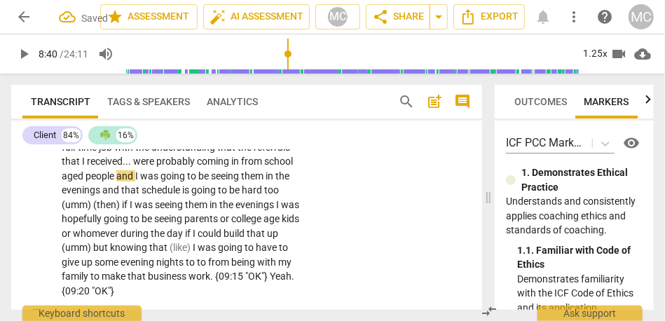
click at [297, 203] on div "Before I took the job , I was going to try to make it my full-time job with the…" at bounding box center [185, 211] width 247 height 172
type input "521"
click at [296, 203] on p "Before I took the job , I was going to try to make it my full-time job with the…" at bounding box center [181, 211] width 238 height 172
click at [135, 181] on span "and" at bounding box center [125, 175] width 19 height 11
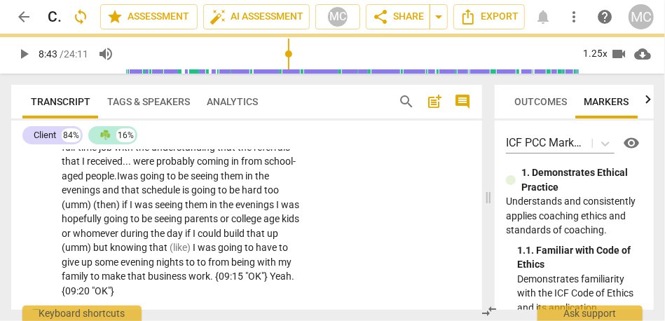
click at [120, 195] on span "and" at bounding box center [111, 189] width 19 height 11
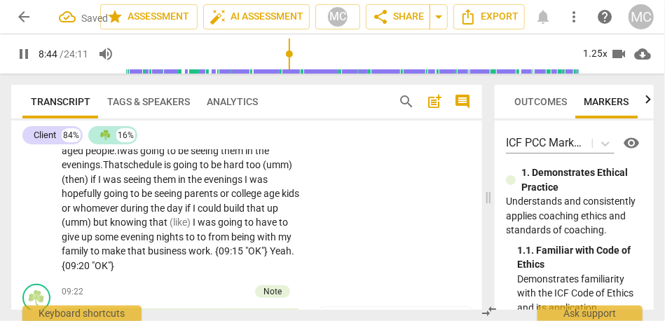
scroll to position [2297, 0]
click at [253, 170] on span "too" at bounding box center [254, 164] width 17 height 11
click at [263, 170] on span "too" at bounding box center [254, 164] width 17 height 11
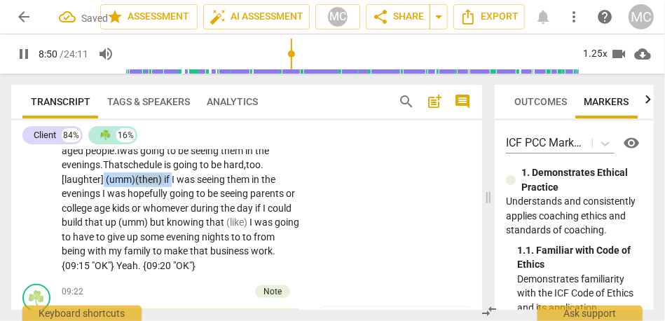
drag, startPoint x: 177, startPoint y: 222, endPoint x: 102, endPoint y: 223, distance: 75.0
click at [102, 223] on p "Before I took the job , I was going to try to make it my full-time job with the…" at bounding box center [181, 186] width 238 height 172
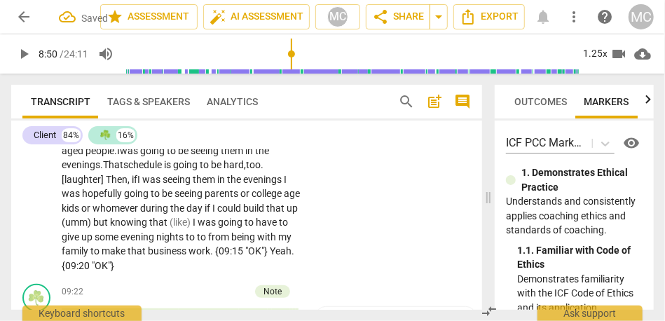
click at [78, 185] on span "too. [laughter] Then, if" at bounding box center [163, 172] width 202 height 26
click at [238, 170] on span "hard," at bounding box center [234, 164] width 22 height 11
click at [104, 185] on span "too. [laughter] Then, if" at bounding box center [163, 172] width 202 height 26
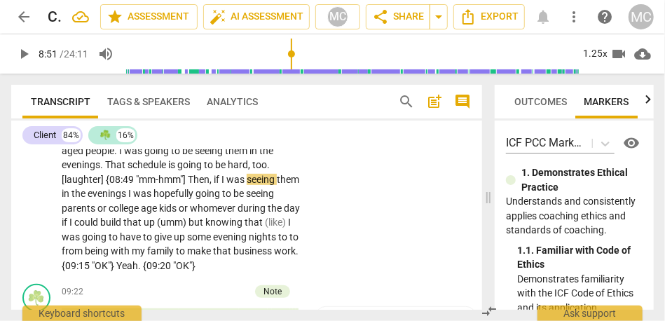
click at [202, 185] on span "Then" at bounding box center [199, 179] width 22 height 11
click at [133, 199] on span "I" at bounding box center [130, 193] width 5 height 11
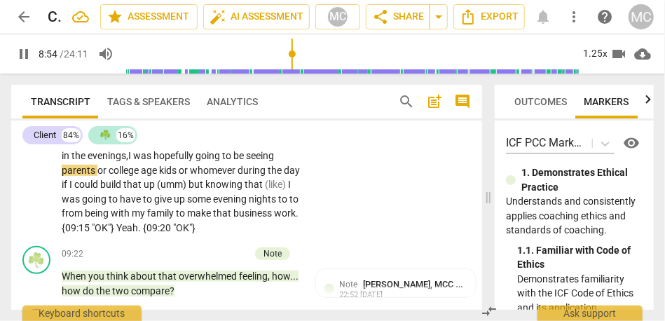
scroll to position [2338, 0]
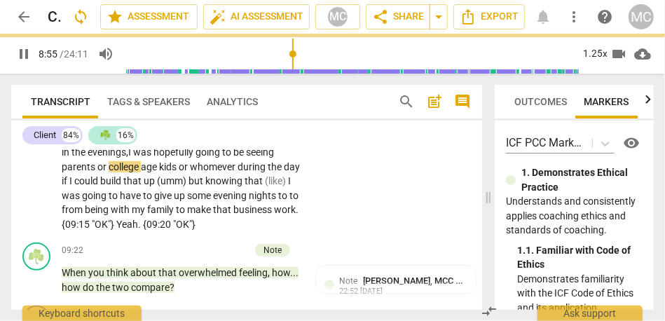
click at [159, 172] on span "age" at bounding box center [150, 166] width 18 height 11
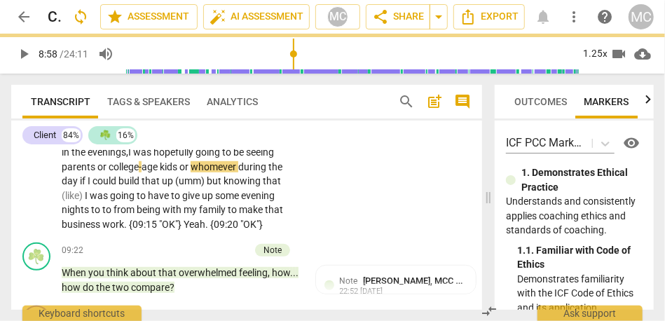
click at [109, 172] on span "or" at bounding box center [102, 166] width 11 height 11
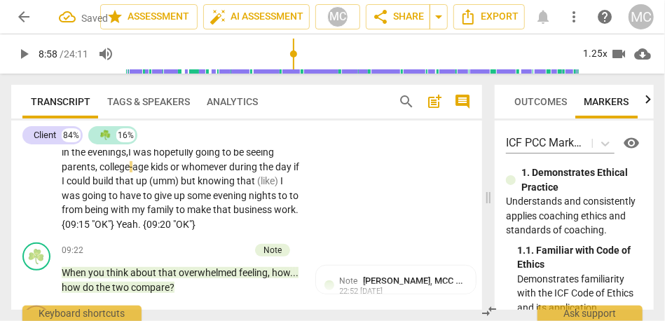
click at [181, 172] on span "or" at bounding box center [175, 166] width 11 height 11
click at [275, 172] on span "day" at bounding box center [284, 166] width 18 height 11
click at [181, 186] on span "(umm)" at bounding box center [165, 180] width 32 height 11
click at [136, 186] on span "that" at bounding box center [126, 180] width 20 height 11
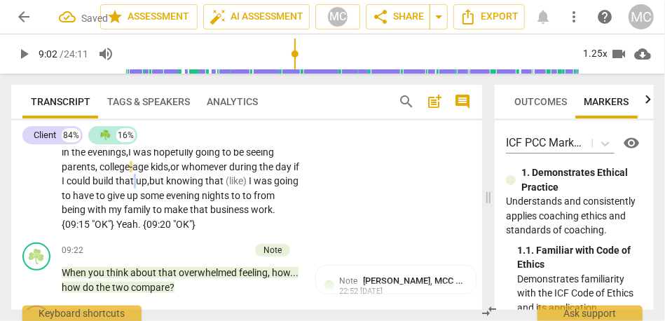
click at [136, 186] on span "that" at bounding box center [126, 180] width 20 height 11
click at [149, 186] on span "up," at bounding box center [142, 180] width 13 height 11
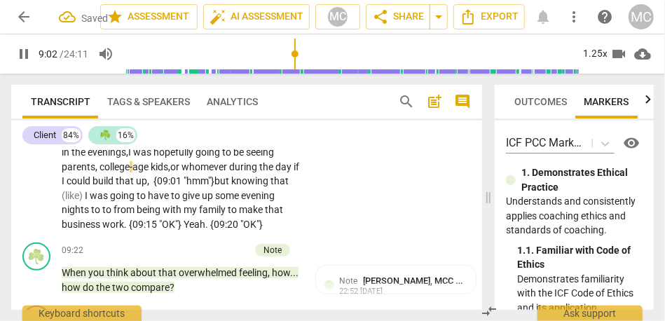
click at [371, 237] on div "CL play_arrow pause 08:24 + Add competency keyboard_arrow_right Before I took t…" at bounding box center [246, 133] width 471 height 207
click at [85, 201] on span "(like)" at bounding box center [73, 195] width 23 height 11
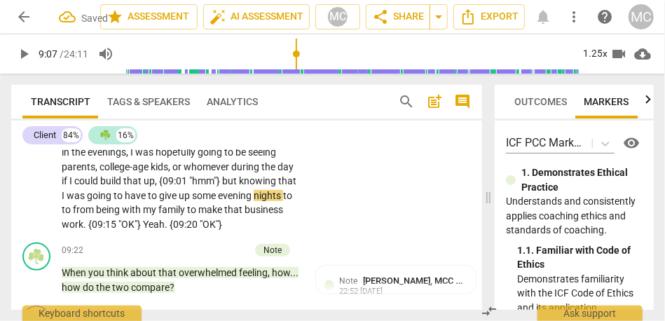
click at [87, 201] on span "was" at bounding box center [77, 195] width 20 height 11
click at [283, 201] on span "to" at bounding box center [287, 195] width 9 height 11
click at [138, 231] on p "Before I took the job , I was going to try to make it my full-time job with the…" at bounding box center [181, 145] width 238 height 172
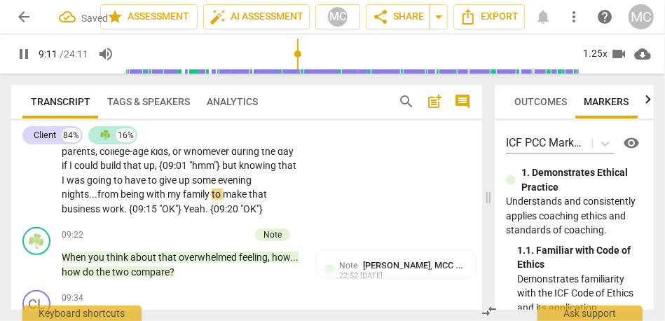
scroll to position [2357, 0]
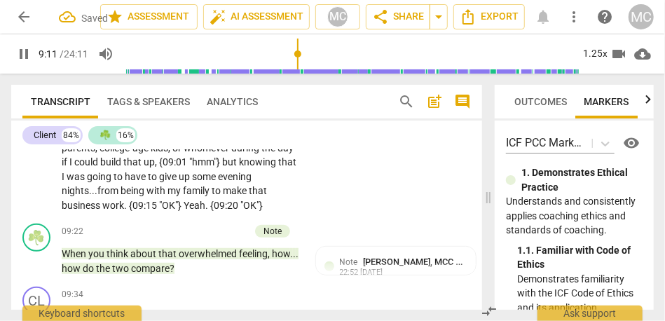
click at [348, 218] on div "CL play_arrow pause 08:24 + Add competency keyboard_arrow_right Before I took t…" at bounding box center [246, 114] width 471 height 207
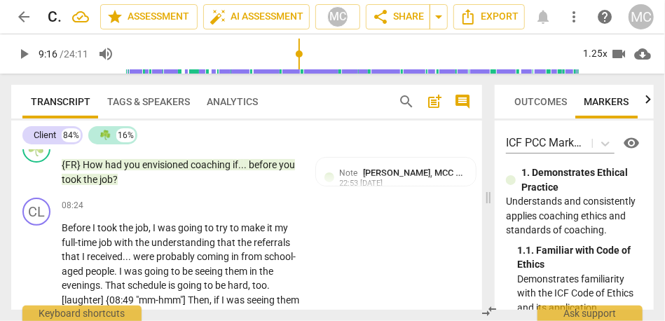
scroll to position [2176, 0]
click at [265, 213] on p "Add competency" at bounding box center [256, 206] width 67 height 13
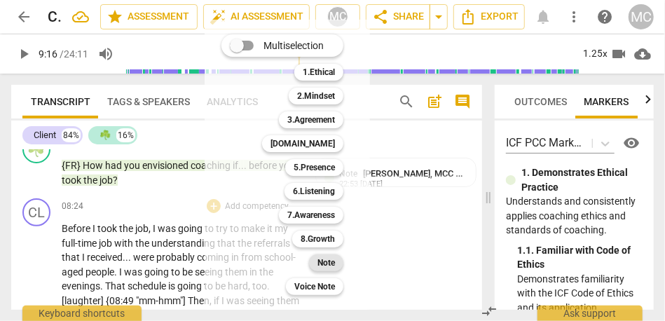
click at [326, 258] on b "Note" at bounding box center [326, 262] width 18 height 17
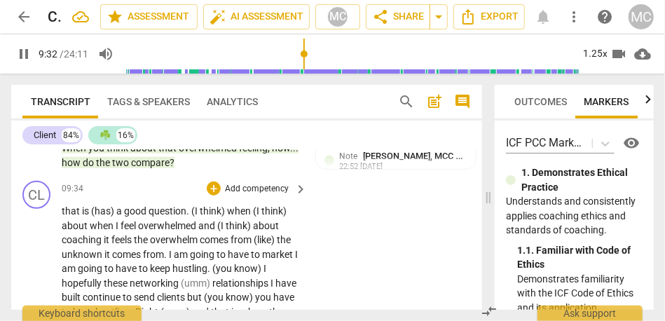
scroll to position [2464, 0]
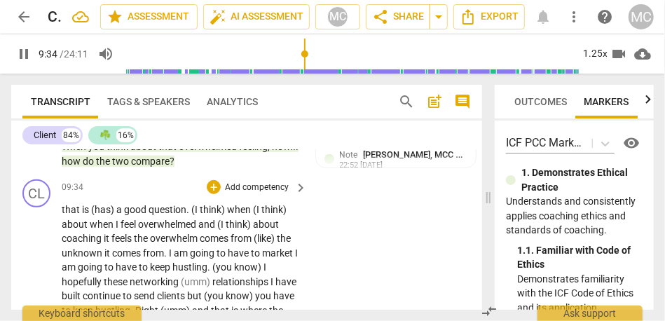
click at [64, 215] on span "that" at bounding box center [72, 209] width 20 height 11
click at [85, 215] on span "is" at bounding box center [88, 209] width 9 height 11
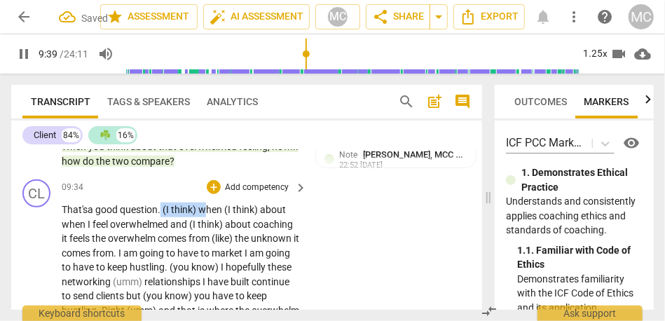
drag, startPoint x: 207, startPoint y: 251, endPoint x: 164, endPoint y: 251, distance: 42.7
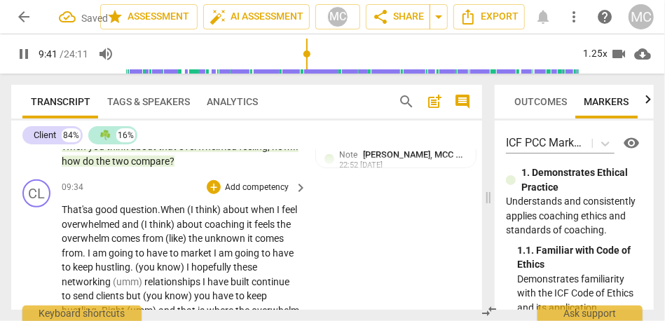
click at [164, 215] on span ".W" at bounding box center [163, 209] width 11 height 11
click at [137, 215] on span "question" at bounding box center [139, 209] width 38 height 11
click at [162, 215] on span ". W" at bounding box center [164, 209] width 13 height 11
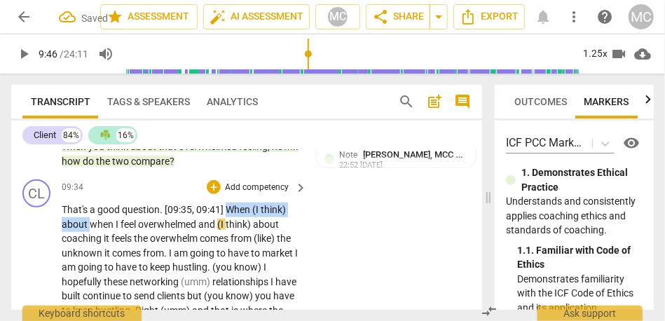
drag, startPoint x: 90, startPoint y: 270, endPoint x: 227, endPoint y: 251, distance: 138.6
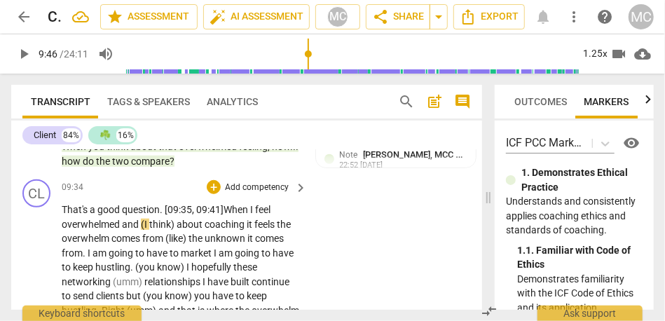
click at [261, 215] on span "feel" at bounding box center [262, 209] width 15 height 11
click at [150, 230] on span "think)" at bounding box center [162, 224] width 27 height 11
click at [170, 230] on span "about" at bounding box center [182, 224] width 28 height 11
click at [233, 230] on span "coaching" at bounding box center [212, 224] width 42 height 11
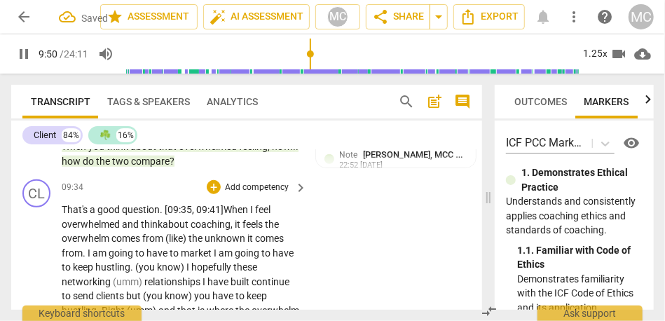
click at [272, 230] on span "the" at bounding box center [272, 224] width 14 height 11
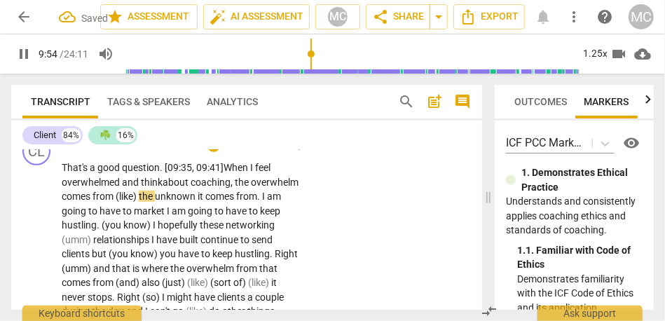
scroll to position [2518, 0]
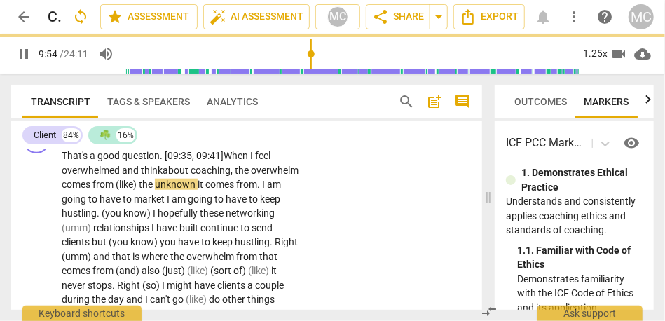
click at [139, 190] on span "(like)" at bounding box center [127, 184] width 23 height 11
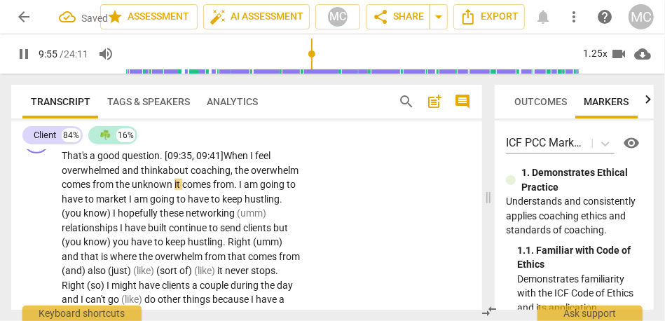
click at [182, 190] on span "it" at bounding box center [178, 184] width 8 height 11
click at [238, 190] on span "." at bounding box center [235, 184] width 5 height 11
click at [129, 205] on span "market" at bounding box center [112, 198] width 33 height 11
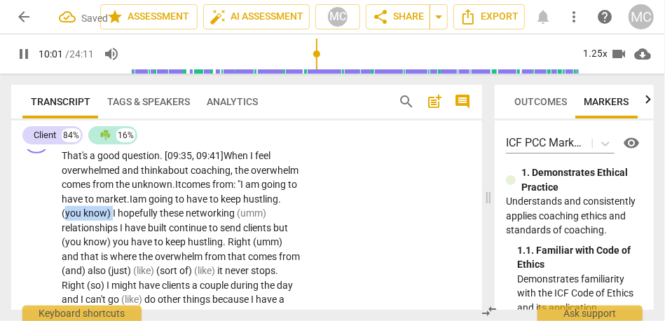
drag, startPoint x: 176, startPoint y: 258, endPoint x: 128, endPoint y: 258, distance: 47.6
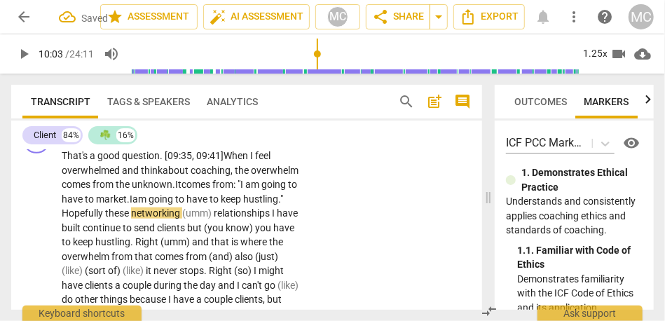
click at [131, 219] on span "these" at bounding box center [118, 212] width 26 height 11
drag, startPoint x: 249, startPoint y: 260, endPoint x: 288, endPoint y: 260, distance: 39.2
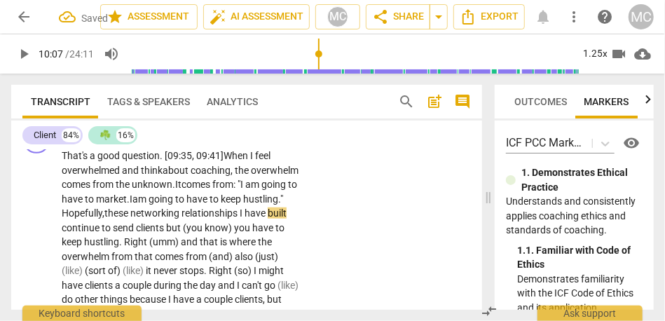
click at [181, 219] on span "relationships" at bounding box center [210, 212] width 58 height 11
click at [123, 233] on span "continue" at bounding box center [103, 227] width 40 height 11
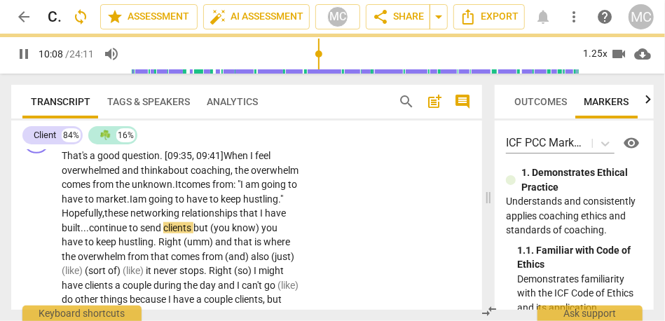
scroll to position [2555, 0]
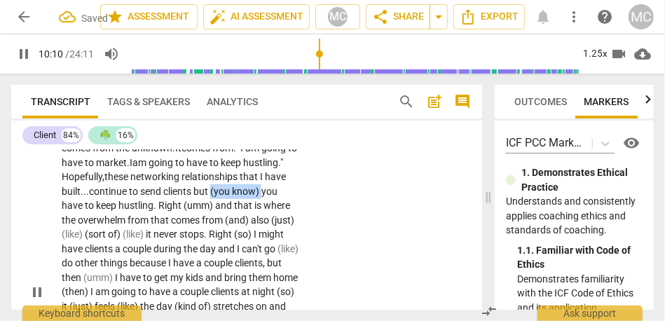
drag, startPoint x: 183, startPoint y: 251, endPoint x: 134, endPoint y: 251, distance: 48.3
click at [134, 251] on p "That's a good question . [09:35 , 09:41] W hen I feel overwhelmed and think abo…" at bounding box center [181, 291] width 238 height 359
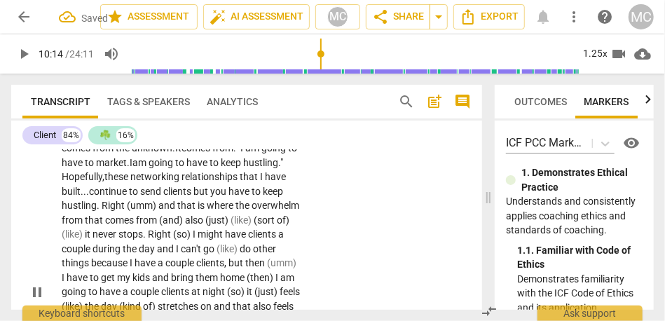
click at [97, 211] on span "hustling" at bounding box center [79, 205] width 35 height 11
click at [127, 211] on span "Right" at bounding box center [114, 205] width 25 height 11
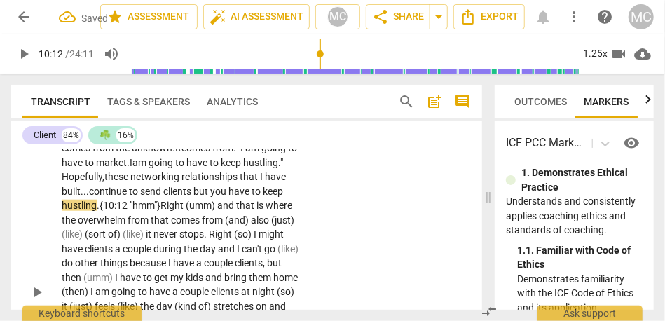
click at [160, 211] on span ". {10:12 "hmm"}" at bounding box center [129, 205] width 64 height 11
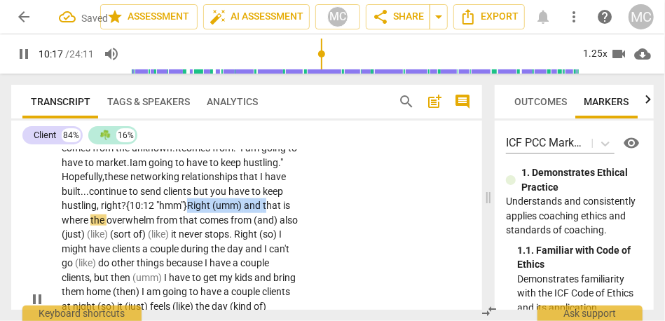
drag, startPoint x: 230, startPoint y: 263, endPoint x: 153, endPoint y: 260, distance: 77.1
click at [153, 260] on p "That's a good question . [09:35 , 09:41] W hen I feel overwhelmed and think abo…" at bounding box center [181, 298] width 238 height 373
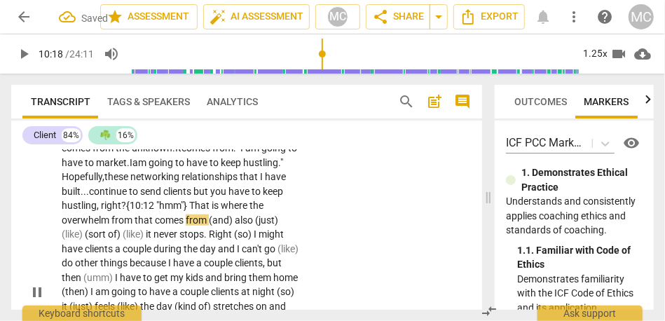
click at [221, 211] on span "where" at bounding box center [235, 205] width 29 height 11
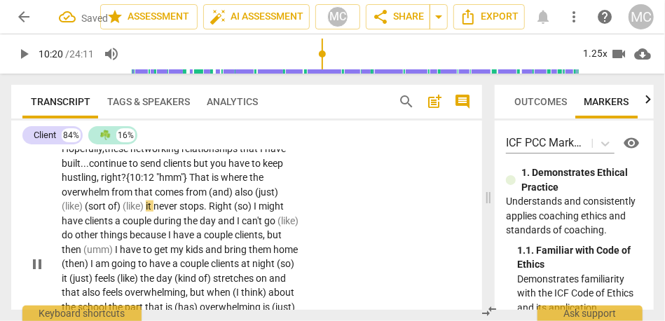
click at [186, 198] on span "from" at bounding box center [197, 191] width 23 height 11
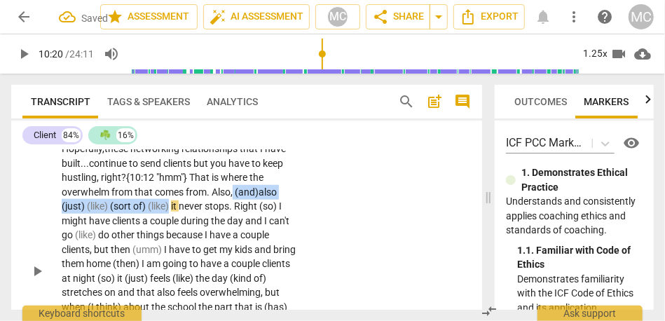
click at [148, 212] on span "(like)" at bounding box center [159, 205] width 23 height 11
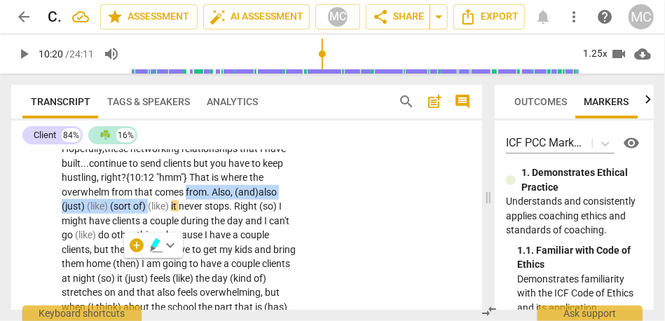
copy span "from. Also,"
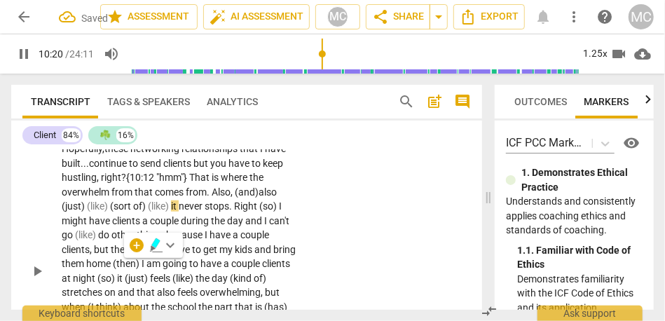
click at [249, 183] on span "the" at bounding box center [256, 177] width 14 height 11
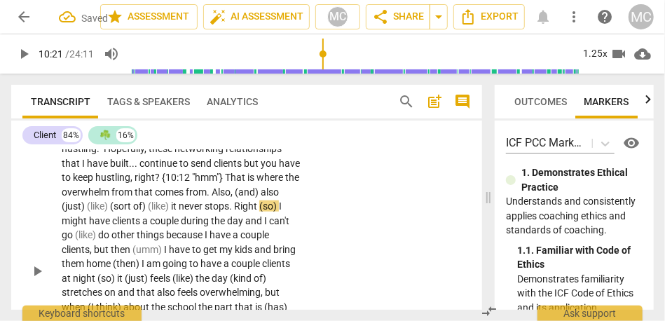
click at [155, 198] on span "that" at bounding box center [144, 191] width 20 height 11
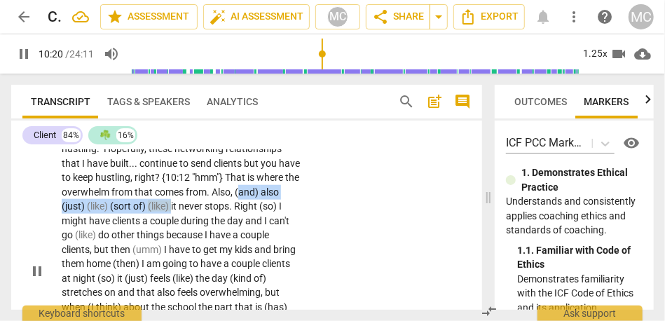
drag, startPoint x: 269, startPoint y: 250, endPoint x: 113, endPoint y: 254, distance: 156.2
click at [113, 254] on p "That's a good question . [09:35 , 09:41] When I feel overwhelmed and think abou…" at bounding box center [181, 270] width 238 height 373
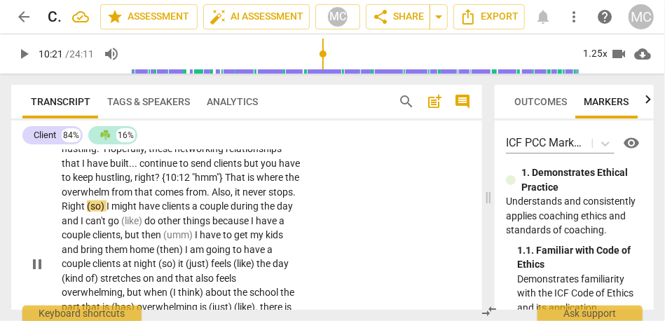
click at [242, 198] on span "never" at bounding box center [255, 191] width 26 height 11
click at [87, 212] on span "Right" at bounding box center [74, 205] width 25 height 11
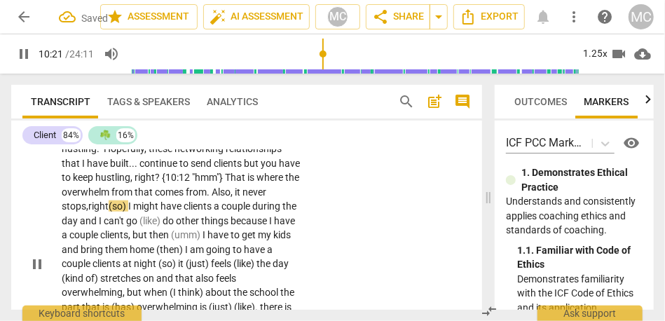
click at [109, 212] on span "right" at bounding box center [98, 205] width 20 height 11
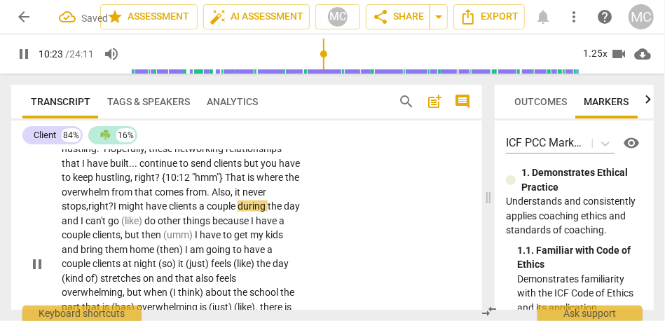
click at [146, 212] on span "might" at bounding box center [131, 205] width 27 height 11
drag, startPoint x: 257, startPoint y: 249, endPoint x: 315, endPoint y: 247, distance: 57.5
click at [315, 247] on div "CL play_arrow pause 09:34 + Add competency keyboard_arrow_right That's a good q…" at bounding box center [246, 252] width 471 height 394
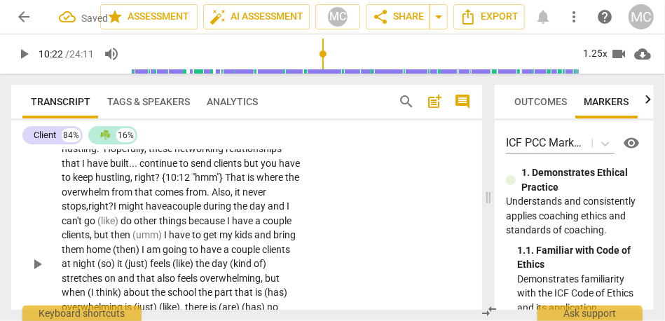
click at [296, 249] on p "That's a good question . [09:35 , 09:41] When I feel overwhelmed and think abou…" at bounding box center [181, 263] width 238 height 359
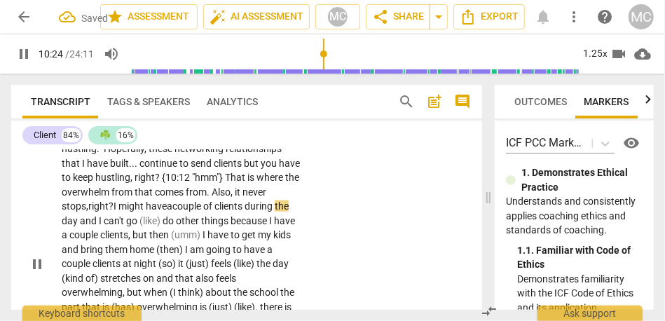
click at [99, 226] on span "and" at bounding box center [89, 220] width 19 height 11
click at [162, 226] on span "(like)" at bounding box center [150, 220] width 23 height 11
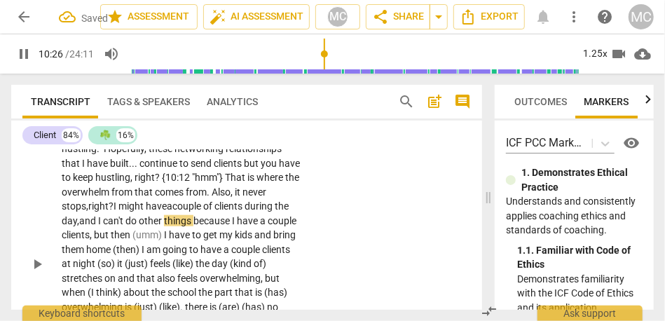
click at [305, 247] on div "CL play_arrow pause 09:34 + Add competency keyboard_arrow_right That's a good q…" at bounding box center [246, 252] width 471 height 394
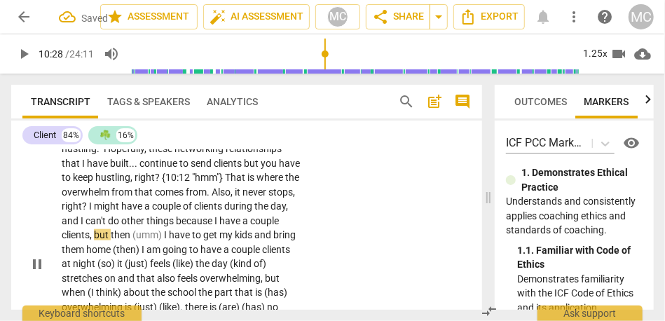
click at [121, 226] on span "do" at bounding box center [114, 220] width 13 height 11
click at [90, 240] on span "clients" at bounding box center [76, 234] width 28 height 11
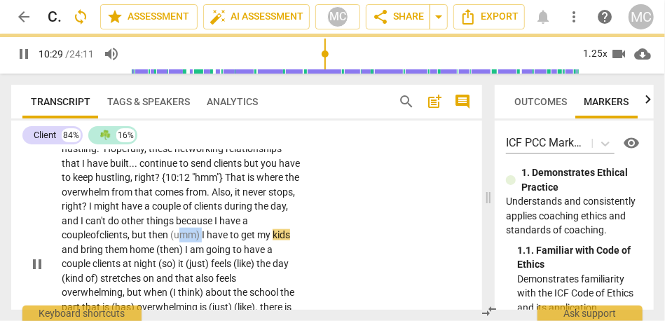
drag, startPoint x: 282, startPoint y: 279, endPoint x: 249, endPoint y: 279, distance: 32.9
click at [249, 279] on p "That's a good question . [09:35 , 09:41] When I feel overwhelmed and think abou…" at bounding box center [181, 263] width 238 height 359
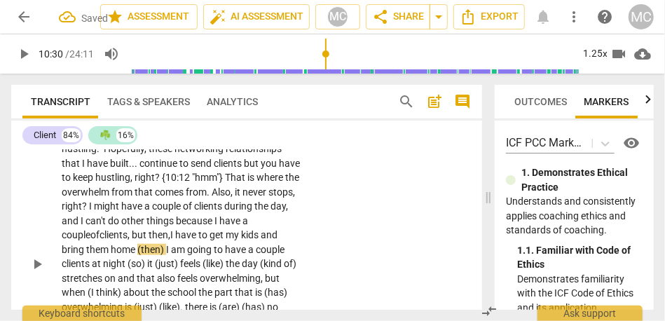
click at [198, 240] on span "have" at bounding box center [186, 234] width 23 height 11
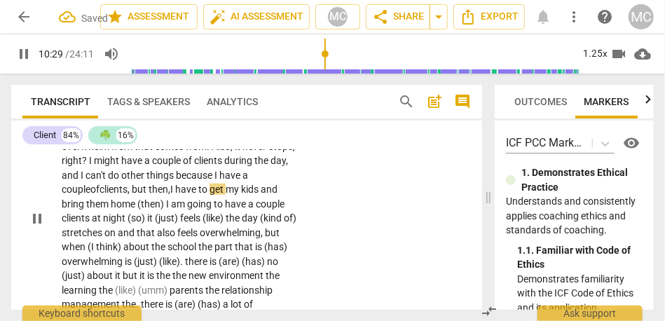
scroll to position [2630, 0]
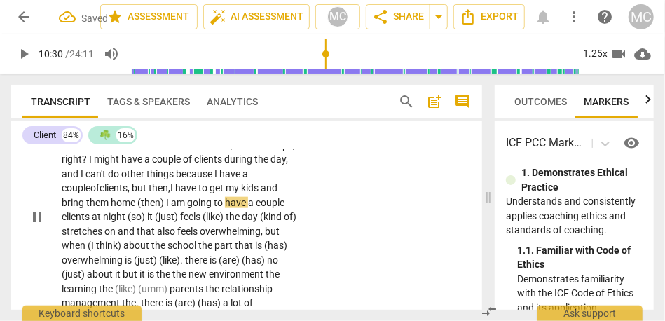
click at [86, 208] on span "bring" at bounding box center [74, 202] width 25 height 11
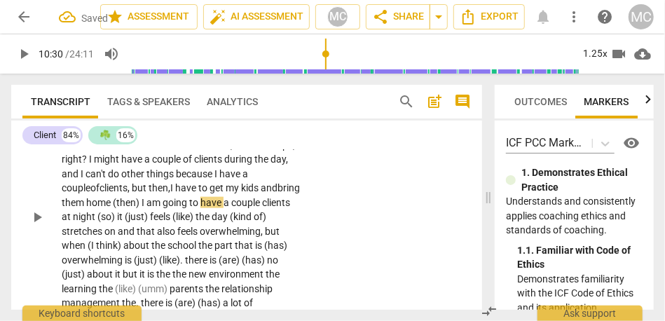
click at [146, 208] on span "I" at bounding box center [143, 202] width 5 height 11
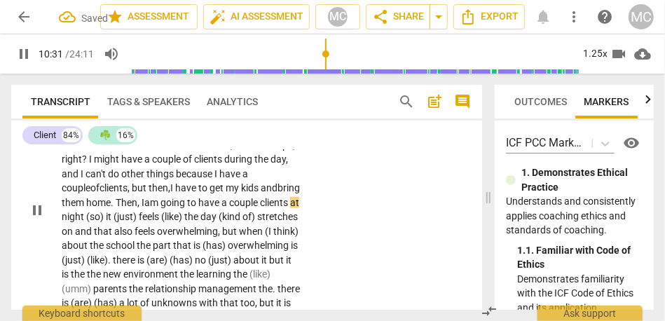
click at [141, 208] on span at bounding box center [140, 202] width 2 height 11
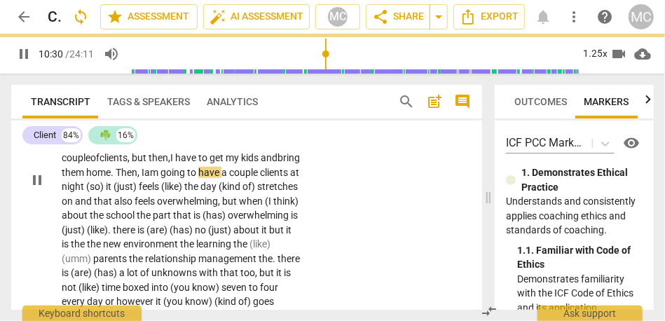
scroll to position [2661, 0]
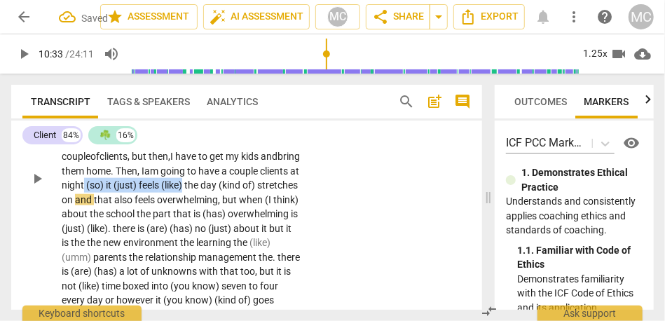
drag, startPoint x: 189, startPoint y: 230, endPoint x: 297, endPoint y: 226, distance: 108.0
click at [297, 226] on p "That's a good question . [09:35 , 09:41] When I feel overwhelmed and think abou…" at bounding box center [181, 178] width 238 height 345
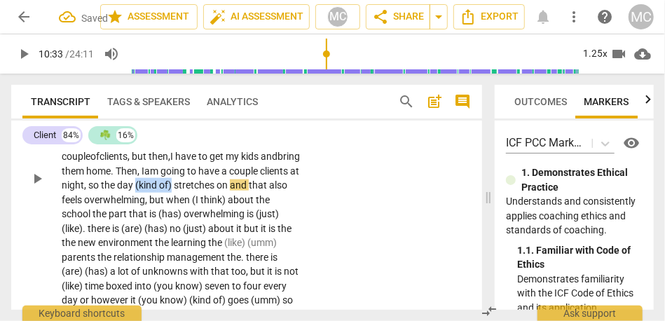
drag, startPoint x: 239, startPoint y: 228, endPoint x: 301, endPoint y: 228, distance: 61.6
click at [301, 228] on div "That's a good question . [09:35 , 09:41] When I feel overwhelmed and think abou…" at bounding box center [185, 178] width 247 height 345
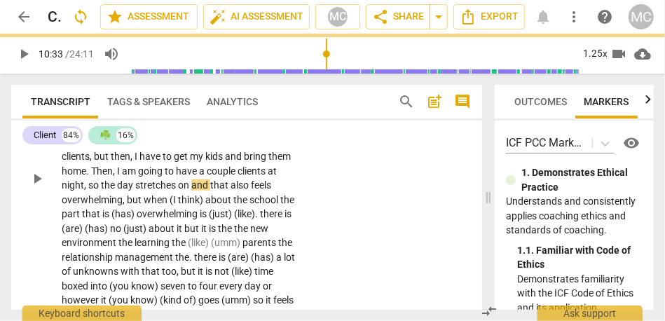
click at [320, 226] on div "CL play_arrow pause 09:34 + Add competency keyboard_arrow_right That's a good q…" at bounding box center [246, 166] width 471 height 379
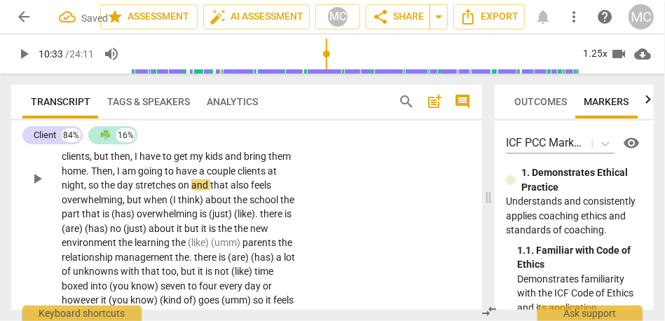
click at [178, 191] on span "stretches" at bounding box center [156, 184] width 43 height 11
click at [210, 191] on span "that" at bounding box center [220, 184] width 20 height 11
click at [144, 205] on span "but" at bounding box center [135, 199] width 17 height 11
click at [123, 205] on span "overwhelming" at bounding box center [92, 199] width 61 height 11
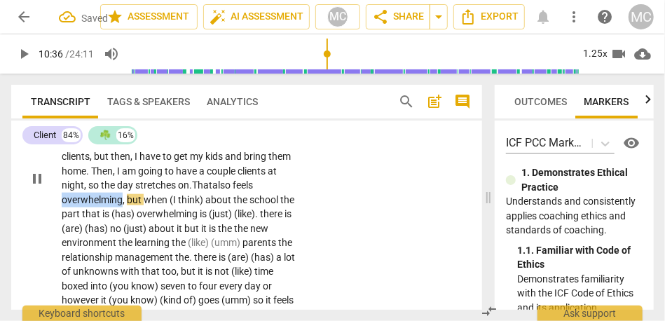
click at [123, 205] on span "overwhelming" at bounding box center [92, 199] width 61 height 11
click at [127, 205] on span "," at bounding box center [125, 199] width 4 height 11
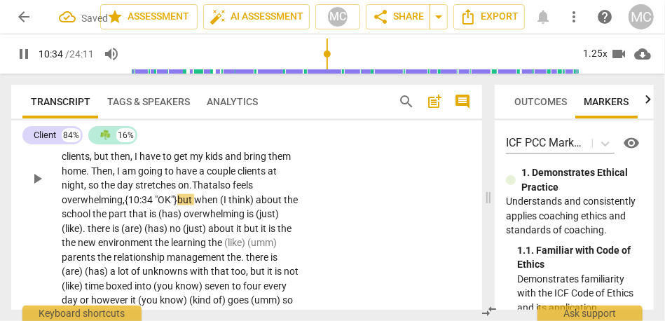
click at [357, 205] on div "CL play_arrow pause 09:34 + Add competency keyboard_arrow_right That's a good q…" at bounding box center [246, 166] width 471 height 379
click at [260, 205] on span "about" at bounding box center [273, 199] width 26 height 11
click at [92, 219] on span "school" at bounding box center [77, 213] width 31 height 11
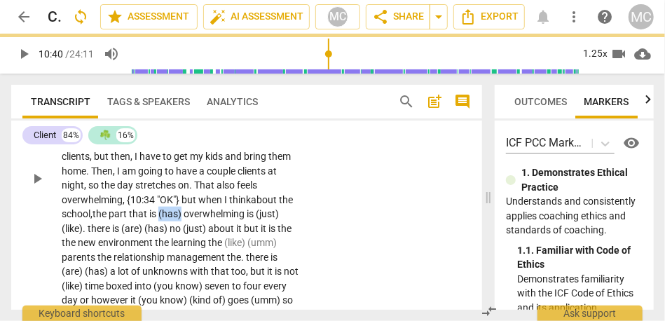
drag, startPoint x: 231, startPoint y: 256, endPoint x: 254, endPoint y: 256, distance: 22.4
click at [254, 256] on p "That's a good question . [09:35 , 09:41] When I feel overwhelmed and think abou…" at bounding box center [181, 178] width 238 height 345
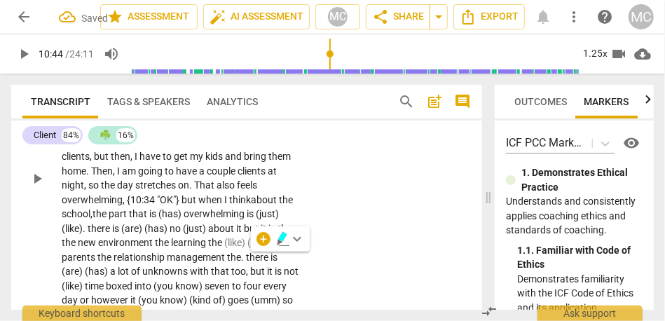
click at [158, 219] on span "is" at bounding box center [153, 213] width 9 height 11
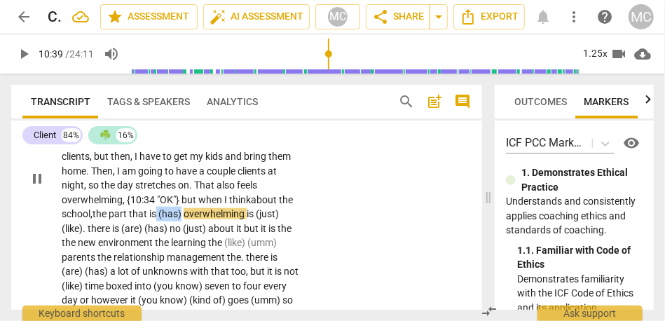
drag, startPoint x: 227, startPoint y: 257, endPoint x: 284, endPoint y: 257, distance: 56.7
click at [284, 257] on p "That's a good question . [09:35 , 09:41] When I feel overwhelmed and think abou…" at bounding box center [181, 178] width 238 height 345
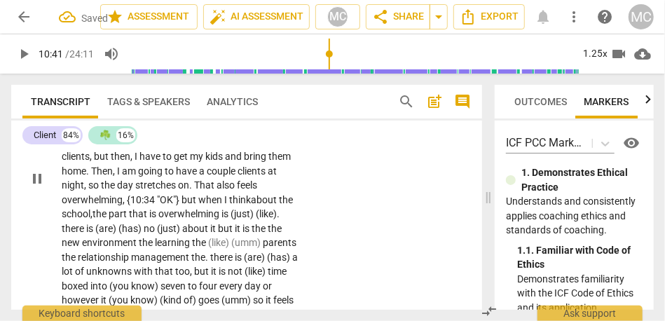
click at [221, 219] on span "overwhelming" at bounding box center [189, 213] width 63 height 11
drag, startPoint x: 125, startPoint y: 274, endPoint x: 71, endPoint y: 275, distance: 54.7
click at [71, 275] on p "That's a good question . [09:35 , 09:41] When I feel overwhelmed and think abou…" at bounding box center [181, 178] width 238 height 345
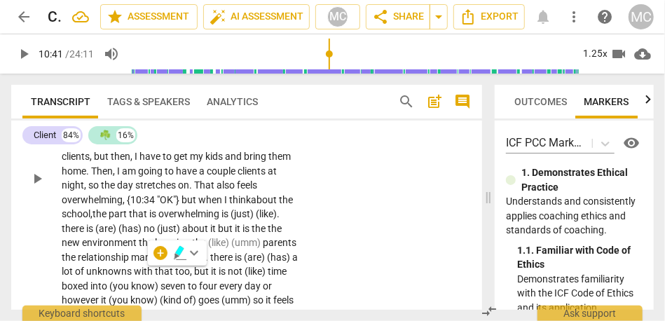
click at [178, 191] on span "stretches" at bounding box center [156, 184] width 43 height 11
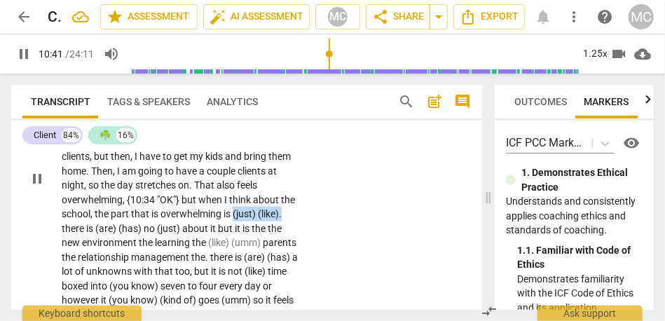
drag, startPoint x: 72, startPoint y: 270, endPoint x: 122, endPoint y: 270, distance: 49.7
click at [122, 270] on p "That's a good question . [09:35 , 09:41] When I feel overwhelmed and think abou…" at bounding box center [181, 178] width 238 height 345
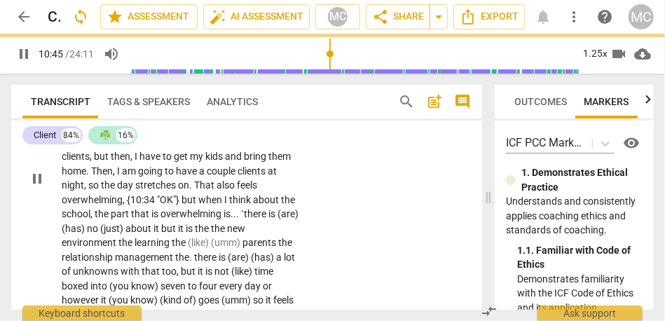
click at [244, 219] on span "there" at bounding box center [256, 213] width 25 height 11
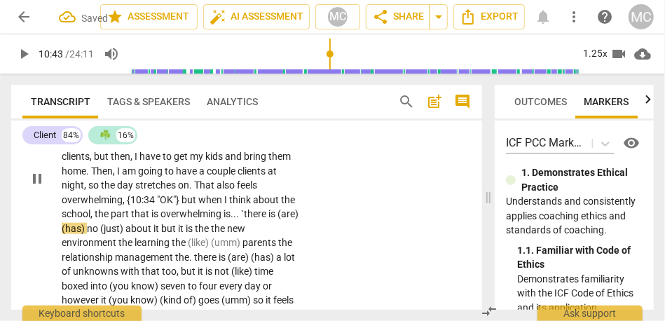
click at [244, 219] on span "there" at bounding box center [256, 213] width 25 height 11
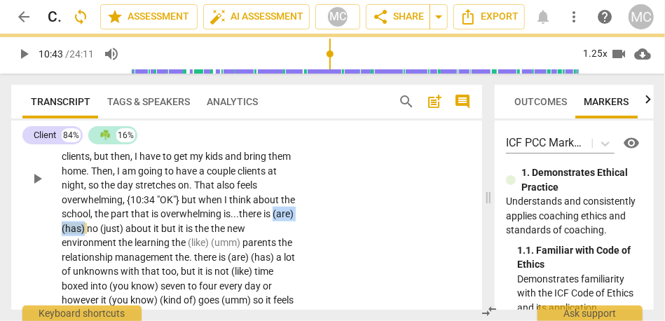
drag, startPoint x: 116, startPoint y: 271, endPoint x: 163, endPoint y: 271, distance: 46.2
click at [163, 271] on p "That's a good question . [09:35 , 09:41] When I feel overwhelmed and think abou…" at bounding box center [181, 178] width 238 height 345
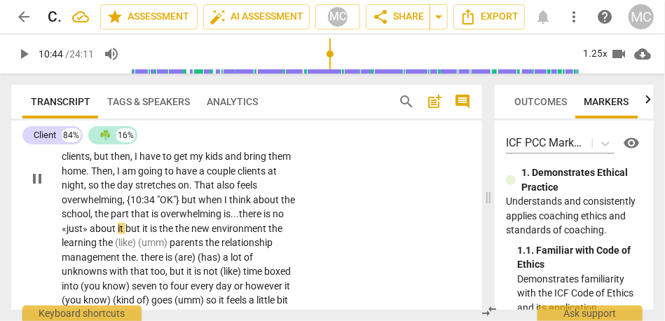
click at [142, 234] on span "but" at bounding box center [133, 228] width 17 height 11
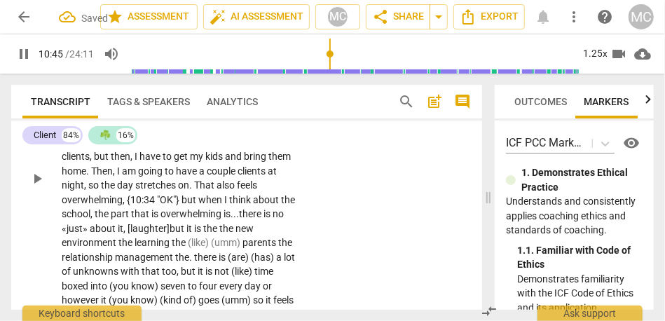
scroll to position [2699, 0]
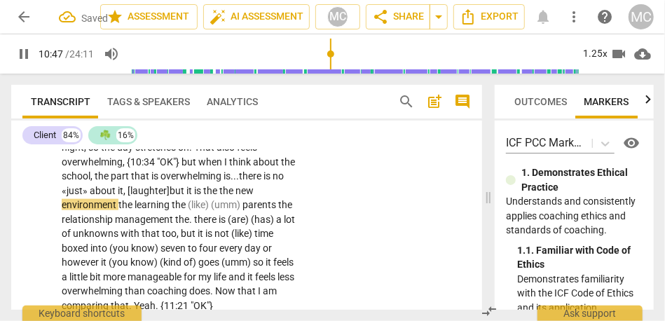
click at [194, 196] on span "it" at bounding box center [190, 190] width 8 height 11
click at [134, 210] on span "the" at bounding box center [126, 204] width 16 height 11
click at [178, 210] on span "learning" at bounding box center [159, 204] width 37 height 11
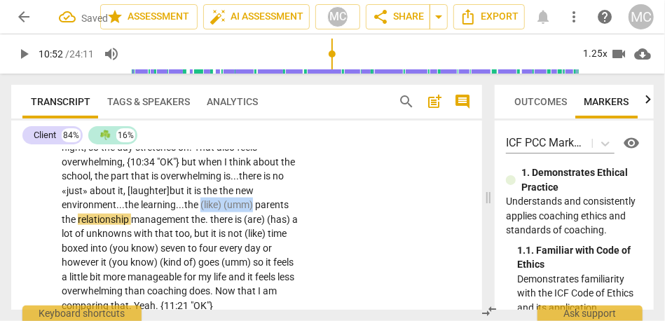
drag, startPoint x: 242, startPoint y: 247, endPoint x: 325, endPoint y: 247, distance: 83.4
click at [325, 247] on div "CL play_arrow pause 09:34 + Add competency keyboard_arrow_right That's a good q…" at bounding box center [246, 128] width 471 height 379
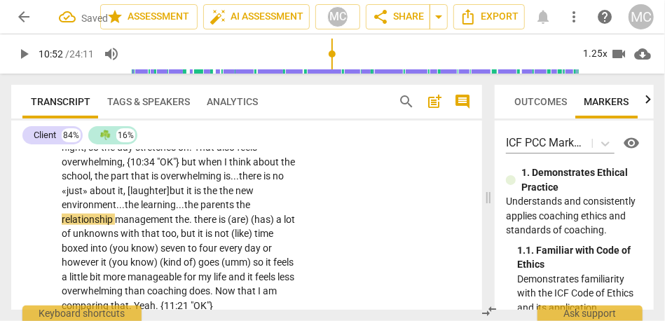
click at [184, 210] on span "learning..." at bounding box center [162, 204] width 43 height 11
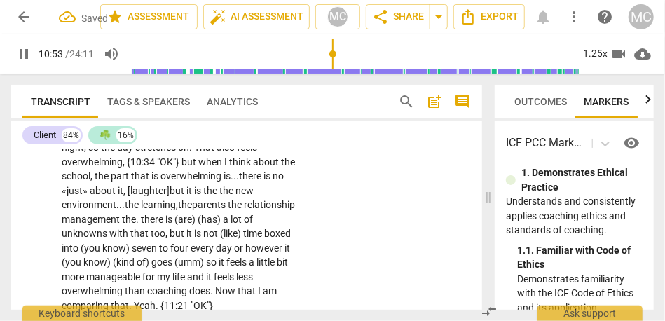
click at [228, 210] on span "parents" at bounding box center [210, 204] width 36 height 11
click at [136, 225] on span "the" at bounding box center [129, 219] width 14 height 11
click at [229, 225] on span "(has)" at bounding box center [216, 219] width 25 height 11
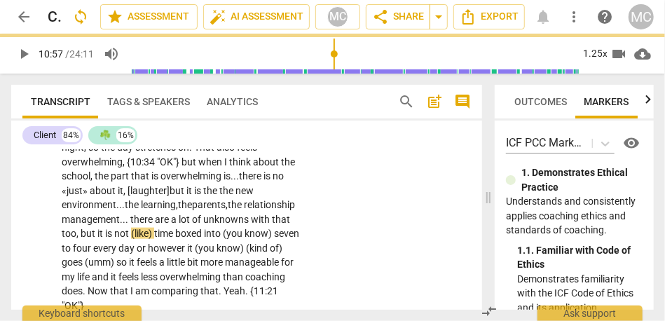
click at [192, 225] on span "lot" at bounding box center [185, 219] width 13 height 11
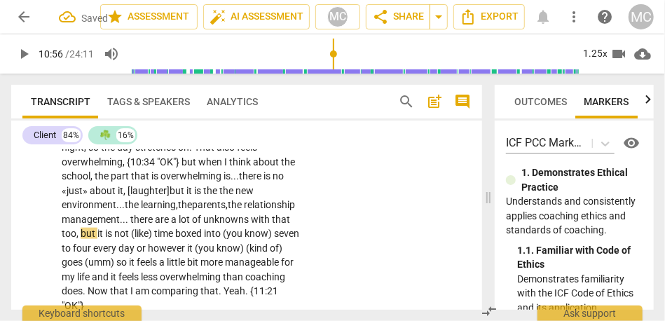
click at [76, 239] on span "too" at bounding box center [69, 233] width 15 height 11
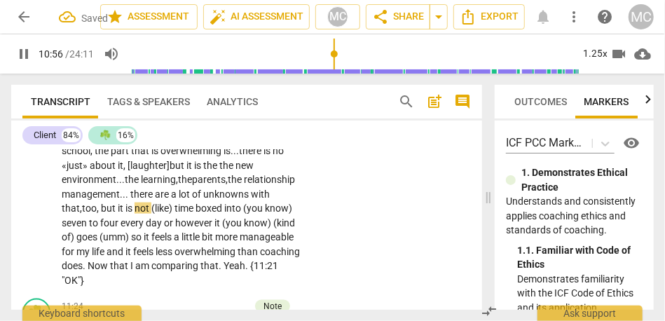
scroll to position [2728, 0]
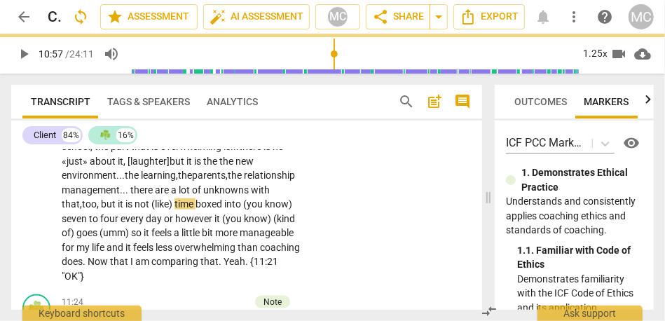
click at [174, 209] on span "(like)" at bounding box center [162, 203] width 23 height 11
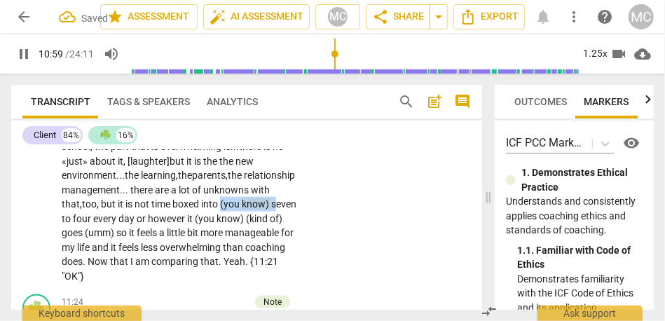
drag, startPoint x: 107, startPoint y: 261, endPoint x: 60, endPoint y: 262, distance: 47.6
click at [60, 262] on div "CL play_arrow pause 09:34 + Add competency keyboard_arrow_right That's a good q…" at bounding box center [246, 99] width 471 height 379
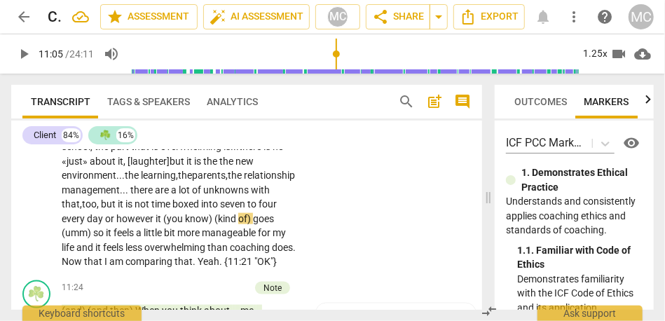
click at [118, 209] on span "but" at bounding box center [109, 203] width 17 height 11
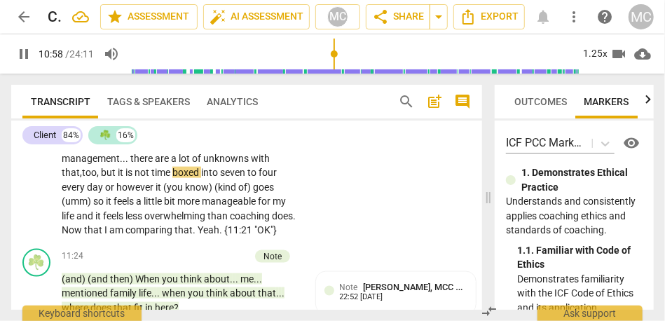
scroll to position [2761, 0]
drag, startPoint x: 224, startPoint y: 230, endPoint x: 309, endPoint y: 230, distance: 84.8
click at [309, 230] on div "CL play_arrow pause 09:34 + Add competency keyboard_arrow_right That's a good q…" at bounding box center [246, 59] width 471 height 365
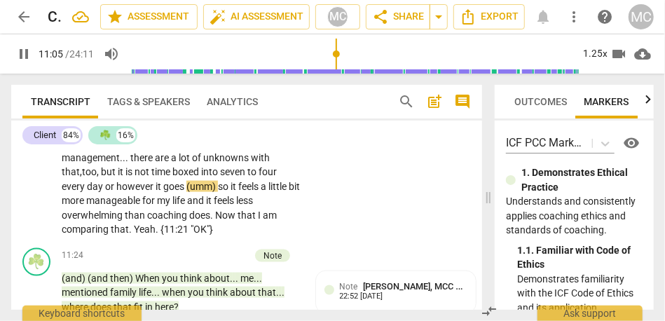
click at [350, 226] on div "CL play_arrow pause 09:34 + Add competency keyboard_arrow_right That's a good q…" at bounding box center [246, 59] width 471 height 365
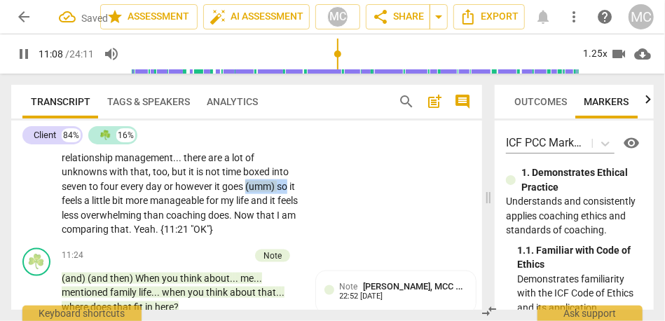
drag, startPoint x: 290, startPoint y: 228, endPoint x: 245, endPoint y: 228, distance: 44.8
click at [245, 228] on p "That's a good question . [09:35 , 09:41] When I feel overwhelmed and think abou…" at bounding box center [181, 71] width 238 height 331
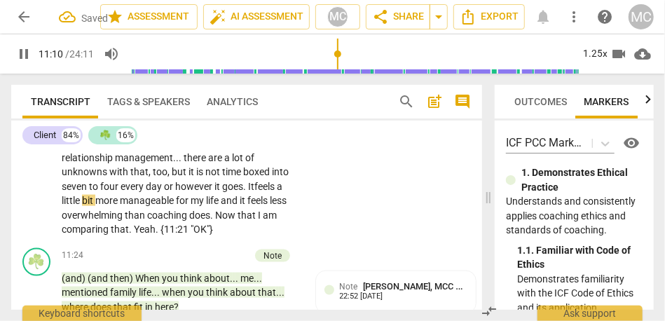
click at [336, 192] on div "CL play_arrow pause 09:34 + Add competency keyboard_arrow_right That's a good q…" at bounding box center [246, 59] width 471 height 365
click at [401, 105] on span "search" at bounding box center [406, 101] width 17 height 17
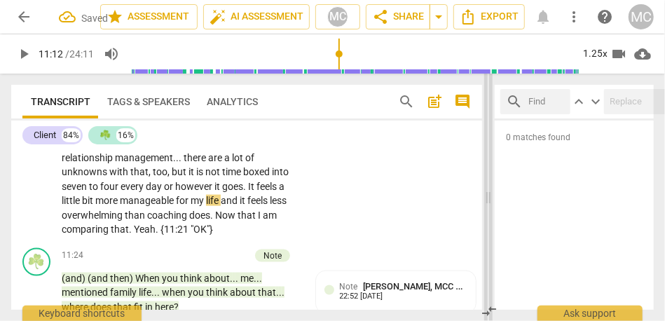
drag, startPoint x: 490, startPoint y: 197, endPoint x: 331, endPoint y: 197, distance: 158.3
click at [484, 197] on span at bounding box center [488, 197] width 8 height 247
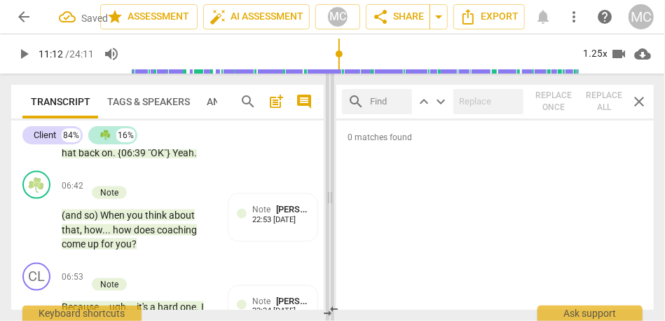
scroll to position [4066, 0]
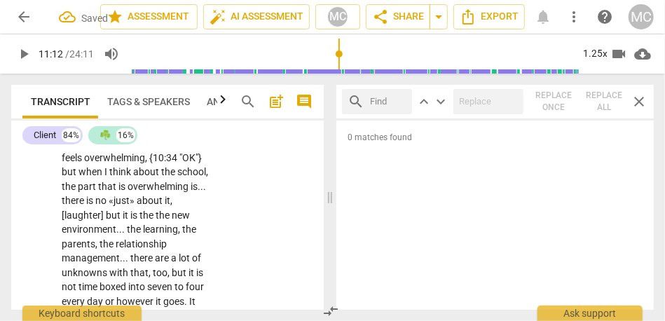
click at [392, 99] on div "search" at bounding box center [377, 101] width 70 height 25
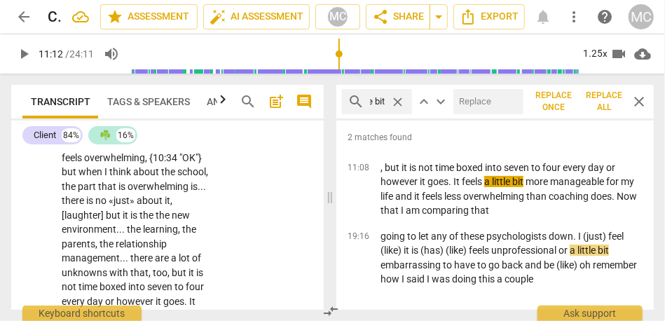
click at [490, 100] on input "text" at bounding box center [485, 101] width 64 height 22
click at [591, 109] on span "Replace all" at bounding box center [604, 102] width 36 height 24
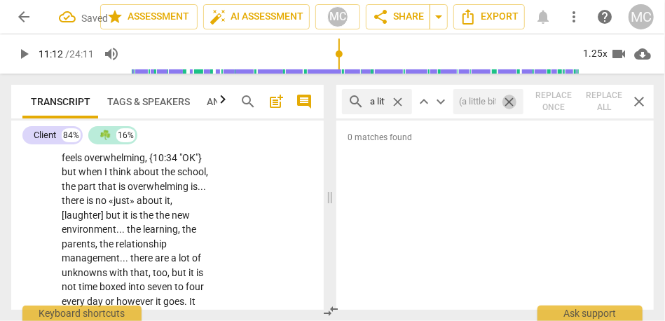
click at [511, 104] on span "close" at bounding box center [509, 102] width 15 height 15
click at [401, 97] on span "close" at bounding box center [397, 102] width 15 height 15
click at [391, 98] on input "text" at bounding box center [388, 101] width 36 height 22
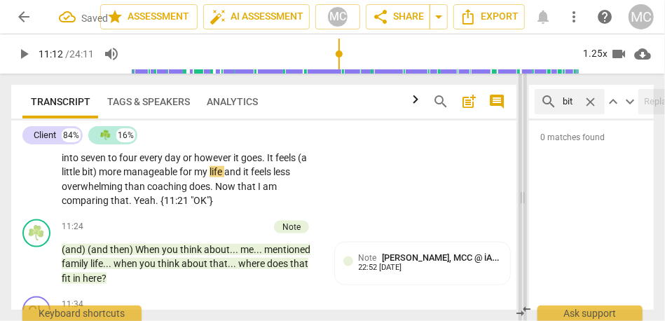
drag, startPoint x: 327, startPoint y: 198, endPoint x: 522, endPoint y: 198, distance: 194.7
click at [522, 198] on span at bounding box center [522, 197] width 8 height 247
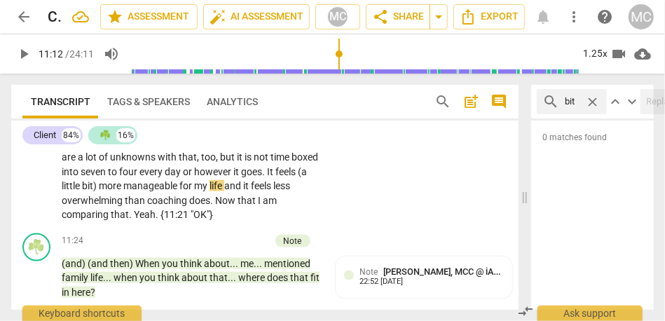
click at [275, 177] on span "feels" at bounding box center [286, 171] width 22 height 11
click at [224, 191] on span "and" at bounding box center [233, 185] width 19 height 11
click at [194, 191] on span "my" at bounding box center [201, 185] width 15 height 11
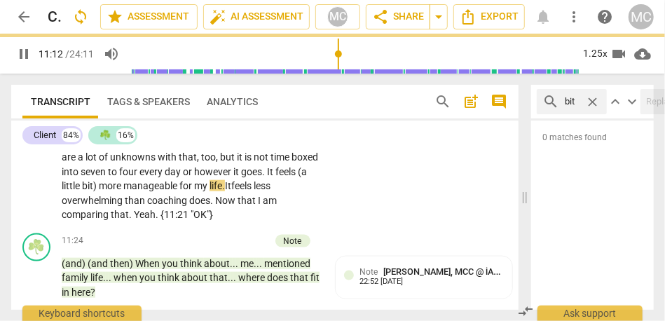
click at [209, 191] on span "life." at bounding box center [216, 185] width 15 height 11
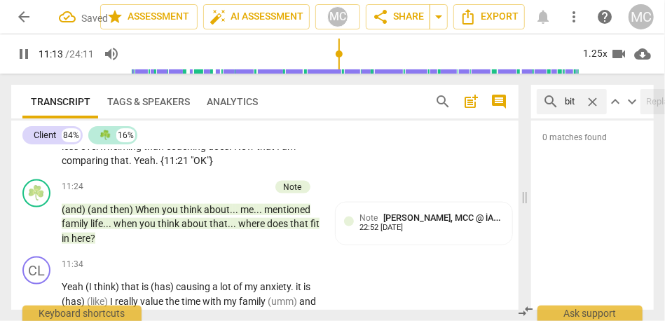
scroll to position [2715, 0]
click at [234, 151] on span "Now" at bounding box center [245, 145] width 22 height 11
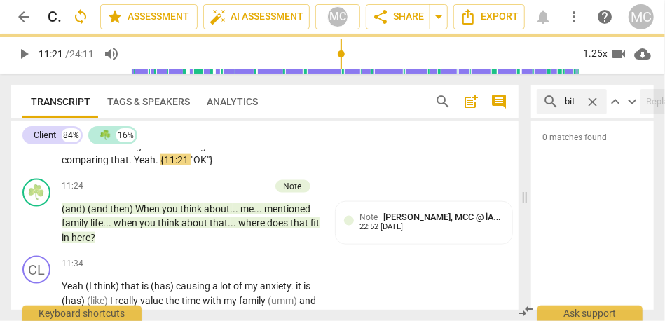
click at [338, 173] on div "CL play_arrow pause 09:34 + Add competency keyboard_arrow_right That's a good q…" at bounding box center [264, 5] width 507 height 336
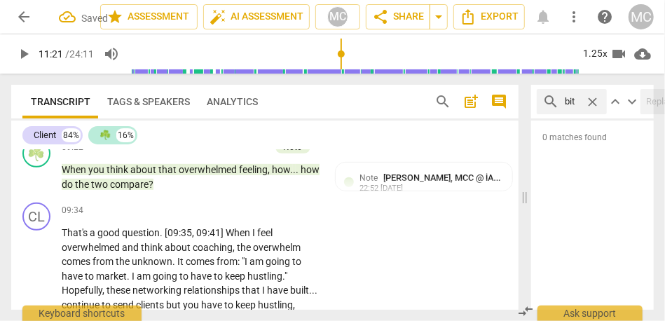
scroll to position [2354, 0]
click at [267, 218] on p "Add competency" at bounding box center [277, 211] width 67 height 13
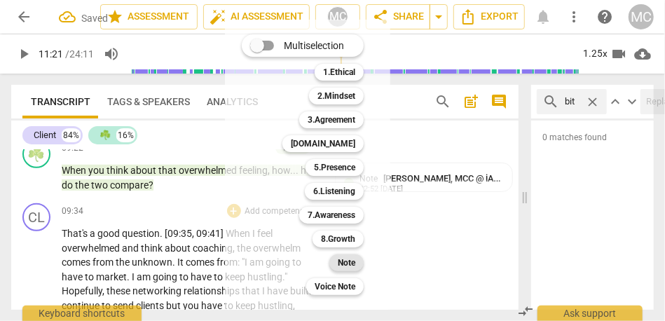
click at [340, 260] on b "Note" at bounding box center [347, 262] width 18 height 17
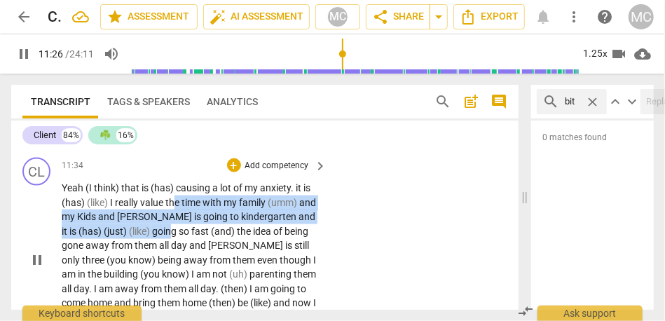
scroll to position [2813, 0]
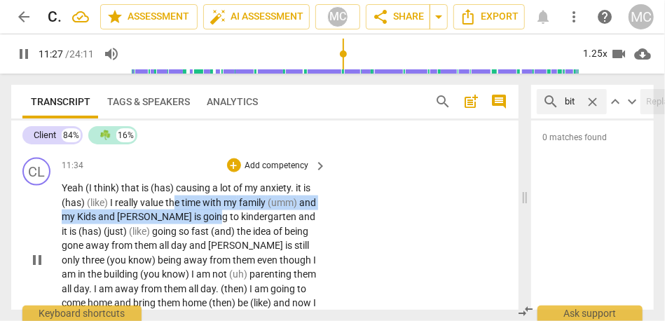
drag, startPoint x: 175, startPoint y: 257, endPoint x: 188, endPoint y: 255, distance: 13.5
click at [188, 255] on p "Yeah (I think) that is (has) causing a lot of my anxiety . it is (has) (like) I…" at bounding box center [191, 260] width 258 height 158
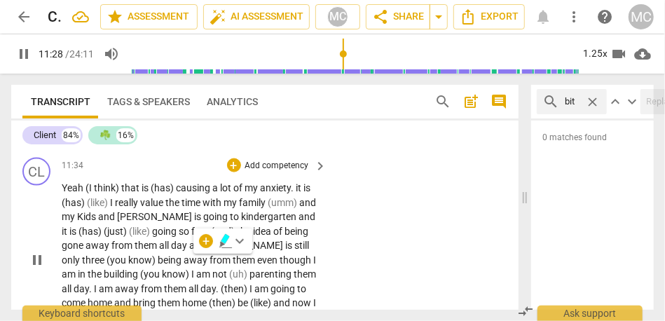
click at [412, 249] on div "CL play_arrow pause 11:34 + Add competency keyboard_arrow_right Yeah (I think) …" at bounding box center [264, 248] width 507 height 193
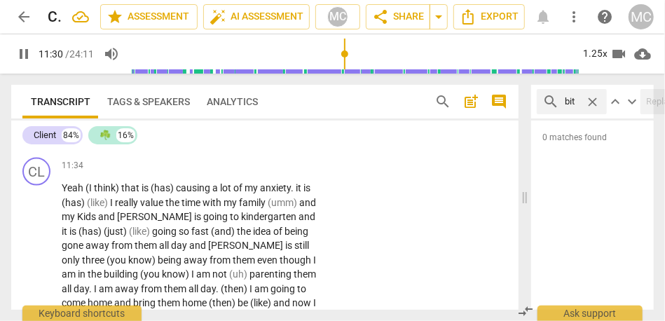
click at [219, 147] on p "(and) (and then) When you think about . . . me . . . mentioned family life . . …" at bounding box center [191, 125] width 258 height 43
click at [213, 116] on span "about" at bounding box center [217, 110] width 26 height 11
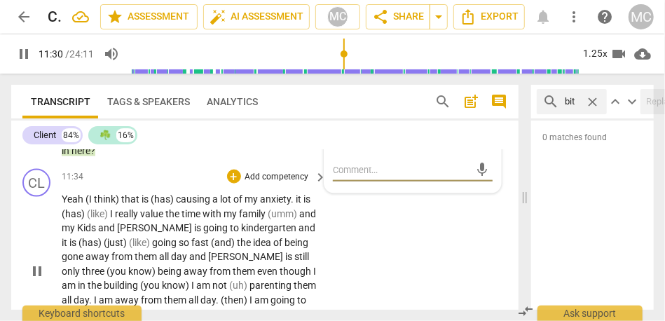
scroll to position [2789, 0]
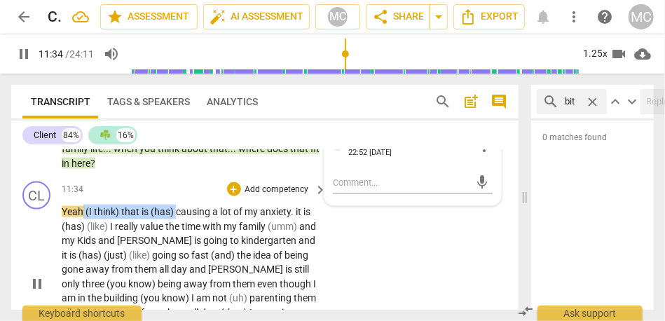
drag, startPoint x: 177, startPoint y: 254, endPoint x: 83, endPoint y: 252, distance: 93.9
click at [83, 252] on p "Yeah (I think) that is (has) causing a lot of my anxiety . it is (has) (like) I…" at bounding box center [191, 284] width 258 height 158
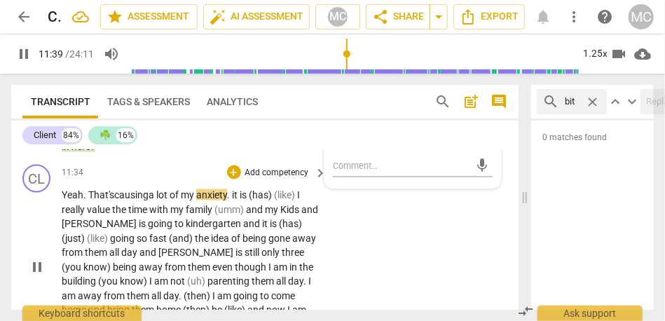
scroll to position [2812, 0]
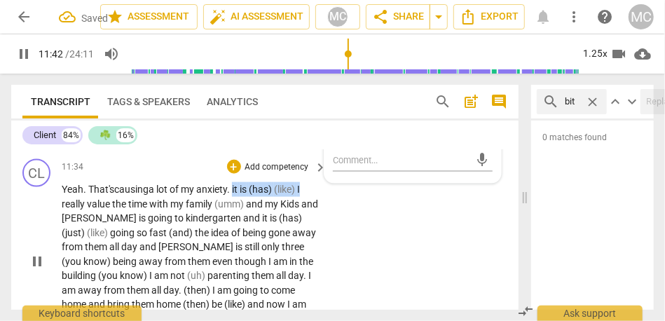
drag, startPoint x: 237, startPoint y: 234, endPoint x: 344, endPoint y: 233, distance: 106.5
click at [344, 233] on div "CL play_arrow pause 11:34 + Add competency keyboard_arrow_right Yeah. That's ca…" at bounding box center [264, 249] width 507 height 193
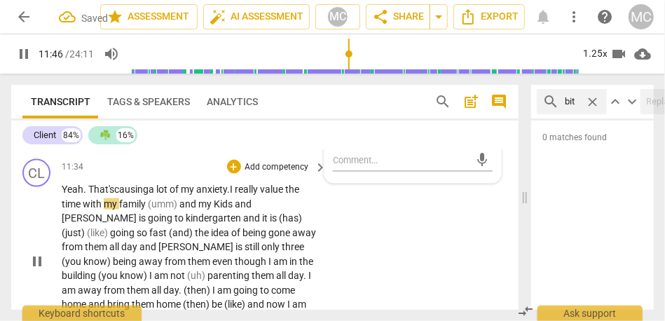
click at [182, 209] on span "and" at bounding box center [188, 203] width 19 height 11
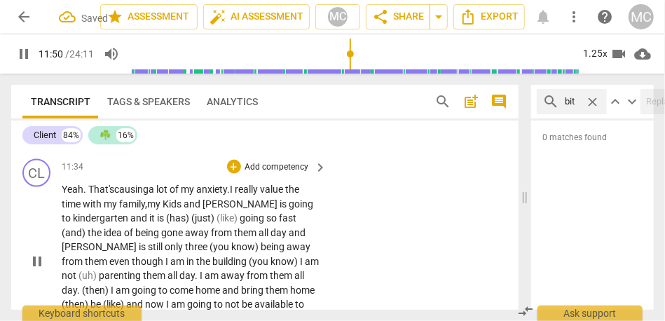
click at [188, 209] on span "and" at bounding box center [193, 203] width 19 height 11
click at [209, 209] on span "[PERSON_NAME]" at bounding box center [240, 203] width 77 height 11
click at [175, 209] on span "Kids," at bounding box center [173, 203] width 21 height 11
click at [207, 209] on span "[PERSON_NAME]" at bounding box center [237, 203] width 77 height 11
click at [282, 209] on span "is" at bounding box center [286, 203] width 9 height 11
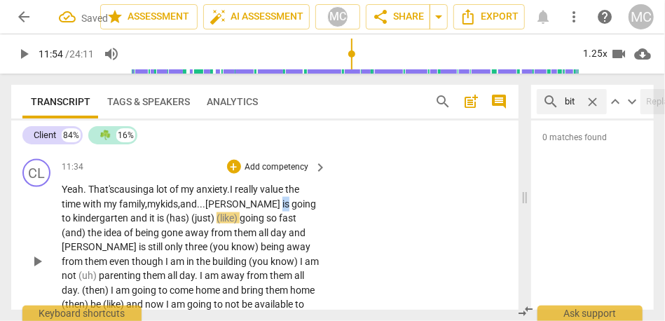
click at [282, 209] on span "is" at bounding box center [286, 203] width 9 height 11
drag, startPoint x: 230, startPoint y: 261, endPoint x: 115, endPoint y: 261, distance: 114.9
click at [115, 261] on p "Yeah. That's causing a lot of my anxiety . I really value the time with my fami…" at bounding box center [191, 261] width 258 height 158
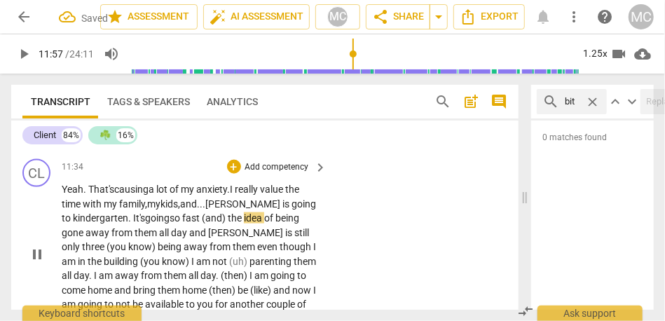
click at [228, 223] on span "the" at bounding box center [236, 217] width 16 height 11
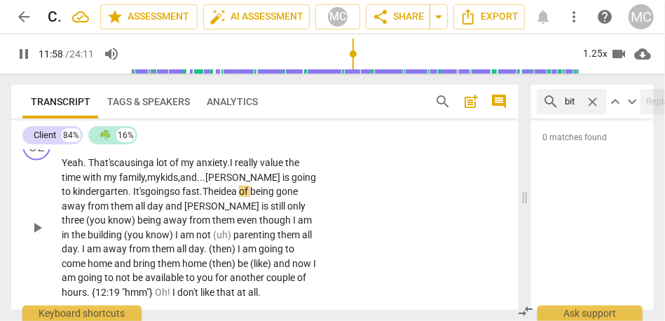
scroll to position [2840, 0]
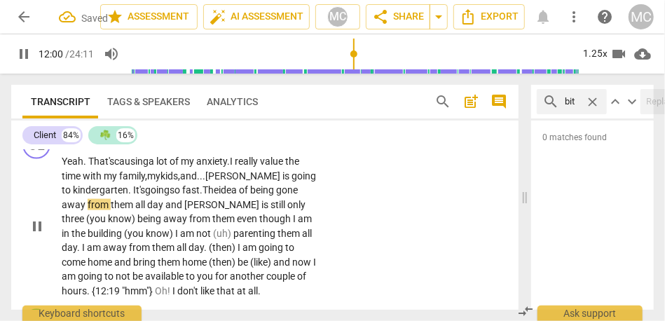
click at [165, 210] on span "and" at bounding box center [174, 204] width 19 height 11
drag, startPoint x: 294, startPoint y: 247, endPoint x: 92, endPoint y: 259, distance: 202.1
click at [92, 259] on p "Yeah. That's causing a lot of my anxiety . I really value the time with my fami…" at bounding box center [191, 226] width 258 height 144
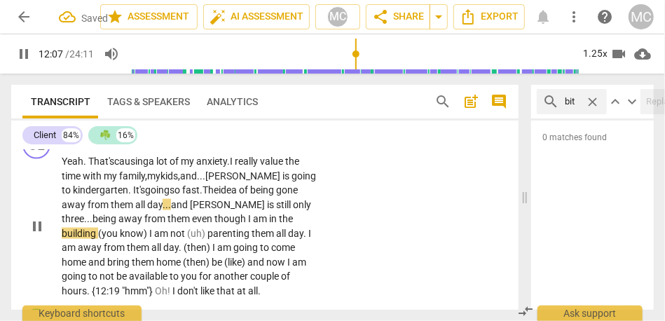
click at [115, 224] on span "being" at bounding box center [105, 218] width 26 height 11
click at [195, 224] on span "even" at bounding box center [203, 218] width 22 height 11
click at [244, 224] on span "though" at bounding box center [238, 218] width 34 height 11
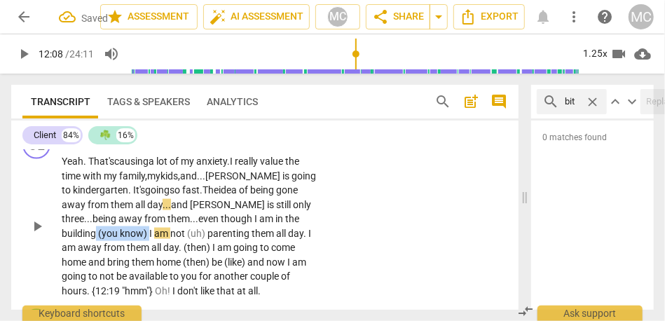
drag, startPoint x: 149, startPoint y: 275, endPoint x: 96, endPoint y: 275, distance: 53.2
click at [96, 275] on p "Yeah. That's causing a lot of my anxiety . I really value the time with my fami…" at bounding box center [191, 226] width 258 height 144
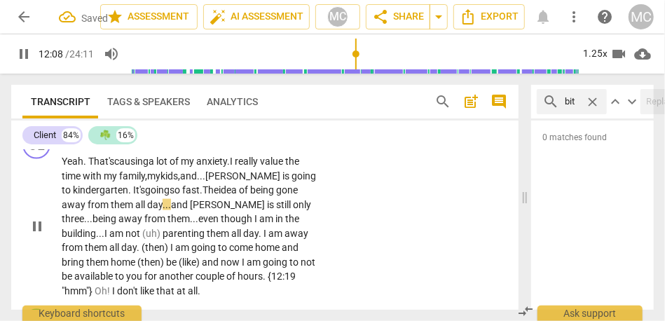
click at [166, 239] on span "parenting" at bounding box center [185, 233] width 44 height 11
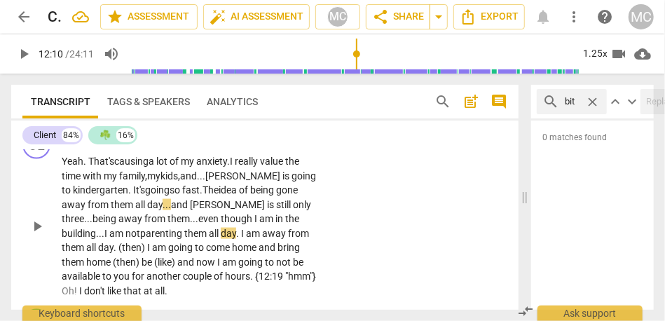
click at [59, 275] on div "play_arrow pause" at bounding box center [44, 226] width 36 height 134
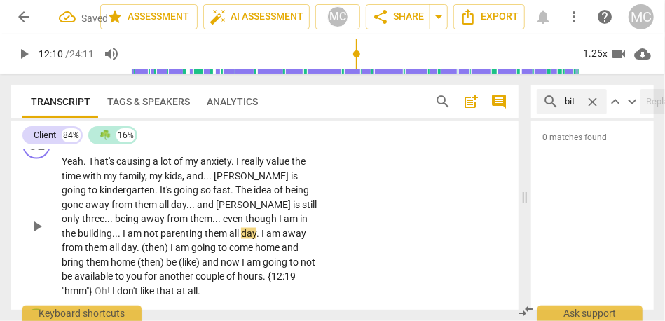
click at [190, 224] on span "them" at bounding box center [201, 218] width 22 height 11
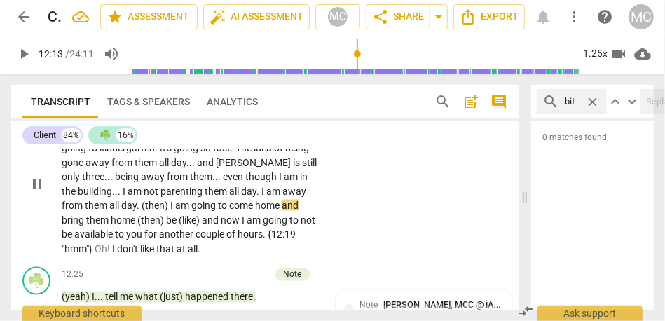
click at [170, 211] on span "I" at bounding box center [172, 205] width 5 height 11
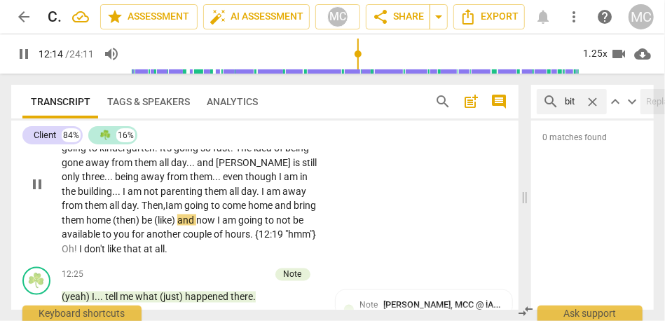
click at [248, 211] on span "home" at bounding box center [261, 205] width 27 height 11
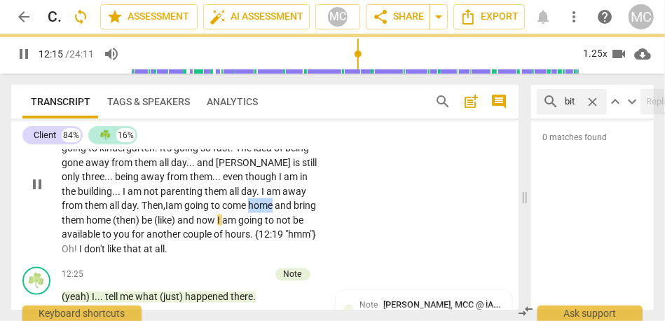
click at [248, 211] on span "home" at bounding box center [261, 205] width 27 height 11
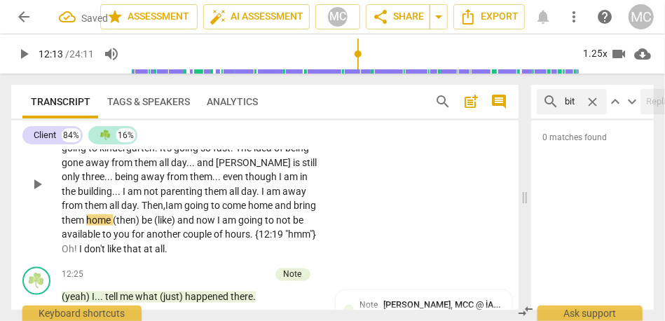
click at [275, 211] on span "and" at bounding box center [284, 205] width 19 height 11
drag, startPoint x: 146, startPoint y: 263, endPoint x: 39, endPoint y: 263, distance: 107.9
click at [39, 261] on div "CL play_arrow pause 11:34 + Add competency keyboard_arrow_right Yeah . That's c…" at bounding box center [264, 172] width 507 height 178
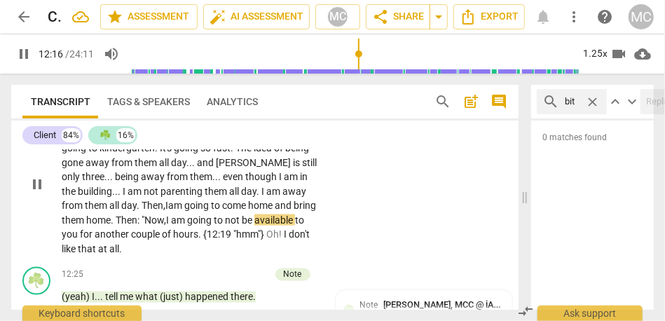
scroll to position [2910, 0]
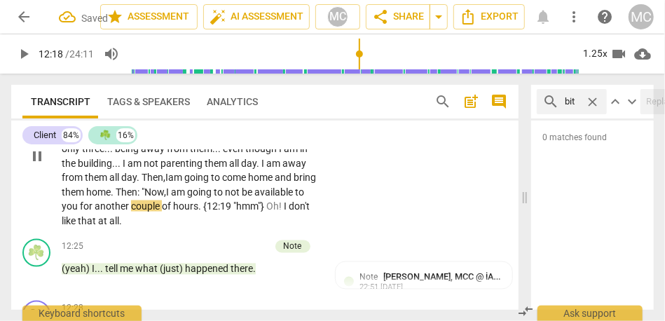
click at [225, 198] on span "not" at bounding box center [233, 191] width 17 height 11
click at [203, 212] on span "{12:19" at bounding box center [218, 205] width 30 height 11
click at [380, 226] on div "CL play_arrow pause 11:34 + Add competency keyboard_arrow_right Yeah . That's c…" at bounding box center [264, 144] width 507 height 178
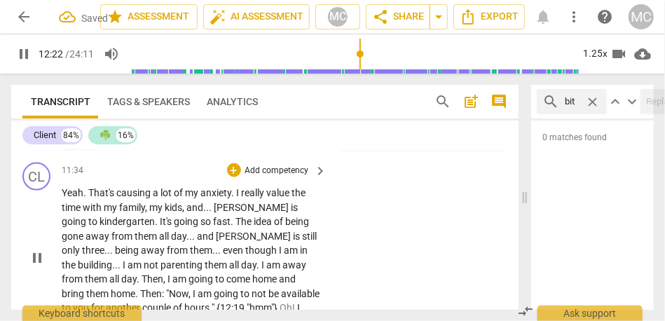
scroll to position [2804, 0]
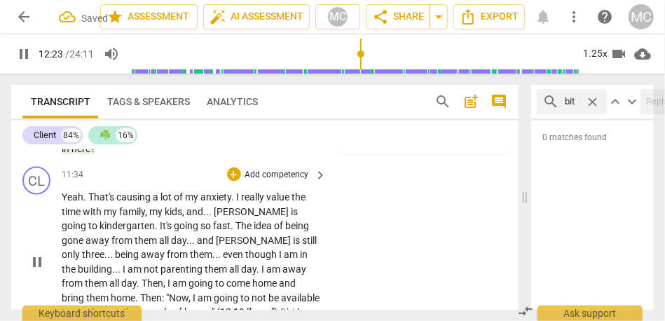
click at [282, 181] on p "Add competency" at bounding box center [277, 175] width 67 height 13
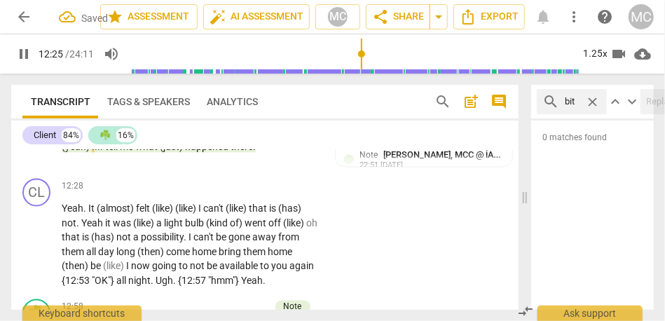
scroll to position [3076, 0]
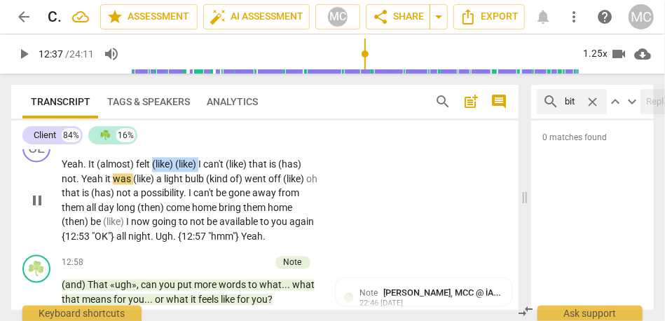
type input "758"
drag, startPoint x: 200, startPoint y: 207, endPoint x: 85, endPoint y: 206, distance: 114.2
click at [85, 206] on p "Yeah . It (almost) felt (like) (like) I can't (like) that is (has) not . Yeah i…" at bounding box center [191, 201] width 258 height 86
click at [156, 185] on span "(like)" at bounding box center [144, 179] width 23 height 11
drag, startPoint x: 200, startPoint y: 207, endPoint x: 83, endPoint y: 207, distance: 117.7
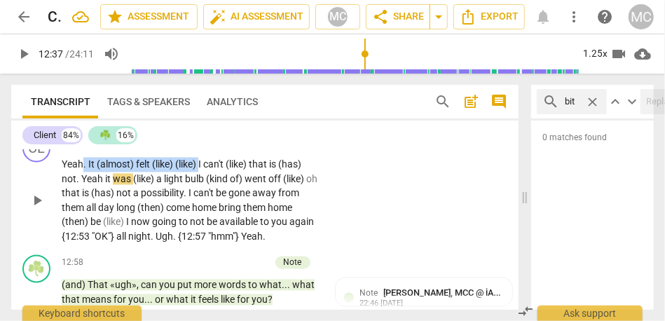
click at [83, 207] on p "Yeah . It (almost) felt (like) (like) I can't (like) that is (has) not . Yeah i…" at bounding box center [191, 201] width 258 height 86
paste p
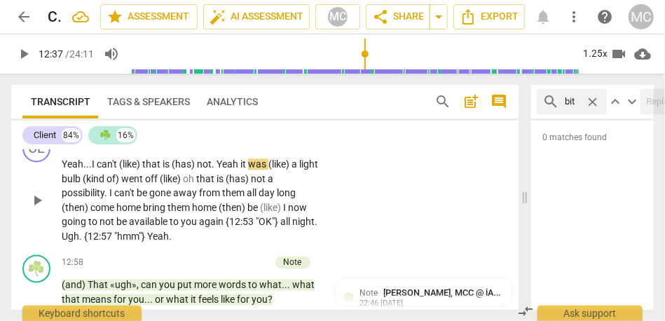
click at [111, 170] on span "can't" at bounding box center [108, 164] width 22 height 11
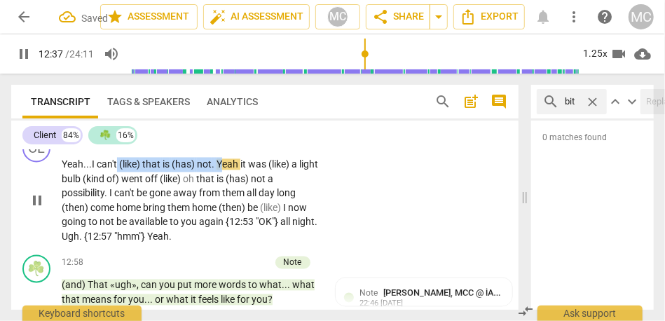
drag, startPoint x: 221, startPoint y: 207, endPoint x: 118, endPoint y: 204, distance: 103.7
click at [118, 204] on p "Yeah... I can't (like) that is (has) not . Yeah it was (like) a light bulb (kin…" at bounding box center [191, 201] width 258 height 86
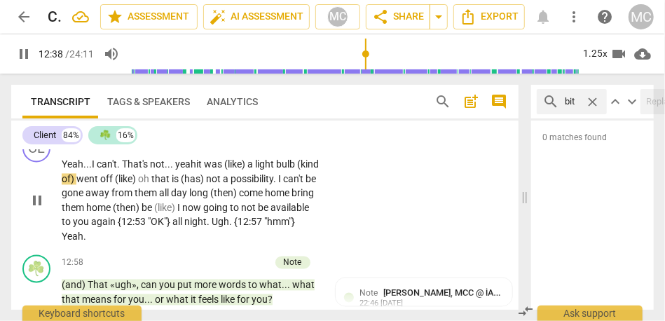
click at [196, 170] on span "eah" at bounding box center [188, 164] width 16 height 11
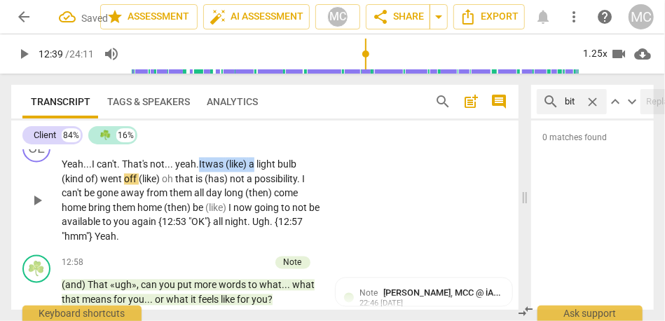
drag, startPoint x: 258, startPoint y: 208, endPoint x: 202, endPoint y: 209, distance: 56.1
click at [202, 209] on p "Yeah... I can't. That's not... y eah. It was (like) a light bulb (kind of) went…" at bounding box center [191, 201] width 258 height 86
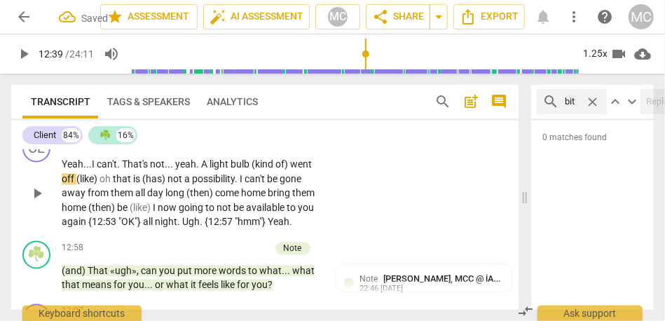
click at [225, 170] on span "light" at bounding box center [219, 164] width 21 height 11
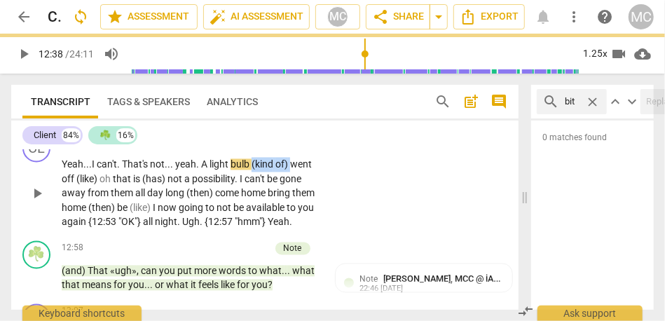
drag, startPoint x: 294, startPoint y: 205, endPoint x: 253, endPoint y: 205, distance: 40.6
click at [253, 205] on p "Yeah... I can't. That's not... y eah. A light bulb (kind of) went off (like) oh…" at bounding box center [191, 194] width 258 height 72
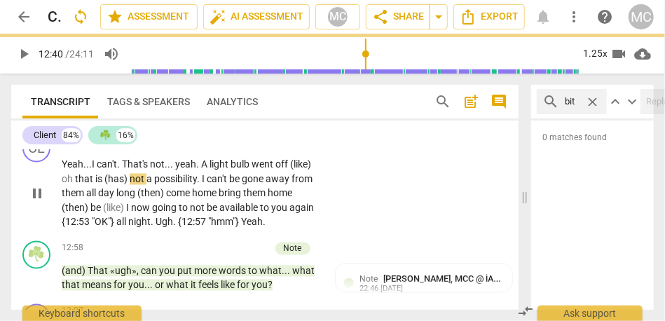
click at [290, 170] on span "off" at bounding box center [282, 164] width 15 height 11
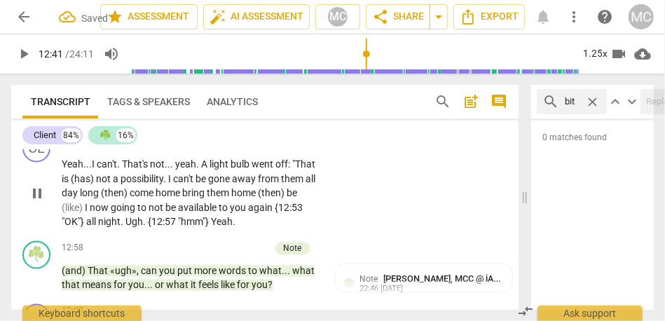
click at [113, 185] on span "not" at bounding box center [104, 179] width 17 height 11
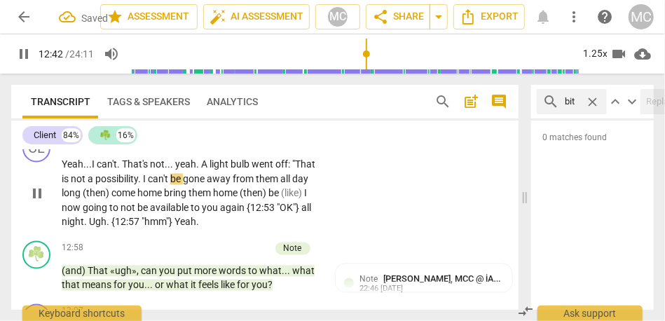
click at [143, 185] on span "." at bounding box center [140, 179] width 5 height 11
click at [137, 199] on span "come" at bounding box center [124, 193] width 26 height 11
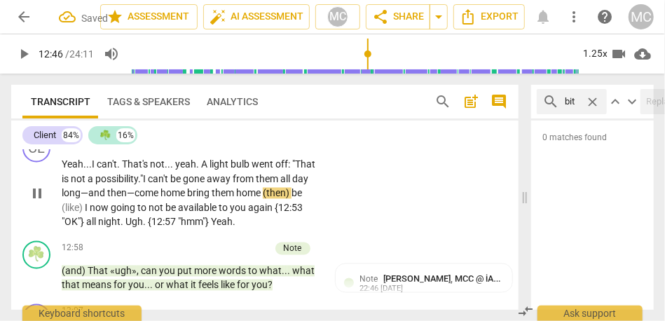
click at [212, 199] on span "bring" at bounding box center [199, 193] width 25 height 11
click at [263, 199] on span "home" at bounding box center [249, 193] width 27 height 11
click at [261, 199] on span "home" at bounding box center [247, 193] width 27 height 11
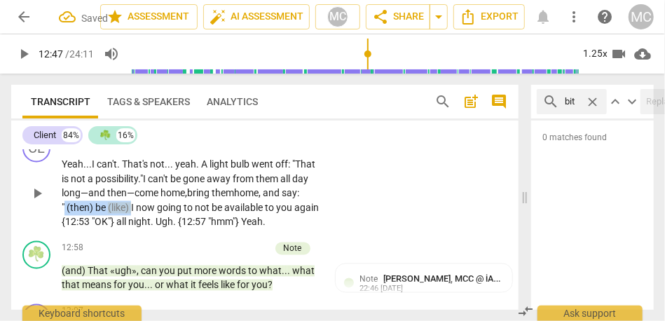
click at [136, 214] on span "I" at bounding box center [133, 207] width 5 height 11
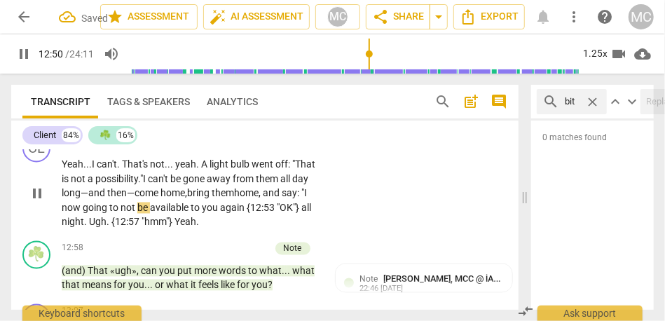
click at [109, 214] on span "going" at bounding box center [96, 207] width 27 height 11
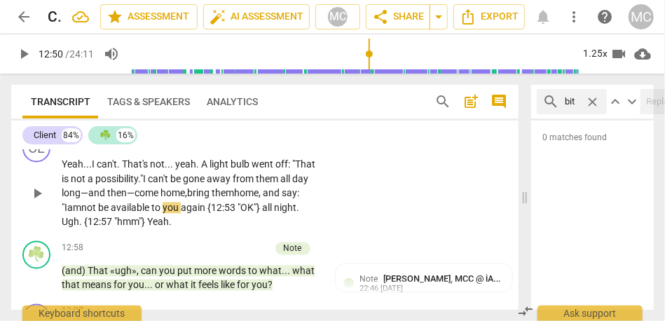
click at [81, 214] on span "I am" at bounding box center [72, 207] width 17 height 11
click at [98, 214] on span "not" at bounding box center [89, 207] width 17 height 11
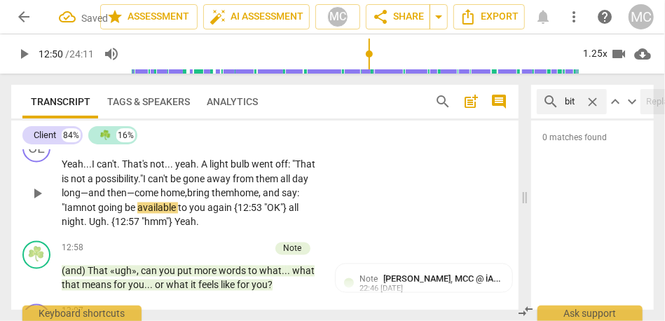
click at [81, 214] on span "I am" at bounding box center [72, 207] width 17 height 11
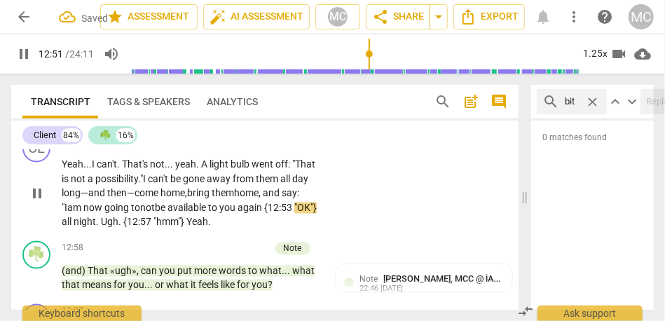
click at [317, 230] on div "Yeah... I can't. That's not... y eah. A light bulb went off: "T hat is not a po…" at bounding box center [195, 194] width 267 height 72
click at [291, 230] on p "Yeah . . . I can't . That's not . . . yeah . A light bulb went off : "That is n…" at bounding box center [191, 194] width 258 height 72
type input "774"
paste p
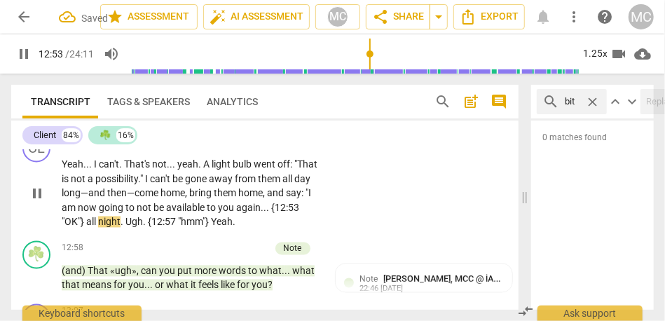
click at [336, 234] on div "CL play_arrow pause 12:28 + Add competency keyboard_arrow_right Yeah . . . I ca…" at bounding box center [264, 182] width 507 height 106
click at [263, 149] on p "Add competency" at bounding box center [277, 143] width 67 height 13
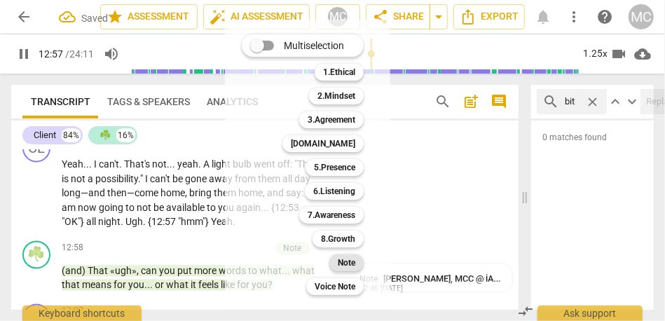
click at [355, 264] on b "Note" at bounding box center [347, 262] width 18 height 17
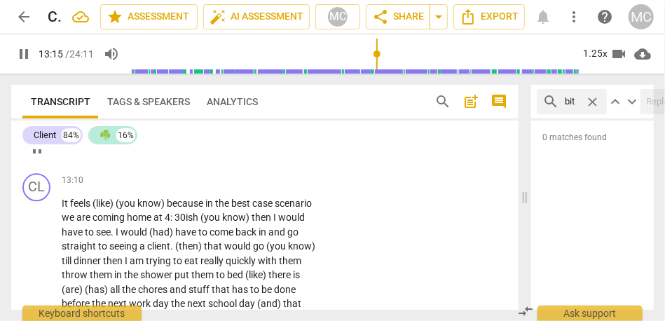
scroll to position [3270, 0]
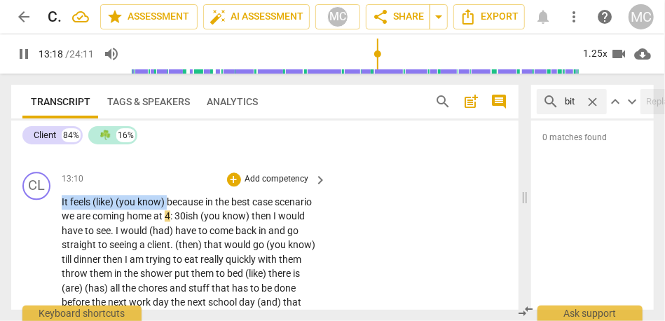
drag, startPoint x: 168, startPoint y: 244, endPoint x: 48, endPoint y: 244, distance: 120.5
click at [48, 244] on div "CL play_arrow pause 13:10 + Add competency keyboard_arrow_right It feels (like)…" at bounding box center [264, 312] width 507 height 293
type input "799"
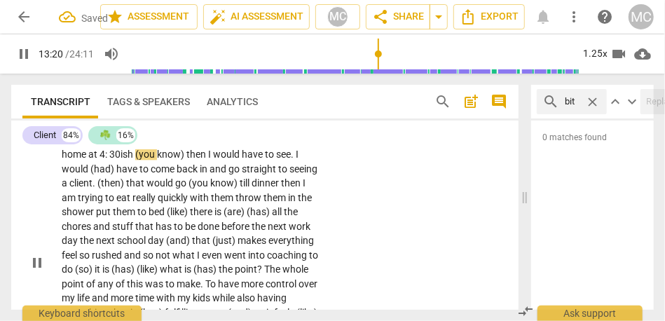
click at [88, 146] on span "because" at bounding box center [107, 139] width 39 height 11
type input "801"
click at [104, 146] on span "because" at bounding box center [110, 139] width 36 height 11
click at [245, 146] on span "we" at bounding box center [244, 139] width 15 height 11
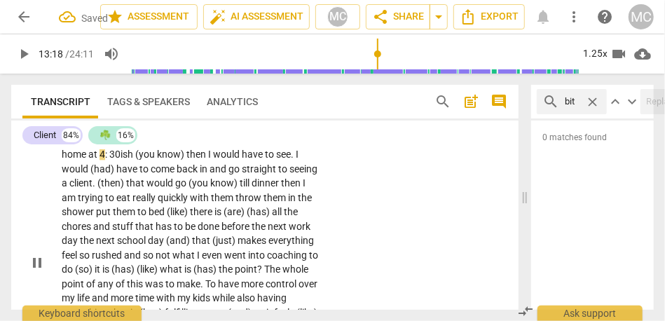
click at [86, 160] on span "home" at bounding box center [75, 154] width 27 height 11
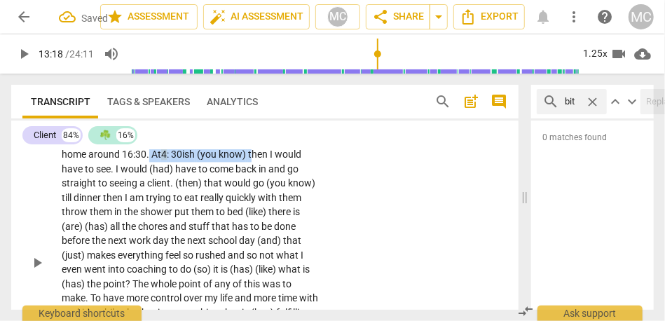
click at [256, 160] on span "then" at bounding box center [259, 154] width 22 height 11
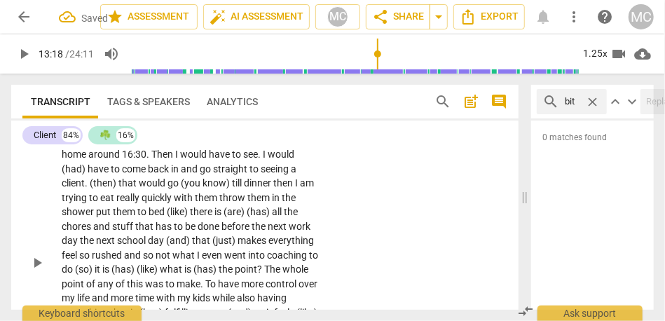
click at [174, 160] on span "hen" at bounding box center [166, 154] width 18 height 11
drag, startPoint x: 265, startPoint y: 198, endPoint x: 177, endPoint y: 195, distance: 87.6
click at [177, 195] on p "Yeah... because in the best case scenario , we are coming home around 16:30. T …" at bounding box center [191, 262] width 258 height 258
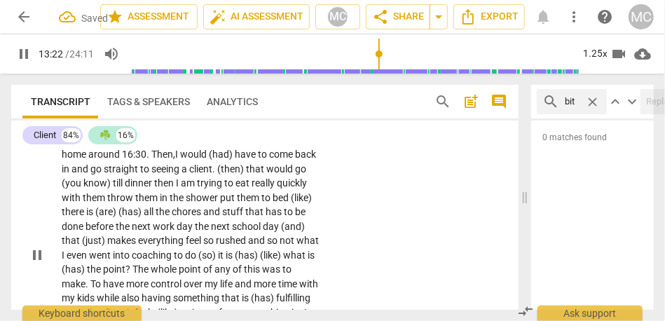
click at [235, 160] on span "(had)" at bounding box center [222, 154] width 26 height 11
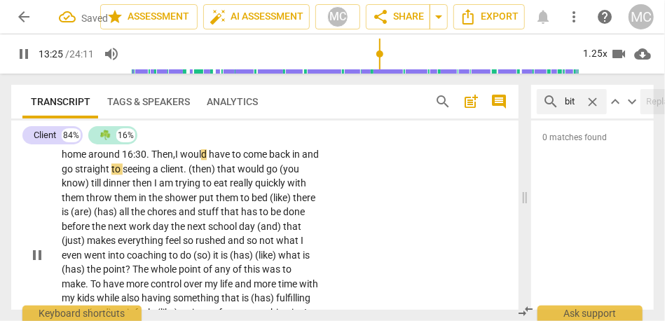
click at [243, 160] on span "to" at bounding box center [237, 154] width 11 height 11
click at [217, 174] on span "(then)" at bounding box center [202, 168] width 29 height 11
drag, startPoint x: 295, startPoint y: 211, endPoint x: 104, endPoint y: 223, distance: 191.6
click at [104, 223] on p "Yeah... because in the best case scenario , we are coming home around 16:30. T …" at bounding box center [191, 255] width 258 height 244
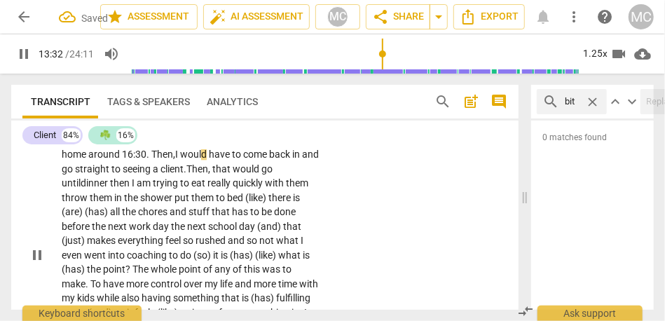
click at [113, 188] on span "then" at bounding box center [121, 182] width 22 height 11
click at [137, 188] on span "I" at bounding box center [134, 182] width 5 height 11
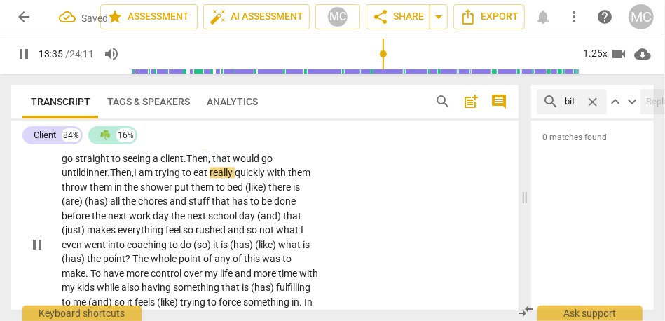
scroll to position [3289, 0]
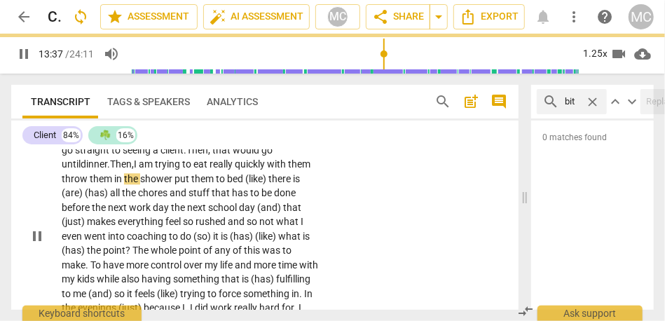
click at [88, 184] on span "throw" at bounding box center [76, 178] width 28 height 11
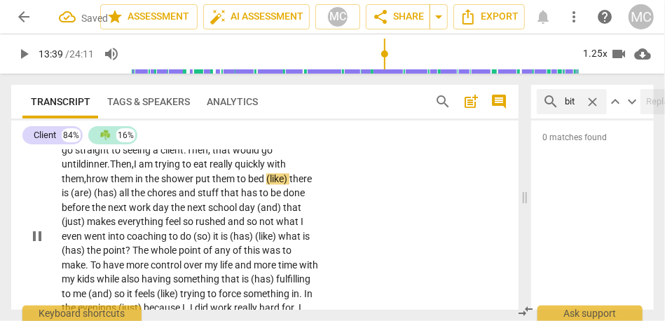
click at [201, 184] on span "put" at bounding box center [203, 178] width 17 height 11
click at [95, 184] on span "hrow" at bounding box center [98, 178] width 25 height 11
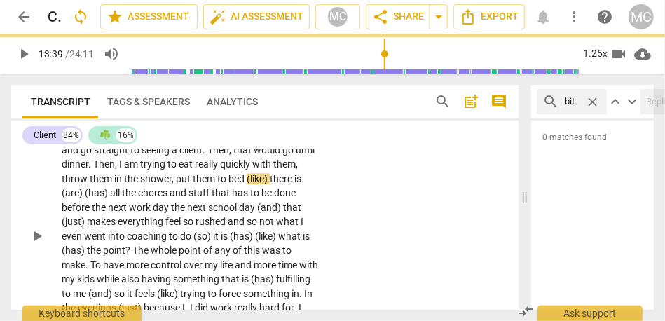
click at [366, 221] on div "CL play_arrow pause 13:07 + Add competency keyboard_arrow_right Yeah . . . beca…" at bounding box center [264, 224] width 507 height 279
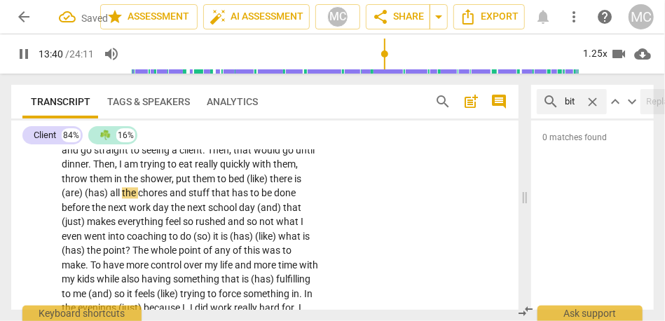
click at [202, 184] on span "them" at bounding box center [205, 178] width 25 height 11
type input "820"
click at [272, 184] on span "there" at bounding box center [282, 178] width 25 height 11
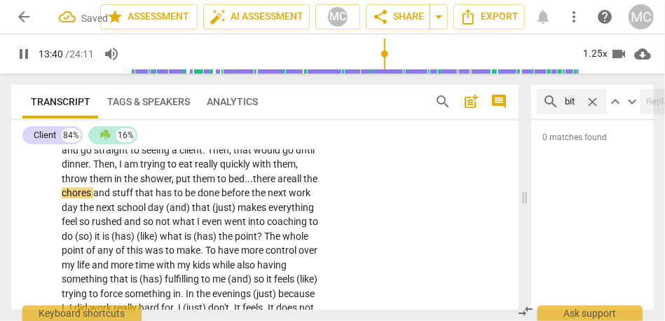
click at [360, 235] on div "CL play_arrow pause 13:07 + Add competency keyboard_arrow_right Yeah . . . beca…" at bounding box center [264, 224] width 507 height 279
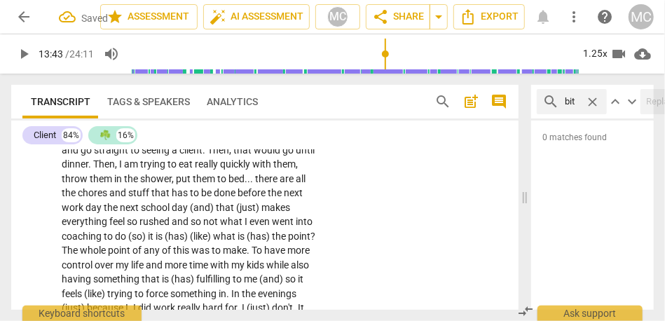
click at [153, 198] on span "that" at bounding box center [161, 192] width 20 height 11
click at [172, 198] on span "has" at bounding box center [181, 192] width 18 height 11
type input "822"
click at [104, 213] on span "the" at bounding box center [112, 207] width 16 height 11
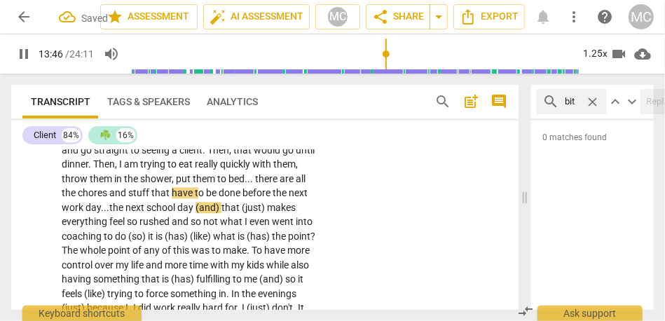
click at [194, 213] on span "day" at bounding box center [186, 207] width 18 height 11
click at [274, 213] on span "makes" at bounding box center [281, 207] width 29 height 11
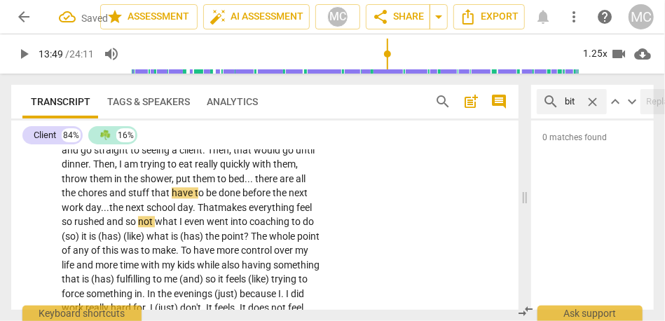
click at [244, 213] on span "makes" at bounding box center [233, 207] width 31 height 11
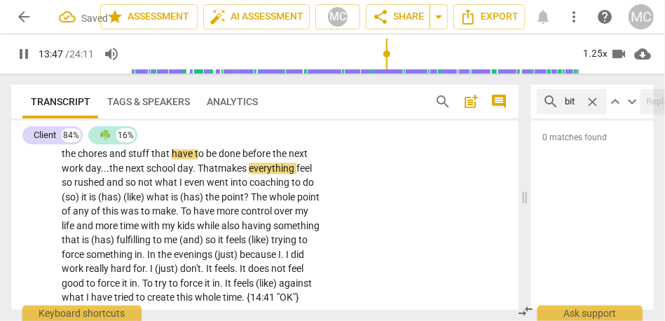
scroll to position [3329, 0]
click at [314, 187] on span "do" at bounding box center [308, 181] width 11 height 11
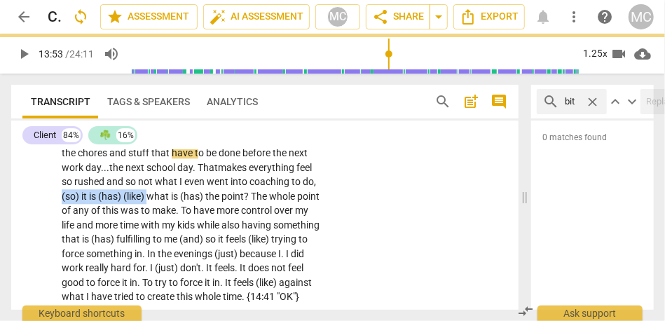
drag, startPoint x: 149, startPoint y: 240, endPoint x: 56, endPoint y: 240, distance: 93.2
click at [56, 240] on div "CL play_arrow pause 13:07 + Add competency keyboard_arrow_right Yeah . . . beca…" at bounding box center [264, 178] width 507 height 264
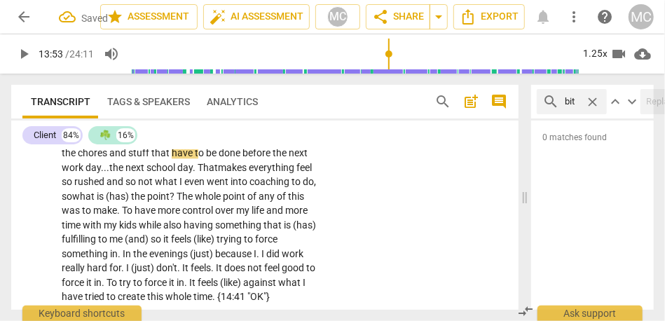
click at [105, 202] on span "is" at bounding box center [101, 196] width 9 height 11
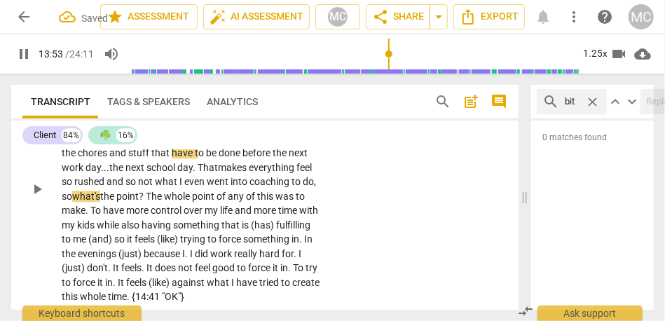
click at [333, 237] on div "CL play_arrow pause 13:07 + Add competency keyboard_arrow_right Yeah . . . beca…" at bounding box center [264, 178] width 507 height 264
click at [361, 234] on div "CL play_arrow pause 13:07 + Add competency keyboard_arrow_right Yeah . . . beca…" at bounding box center [264, 178] width 507 height 264
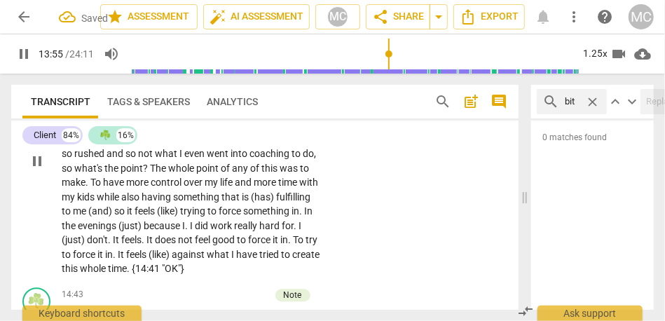
scroll to position [3362, 0]
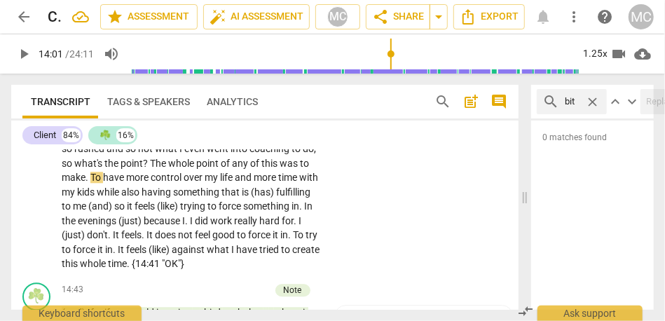
click at [90, 183] on span "." at bounding box center [87, 177] width 5 height 11
type input "841"
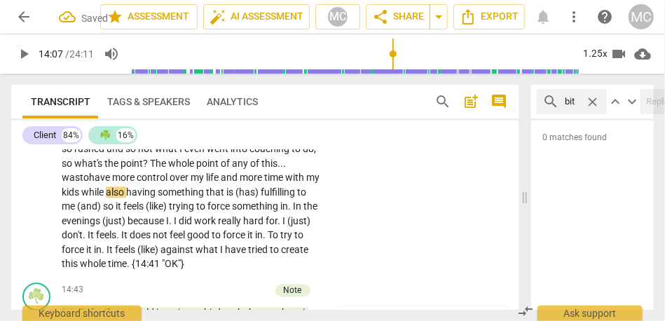
click at [172, 169] on span "whole" at bounding box center [182, 163] width 28 height 11
click at [81, 198] on span "kids" at bounding box center [72, 191] width 20 height 11
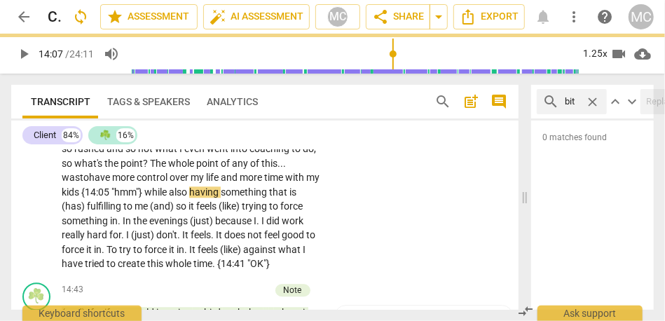
click at [188, 198] on span "also" at bounding box center [179, 191] width 20 height 11
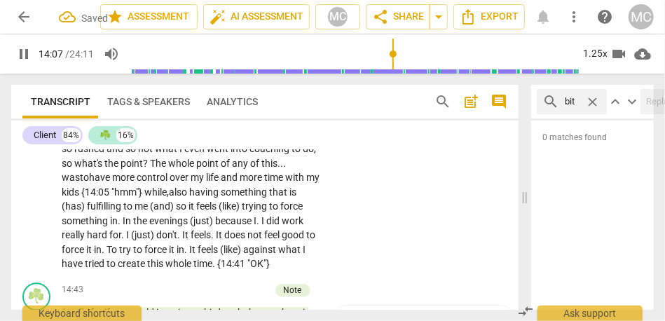
click at [189, 198] on span "also" at bounding box center [179, 191] width 20 height 11
click at [97, 212] on span "fulfilling" at bounding box center [105, 205] width 36 height 11
click at [269, 198] on span "something" at bounding box center [245, 191] width 48 height 11
click at [123, 212] on span "me" at bounding box center [116, 205] width 15 height 11
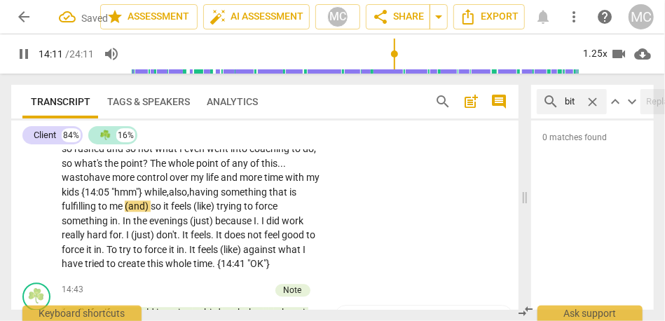
click at [123, 212] on span "me" at bounding box center [116, 205] width 15 height 11
click at [125, 212] on span "me" at bounding box center [116, 205] width 15 height 11
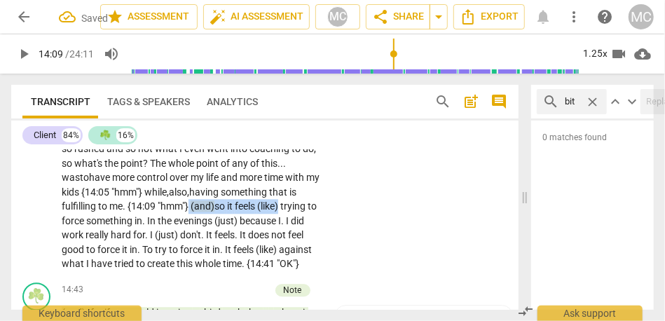
click at [298, 250] on p "Yeah . . . because in the best case scenario , we are coming home around 16:30 …" at bounding box center [191, 156] width 258 height 230
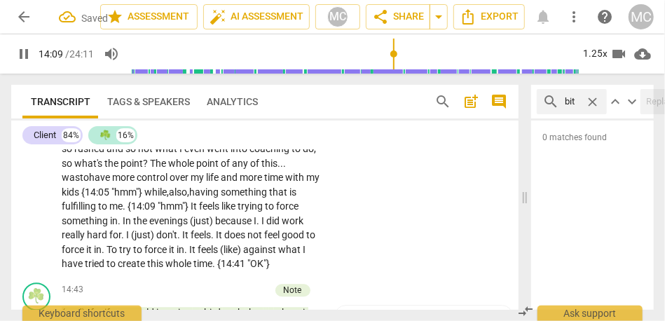
click at [423, 256] on div "CL play_arrow pause 13:07 + Add competency keyboard_arrow_right Yeah . . . beca…" at bounding box center [264, 145] width 507 height 264
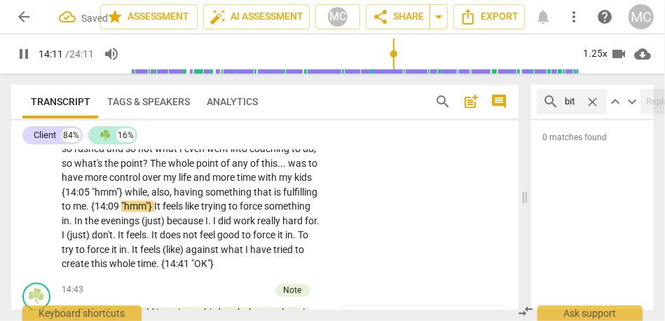
scroll to position [3390, 0]
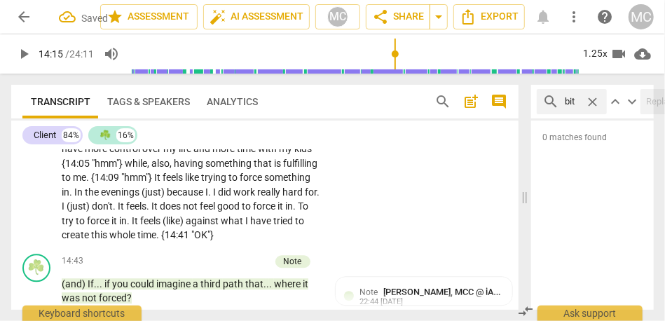
click at [201, 183] on span "like" at bounding box center [193, 177] width 16 height 11
type input "856"
click at [85, 198] on span "In" at bounding box center [79, 191] width 11 height 11
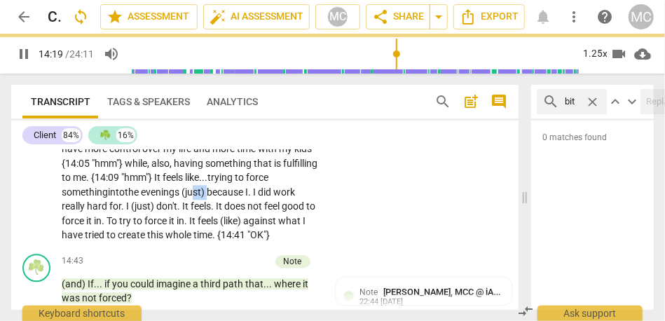
drag, startPoint x: 212, startPoint y: 235, endPoint x: 199, endPoint y: 235, distance: 13.3
click at [199, 235] on p "Yeah . . . because in the best case scenario , we are coming home around 16:30 …" at bounding box center [191, 128] width 258 height 230
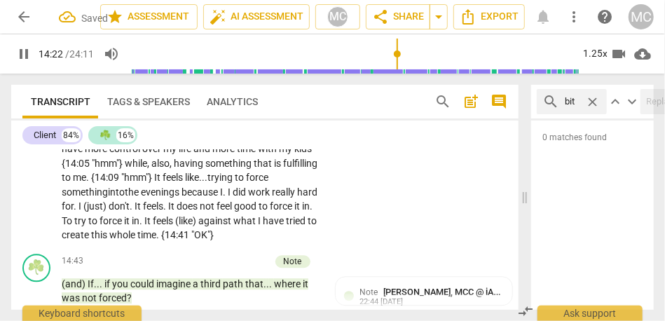
click at [228, 198] on span "." at bounding box center [225, 191] width 5 height 11
click at [263, 198] on span "work" at bounding box center [259, 191] width 24 height 11
click at [78, 212] on span "." at bounding box center [76, 205] width 5 height 11
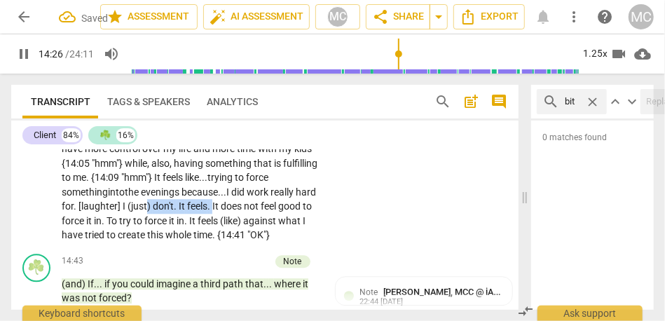
drag, startPoint x: 235, startPoint y: 249, endPoint x: 169, endPoint y: 249, distance: 66.5
click at [168, 242] on p "Yeah . . . because in the best case scenario , we are coming home around 16:30 …" at bounding box center [191, 128] width 258 height 230
click at [74, 212] on span "for" at bounding box center [68, 205] width 12 height 11
click at [123, 212] on span ". [laughter]" at bounding box center [98, 205] width 49 height 11
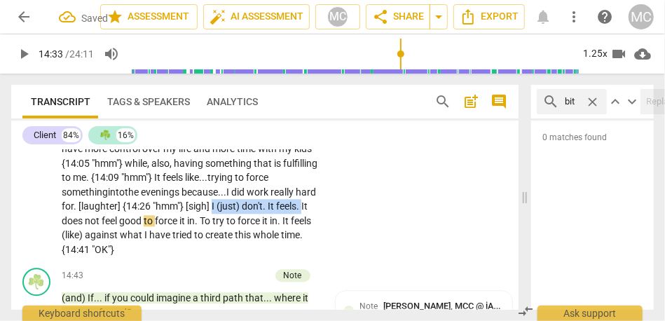
drag, startPoint x: 87, startPoint y: 264, endPoint x: 233, endPoint y: 251, distance: 147.0
click at [233, 251] on p "Yeah . . . because in the best case scenario , we are coming home around 16:30 …" at bounding box center [191, 135] width 258 height 244
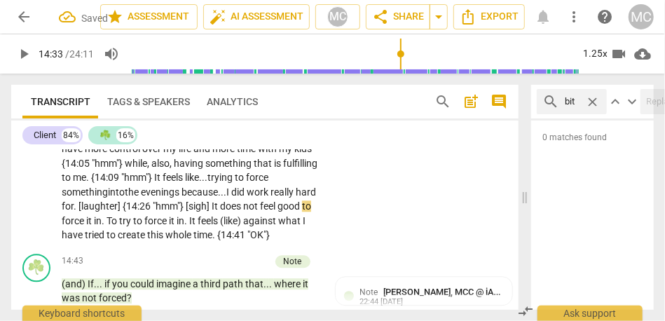
click at [243, 212] on span "does" at bounding box center [231, 205] width 23 height 11
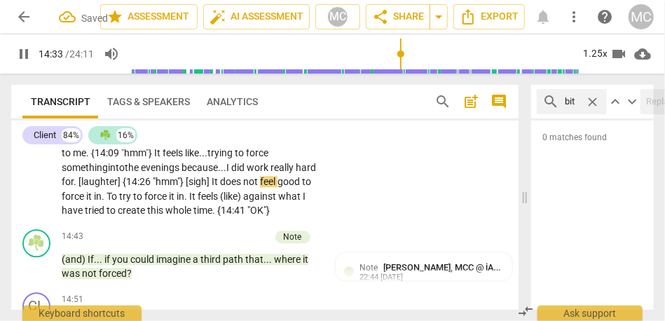
scroll to position [3432, 0]
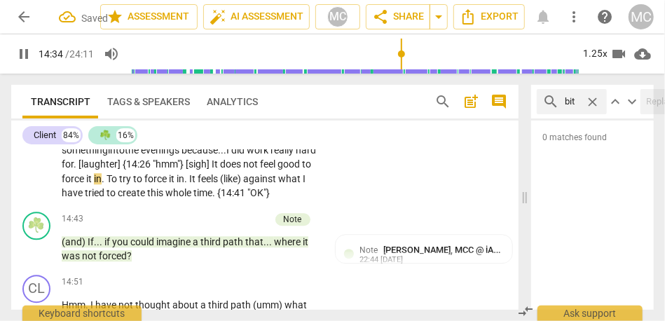
click at [119, 184] on span "To" at bounding box center [112, 178] width 13 height 11
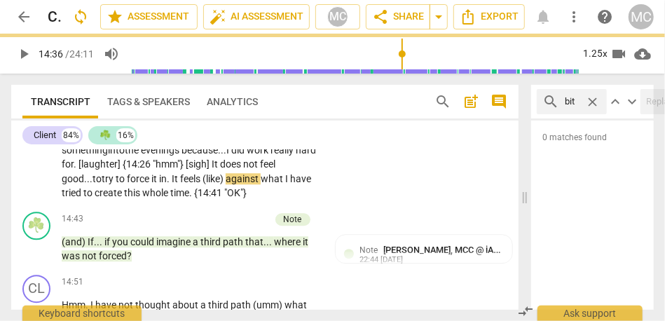
drag, startPoint x: 233, startPoint y: 223, endPoint x: 237, endPoint y: 217, distance: 7.6
click at [233, 184] on span "against" at bounding box center [243, 178] width 35 height 11
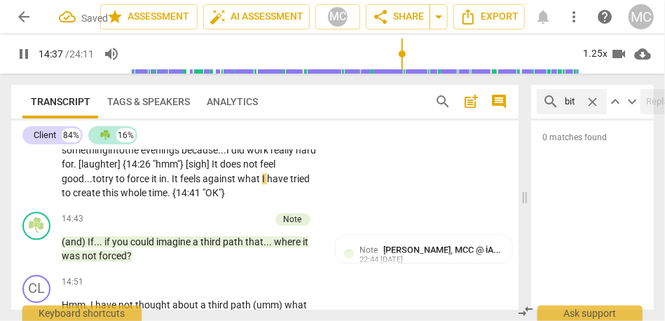
click at [368, 206] on div "CL play_arrow pause 13:07 + Add competency keyboard_arrow_right Yeah . . . beca…" at bounding box center [264, 74] width 507 height 264
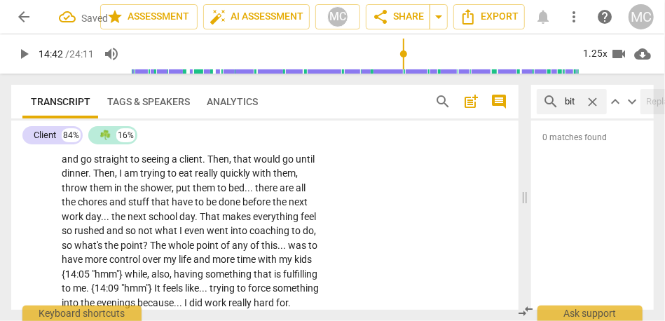
scroll to position [3253, 0]
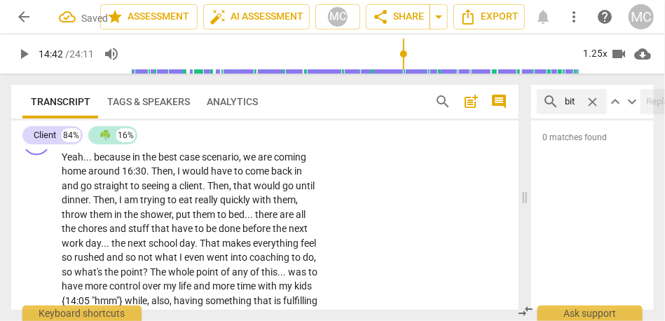
click at [268, 141] on p "Add competency" at bounding box center [277, 134] width 67 height 13
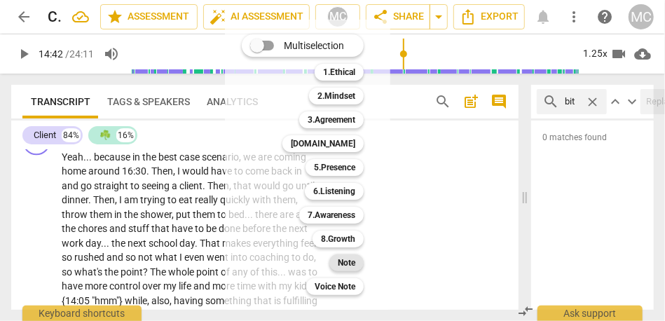
click at [349, 265] on b "Note" at bounding box center [347, 262] width 18 height 17
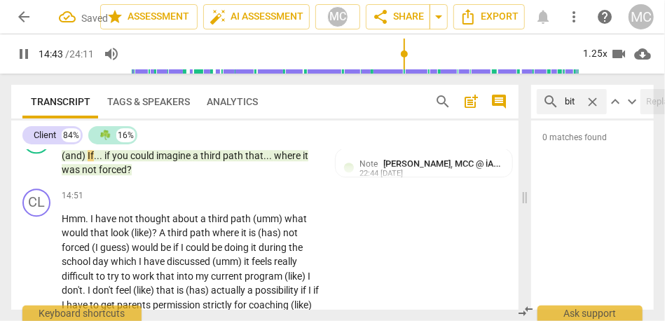
scroll to position [3512, 0]
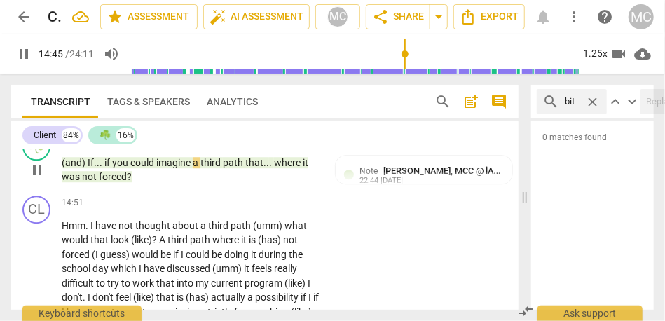
click at [111, 182] on span "forced" at bounding box center [113, 176] width 28 height 11
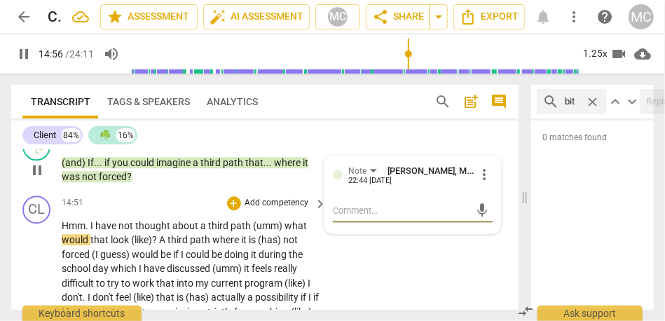
click at [71, 231] on span "Hmm" at bounding box center [74, 225] width 24 height 11
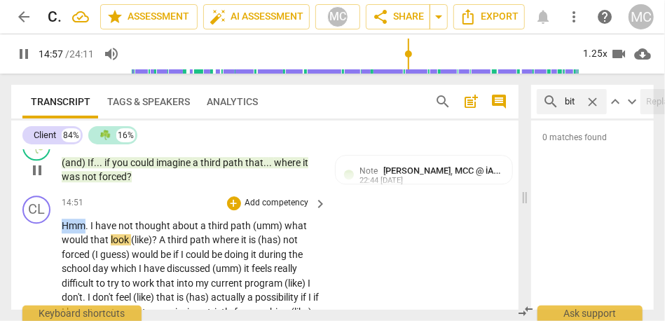
click at [71, 231] on span "Hmm" at bounding box center [74, 225] width 24 height 11
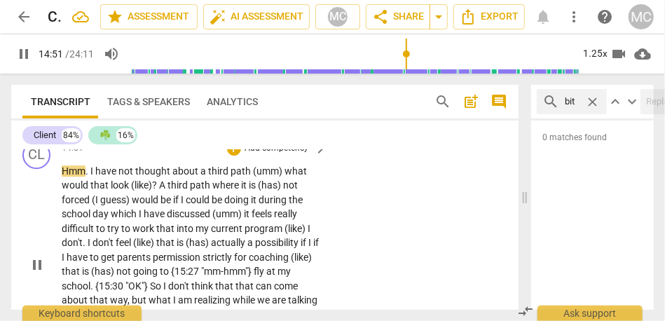
scroll to position [3567, 0]
click at [111, 127] on span "forced" at bounding box center [113, 121] width 28 height 11
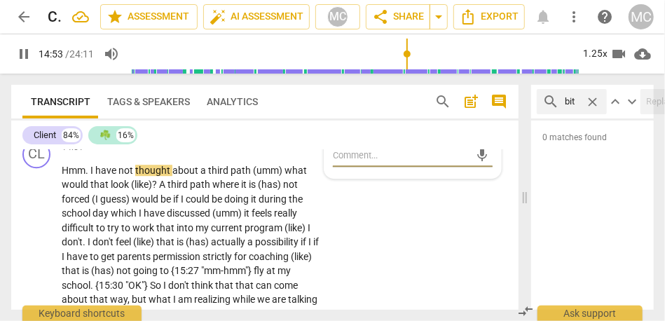
click at [111, 127] on span "forced" at bounding box center [113, 121] width 28 height 11
click at [286, 176] on span "what" at bounding box center [295, 170] width 22 height 11
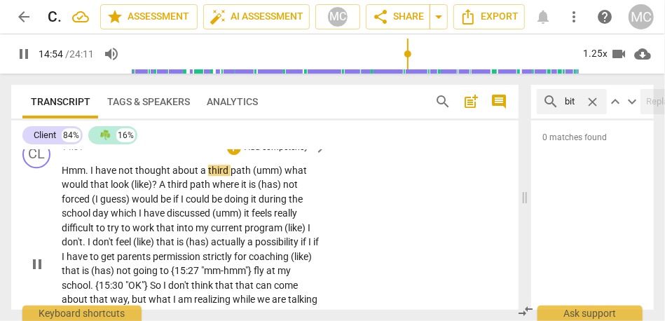
type input "895"
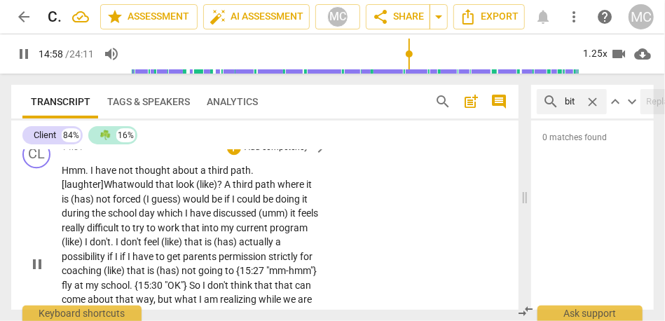
click at [209, 190] on span "(like)" at bounding box center [206, 184] width 21 height 11
click at [220, 190] on span "?" at bounding box center [217, 184] width 7 height 11
click at [279, 190] on span "where" at bounding box center [284, 184] width 29 height 11
click at [283, 190] on span "where" at bounding box center [291, 184] width 29 height 11
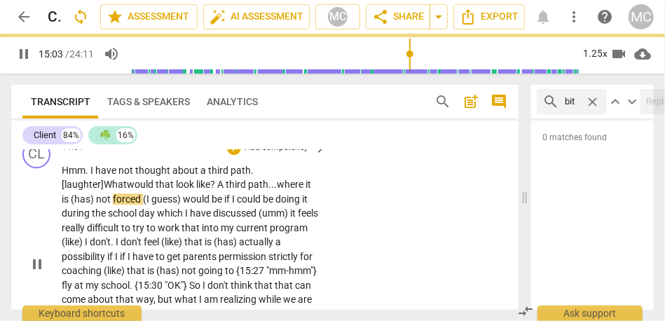
click at [96, 205] on span "not" at bounding box center [104, 198] width 17 height 11
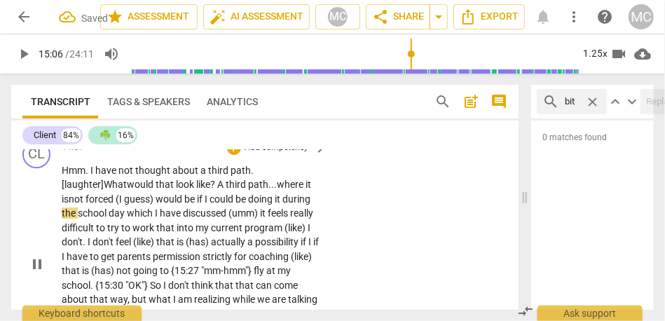
click at [163, 205] on span "would" at bounding box center [170, 198] width 29 height 11
click at [171, 249] on p "Hmm . I have not thought about a third path. [laughter] What would that look li…" at bounding box center [191, 263] width 258 height 201
click at [188, 247] on p "Hmm . I have not thought about a third path. [laughter] What would that look li…" at bounding box center [191, 263] width 258 height 201
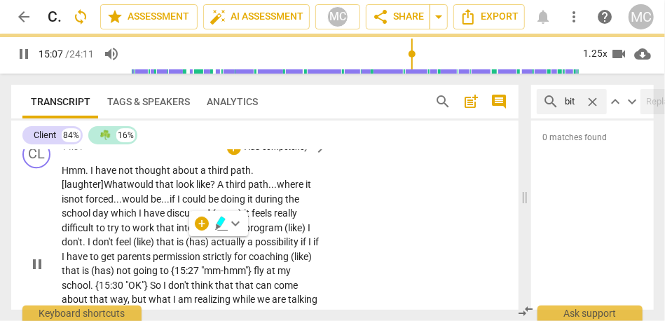
click at [200, 205] on span "could" at bounding box center [195, 198] width 26 height 11
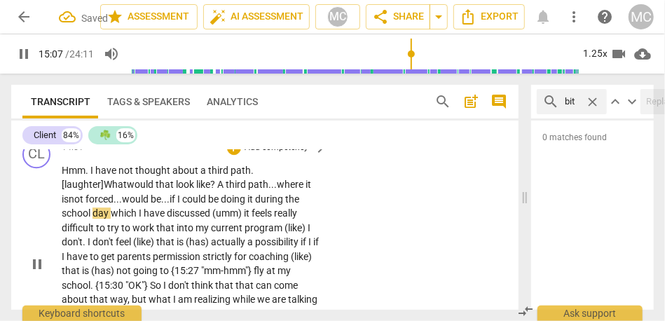
click at [114, 219] on span "which" at bounding box center [125, 212] width 28 height 11
click at [243, 219] on span "(umm)" at bounding box center [228, 212] width 32 height 11
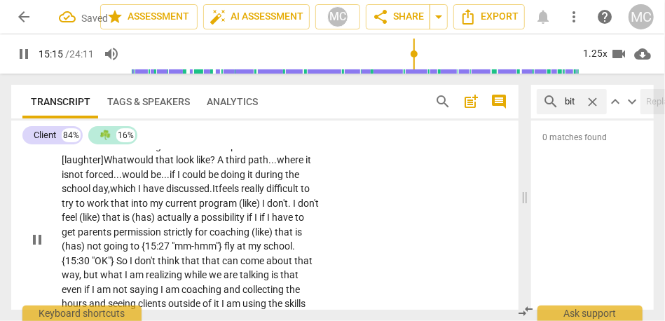
scroll to position [3600, 0]
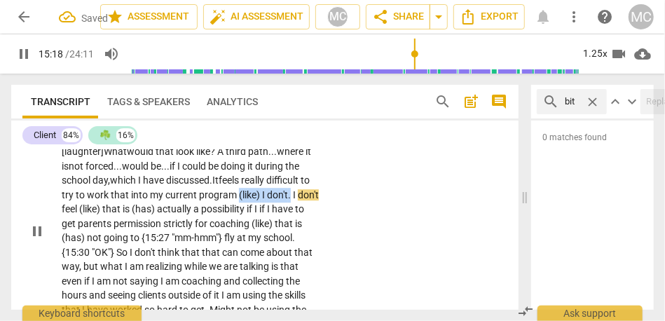
drag, startPoint x: 247, startPoint y: 239, endPoint x: 301, endPoint y: 241, distance: 53.3
click at [301, 241] on p "Hmm . I have not thought about a third path. [laughter] What would that look li…" at bounding box center [191, 230] width 258 height 201
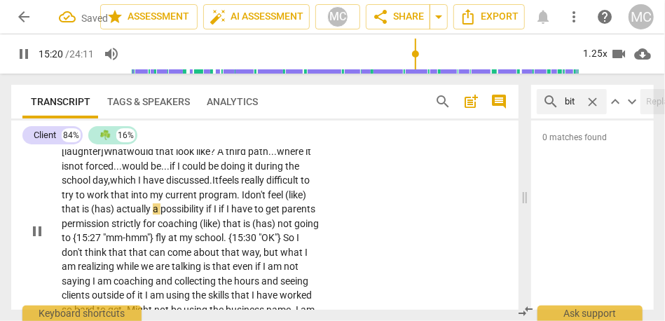
click at [268, 200] on span "don't" at bounding box center [255, 194] width 23 height 11
click at [82, 214] on span "that" at bounding box center [72, 208] width 20 height 11
drag, startPoint x: 129, startPoint y: 255, endPoint x: 147, endPoint y: 255, distance: 18.2
click at [96, 214] on span "(has)" at bounding box center [83, 208] width 25 height 11
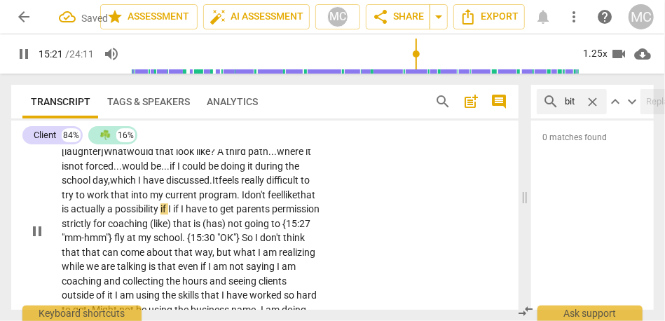
click at [209, 214] on span "have" at bounding box center [197, 208] width 23 height 11
click at [171, 214] on span "possibility if I" at bounding box center [143, 208] width 56 height 11
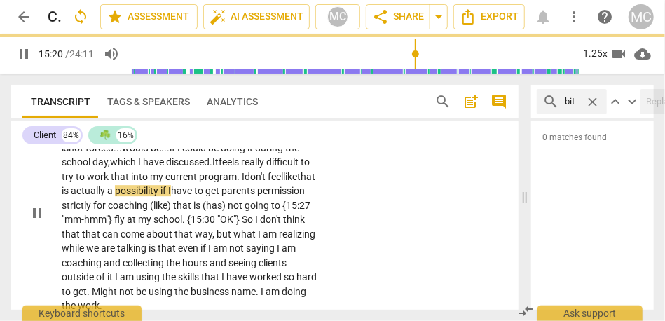
scroll to position [3619, 0]
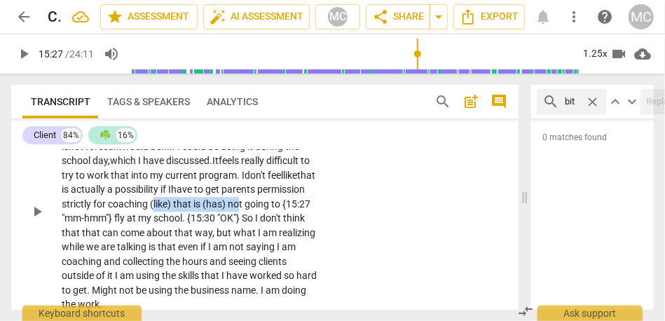
drag, startPoint x: 203, startPoint y: 247, endPoint x: 293, endPoint y: 247, distance: 89.7
click at [293, 247] on p "Hmm . I have not thought about a third path. [laughter] What would that look li…" at bounding box center [191, 211] width 258 height 201
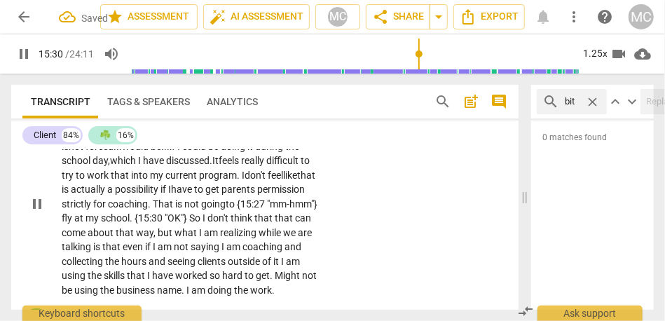
scroll to position [3661, 0]
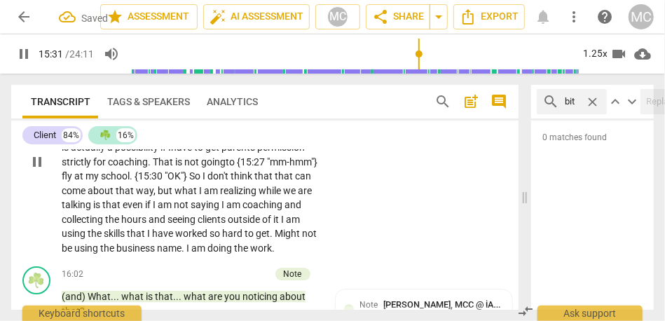
click at [202, 181] on span "So" at bounding box center [195, 175] width 13 height 11
click at [259, 181] on span "that" at bounding box center [269, 175] width 20 height 11
click at [199, 196] on span "what" at bounding box center [186, 190] width 25 height 11
click at [93, 210] on span "talking" at bounding box center [78, 204] width 32 height 11
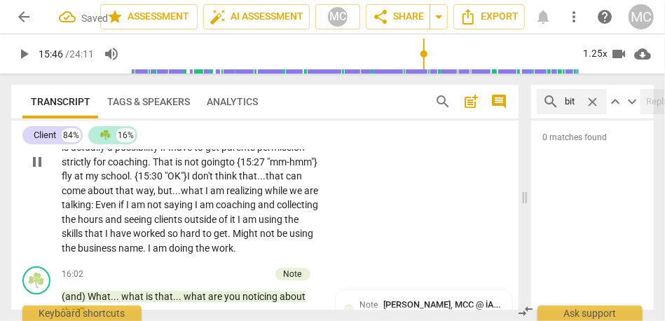
click at [277, 210] on span "collecting" at bounding box center [297, 204] width 41 height 11
click at [89, 225] on span "hours" at bounding box center [75, 219] width 27 height 11
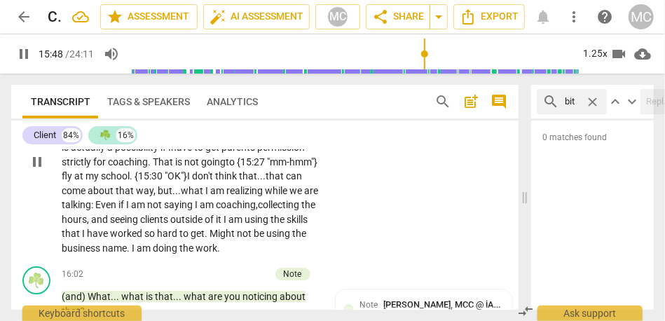
click at [216, 225] on span "it" at bounding box center [220, 219] width 8 height 11
click at [181, 196] on span "but..." at bounding box center [169, 190] width 23 height 11
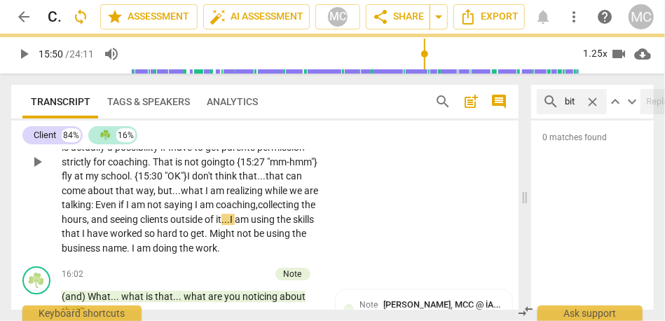
click at [205, 225] on span "of" at bounding box center [210, 219] width 11 height 11
click at [230, 225] on span "I" at bounding box center [232, 219] width 5 height 11
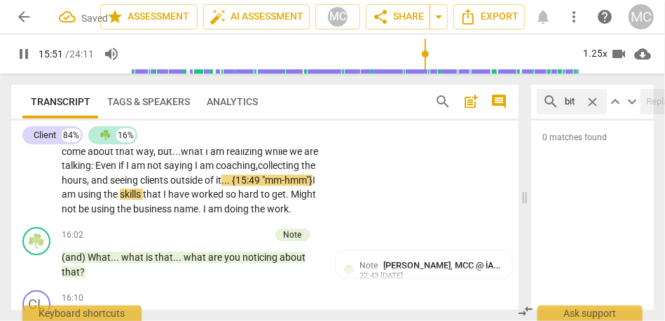
scroll to position [3702, 0]
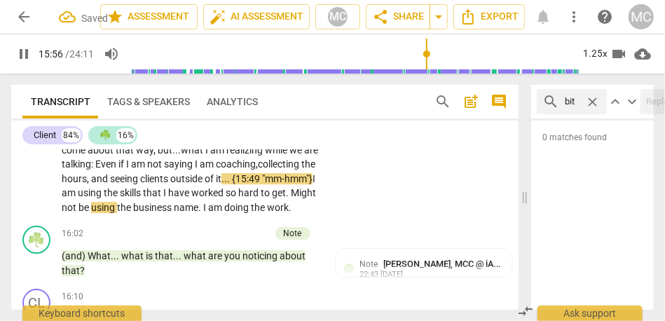
click at [291, 198] on span "Might" at bounding box center [303, 192] width 25 height 11
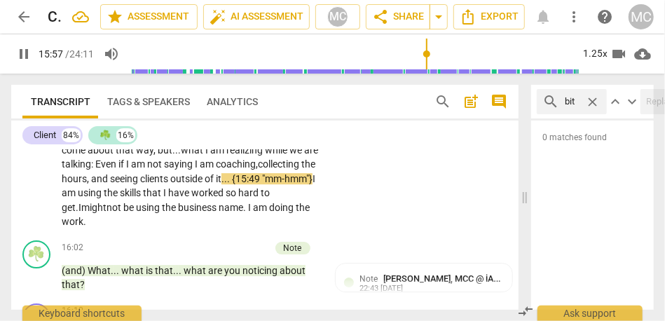
click at [123, 213] on span "not" at bounding box center [114, 207] width 17 height 11
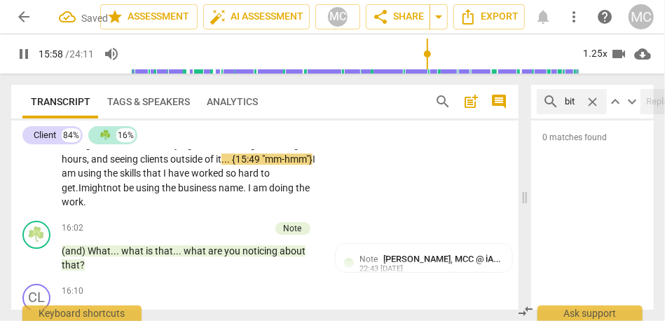
click at [248, 193] on span "I" at bounding box center [250, 187] width 5 height 11
click at [219, 193] on span "name" at bounding box center [231, 187] width 25 height 11
click at [140, 165] on span "seeing" at bounding box center [125, 158] width 30 height 11
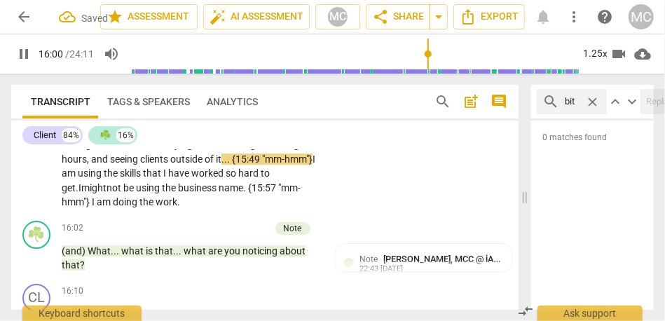
click at [341, 215] on div "CL play_arrow pause 14:51 + Add competency keyboard_arrow_right Hmm . I have no…" at bounding box center [264, 97] width 507 height 235
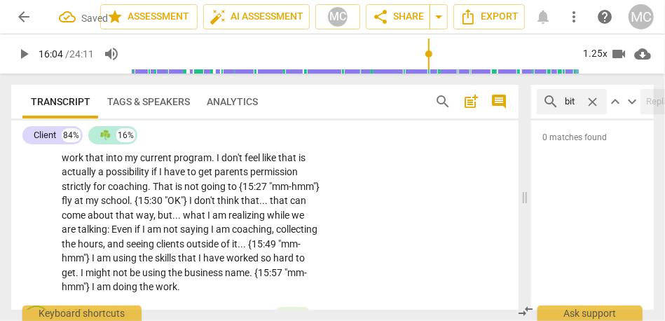
scroll to position [3486, 0]
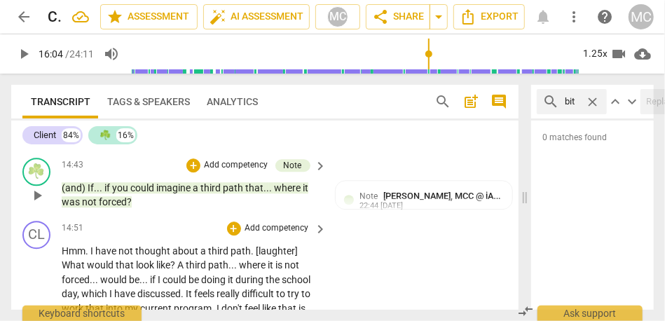
click at [254, 235] on p "Add competency" at bounding box center [277, 228] width 67 height 13
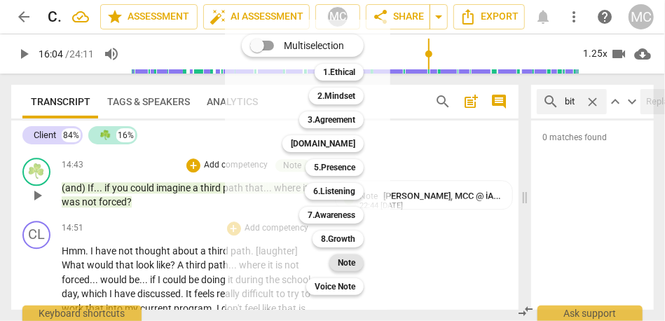
click at [338, 264] on div "Note" at bounding box center [346, 262] width 34 height 17
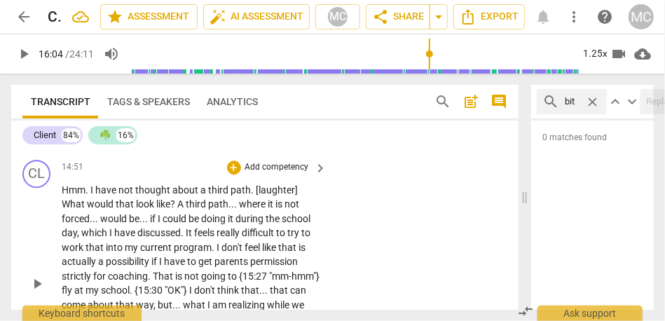
scroll to position [3545, 0]
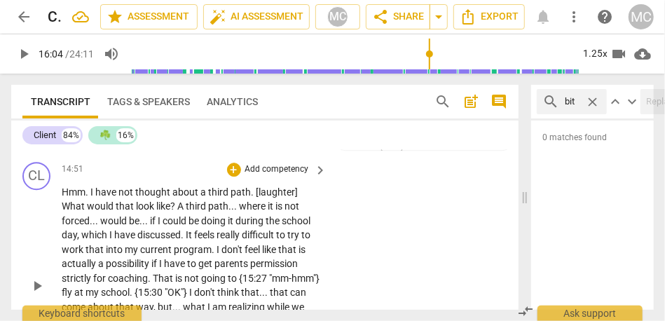
click at [275, 176] on p "Add competency" at bounding box center [277, 169] width 67 height 13
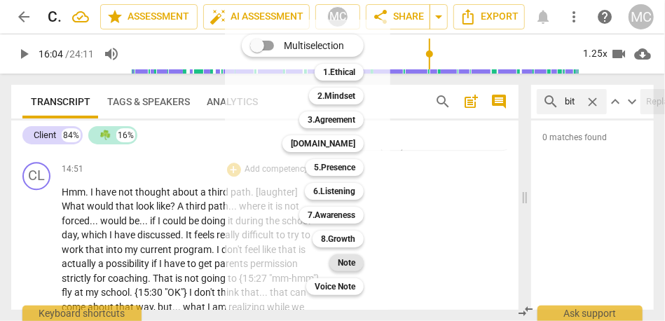
click at [349, 261] on b "Note" at bounding box center [347, 262] width 18 height 17
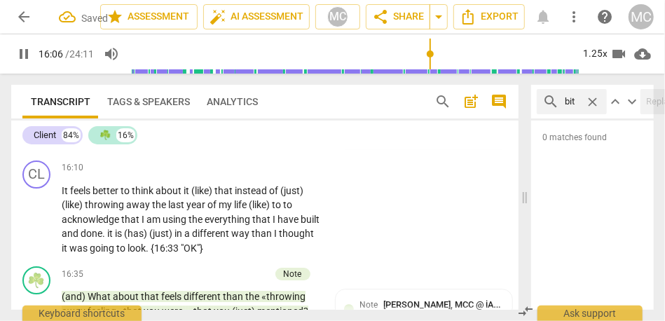
scroll to position [3846, 0]
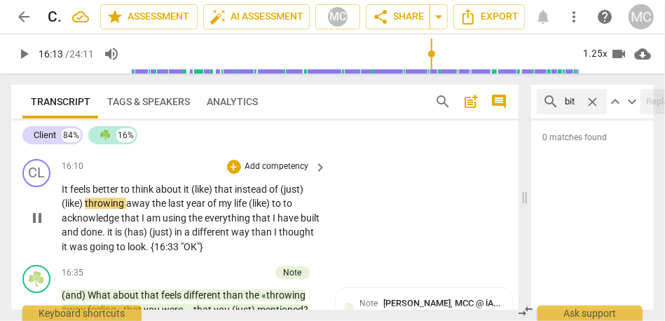
click at [195, 195] on span "(like)" at bounding box center [202, 189] width 23 height 11
type input "973"
click at [198, 195] on span "like)" at bounding box center [201, 189] width 20 height 11
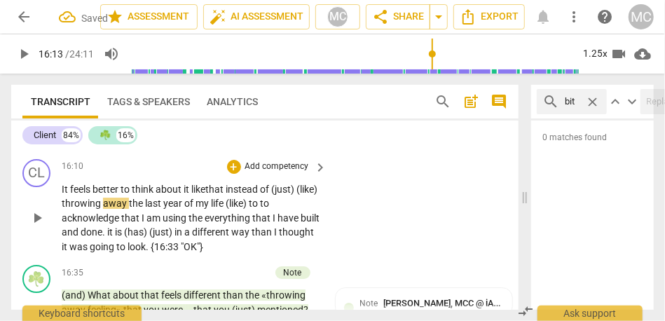
click at [202, 195] on span "like" at bounding box center [198, 189] width 14 height 11
drag, startPoint x: 272, startPoint y: 232, endPoint x: 88, endPoint y: 248, distance: 184.9
click at [88, 248] on p "It feels better to think about it like that instead of (just) (like) throwing a…" at bounding box center [191, 218] width 258 height 72
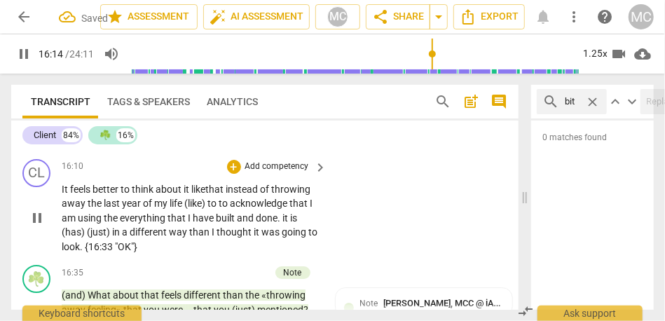
click at [207, 209] on span "(like)" at bounding box center [195, 203] width 23 height 11
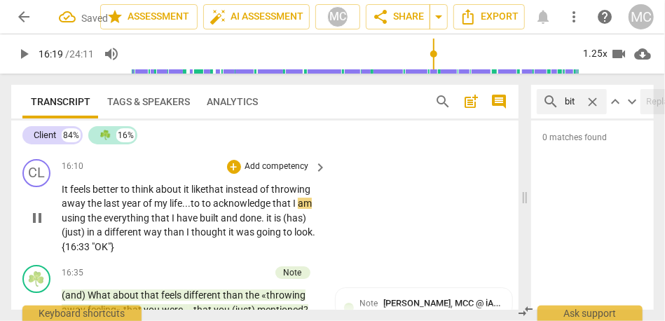
click at [216, 209] on span "acknowledge" at bounding box center [243, 203] width 60 height 11
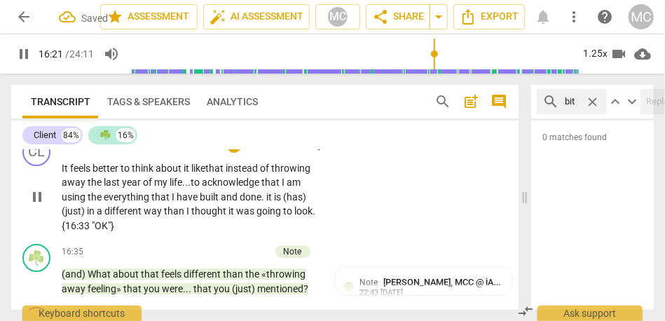
click at [104, 202] on span "everything" at bounding box center [128, 196] width 48 height 11
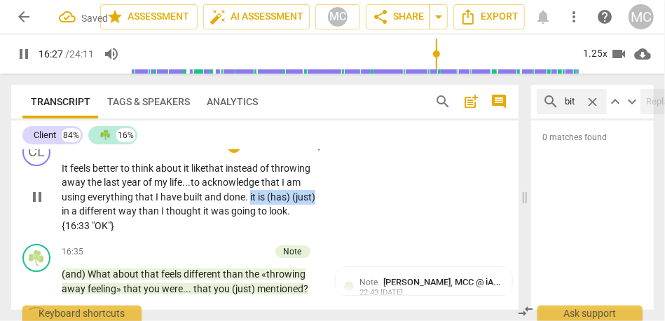
drag, startPoint x: 249, startPoint y: 240, endPoint x: 345, endPoint y: 240, distance: 96.0
click at [345, 239] on div "CL play_arrow pause 16:10 + Add competency keyboard_arrow_right It feels better…" at bounding box center [264, 185] width 507 height 106
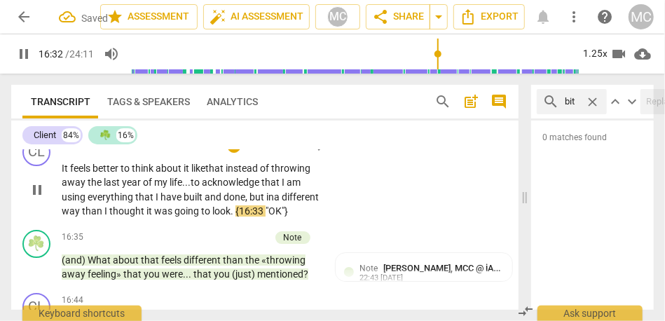
click at [277, 178] on div "CL play_arrow pause 16:10 + Add competency keyboard_arrow_right It feels better…" at bounding box center [264, 178] width 507 height 92
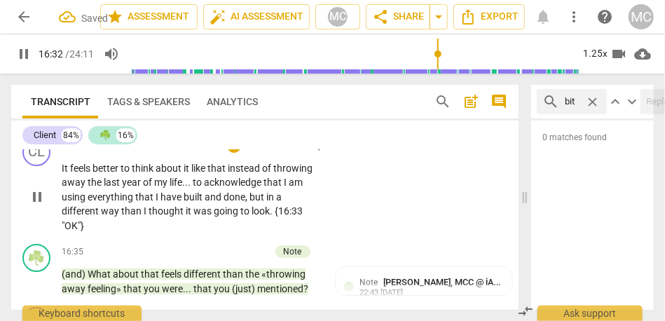
click at [265, 152] on p "Add competency" at bounding box center [277, 145] width 67 height 13
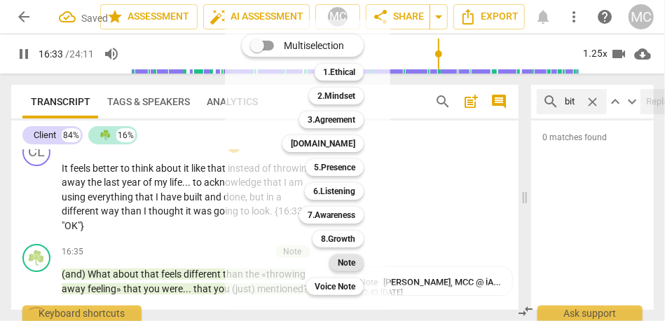
click at [352, 270] on b "Note" at bounding box center [347, 262] width 18 height 17
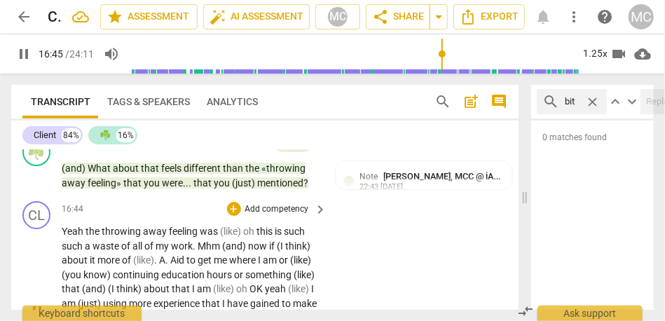
scroll to position [4025, 0]
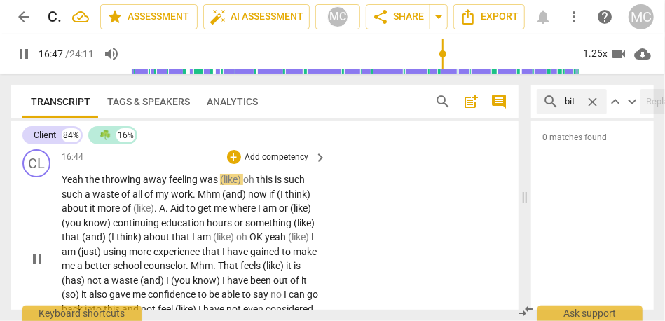
click at [87, 185] on span "the" at bounding box center [93, 179] width 16 height 11
type input "1008"
click at [226, 185] on span "(like)" at bounding box center [232, 179] width 23 height 11
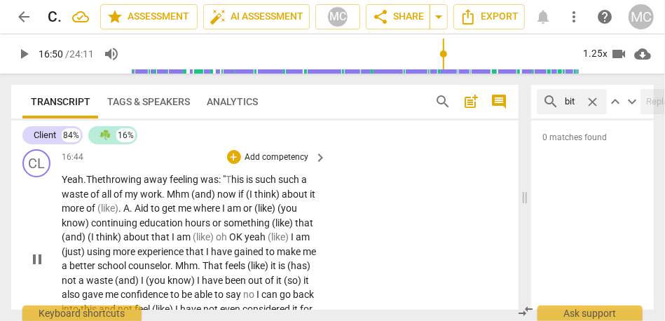
click at [255, 185] on span "is" at bounding box center [250, 179] width 9 height 11
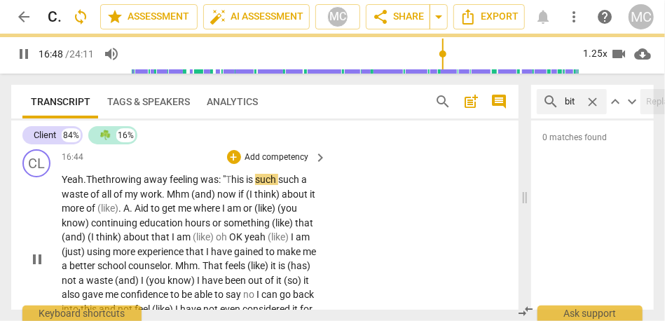
click at [278, 185] on span "such" at bounding box center [266, 179] width 23 height 11
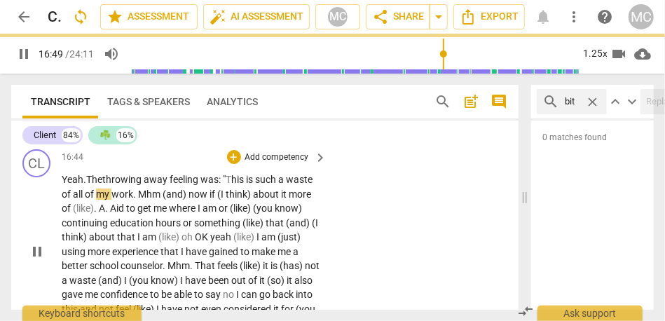
click at [163, 200] on span "Mhm" at bounding box center [150, 193] width 25 height 11
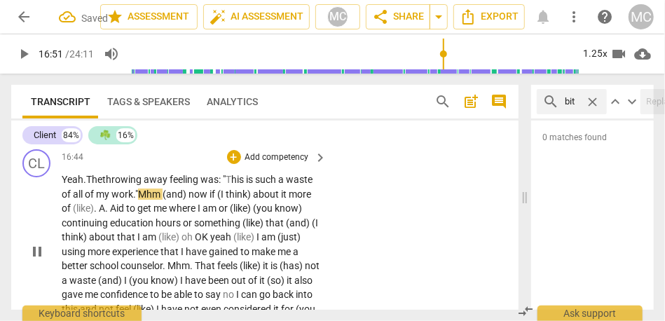
click at [111, 200] on span "my" at bounding box center [103, 193] width 15 height 11
click at [163, 200] on span "Mhm" at bounding box center [150, 193] width 25 height 11
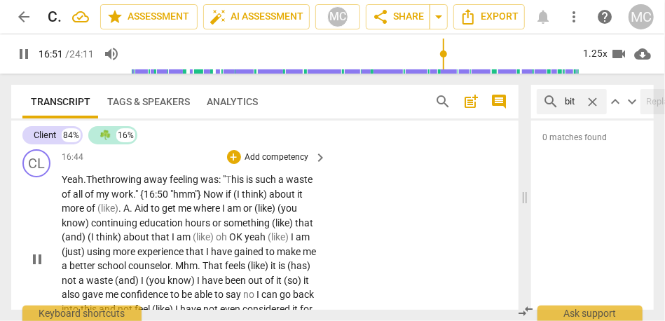
click at [233, 200] on span "if" at bounding box center [230, 193] width 8 height 11
click at [241, 200] on span "(I" at bounding box center [237, 193] width 8 height 11
click at [299, 242] on p "Yeah. The throwing away feeling was: " T his is such a waste of all of my work …" at bounding box center [191, 258] width 258 height 172
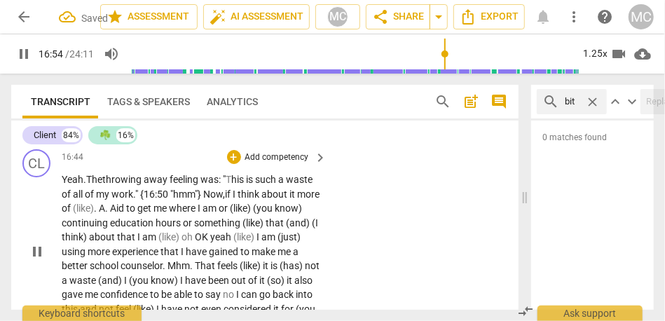
click at [105, 214] on span "A" at bounding box center [102, 207] width 6 height 11
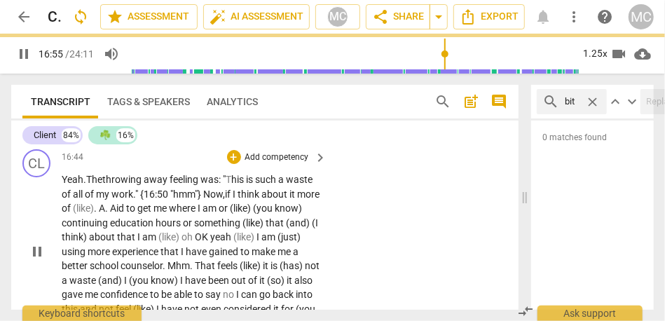
click at [126, 214] on span "Aid" at bounding box center [118, 207] width 16 height 11
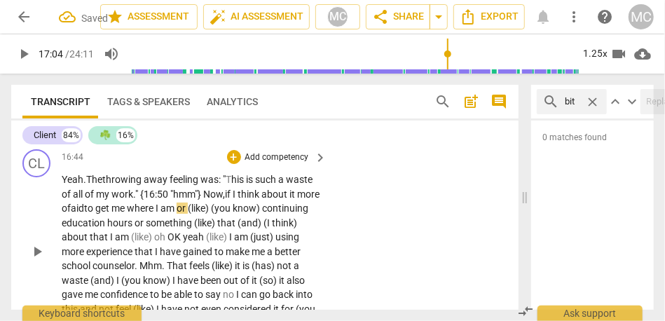
click at [289, 200] on span "it" at bounding box center [293, 193] width 8 height 11
click at [84, 214] on span "aid" at bounding box center [77, 207] width 13 height 11
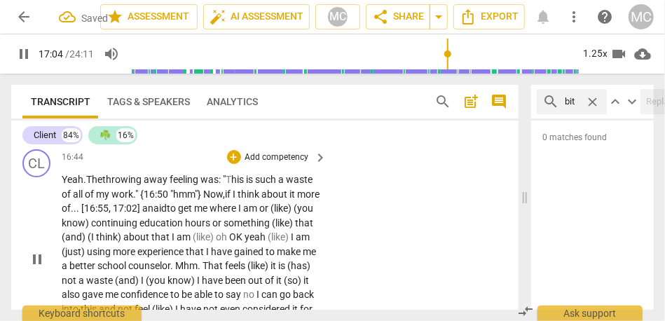
click at [178, 214] on span "to" at bounding box center [172, 207] width 11 height 11
drag, startPoint x: 199, startPoint y: 266, endPoint x: 121, endPoint y: 268, distance: 77.8
click at [121, 268] on p "Yeah. The throwing away feeling was: " T his is such a waste of all of my work …" at bounding box center [191, 258] width 258 height 172
click at [368, 256] on div "CL play_arrow pause 16:44 + Add competency keyboard_arrow_right Yeah. The throw…" at bounding box center [264, 247] width 507 height 207
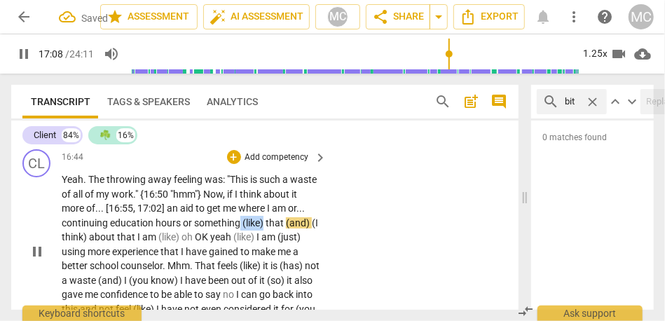
drag, startPoint x: 274, startPoint y: 264, endPoint x: 316, endPoint y: 264, distance: 42.0
click at [316, 264] on p "Yeah . The throwing away feeling was : "This is such a waste of all of my work …" at bounding box center [191, 251] width 258 height 158
type input "1029"
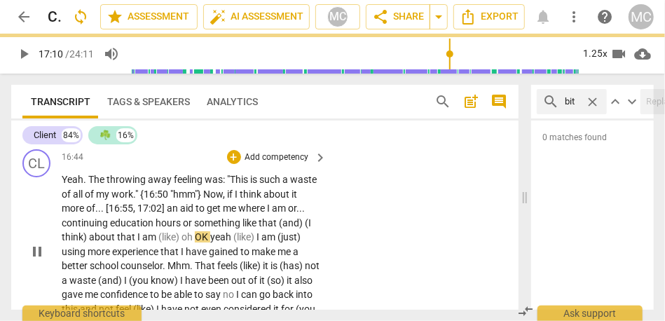
click at [256, 228] on span "something like" at bounding box center [225, 222] width 62 height 11
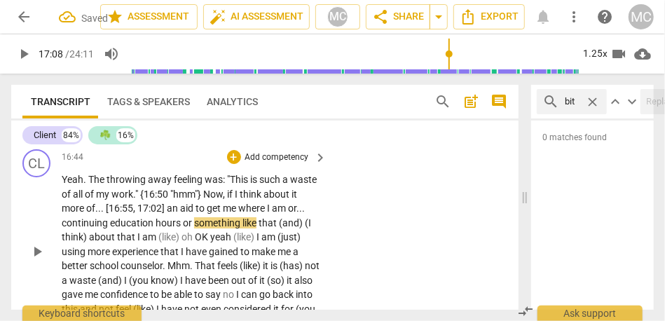
click at [256, 228] on span "something like" at bounding box center [225, 222] width 62 height 11
click at [279, 228] on span "that" at bounding box center [268, 222] width 20 height 11
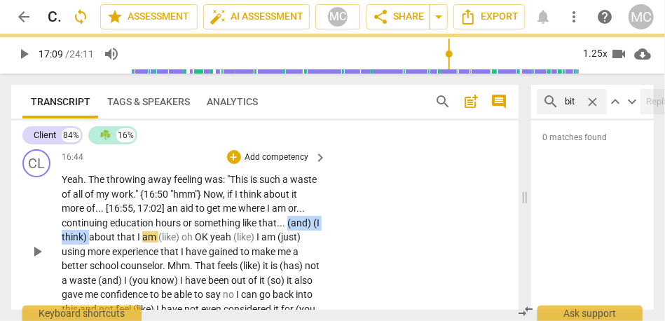
drag, startPoint x: 171, startPoint y: 278, endPoint x: 109, endPoint y: 277, distance: 62.3
click at [109, 277] on p "Yeah . The throwing away feeling was : "This is such a waste of all of my work …" at bounding box center [191, 251] width 258 height 158
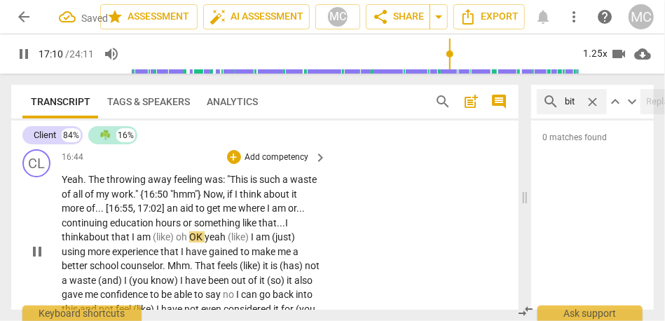
click at [194, 228] on span "something like" at bounding box center [225, 222] width 62 height 11
click at [137, 242] on span "I" at bounding box center [134, 236] width 5 height 11
click at [153, 242] on span "am" at bounding box center [145, 236] width 16 height 11
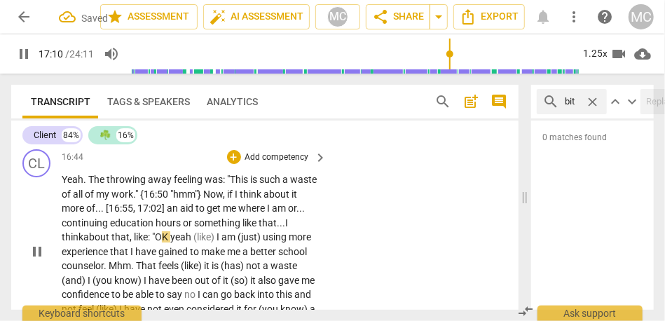
click at [193, 242] on span "yeah" at bounding box center [181, 236] width 23 height 11
click at [193, 242] on span "Yeah" at bounding box center [182, 236] width 22 height 11
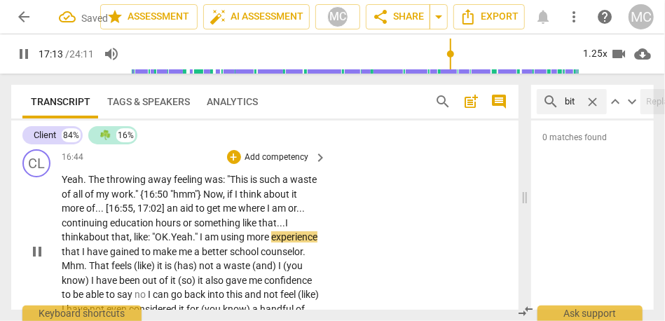
click at [340, 263] on div "CL play_arrow pause 16:44 + Add competency keyboard_arrow_right Yeah . The thro…" at bounding box center [264, 240] width 507 height 193
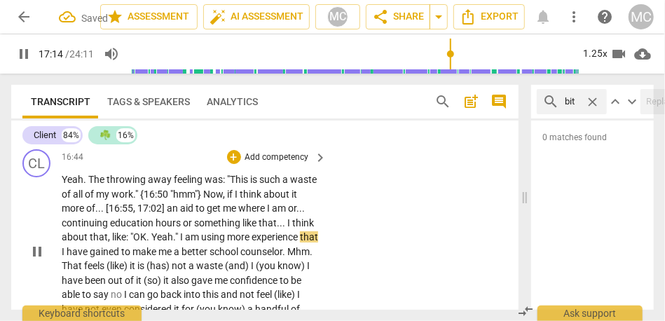
click at [227, 242] on span "using" at bounding box center [214, 236] width 26 height 11
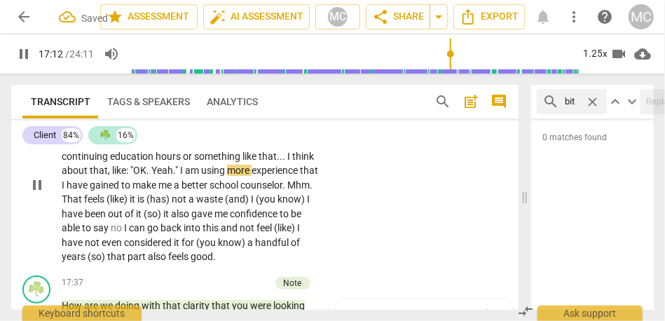
scroll to position [4092, 0]
click at [310, 191] on span "." at bounding box center [311, 184] width 3 height 11
type input "1039"
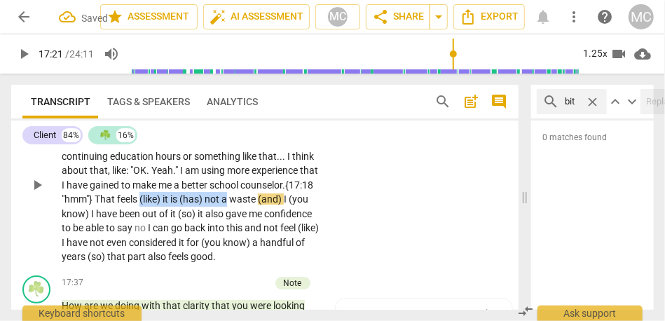
drag, startPoint x: 219, startPoint y: 246, endPoint x: 340, endPoint y: 246, distance: 120.5
click at [340, 246] on div "CL play_arrow pause 16:44 + Add competency keyboard_arrow_right Yeah . The thro…" at bounding box center [264, 173] width 507 height 193
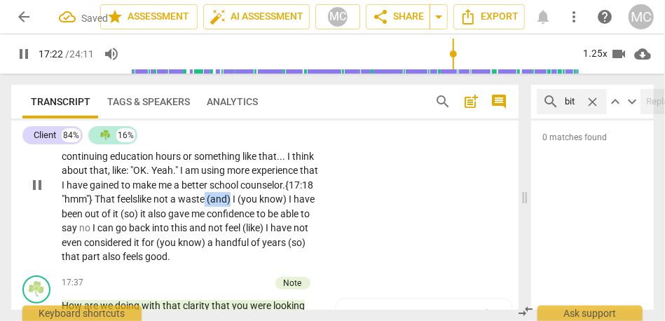
drag, startPoint x: 285, startPoint y: 239, endPoint x: 337, endPoint y: 239, distance: 51.8
click at [337, 239] on div "CL play_arrow pause 16:44 + Add competency keyboard_arrow_right Yeah . The thro…" at bounding box center [264, 173] width 507 height 193
click at [282, 205] on span "I" at bounding box center [284, 198] width 5 height 11
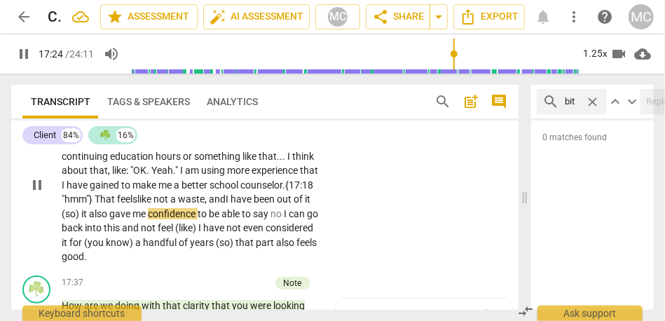
click at [226, 205] on span "waste, and" at bounding box center [202, 198] width 48 height 11
click at [89, 219] on span "it" at bounding box center [85, 213] width 8 height 11
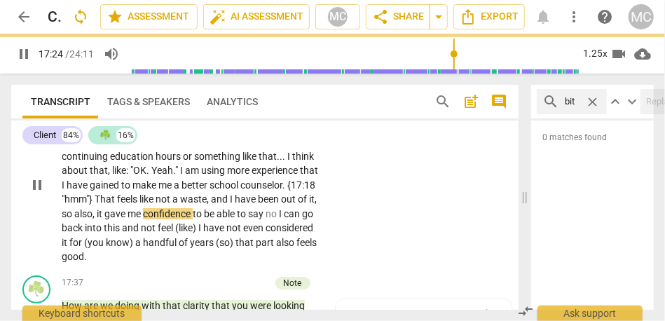
click at [317, 264] on div "Yeah . The throwing away feeling was : "This is such a waste of all of my work …" at bounding box center [195, 185] width 267 height 158
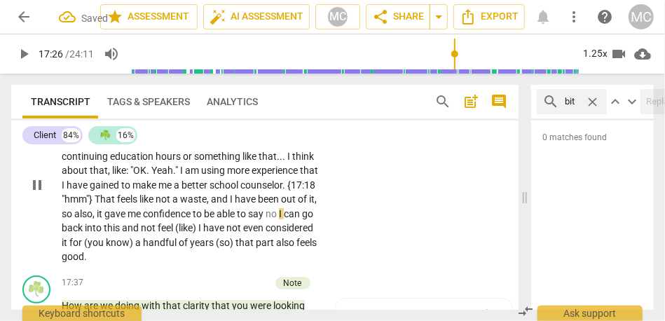
click at [265, 219] on span "no" at bounding box center [271, 213] width 13 height 11
type input "1047"
click at [198, 233] on span "(like)" at bounding box center [186, 227] width 23 height 11
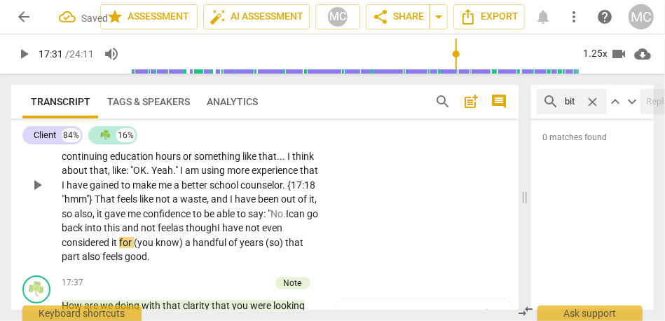
click at [167, 264] on p "Yeah . The throwing away feeling was : "This is such a waste of all of my work …" at bounding box center [191, 185] width 258 height 158
click at [85, 233] on span "back" at bounding box center [73, 227] width 23 height 11
click at [217, 233] on span "feel as though" at bounding box center [188, 227] width 60 height 11
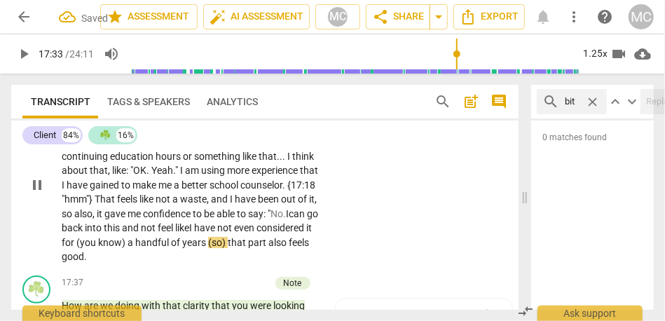
click at [127, 248] on span "know)" at bounding box center [112, 242] width 29 height 11
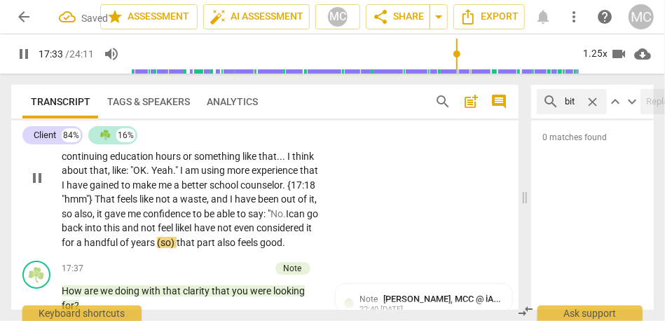
click at [234, 233] on span "even" at bounding box center [245, 227] width 22 height 11
click at [306, 233] on span "it" at bounding box center [309, 227] width 6 height 11
click at [74, 248] on span "for" at bounding box center [68, 242] width 13 height 11
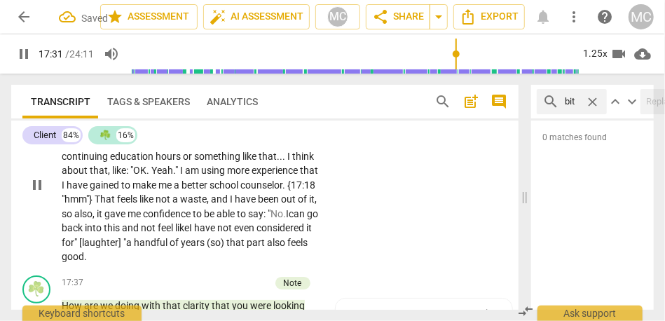
scroll to position [4119, 0]
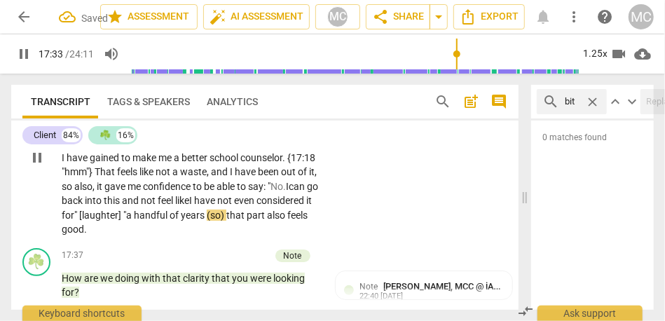
click at [207, 221] on span "(so)" at bounding box center [217, 214] width 20 height 11
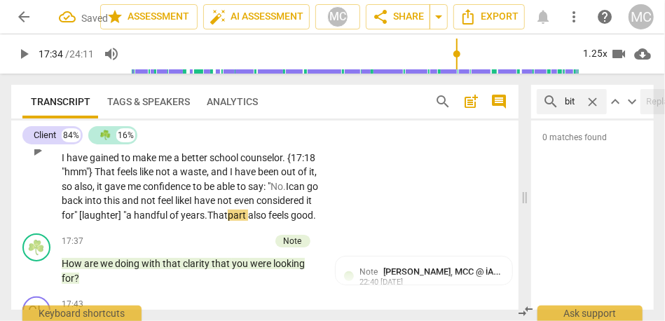
scroll to position [4180, 0]
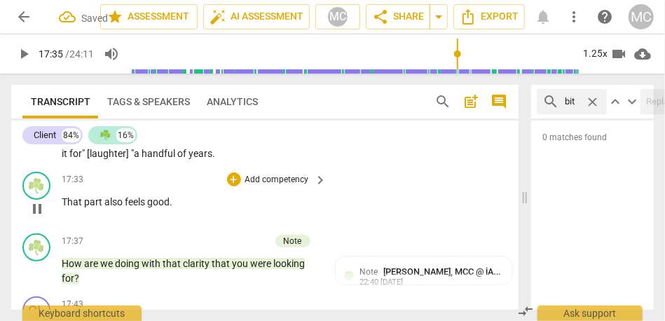
click at [60, 218] on div "play_arrow pause" at bounding box center [44, 209] width 36 height 18
click at [62, 207] on span "That" at bounding box center [73, 201] width 22 height 11
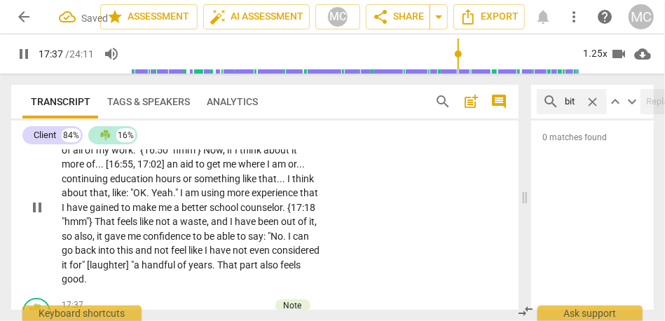
scroll to position [4061, 0]
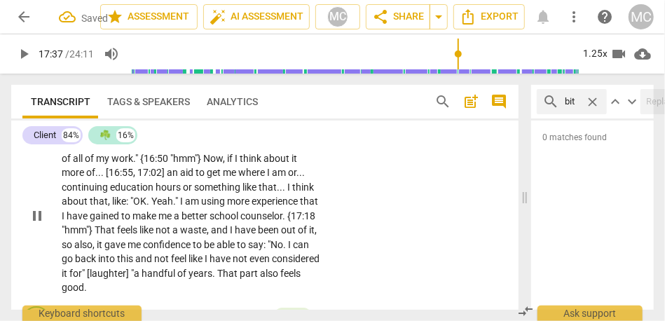
click at [277, 128] on p "Add competency" at bounding box center [277, 122] width 67 height 13
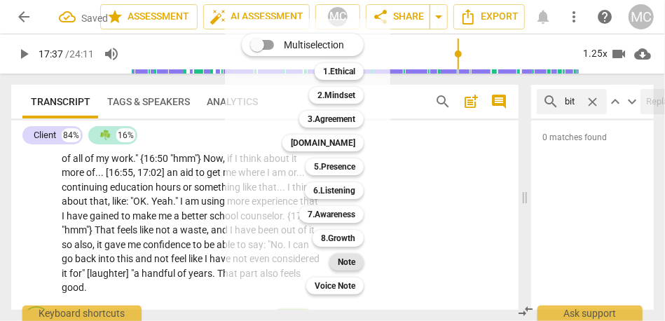
click at [349, 258] on b "Note" at bounding box center [347, 262] width 18 height 17
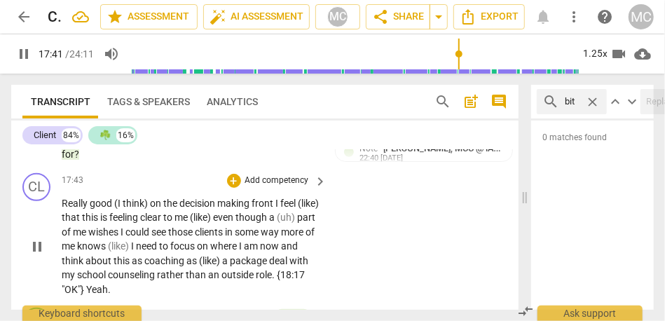
scroll to position [4269, 0]
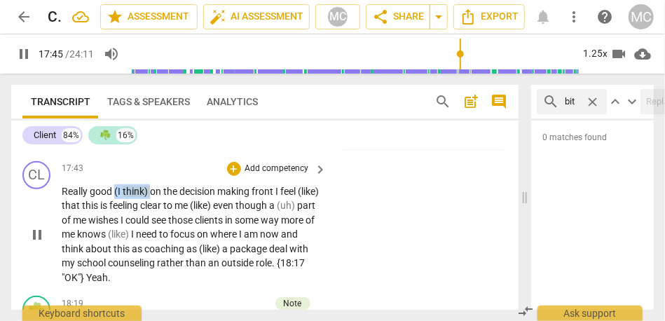
drag, startPoint x: 151, startPoint y: 234, endPoint x: 113, endPoint y: 235, distance: 37.8
click at [113, 235] on p "Really good (I think) on the decision making front I feel (like) that this is f…" at bounding box center [191, 234] width 258 height 101
type input "1065"
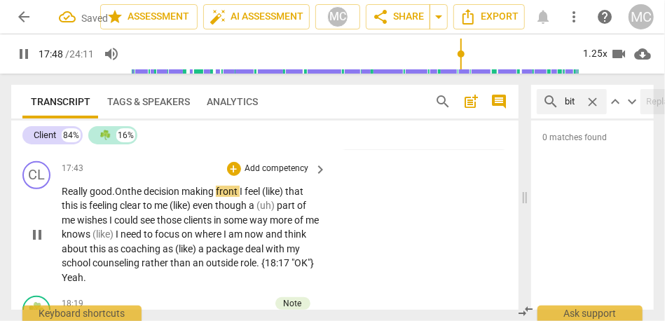
click at [189, 197] on span "making" at bounding box center [198, 191] width 34 height 11
click at [240, 197] on span "front" at bounding box center [228, 191] width 24 height 11
type input "1072"
click at [324, 232] on div "Really good. On the decision- making front, I feel (like) that this is feeling …" at bounding box center [195, 234] width 267 height 101
drag, startPoint x: 315, startPoint y: 235, endPoint x: 250, endPoint y: 227, distance: 64.9
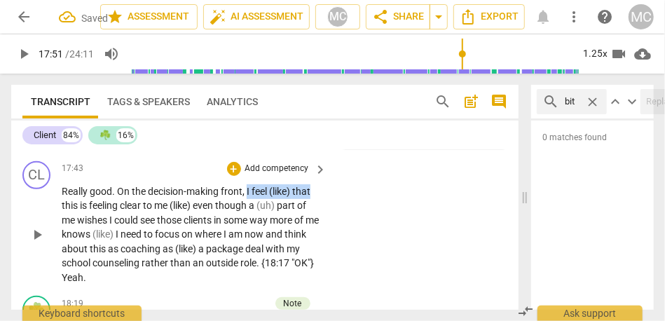
click at [250, 227] on p "Really good . On the decision-making front , I feel (like) that this is feeling…" at bounding box center [191, 234] width 258 height 101
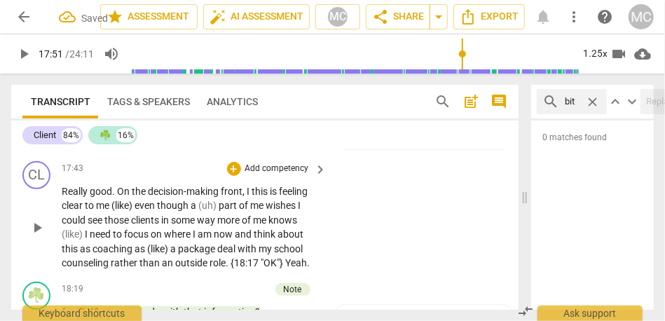
click at [264, 197] on span "this" at bounding box center [260, 191] width 18 height 11
click at [267, 197] on span "is" at bounding box center [269, 191] width 9 height 11
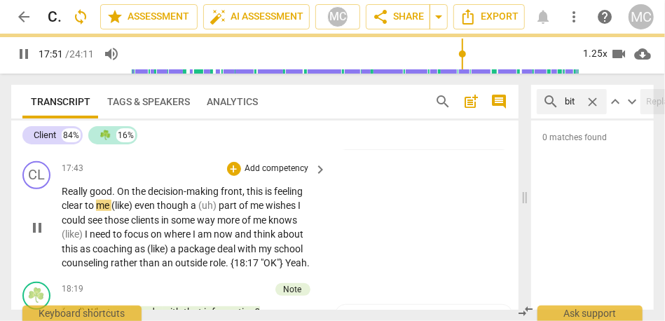
click at [134, 211] on span "(like)" at bounding box center [122, 205] width 23 height 11
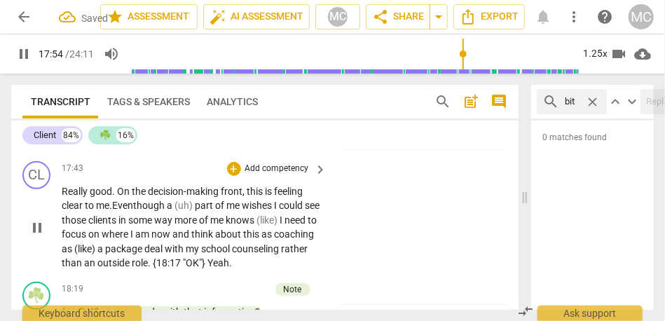
click at [195, 211] on span "(uh)" at bounding box center [184, 205] width 20 height 11
click at [177, 226] on span "more" at bounding box center [186, 219] width 25 height 11
click at [279, 226] on span "(like)" at bounding box center [267, 219] width 23 height 11
click at [173, 226] on span "way," at bounding box center [164, 219] width 20 height 11
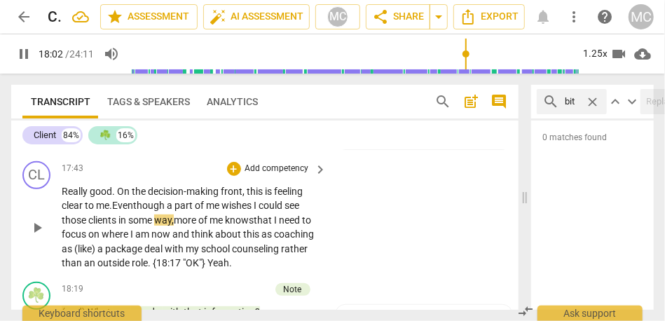
click at [177, 226] on span "more" at bounding box center [186, 219] width 25 height 11
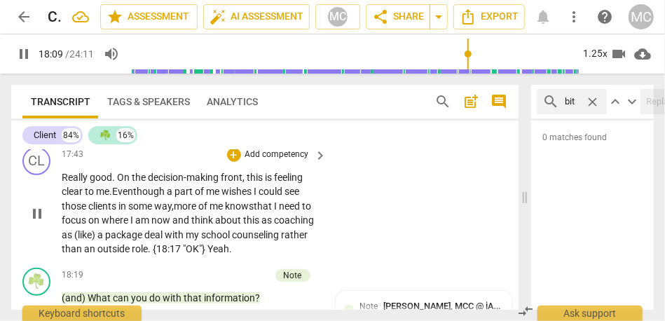
scroll to position [4311, 0]
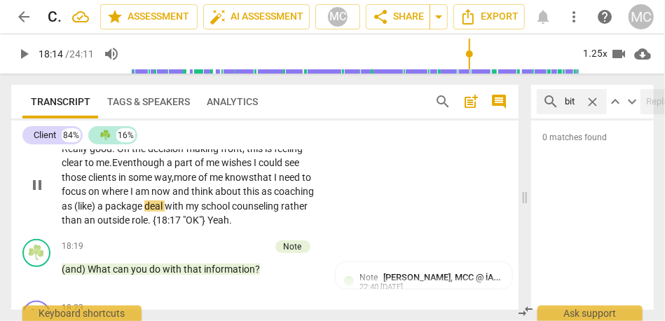
click at [240, 197] on span "about" at bounding box center [229, 191] width 28 height 11
click at [143, 228] on p "Really good . On the decision-making front , this is feeling clear to me. Even …" at bounding box center [191, 184] width 258 height 86
click at [327, 233] on div "CL play_arrow pause 17:43 + Add competency keyboard_arrow_right Really good . O…" at bounding box center [264, 173] width 507 height 120
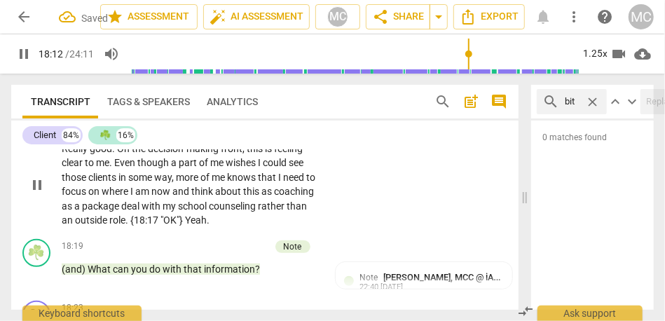
click at [366, 233] on div "CL play_arrow pause 17:43 + Add competency keyboard_arrow_right Really good . O…" at bounding box center [264, 173] width 507 height 120
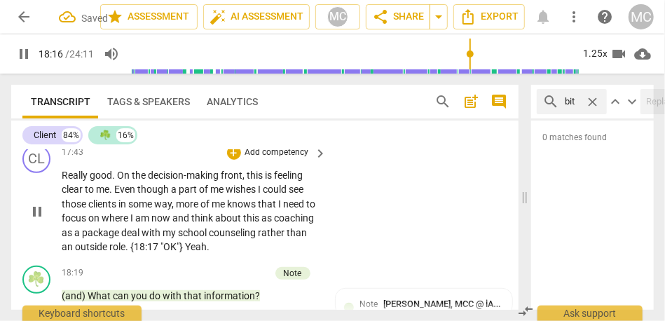
scroll to position [4274, 0]
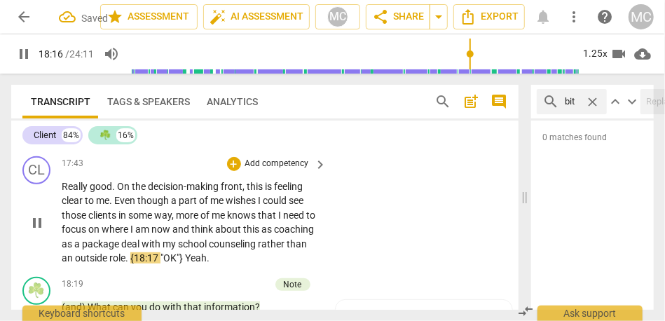
click at [275, 170] on p "Add competency" at bounding box center [277, 164] width 67 height 13
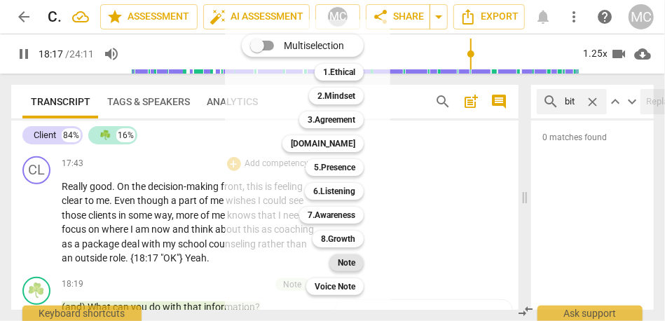
click at [347, 268] on b "Note" at bounding box center [347, 262] width 18 height 17
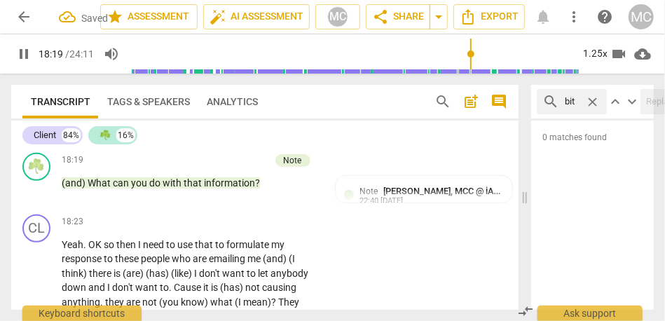
scroll to position [4400, 0]
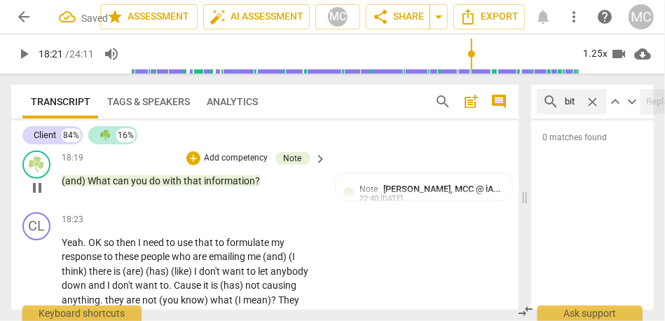
click at [76, 186] on span "(and)" at bounding box center [75, 180] width 26 height 11
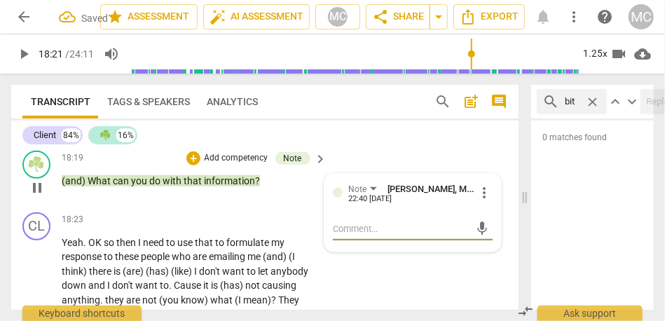
type input "1101"
click at [76, 186] on span "(and)" at bounding box center [75, 180] width 26 height 11
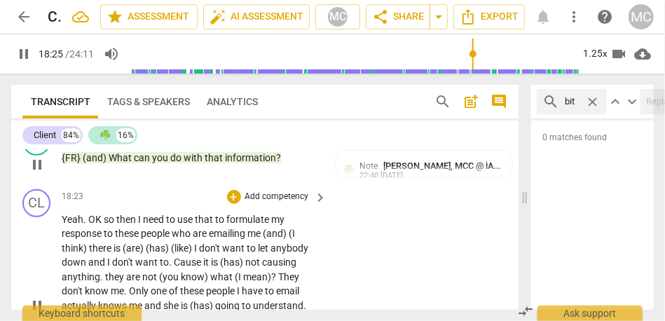
scroll to position [4415, 0]
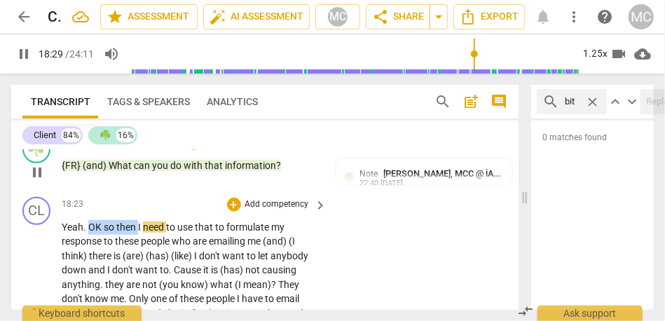
drag, startPoint x: 139, startPoint y: 269, endPoint x: 90, endPoint y: 268, distance: 49.1
click at [90, 268] on p "Yeah . OK so then I need to use that to formulate my response to these people w…" at bounding box center [191, 313] width 258 height 187
type input "1110"
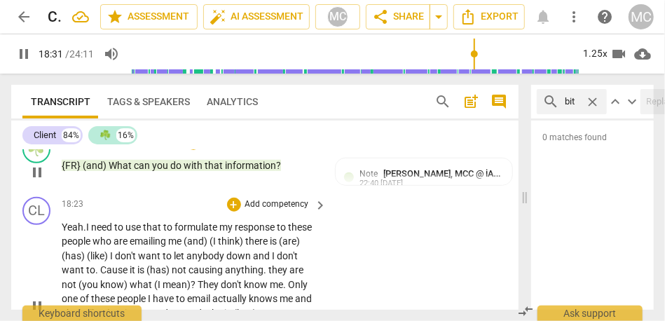
click at [107, 233] on span "need" at bounding box center [102, 226] width 23 height 11
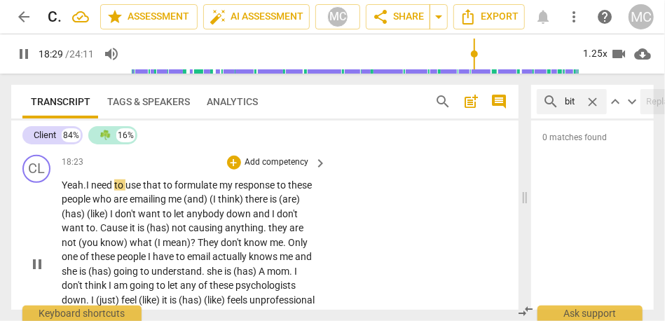
scroll to position [4473, 0]
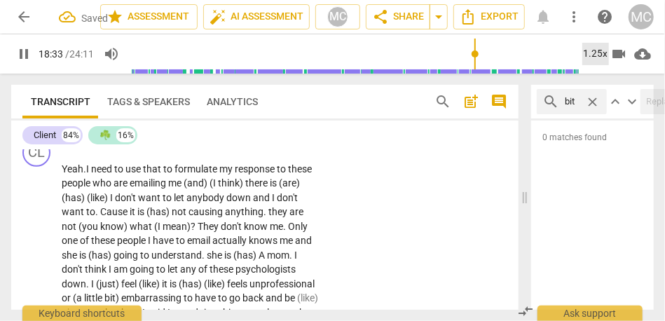
click at [596, 48] on div "1.25x" at bounding box center [595, 54] width 27 height 22
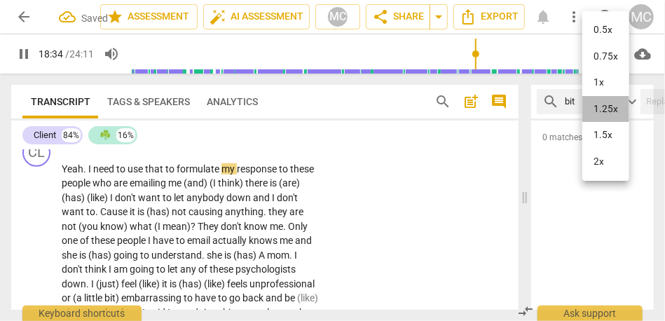
click at [605, 106] on li "1.25x" at bounding box center [605, 109] width 47 height 27
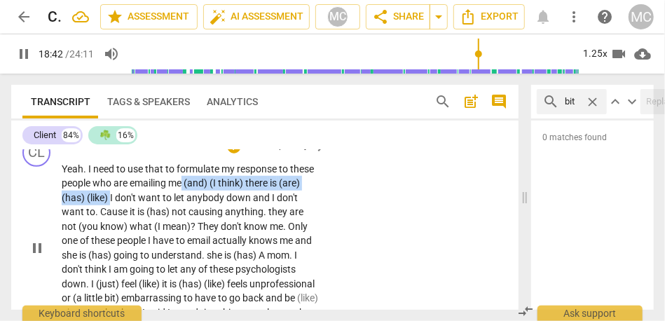
drag, startPoint x: 111, startPoint y: 242, endPoint x: 184, endPoint y: 222, distance: 75.4
click at [184, 222] on p "Yeah . I need to use that to formulate my response to these people who are emai…" at bounding box center [191, 248] width 258 height 172
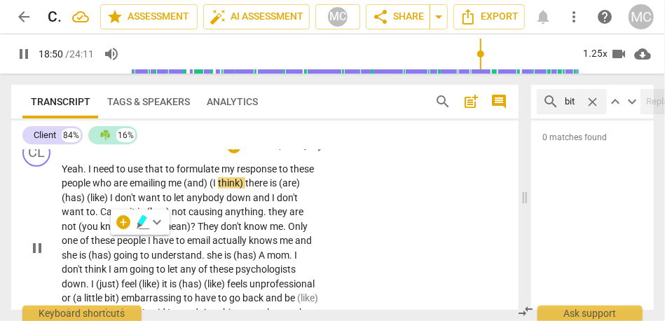
click at [153, 246] on span "I" at bounding box center [150, 240] width 5 height 11
click at [68, 188] on span "people" at bounding box center [77, 182] width 31 height 11
click at [183, 188] on span "me" at bounding box center [175, 182] width 15 height 11
type input "1121"
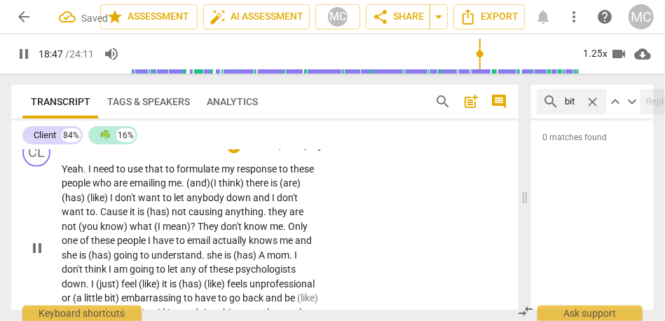
click at [120, 188] on span "are" at bounding box center [121, 182] width 16 height 11
click at [186, 188] on span "me." at bounding box center [177, 182] width 18 height 11
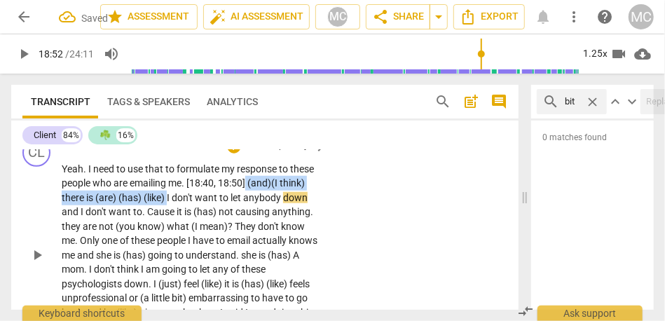
drag, startPoint x: 167, startPoint y: 239, endPoint x: 247, endPoint y: 226, distance: 81.5
click at [247, 226] on p "Yeah . I need to use that to formulate my response to these people who are emai…" at bounding box center [191, 255] width 258 height 187
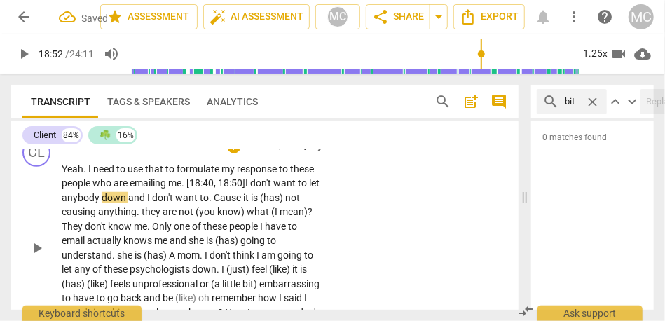
click at [272, 188] on span "don't" at bounding box center [261, 182] width 23 height 11
click at [152, 203] on span "I" at bounding box center [149, 197] width 5 height 11
click at [235, 203] on span "Cause" at bounding box center [233, 197] width 29 height 11
click at [248, 203] on span "it" at bounding box center [244, 197] width 8 height 11
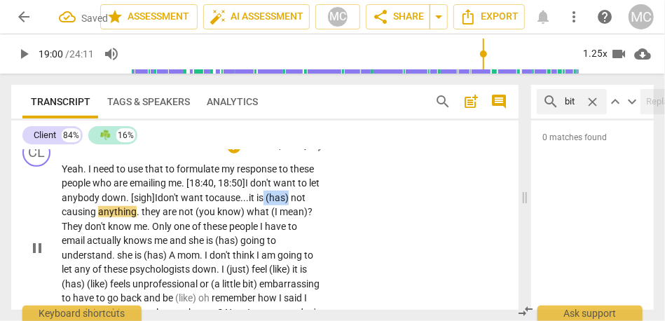
drag, startPoint x: 282, startPoint y: 240, endPoint x: 320, endPoint y: 240, distance: 37.8
click at [320, 240] on div "Yeah . I need to use that to formulate my response to these people who are emai…" at bounding box center [195, 248] width 267 height 172
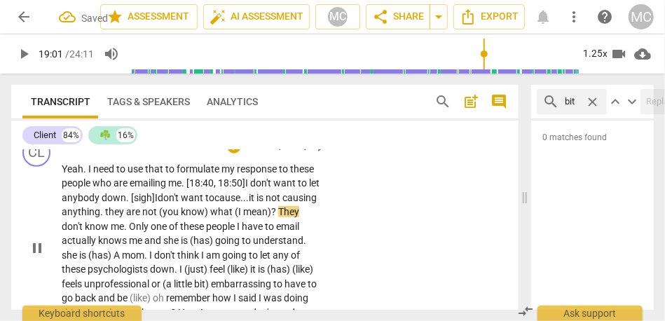
click at [126, 217] on span "they" at bounding box center [115, 211] width 21 height 11
click at [179, 217] on span "(you" at bounding box center [168, 211] width 22 height 11
click at [211, 217] on span "know)" at bounding box center [195, 211] width 29 height 11
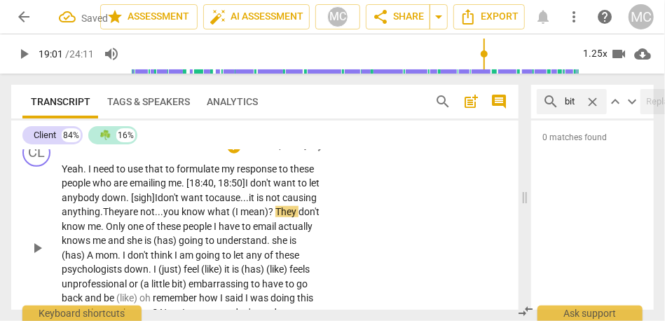
click at [232, 217] on span "what" at bounding box center [219, 211] width 25 height 11
click at [207, 217] on span "know" at bounding box center [194, 211] width 26 height 11
click at [265, 217] on span "mean)" at bounding box center [251, 211] width 28 height 11
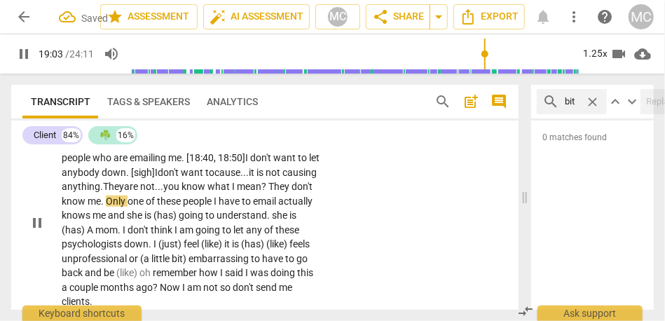
scroll to position [4507, 0]
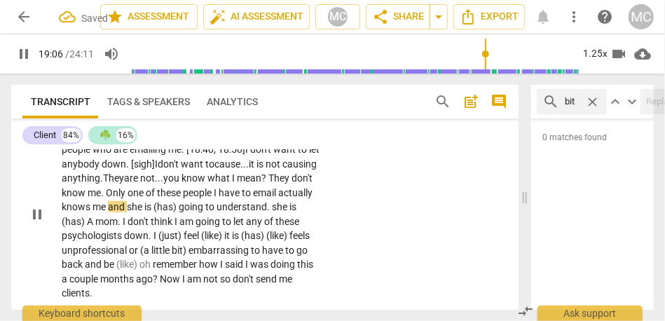
click at [144, 212] on span "she" at bounding box center [136, 206] width 18 height 11
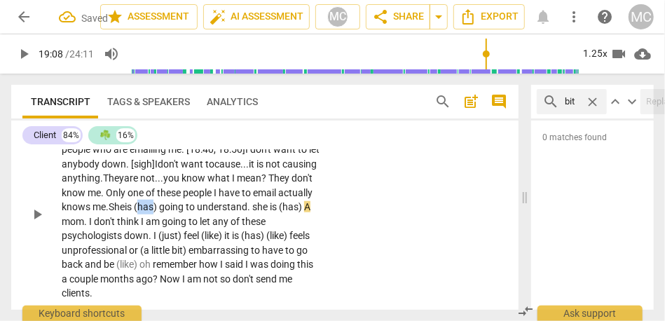
drag, startPoint x: 205, startPoint y: 247, endPoint x: 223, endPoint y: 247, distance: 18.9
click at [159, 212] on span "(has)" at bounding box center [146, 206] width 25 height 11
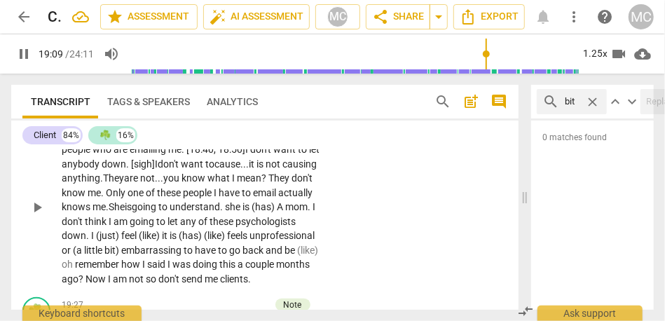
click at [158, 212] on span "going" at bounding box center [145, 206] width 27 height 11
click at [242, 212] on span "she" at bounding box center [234, 206] width 18 height 11
click at [284, 212] on span "mom" at bounding box center [295, 206] width 22 height 11
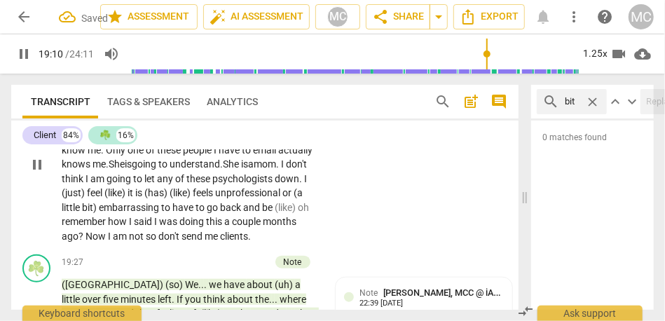
scroll to position [4553, 0]
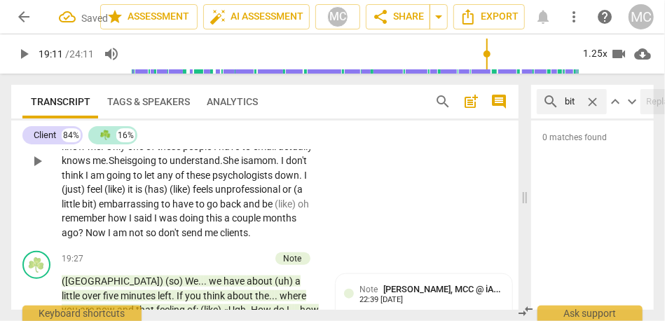
click at [88, 223] on p "Yeah . I need to use that to formulate my response to these people who are emai…" at bounding box center [191, 161] width 258 height 158
click at [254, 166] on span "mom" at bounding box center [265, 160] width 22 height 11
click at [276, 166] on span "." at bounding box center [278, 160] width 5 height 11
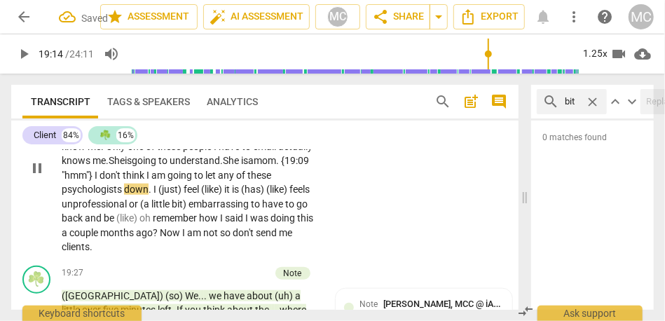
click at [247, 181] on span "these" at bounding box center [259, 175] width 24 height 11
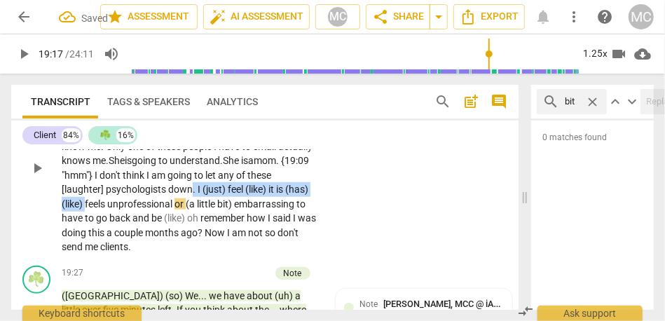
drag, startPoint x: 121, startPoint y: 246, endPoint x: 230, endPoint y: 229, distance: 110.6
click at [230, 229] on p "Yeah . I need to use that to formulate my response to these people who are emai…" at bounding box center [191, 168] width 258 height 172
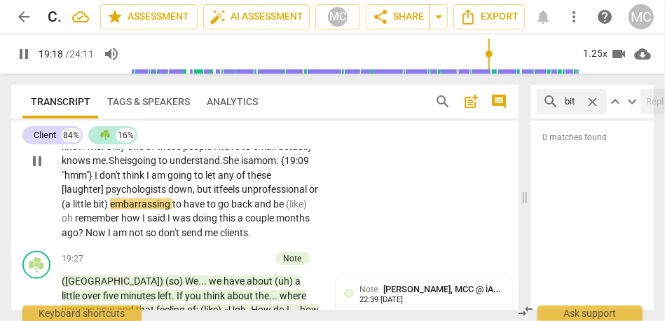
click at [242, 195] on span "feels" at bounding box center [230, 189] width 22 height 11
click at [73, 209] on span "(a" at bounding box center [67, 203] width 11 height 11
click at [352, 246] on div "CL play_arrow pause 18:23 + Add competency keyboard_arrow_right Yeah . I need t…" at bounding box center [264, 149] width 507 height 193
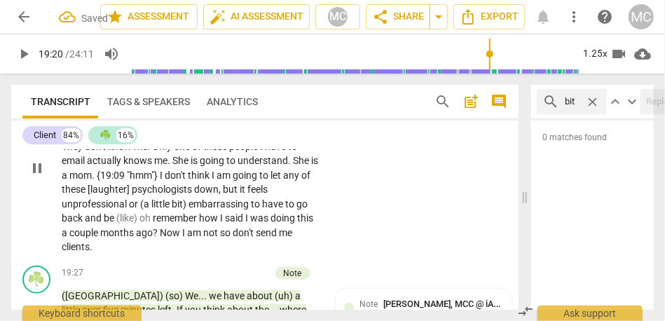
click at [284, 209] on span "have" at bounding box center [273, 203] width 23 height 11
click at [103, 223] on span "and" at bounding box center [94, 217] width 19 height 11
type input "1159"
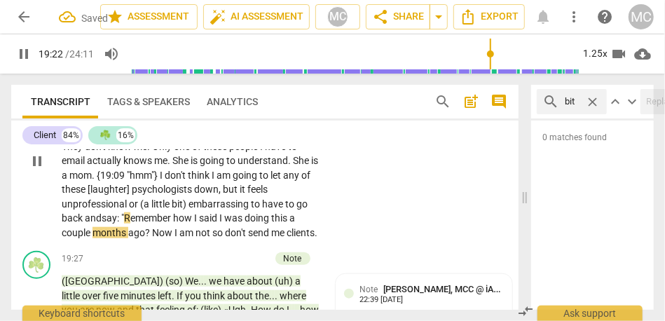
click at [154, 238] on span "Now" at bounding box center [163, 232] width 22 height 11
click at [248, 223] on span "doing" at bounding box center [257, 217] width 27 height 11
click at [93, 238] on span "months" at bounding box center [110, 232] width 36 height 11
click at [301, 240] on p "Yeah . I need to use that to formulate my response to these people who are emai…" at bounding box center [191, 161] width 258 height 158
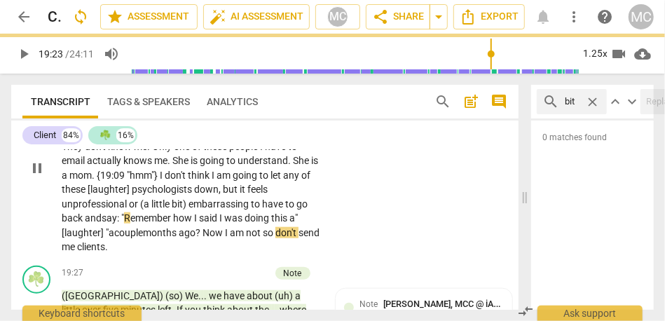
click at [225, 238] on span "Now" at bounding box center [213, 232] width 22 height 11
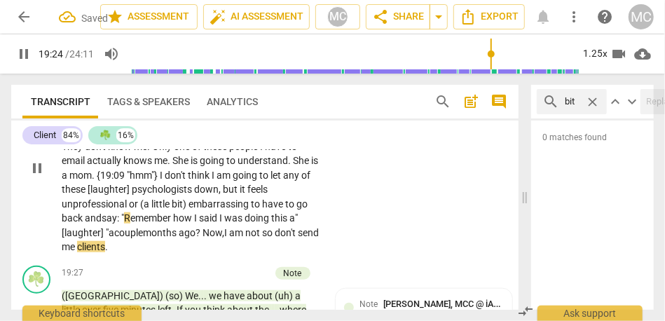
click at [262, 238] on span "not" at bounding box center [253, 232] width 17 height 11
type input "1165"
click at [105, 252] on span "clients" at bounding box center [91, 246] width 28 height 11
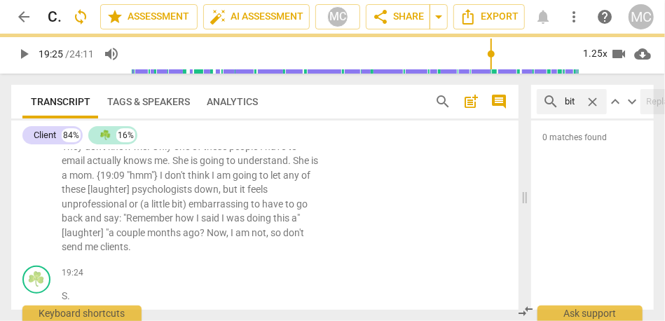
scroll to position [4615, 0]
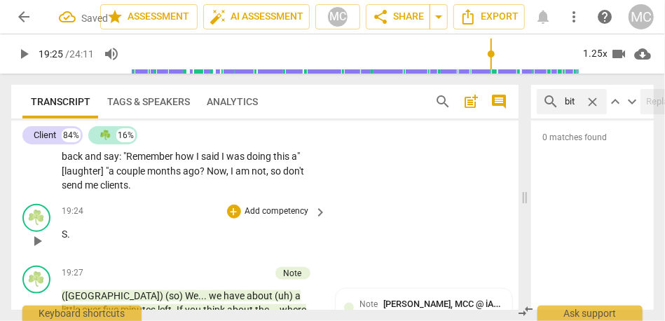
click at [62, 240] on span "S" at bounding box center [65, 233] width 6 height 11
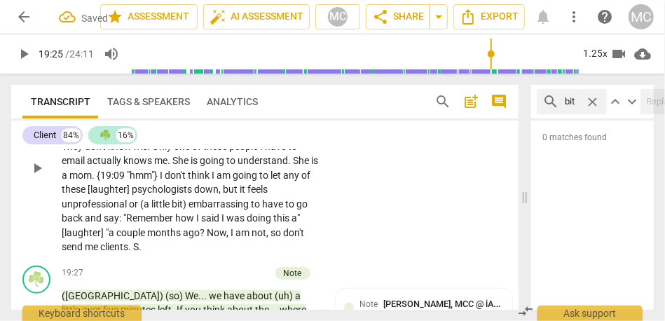
click at [137, 252] on span "S" at bounding box center [136, 246] width 6 height 11
click at [283, 181] on span "let" at bounding box center [276, 175] width 13 height 11
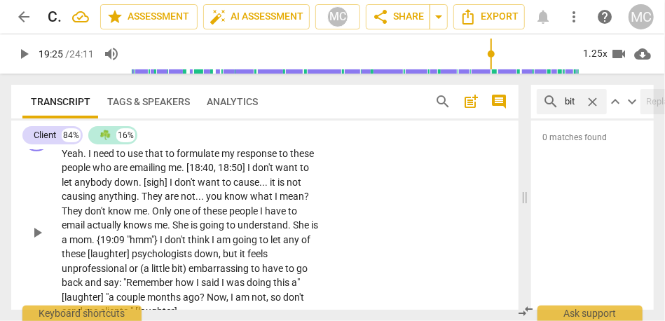
scroll to position [4478, 0]
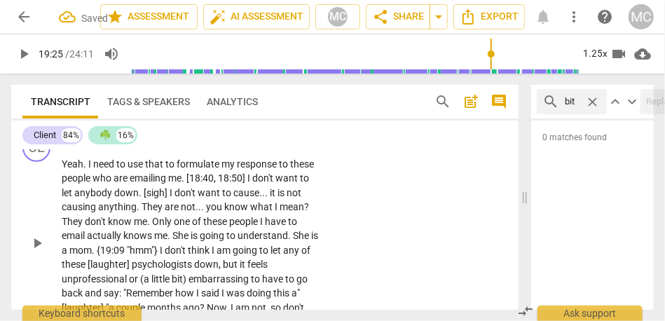
click at [275, 148] on p "Add competency" at bounding box center [277, 141] width 67 height 13
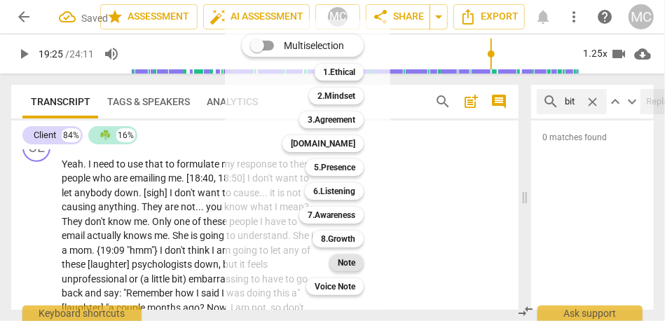
click at [345, 263] on b "Note" at bounding box center [347, 262] width 18 height 17
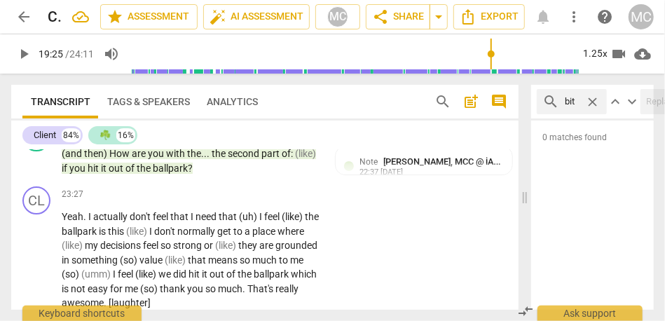
scroll to position [5842, 0]
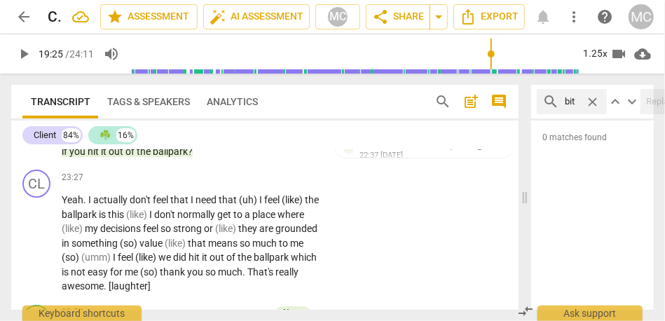
click at [176, 157] on span "ballpark" at bounding box center [170, 151] width 35 height 11
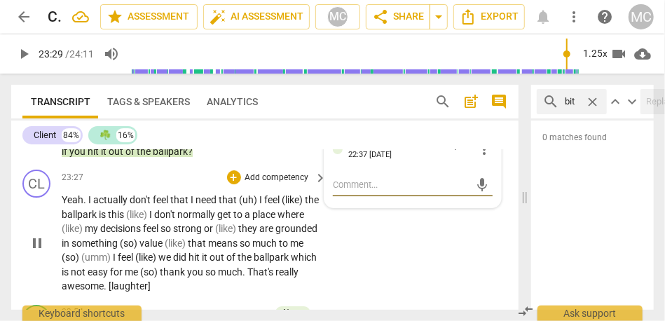
click at [87, 205] on span "." at bounding box center [85, 199] width 5 height 11
type input "1410"
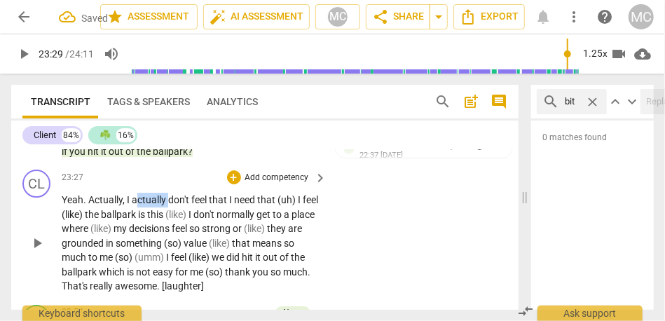
drag, startPoint x: 173, startPoint y: 256, endPoint x: 141, endPoint y: 256, distance: 31.5
click at [141, 256] on p "Yeah . Actually, I actually don't feel that I need that (uh) I feel (like) the …" at bounding box center [191, 243] width 258 height 101
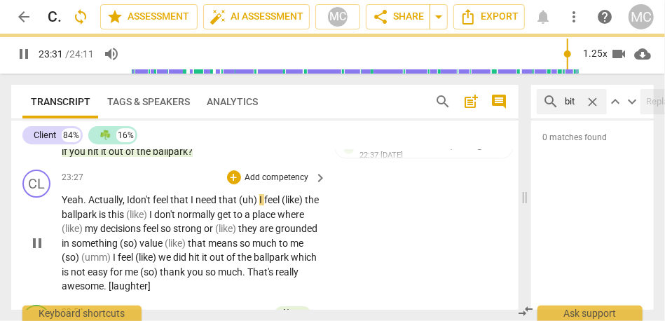
click at [141, 205] on span "don't" at bounding box center [141, 199] width 23 height 11
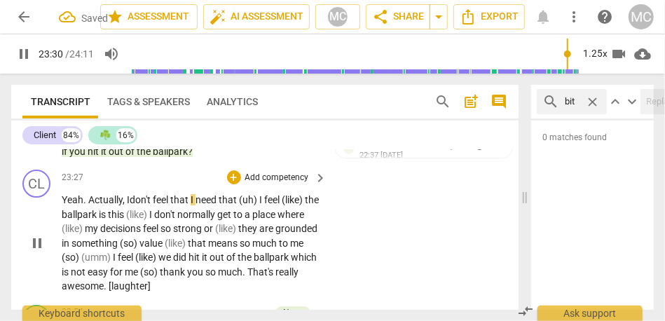
click at [264, 205] on span "I" at bounding box center [261, 199] width 5 height 11
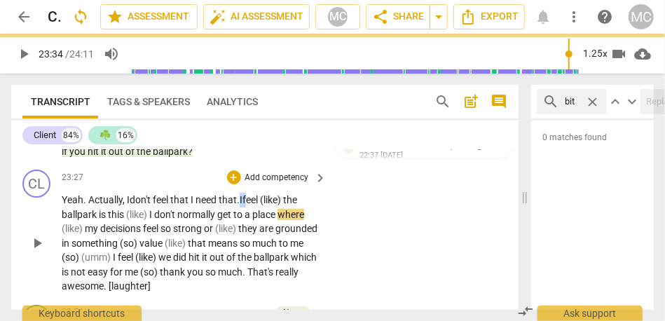
drag, startPoint x: 298, startPoint y: 257, endPoint x: 257, endPoint y: 257, distance: 41.3
click at [257, 257] on p "Yeah . Actually, I don't feel that I need that. I feel (like) the ballpark is t…" at bounding box center [191, 243] width 258 height 101
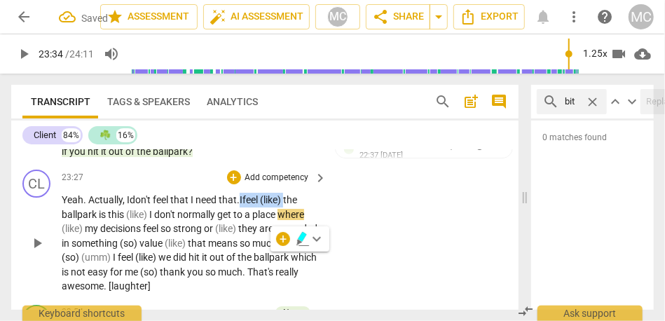
drag, startPoint x: 296, startPoint y: 258, endPoint x: 247, endPoint y: 260, distance: 49.1
click at [247, 260] on p "Yeah . Actually, I don't feel that I need that. I feel (like) the ballpark is t…" at bounding box center [191, 243] width 258 height 101
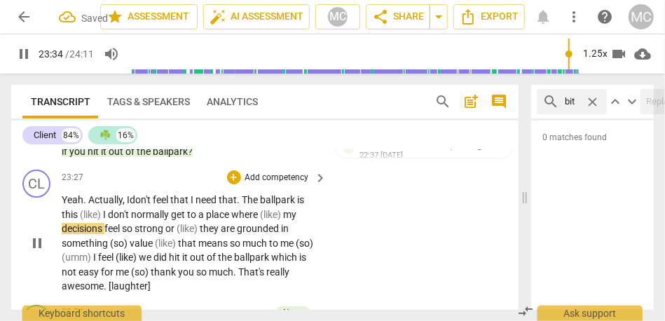
click at [272, 205] on span "ballpark" at bounding box center [278, 199] width 37 height 11
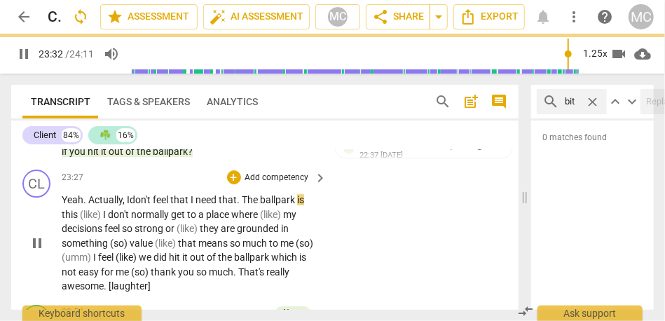
click at [312, 259] on p "Yeah . Actually, I don't feel that I need that. T he ballpark is this (like) I …" at bounding box center [191, 243] width 258 height 101
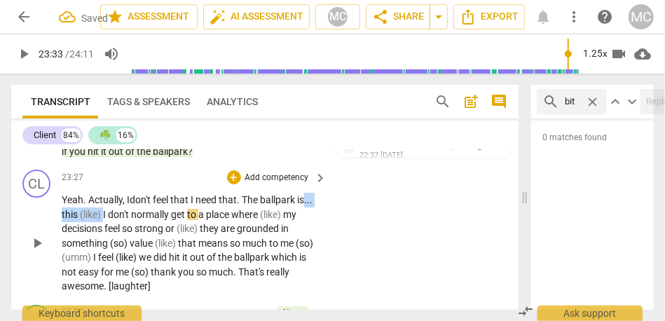
drag, startPoint x: 123, startPoint y: 270, endPoint x: 70, endPoint y: 272, distance: 52.6
click at [69, 273] on p "Yeah . Actually, I don't feel that I need that. T he ballpark is... this (like)…" at bounding box center [191, 243] width 258 height 101
click at [119, 220] on span "normally" at bounding box center [134, 214] width 40 height 11
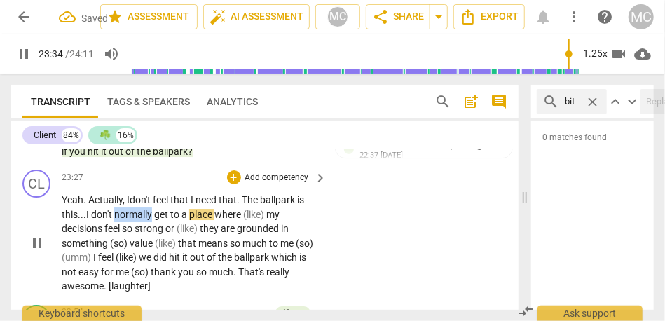
click at [119, 220] on span "normally" at bounding box center [134, 214] width 40 height 11
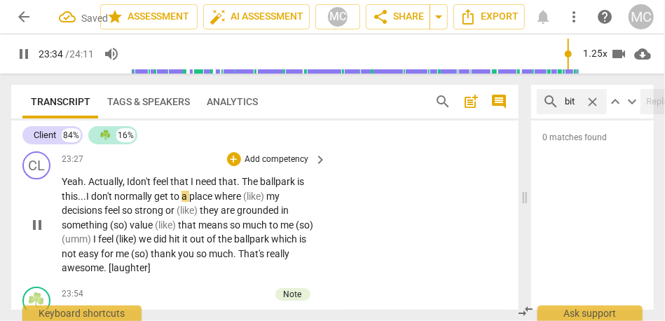
scroll to position [5877, 0]
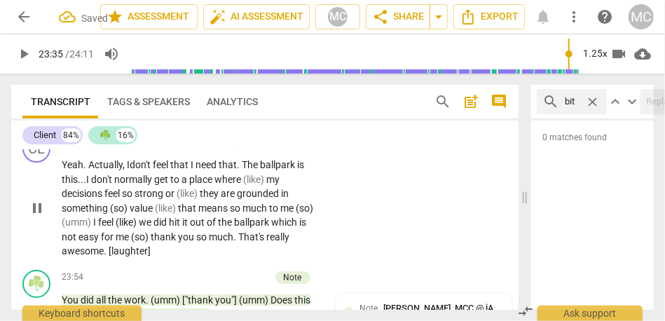
click at [272, 185] on span "my" at bounding box center [272, 179] width 13 height 11
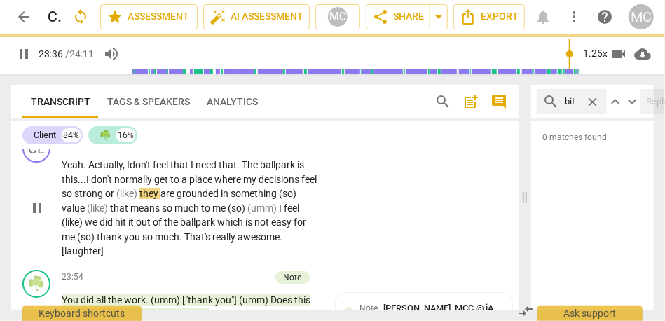
click at [139, 199] on span "(like)" at bounding box center [127, 193] width 23 height 11
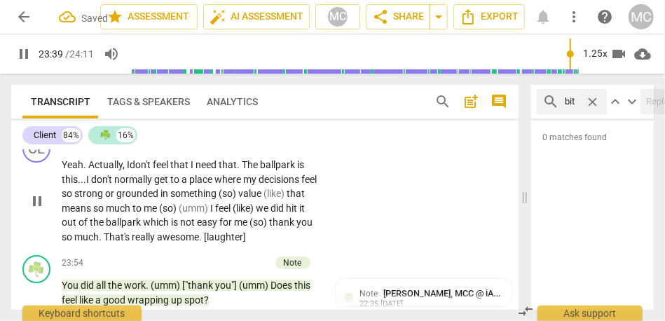
click at [258, 199] on span "value" at bounding box center [250, 193] width 25 height 11
drag, startPoint x: 235, startPoint y: 251, endPoint x: 324, endPoint y: 251, distance: 88.3
click at [324, 244] on div "Yeah . Actually, I don't feel that I need that. T he ballpark is this... I don'…" at bounding box center [195, 201] width 267 height 86
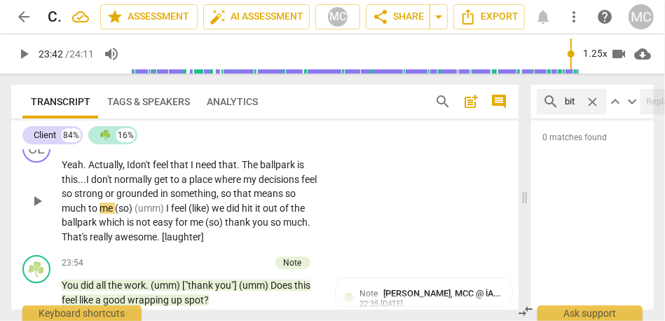
click at [254, 199] on span "that" at bounding box center [243, 193] width 20 height 11
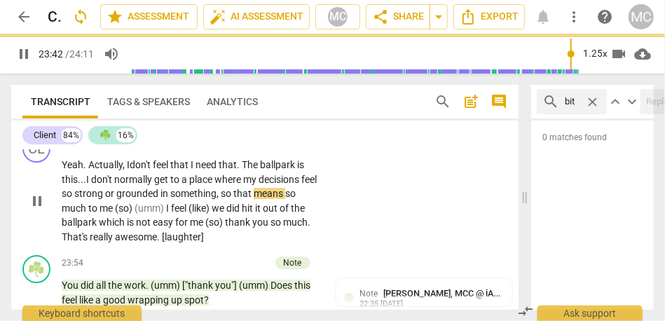
scroll to position [5885, 0]
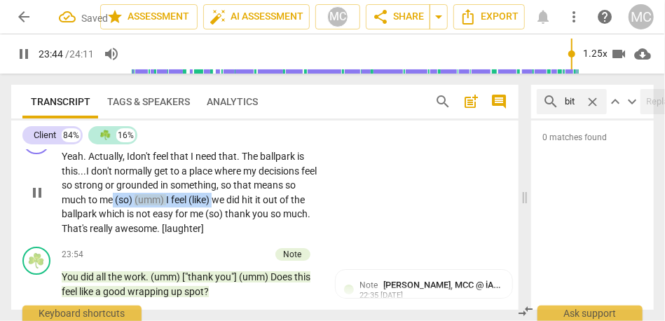
drag, startPoint x: 215, startPoint y: 257, endPoint x: 114, endPoint y: 256, distance: 100.9
click at [114, 235] on p "Yeah . Actually, I don't feel that I need that. T he ballpark is this... I don'…" at bounding box center [191, 192] width 258 height 86
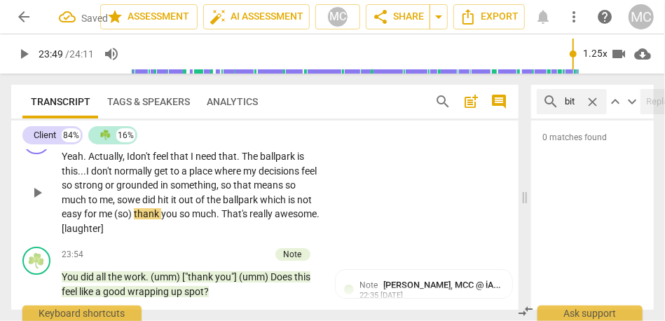
click at [266, 205] on span "which" at bounding box center [274, 199] width 28 height 11
click at [114, 219] on span "me" at bounding box center [106, 213] width 15 height 11
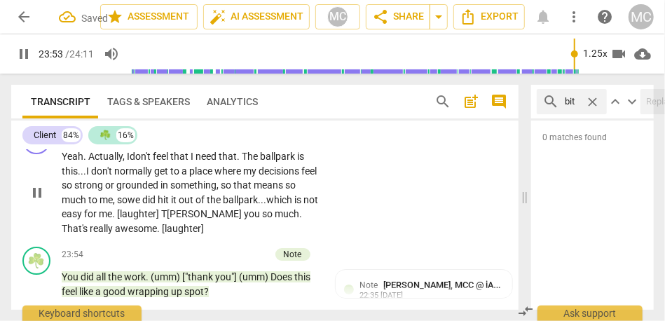
click at [264, 182] on div "CL play_arrow pause 23:27 + Add competency keyboard_arrow_right Yeah . Actually…" at bounding box center [264, 180] width 507 height 120
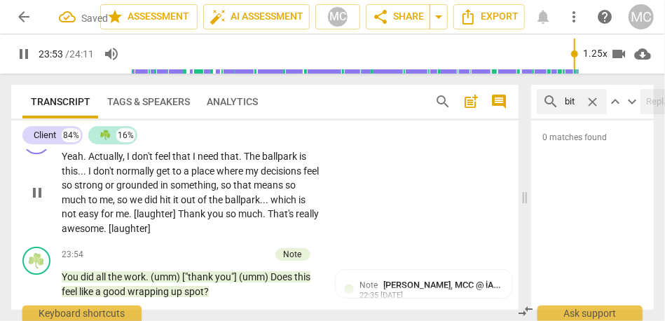
click at [256, 141] on p "Add competency" at bounding box center [277, 134] width 67 height 13
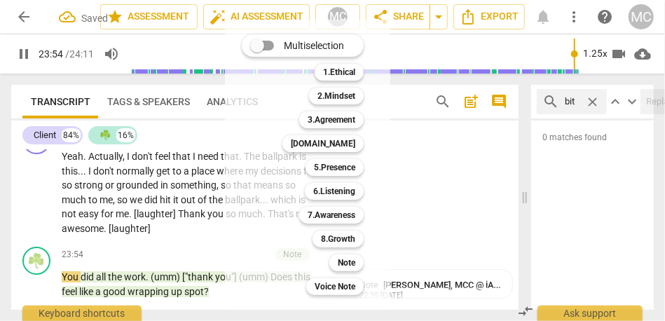
scroll to position [6064, 0]
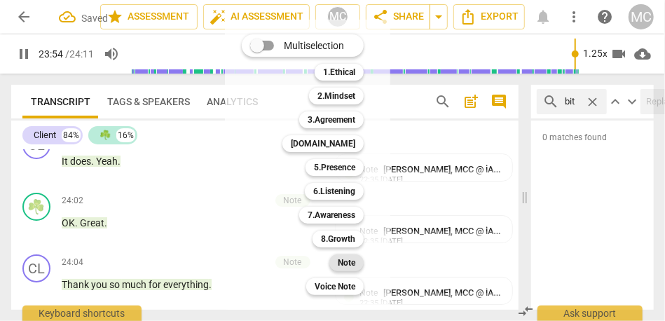
click at [342, 261] on b "Note" at bounding box center [347, 262] width 18 height 17
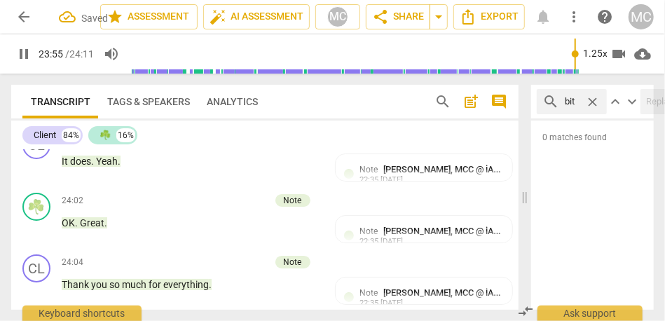
scroll to position [5912, 0]
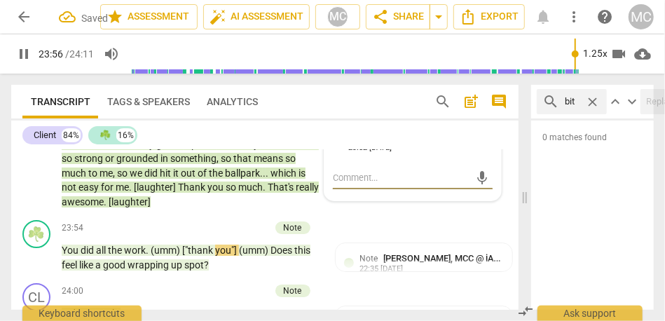
click at [22, 53] on span "pause" at bounding box center [23, 54] width 17 height 17
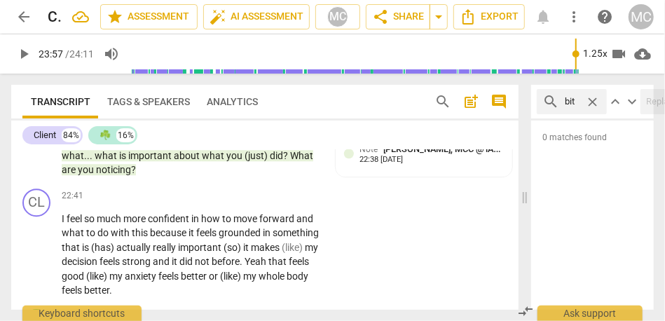
scroll to position [5495, 0]
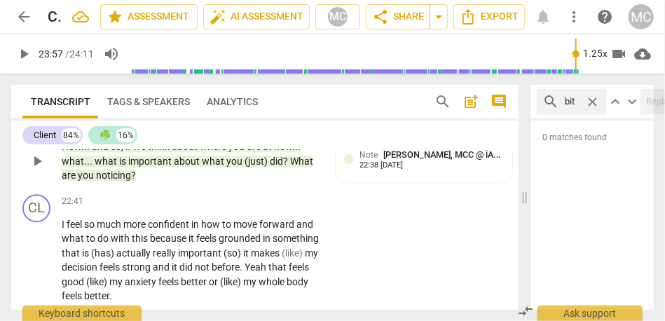
click at [105, 181] on span "noticing" at bounding box center [113, 175] width 35 height 11
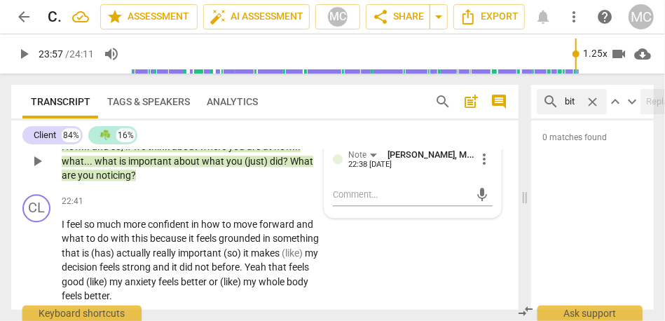
click at [105, 181] on span "noticing" at bounding box center [113, 175] width 35 height 11
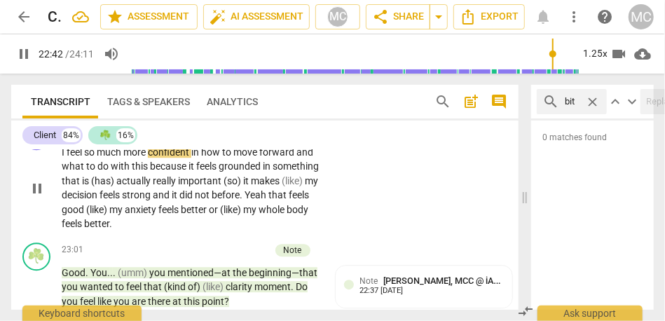
scroll to position [5566, 0]
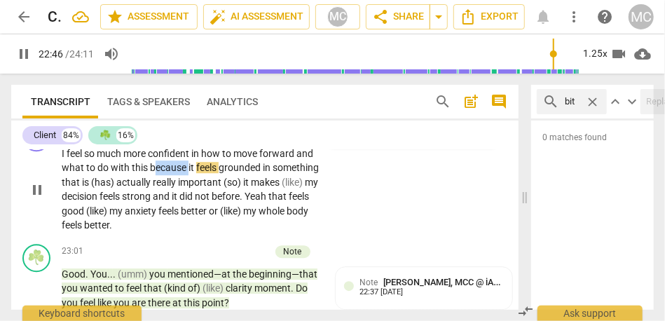
drag, startPoint x: 188, startPoint y: 228, endPoint x: 153, endPoint y: 228, distance: 35.0
click at [153, 228] on p "I feel so much more confident in how to move forward and what to do with this b…" at bounding box center [191, 189] width 258 height 86
type input "1367"
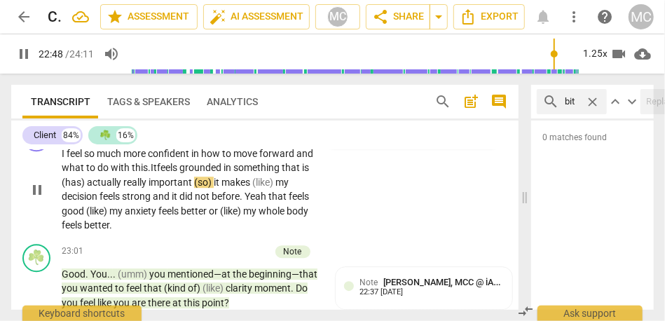
click at [164, 173] on span "feels" at bounding box center [168, 167] width 22 height 11
drag, startPoint x: 87, startPoint y: 238, endPoint x: 48, endPoint y: 237, distance: 39.2
click at [48, 237] on div "CL play_arrow pause 22:41 + Add competency keyboard_arrow_right I feel so much …" at bounding box center [264, 178] width 507 height 120
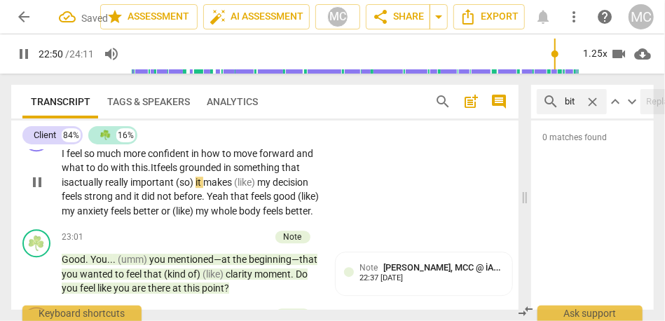
click at [195, 188] on span "(so)" at bounding box center [186, 182] width 20 height 11
click at [249, 188] on span "my" at bounding box center [244, 182] width 15 height 11
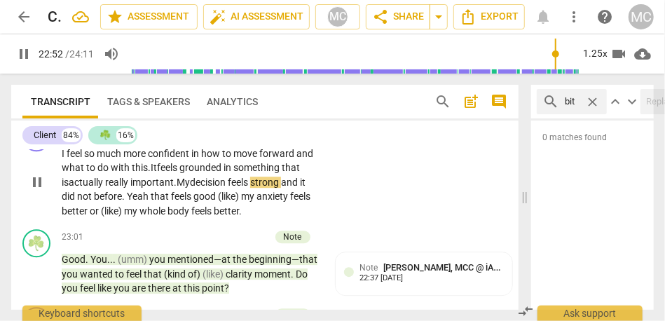
click at [305, 188] on span "it" at bounding box center [303, 182] width 6 height 11
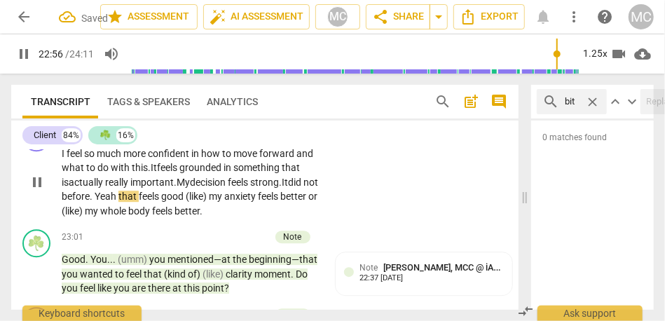
click at [136, 202] on span "that" at bounding box center [128, 196] width 20 height 11
click at [209, 202] on span "(like)" at bounding box center [197, 196] width 23 height 11
click at [77, 216] on span "my" at bounding box center [69, 210] width 15 height 11
click at [256, 137] on p "Add competency" at bounding box center [277, 131] width 67 height 13
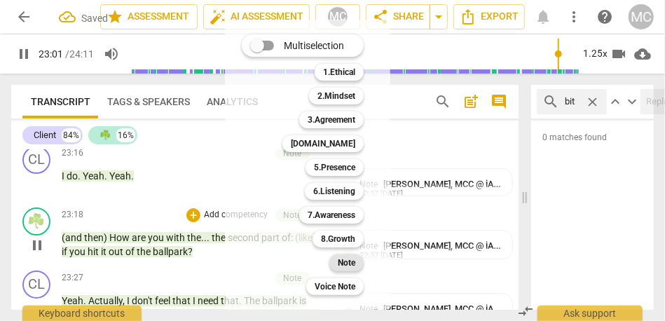
click at [343, 261] on b "Note" at bounding box center [347, 262] width 18 height 17
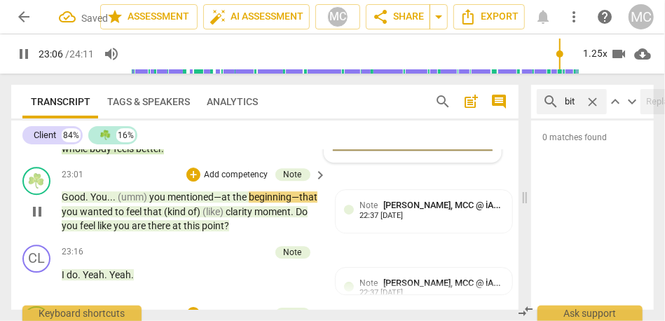
scroll to position [5617, 0]
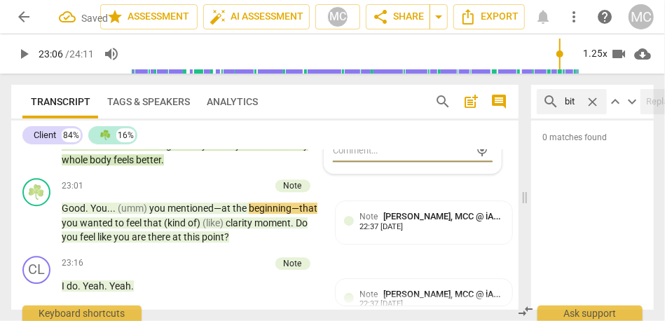
click at [136, 165] on span "feels" at bounding box center [124, 159] width 22 height 11
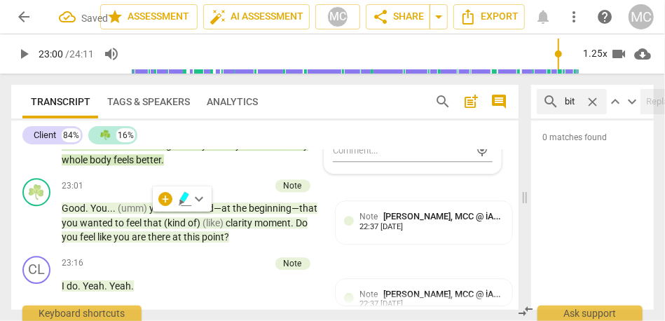
click at [173, 167] on p "I feel so much more confident in how to move forward and what to do with this .…" at bounding box center [191, 131] width 258 height 72
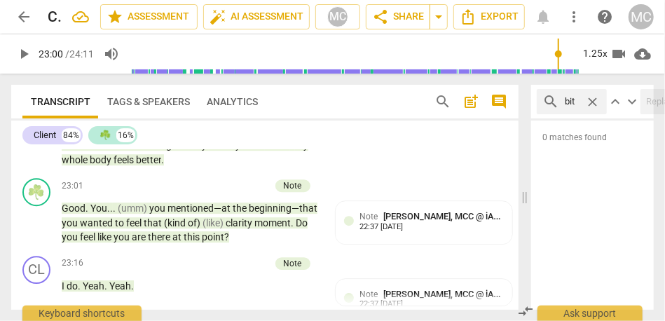
type input "1380"
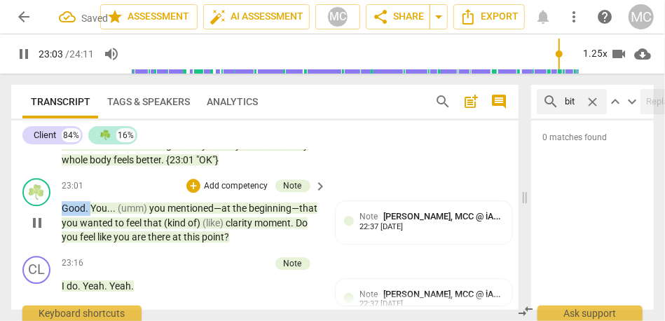
drag, startPoint x: 92, startPoint y: 265, endPoint x: 54, endPoint y: 265, distance: 38.5
click at [54, 250] on div "☘️ play_arrow pause 23:01 + Add competency Note keyboard_arrow_right Good . You…" at bounding box center [264, 211] width 507 height 78
type input "1383"
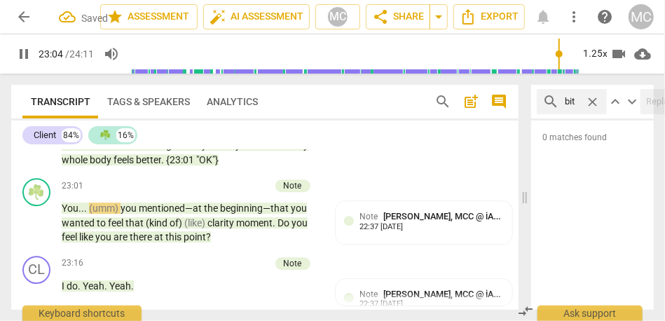
click at [434, 173] on div "CL play_arrow pause 22:41 + Add competency Note keyboard_arrow_right I feel so …" at bounding box center [264, 120] width 507 height 106
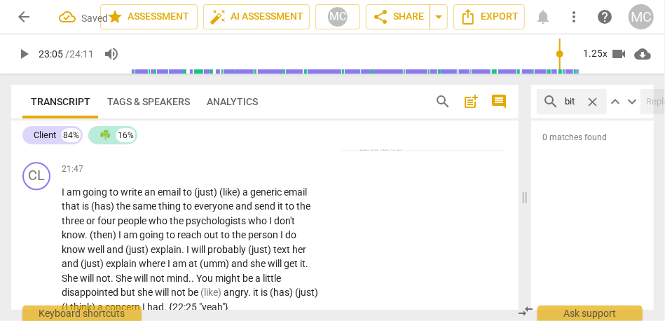
scroll to position [5260, 0]
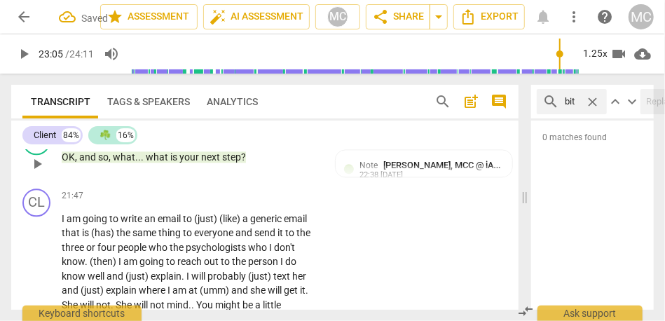
click at [227, 163] on span "step" at bounding box center [231, 156] width 19 height 11
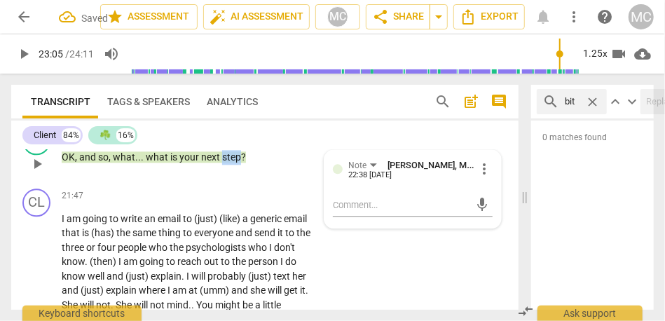
click at [227, 163] on span "step" at bounding box center [231, 156] width 19 height 11
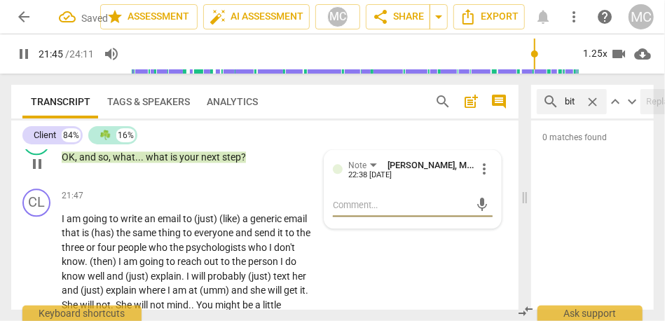
click at [25, 59] on span "pause" at bounding box center [23, 54] width 17 height 17
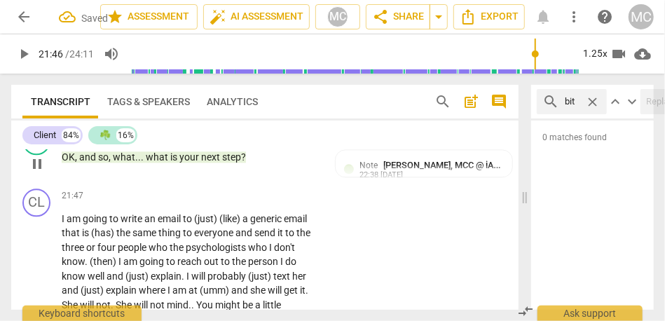
type input "1306"
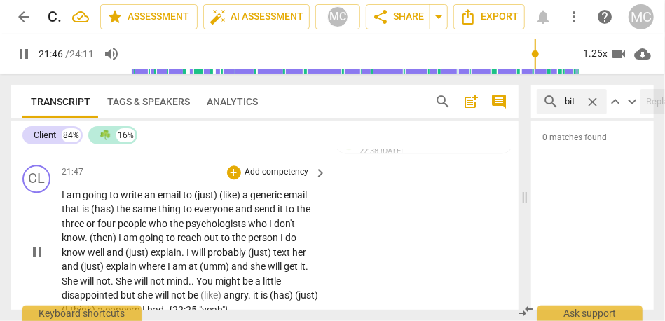
scroll to position [5275, 0]
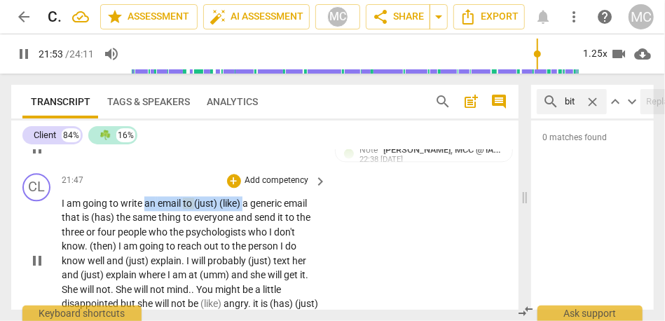
drag, startPoint x: 244, startPoint y: 260, endPoint x: 144, endPoint y: 260, distance: 100.2
click at [144, 260] on p "I am going to write an email to (just) (like) a generic email that is (has) the…" at bounding box center [191, 261] width 258 height 130
type input "1314"
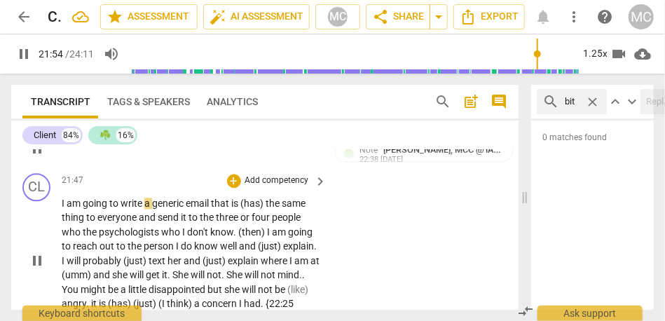
click at [179, 188] on div "21:47 + Add competency keyboard_arrow_right" at bounding box center [195, 180] width 267 height 15
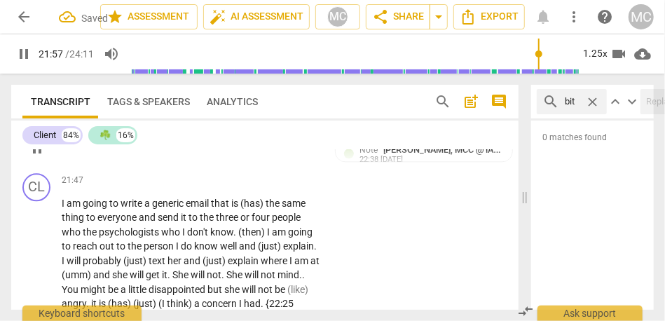
type input "1318"
click at [268, 209] on span "the" at bounding box center [273, 203] width 16 height 11
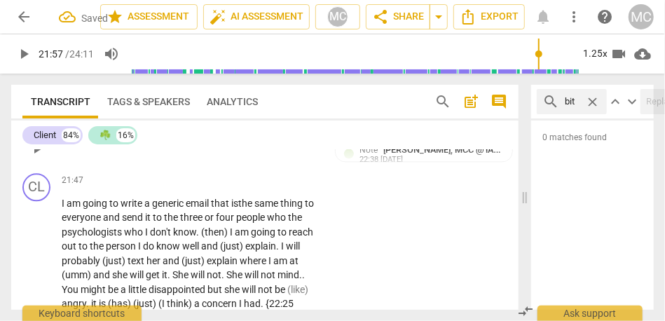
click at [249, 209] on span "the" at bounding box center [246, 203] width 16 height 11
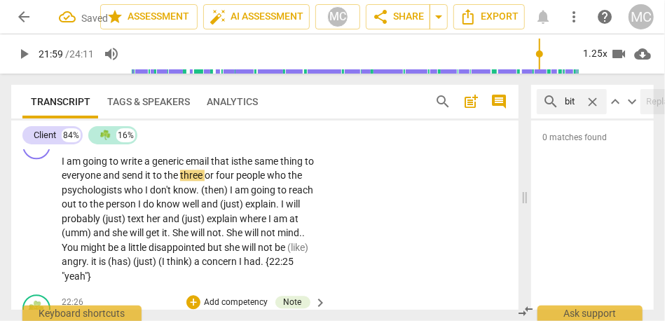
click at [133, 181] on span "send" at bounding box center [133, 175] width 23 height 11
click at [142, 181] on span "send" at bounding box center [135, 175] width 21 height 11
click at [263, 181] on span "people" at bounding box center [252, 175] width 31 height 11
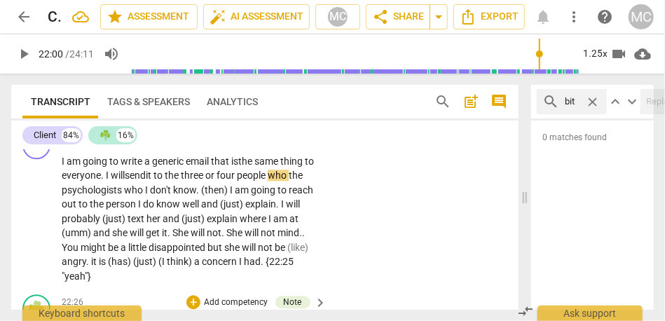
click at [289, 181] on span "who" at bounding box center [278, 175] width 21 height 11
click at [228, 195] on span "(then)" at bounding box center [215, 189] width 29 height 11
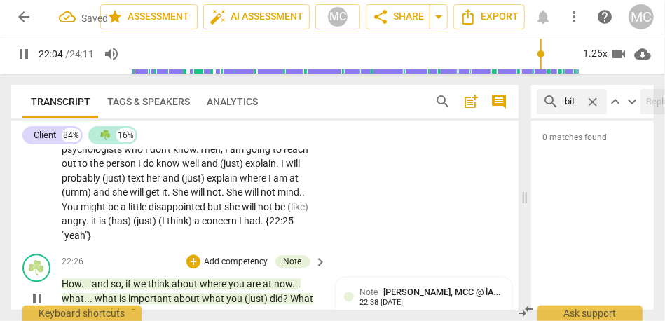
scroll to position [5361, 0]
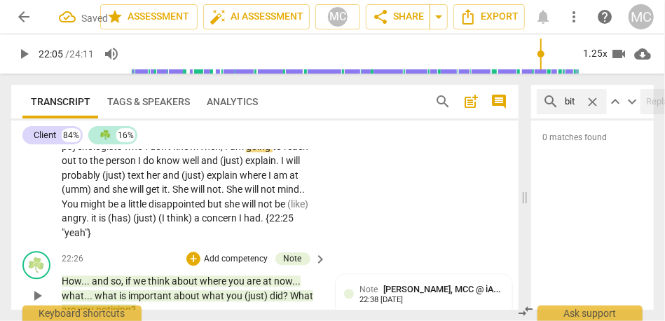
click at [182, 152] on span "know" at bounding box center [184, 146] width 23 height 11
click at [200, 152] on span ". Then," at bounding box center [209, 146] width 27 height 11
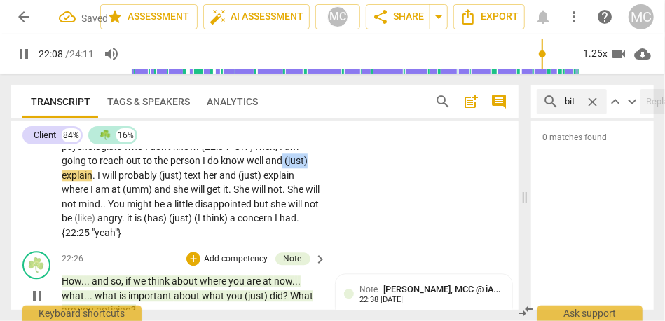
drag, startPoint x: 284, startPoint y: 218, endPoint x: 329, endPoint y: 217, distance: 44.8
click at [329, 217] on div "CL play_arrow pause 21:47 + Add competency keyboard_arrow_right I am going to w…" at bounding box center [264, 164] width 507 height 164
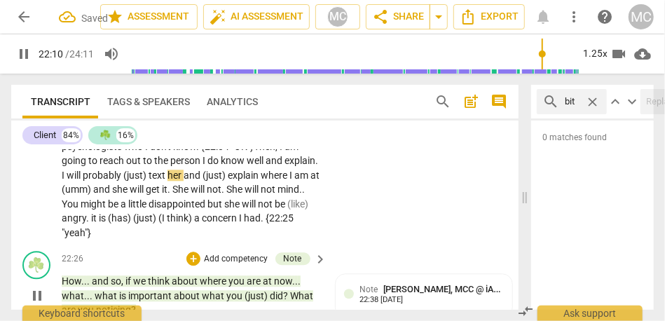
click at [67, 181] on span "I" at bounding box center [64, 175] width 5 height 11
click at [167, 181] on span "text" at bounding box center [158, 175] width 19 height 11
click at [235, 181] on span "explain" at bounding box center [218, 175] width 33 height 11
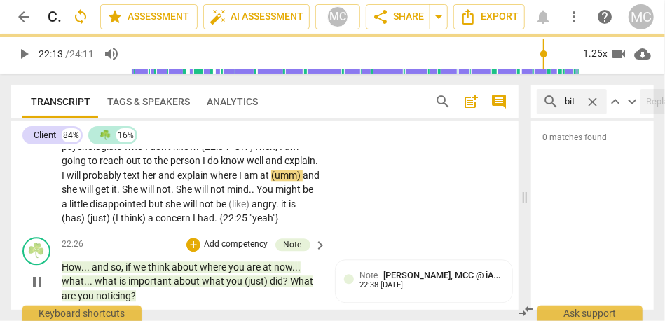
click at [303, 181] on span "and" at bounding box center [311, 175] width 17 height 11
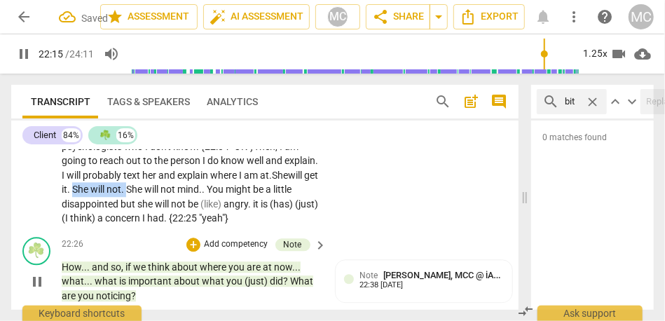
drag, startPoint x: 195, startPoint y: 245, endPoint x: 140, endPoint y: 245, distance: 54.6
click at [140, 226] on p "I am going to write a generic email that is the same thing to everyone. I will …" at bounding box center [191, 168] width 258 height 115
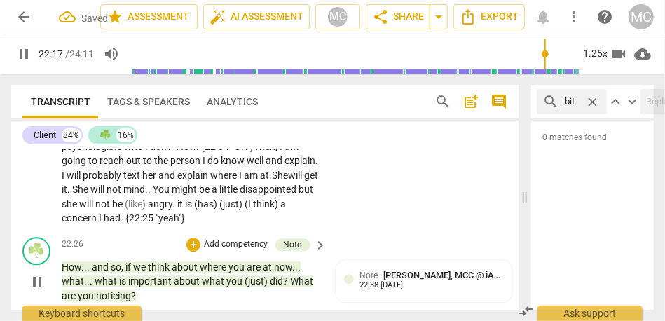
click at [172, 195] on span "You" at bounding box center [162, 189] width 19 height 11
click at [123, 195] on span "not" at bounding box center [114, 189] width 17 height 11
click at [148, 195] on span "mind." at bounding box center [135, 189] width 25 height 11
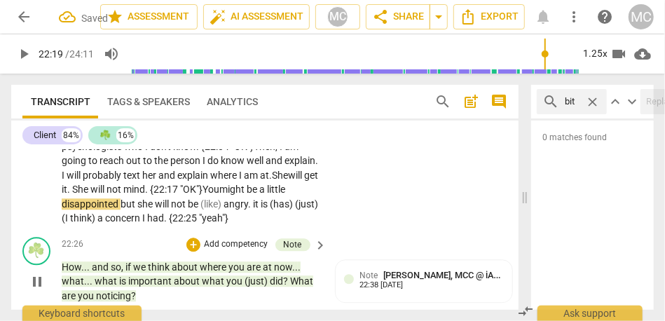
click at [219, 195] on span "You" at bounding box center [210, 189] width 17 height 11
click at [137, 209] on span "but" at bounding box center [128, 203] width 17 height 11
click at [248, 209] on span "angry" at bounding box center [235, 203] width 25 height 11
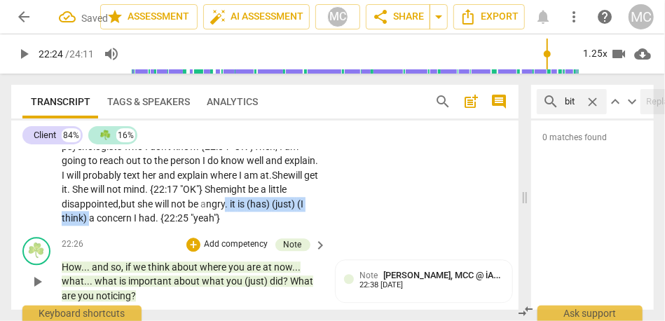
drag, startPoint x: 121, startPoint y: 275, endPoint x: 269, endPoint y: 264, distance: 148.2
click at [269, 226] on p "I am going to write a generic email that is the same thing to everyone. I will …" at bounding box center [191, 168] width 258 height 115
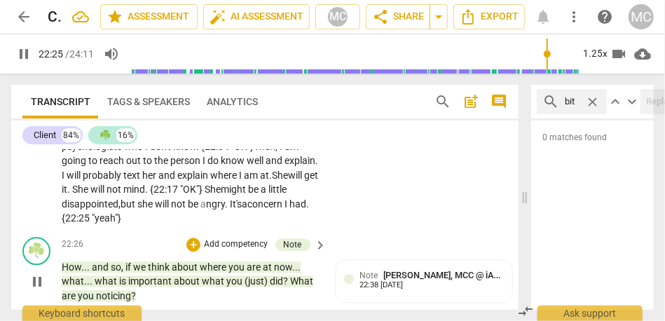
click at [158, 181] on span "her" at bounding box center [150, 175] width 16 height 11
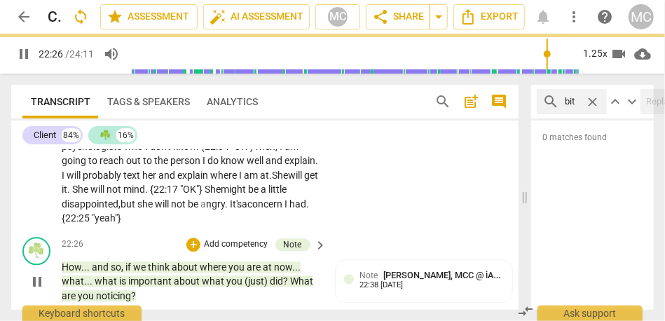
click at [266, 102] on p "Add competency" at bounding box center [277, 95] width 67 height 13
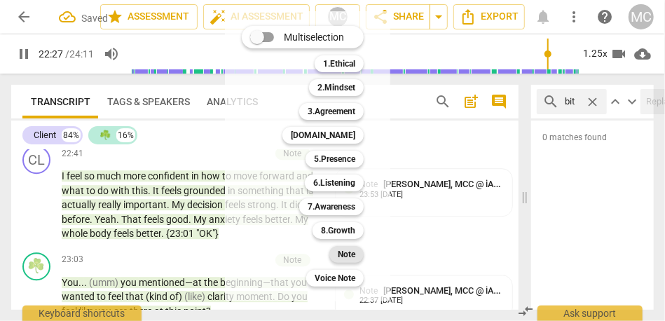
click at [341, 247] on b "Note" at bounding box center [347, 254] width 18 height 17
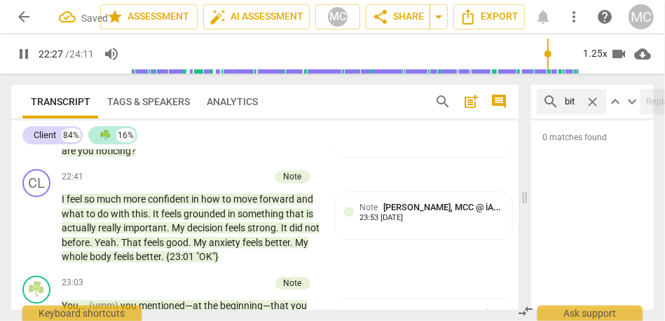
scroll to position [5345, 0]
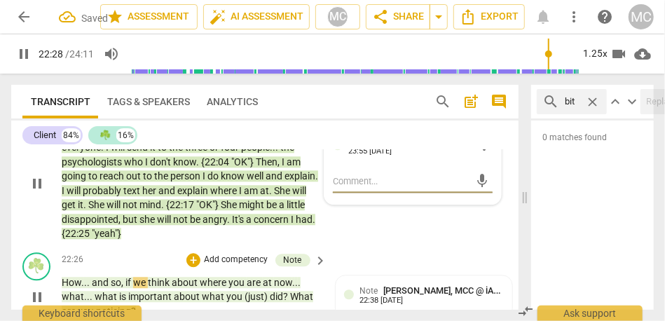
click at [92, 239] on span "{22:25" at bounding box center [77, 233] width 30 height 11
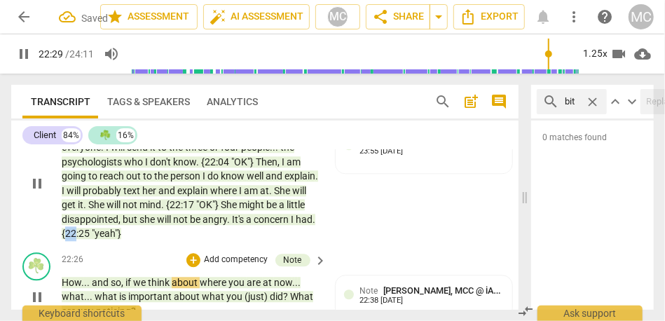
click at [92, 239] on span "{22:25" at bounding box center [77, 233] width 30 height 11
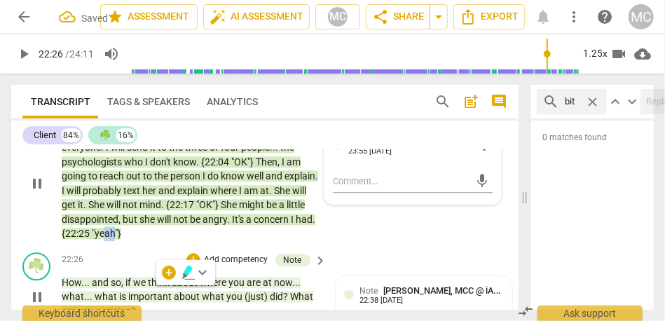
type input "1346"
drag, startPoint x: 179, startPoint y: 294, endPoint x: 160, endPoint y: 294, distance: 18.2
click at [121, 239] on span ""yeah"}" at bounding box center [106, 233] width 29 height 11
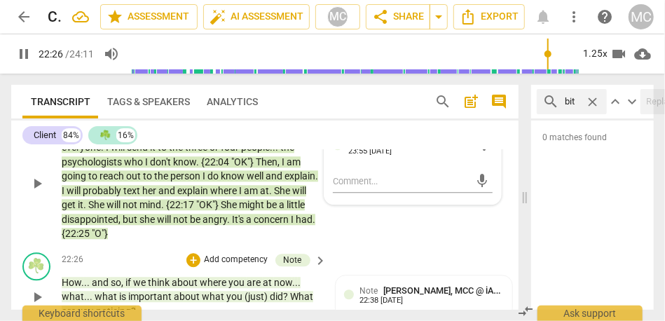
click at [201, 241] on p "I am going to write a generic email that is the same thing to everyone . I will…" at bounding box center [191, 183] width 258 height 115
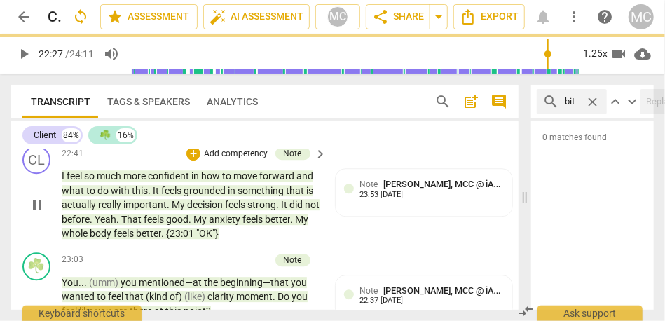
click at [161, 239] on span "better" at bounding box center [148, 233] width 25 height 11
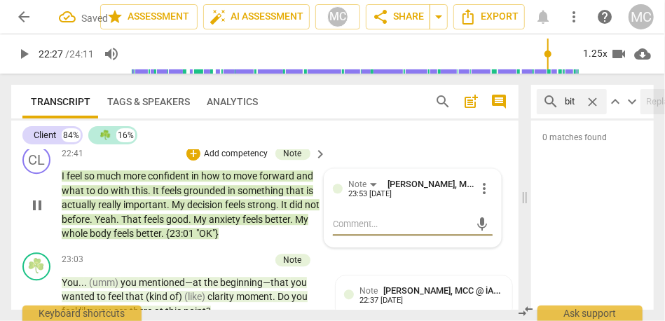
type input "1347"
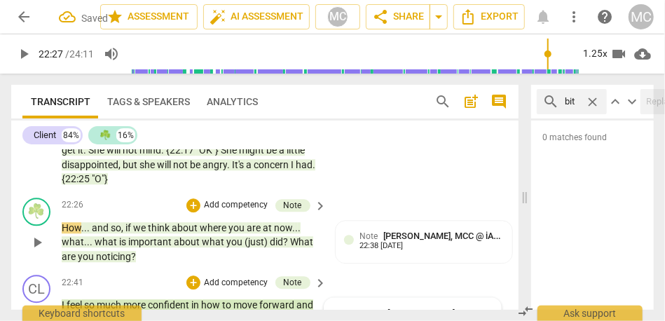
scroll to position [5398, 0]
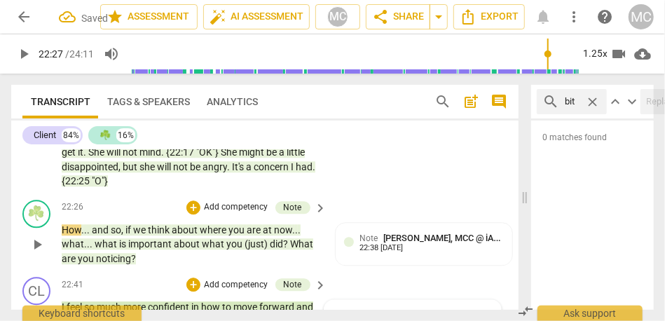
click at [172, 188] on p "I am going to write a generic email that is the same thing to everyone . I will…" at bounding box center [191, 131] width 258 height 115
click at [108, 186] on span ""O"}" at bounding box center [100, 180] width 16 height 11
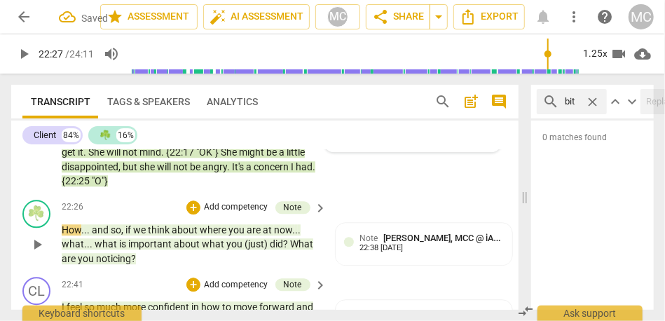
type textarea "K"
click at [108, 186] on span ""O"}" at bounding box center [100, 180] width 16 height 11
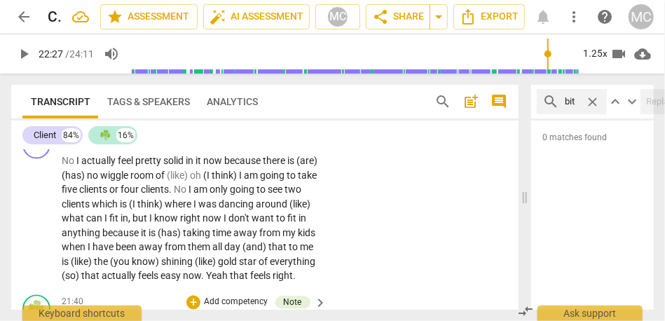
scroll to position [5086, 0]
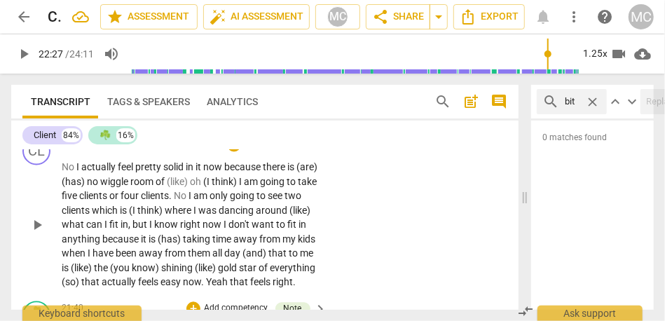
click at [68, 173] on span "No" at bounding box center [69, 167] width 15 height 11
click at [76, 173] on span "No" at bounding box center [69, 167] width 15 height 11
type input "1268"
click at [270, 173] on span "there" at bounding box center [273, 167] width 25 height 11
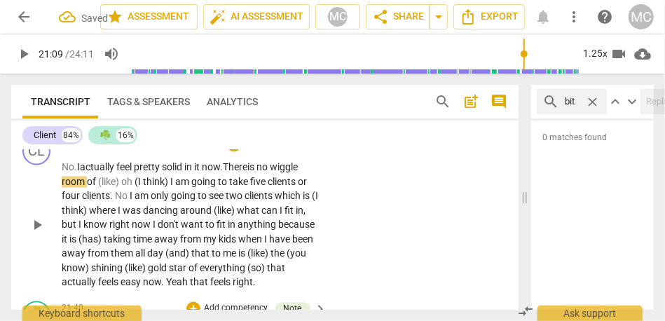
click at [270, 173] on span "no" at bounding box center [262, 167] width 13 height 11
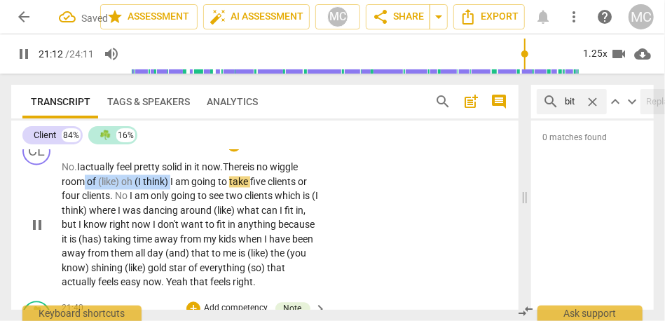
drag, startPoint x: 171, startPoint y: 226, endPoint x: 82, endPoint y: 221, distance: 89.1
click at [82, 221] on p "No. I actually feel pretty solid in it now. There is no wiggle room of (like) o…" at bounding box center [191, 225] width 258 height 130
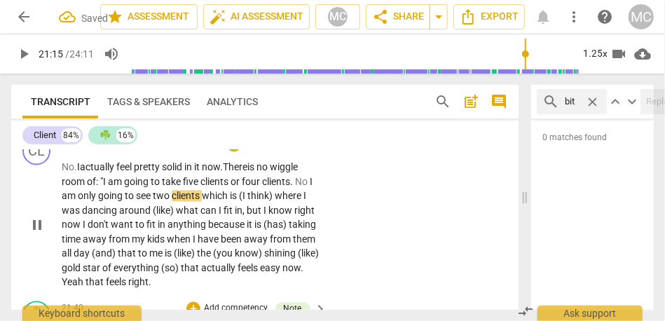
click at [312, 188] on span "I" at bounding box center [311, 182] width 3 height 11
click at [228, 202] on span "which" at bounding box center [234, 196] width 28 height 11
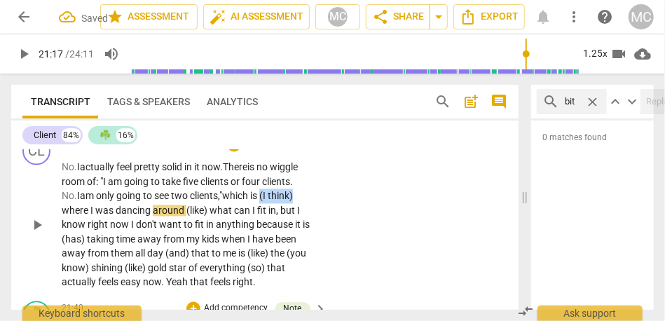
drag, startPoint x: 268, startPoint y: 242, endPoint x: 337, endPoint y: 241, distance: 68.7
click at [337, 241] on div "CL play_arrow pause 21:06 + Add competency keyboard_arrow_right No. I actually …" at bounding box center [264, 214] width 507 height 164
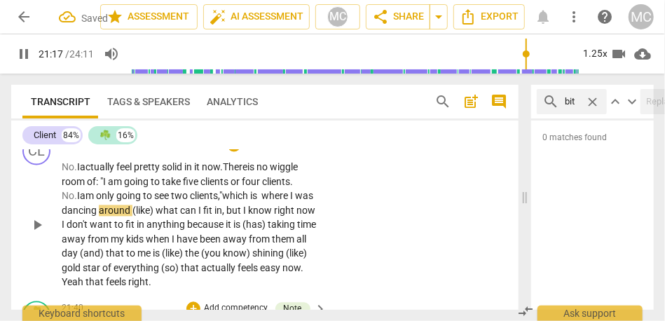
click at [337, 241] on div "CL play_arrow pause 21:06 + Add competency keyboard_arrow_right No. I actually …" at bounding box center [264, 214] width 507 height 164
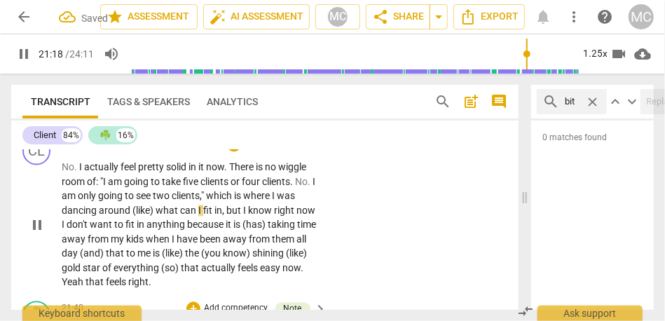
click at [243, 202] on span "is" at bounding box center [238, 196] width 9 height 11
click at [156, 216] on span "what" at bounding box center [168, 210] width 25 height 11
type input "1278"
click at [207, 216] on span "but" at bounding box center [214, 210] width 17 height 11
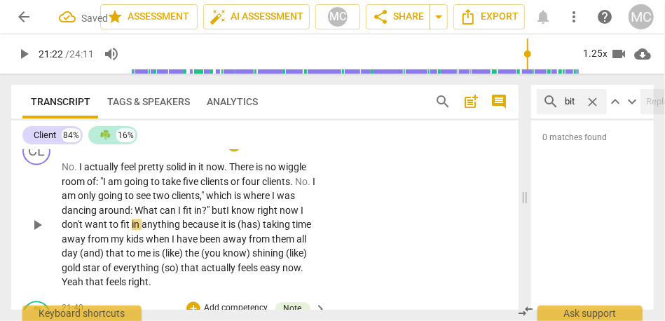
click at [257, 216] on span "know" at bounding box center [244, 210] width 26 height 11
click at [300, 216] on span "now" at bounding box center [289, 210] width 21 height 11
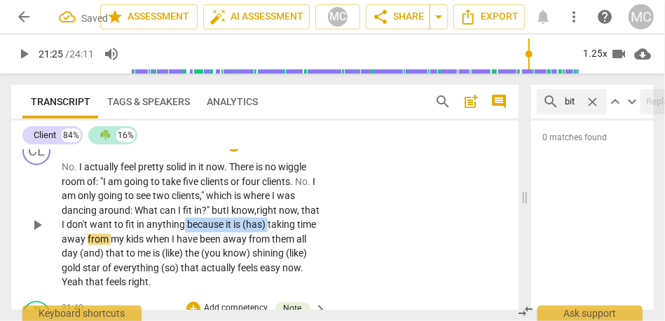
drag, startPoint x: 288, startPoint y: 269, endPoint x: 202, endPoint y: 269, distance: 85.5
click at [202, 269] on p "No . I actually feel pretty solid in it now . There is no wiggle room of : "I a…" at bounding box center [191, 225] width 258 height 130
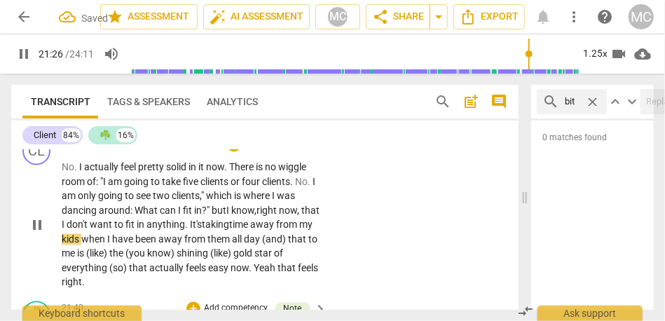
click at [229, 230] on span "taking" at bounding box center [215, 224] width 27 height 11
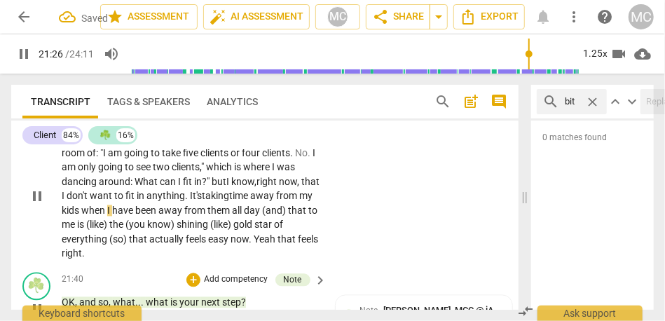
click at [107, 216] on span "when" at bounding box center [94, 210] width 26 height 11
drag, startPoint x: 86, startPoint y: 268, endPoint x: 53, endPoint y: 268, distance: 32.9
click at [53, 267] on div "CL play_arrow pause 21:06 + Add competency keyboard_arrow_right No . I actually…" at bounding box center [264, 185] width 507 height 164
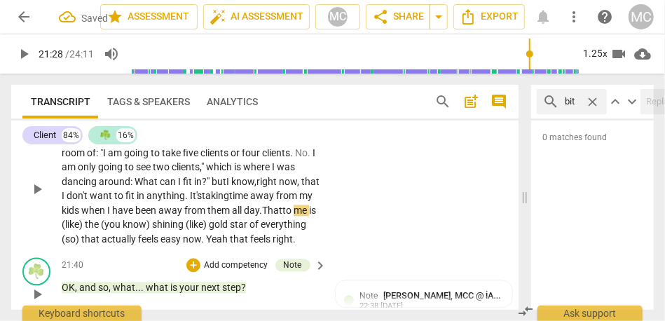
click at [282, 216] on span "to" at bounding box center [287, 210] width 11 height 11
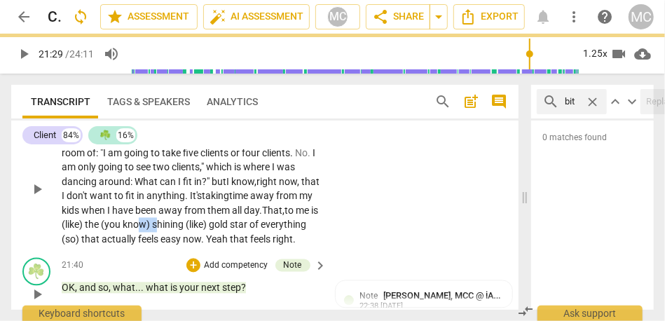
drag, startPoint x: 238, startPoint y: 268, endPoint x: 222, endPoint y: 268, distance: 16.1
click at [222, 247] on p "No . I actually feel pretty solid in it now . There is no wiggle room of : "I a…" at bounding box center [191, 189] width 258 height 115
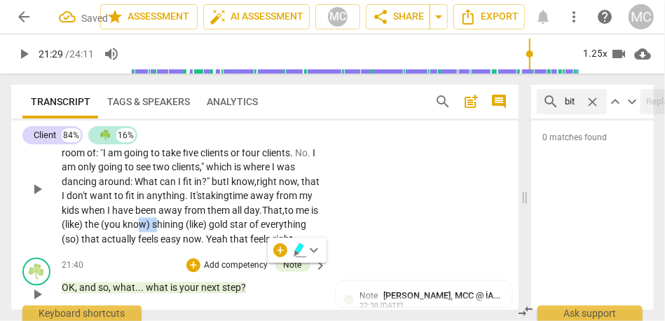
click at [152, 230] on span "know)" at bounding box center [137, 224] width 29 height 11
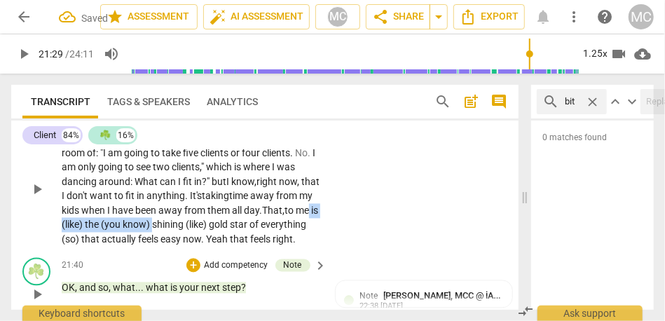
drag, startPoint x: 233, startPoint y: 268, endPoint x: 130, endPoint y: 264, distance: 103.7
click at [130, 247] on p "No . I actually feel pretty solid in it now . There is no wiggle room of : "I a…" at bounding box center [191, 189] width 258 height 115
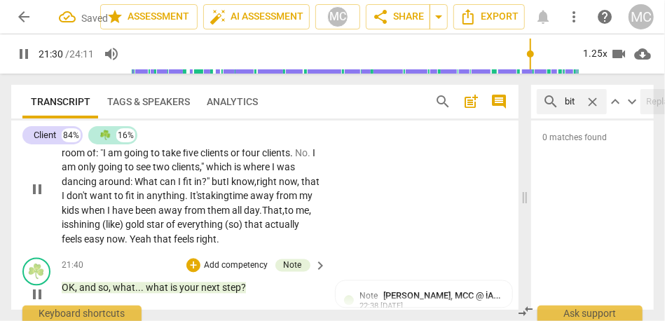
click at [146, 230] on span "gold" at bounding box center [135, 224] width 21 height 11
click at [241, 230] on span "that" at bounding box center [251, 224] width 20 height 11
click at [174, 230] on span "everything." at bounding box center [198, 224] width 48 height 11
click at [222, 230] on span "That" at bounding box center [232, 224] width 20 height 11
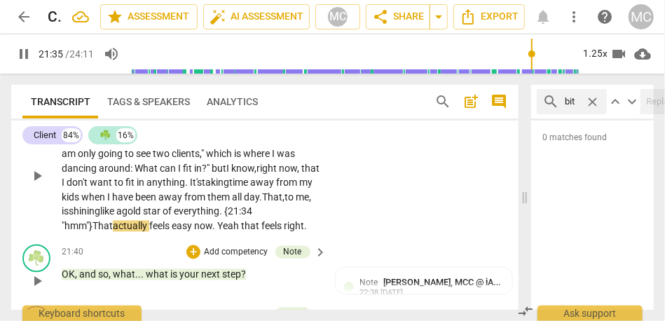
scroll to position [5134, 0]
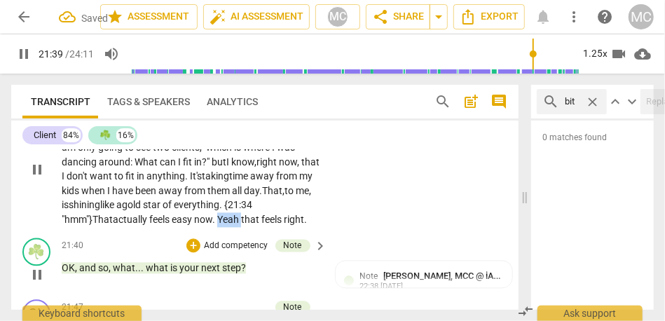
drag, startPoint x: 279, startPoint y: 265, endPoint x: 254, endPoint y: 264, distance: 25.2
click at [254, 227] on p "No . I actually feel pretty solid in it now . There is no wiggle room of : "I a…" at bounding box center [191, 169] width 258 height 115
click at [345, 216] on div "CL play_arrow pause 21:06 + Add competency keyboard_arrow_right No . I actually…" at bounding box center [264, 157] width 507 height 149
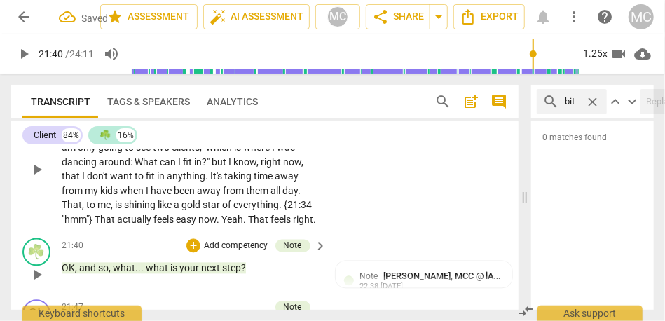
scroll to position [5067, 0]
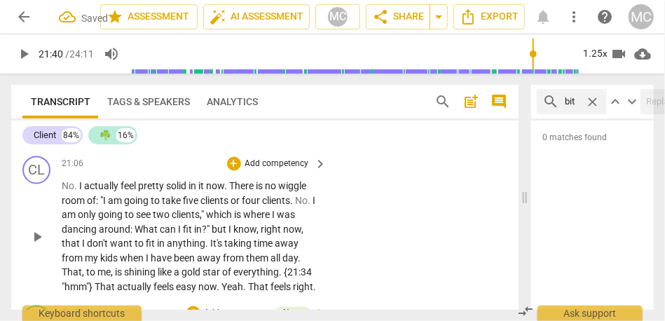
click at [279, 171] on p "Add competency" at bounding box center [277, 164] width 67 height 13
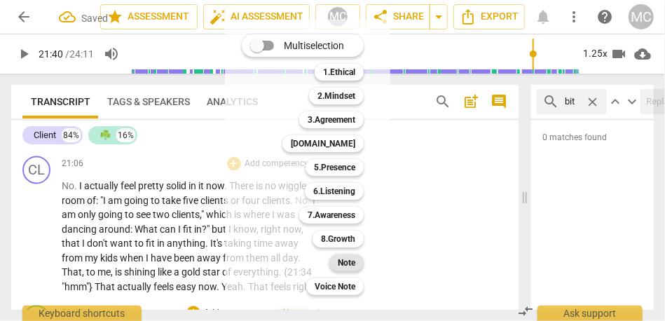
click at [343, 257] on b "Note" at bounding box center [347, 262] width 18 height 17
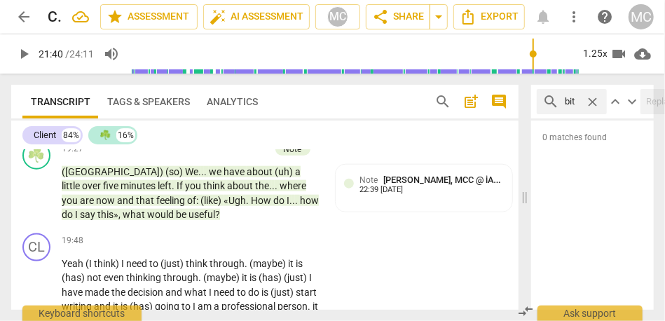
scroll to position [4746, 0]
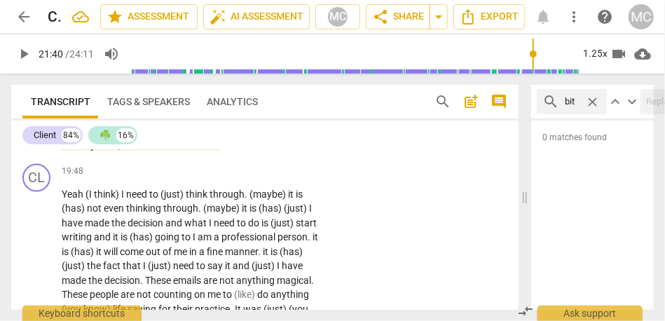
click at [188, 151] on span "useful" at bounding box center [201, 144] width 27 height 11
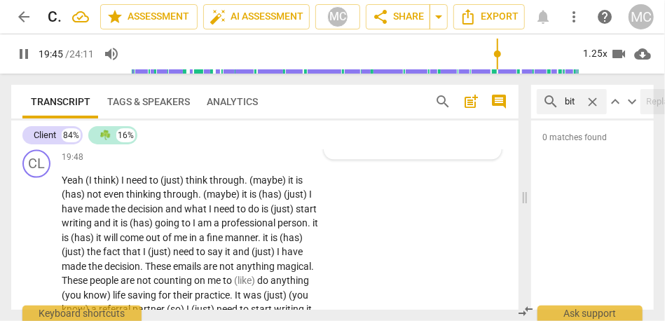
scroll to position [4763, 0]
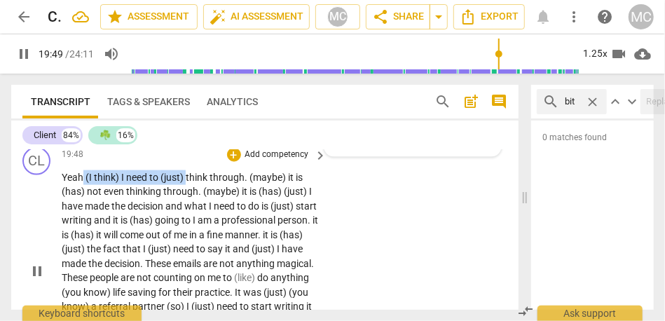
drag, startPoint x: 187, startPoint y: 220, endPoint x: 82, endPoint y: 218, distance: 105.1
click at [82, 218] on p "Yeah (I think) I need to (just) think through . (maybe) it is (has) not even th…" at bounding box center [191, 270] width 258 height 201
type input "1190"
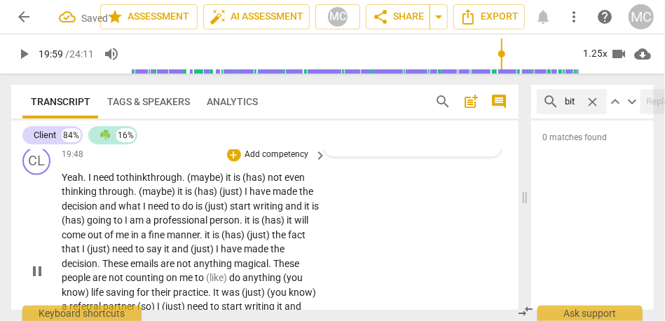
click at [72, 183] on span "Yeah. I need to" at bounding box center [94, 177] width 64 height 11
click at [88, 226] on p "Yeah. I need to think through . (maybe) it is (has) not even thinking through .…" at bounding box center [191, 270] width 258 height 201
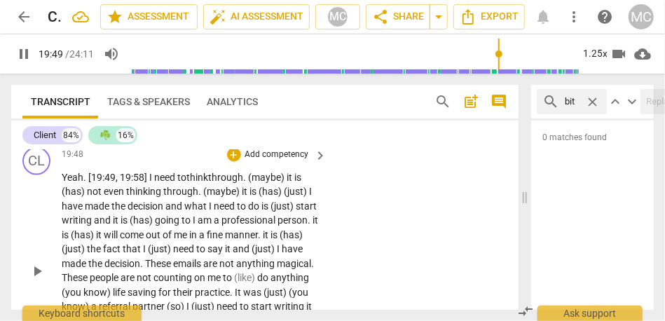
click at [169, 183] on span "Yeah. [19:49, 19:58] I need to" at bounding box center [124, 177] width 125 height 11
click at [186, 183] on span "Yeah. [19:49, 19:58] I need to" at bounding box center [124, 177] width 125 height 11
click at [191, 183] on span "think" at bounding box center [197, 177] width 22 height 11
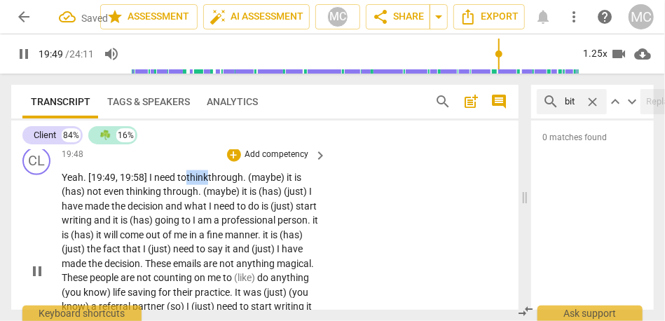
click at [191, 183] on span "think" at bounding box center [197, 177] width 22 height 11
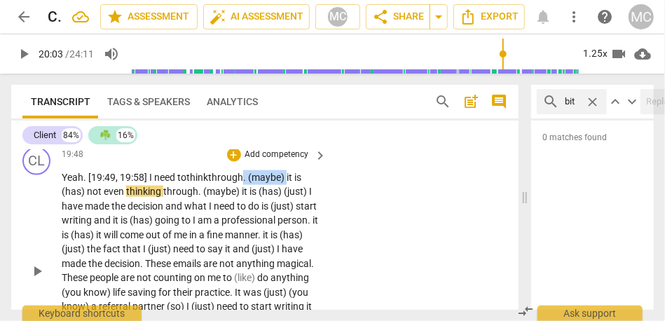
drag, startPoint x: 289, startPoint y: 220, endPoint x: 247, endPoint y: 221, distance: 42.8
click at [247, 221] on p "Yeah. [19:49, 19:58] I need to think through . (maybe) it is (has) not even thi…" at bounding box center [191, 270] width 258 height 201
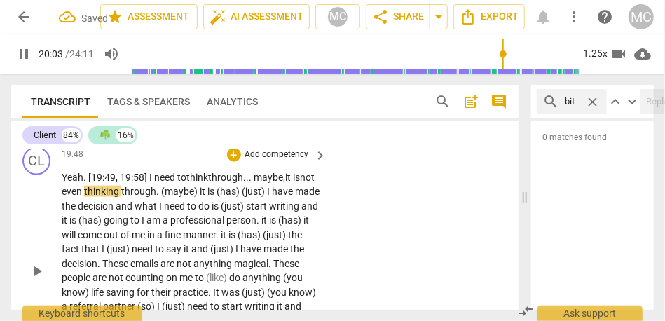
click at [317, 218] on div "Yeah. [19:49, 19:58] I need to think through... maybe, it is not even thinking …" at bounding box center [195, 270] width 267 height 201
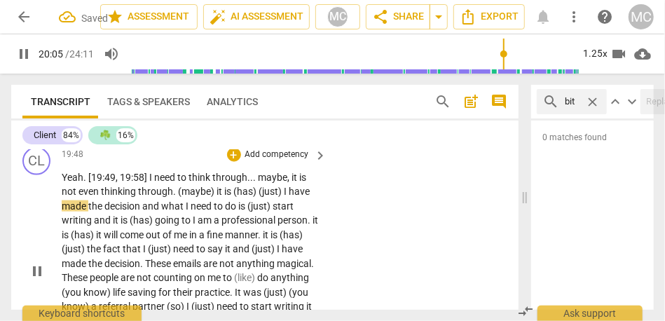
click at [132, 197] on span "thinking" at bounding box center [119, 191] width 37 height 11
click at [188, 197] on span "(maybe)" at bounding box center [197, 191] width 39 height 11
type input "1204"
click at [213, 197] on span "it" at bounding box center [217, 191] width 8 height 11
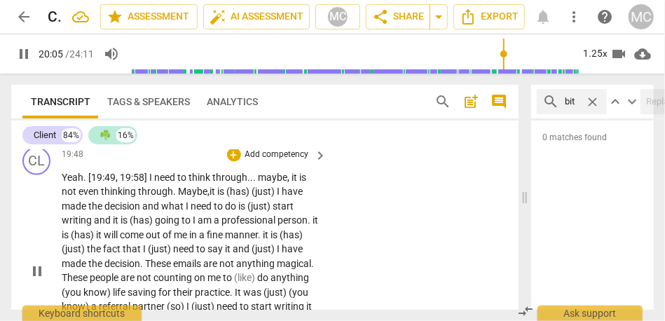
click at [186, 197] on span "aybe," at bounding box center [197, 191] width 23 height 11
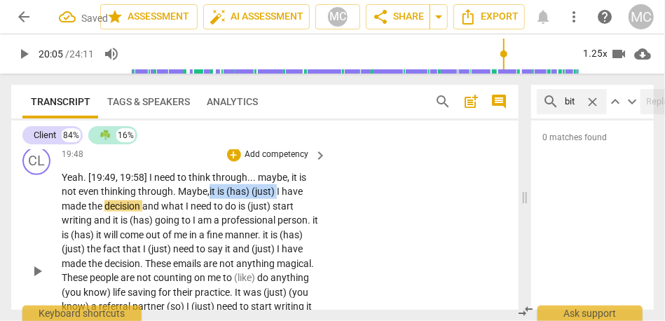
drag, startPoint x: 279, startPoint y: 235, endPoint x: 210, endPoint y: 236, distance: 68.7
click at [210, 236] on p "Yeah . [19:49 , 19:58] I need to think through . . . maybe , it is not even thi…" at bounding box center [191, 270] width 258 height 201
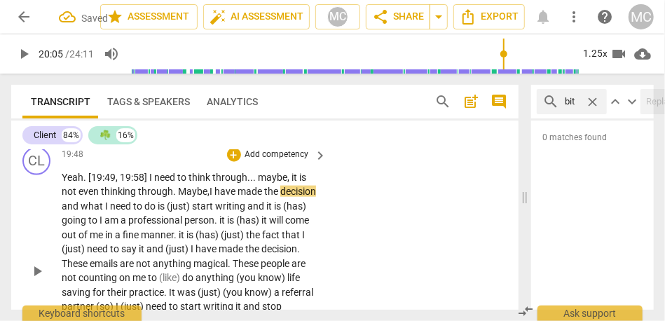
click at [222, 197] on span "have" at bounding box center [225, 191] width 23 height 11
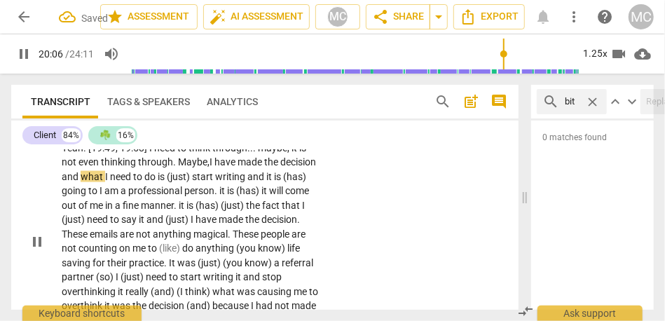
scroll to position [4794, 0]
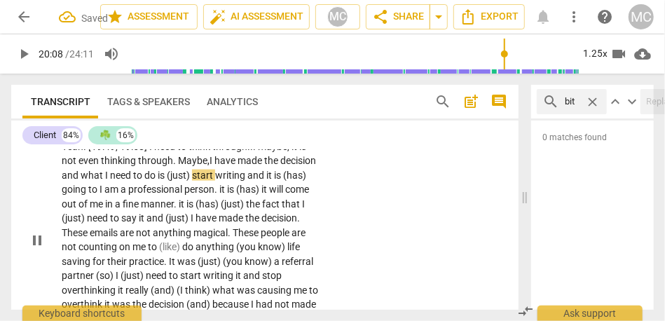
click at [215, 181] on span "start" at bounding box center [203, 175] width 23 height 11
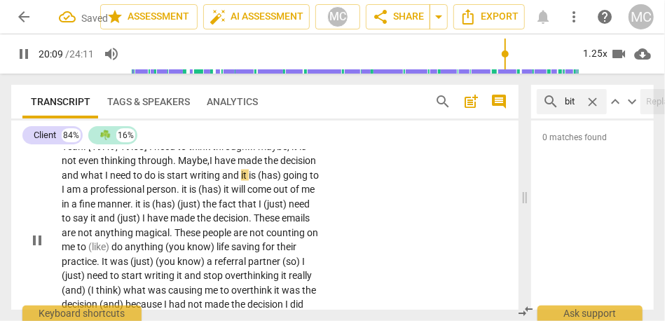
click at [241, 181] on span "and" at bounding box center [231, 175] width 19 height 11
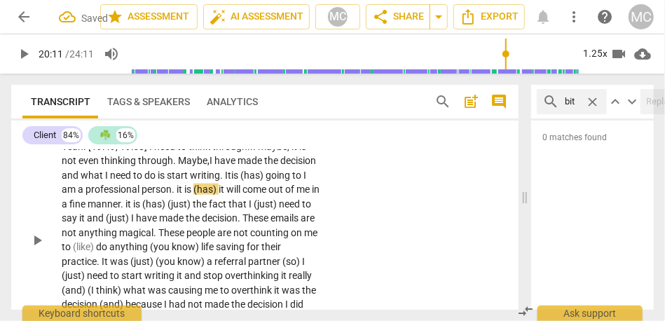
click at [223, 181] on span "writing." at bounding box center [206, 175] width 33 height 11
drag, startPoint x: 264, startPoint y: 216, endPoint x: 329, endPoint y: 216, distance: 64.4
click at [329, 216] on div "CL play_arrow pause 19:48 + Add competency keyboard_arrow_right Yeah . [19:49 ,…" at bounding box center [264, 228] width 507 height 235
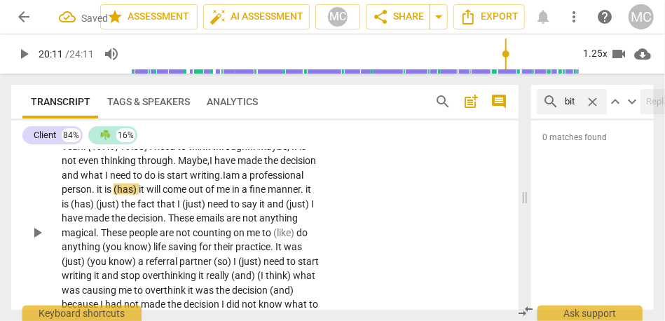
click at [242, 181] on span "am" at bounding box center [234, 175] width 16 height 11
drag, startPoint x: 195, startPoint y: 233, endPoint x: 156, endPoint y: 231, distance: 40.0
click at [156, 231] on p "Yeah . [19:49 , 19:58] I need to think through . . . maybe , it is not even thi…" at bounding box center [191, 232] width 258 height 187
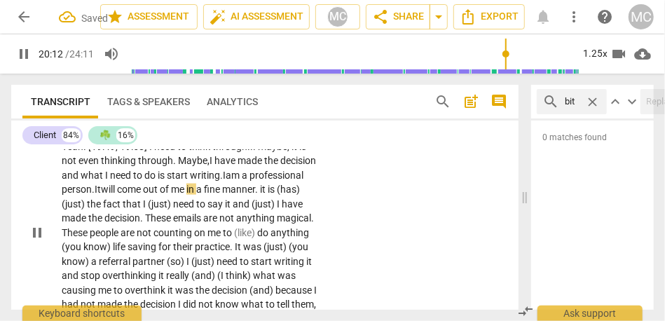
scroll to position [4816, 0]
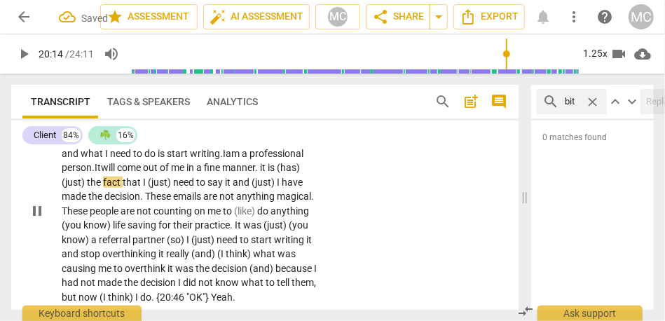
click at [186, 173] on span "me" at bounding box center [178, 167] width 15 height 11
drag, startPoint x: 169, startPoint y: 225, endPoint x: 99, endPoint y: 227, distance: 69.4
click at [99, 227] on p "Yeah . [19:49 , 19:58] I need to think through . . . maybe , it is not even thi…" at bounding box center [191, 211] width 258 height 187
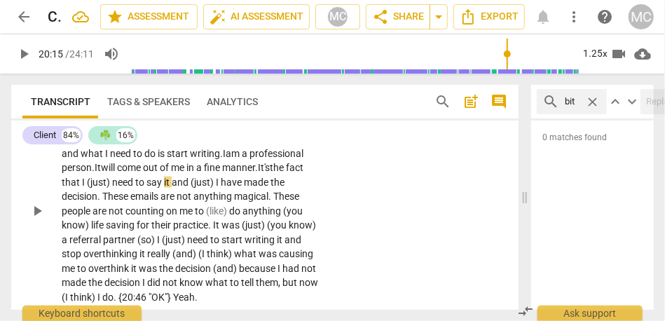
drag, startPoint x: 177, startPoint y: 226, endPoint x: 204, endPoint y: 226, distance: 27.3
click at [204, 226] on p "Yeah . [19:49 , 19:58] I need to think through . . . maybe , it is not even thi…" at bounding box center [191, 211] width 258 height 187
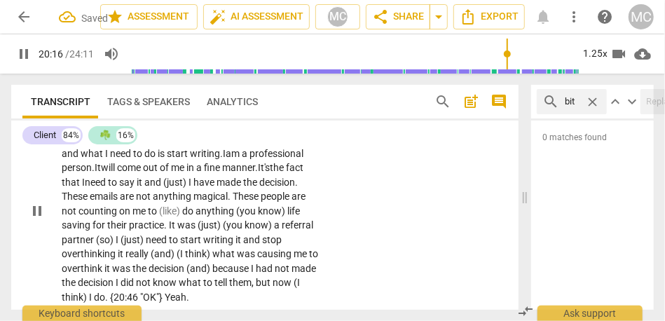
click at [270, 173] on span "the" at bounding box center [278, 167] width 16 height 11
drag, startPoint x: 279, startPoint y: 224, endPoint x: 236, endPoint y: 224, distance: 43.4
click at [236, 224] on p "Yeah . [19:49 , 19:58] I need to think through . . . maybe , it is not even thi…" at bounding box center [191, 211] width 258 height 187
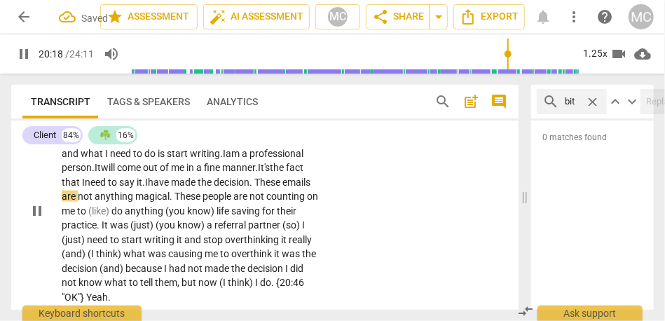
scroll to position [4872, 0]
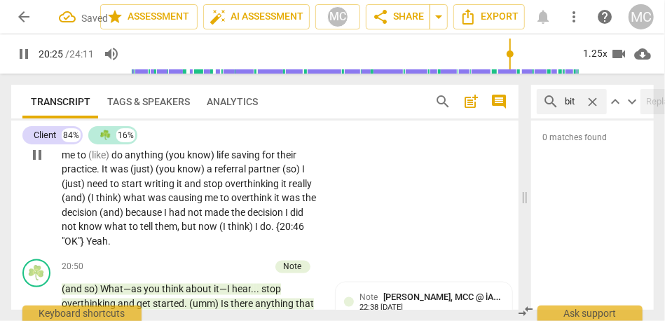
click at [125, 160] on span "do" at bounding box center [117, 154] width 13 height 11
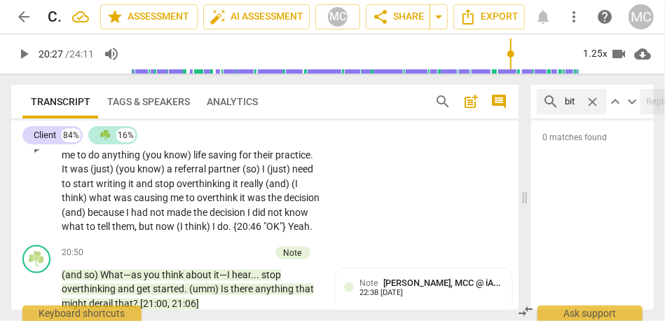
click at [233, 146] on span "are" at bounding box center [241, 139] width 16 height 11
click at [249, 146] on span "not" at bounding box center [257, 139] width 17 height 11
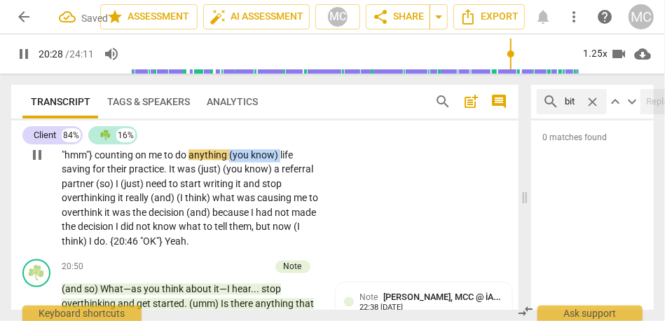
drag, startPoint x: 151, startPoint y: 212, endPoint x: 100, endPoint y: 212, distance: 50.4
click at [100, 212] on p "Yeah . [19:49 , 19:58] I need to think through . . . maybe , it is not even thi…" at bounding box center [191, 155] width 258 height 187
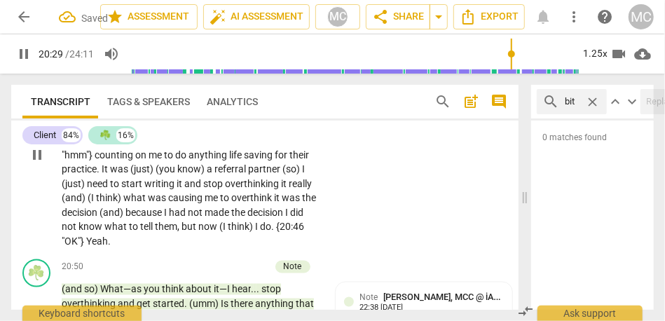
click at [244, 160] on span "saving" at bounding box center [259, 154] width 31 height 11
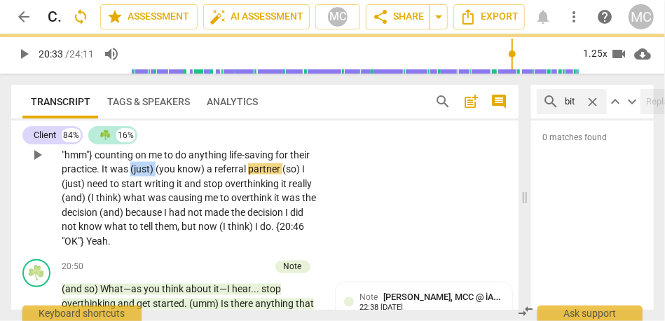
drag, startPoint x: 254, startPoint y: 212, endPoint x: 333, endPoint y: 212, distance: 79.2
click at [333, 212] on div "CL play_arrow pause 19:48 + Add competency keyboard_arrow_right Yeah . [19:49 ,…" at bounding box center [264, 143] width 507 height 221
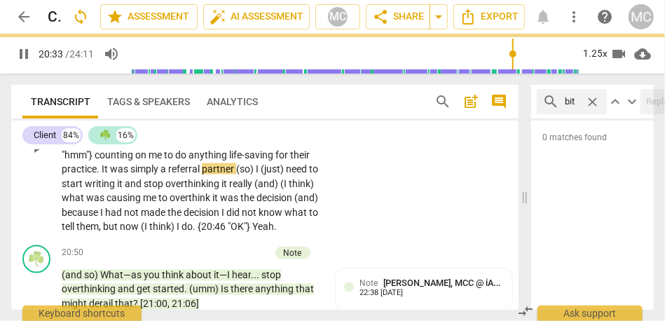
click at [433, 200] on div "CL play_arrow pause 19:48 + Add competency keyboard_arrow_right Yeah . [19:49 ,…" at bounding box center [264, 136] width 507 height 207
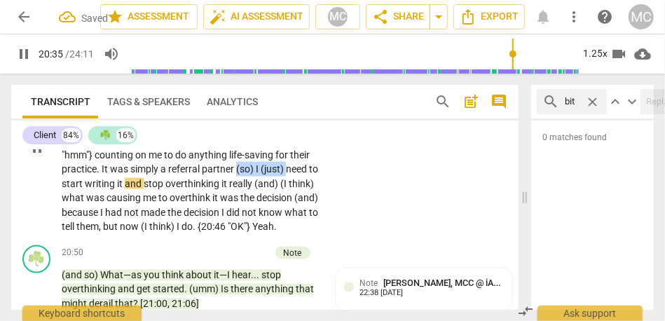
drag, startPoint x: 178, startPoint y: 226, endPoint x: 130, endPoint y: 226, distance: 48.3
click at [130, 226] on p "Yeah . [19:49 , 19:58] I need to think through . . . maybe , it is not even thi…" at bounding box center [191, 148] width 258 height 172
type input "1236"
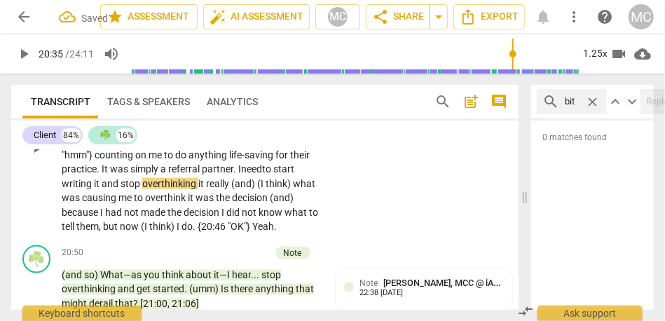
click at [241, 174] on span "need" at bounding box center [251, 168] width 21 height 11
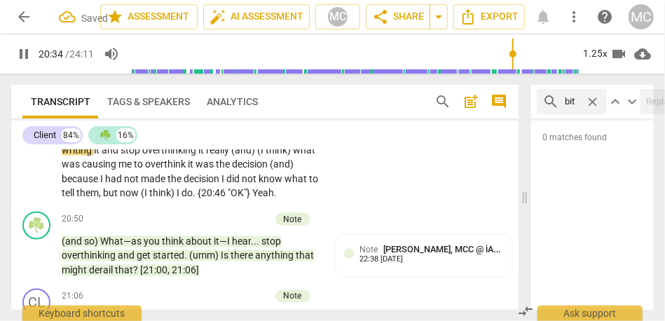
scroll to position [4908, 0]
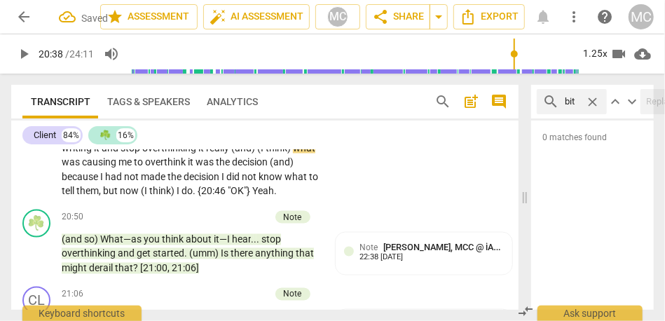
click at [198, 153] on span "it" at bounding box center [202, 147] width 8 height 11
click at [142, 153] on span "overthinking" at bounding box center [170, 147] width 56 height 11
drag, startPoint x: 219, startPoint y: 205, endPoint x: 153, endPoint y: 203, distance: 65.2
click at [153, 198] on p "Yeah . [19:49 , 19:58] I need to think through . . . maybe , it is not even thi…" at bounding box center [191, 112] width 258 height 172
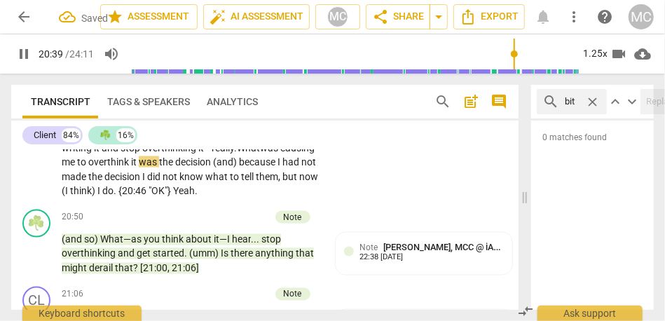
click at [158, 198] on p "Yeah . [19:49 , 19:58] I need to think through . . . maybe , it is not even thi…" at bounding box center [191, 112] width 258 height 172
click at [237, 153] on span "What" at bounding box center [248, 147] width 23 height 11
click at [139, 167] on span "was" at bounding box center [149, 161] width 20 height 11
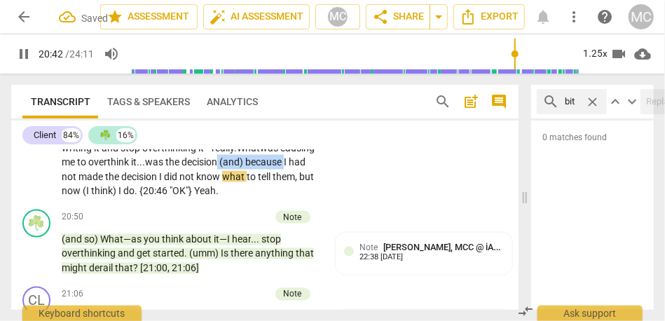
drag, startPoint x: 217, startPoint y: 220, endPoint x: 149, endPoint y: 220, distance: 67.9
click at [149, 198] on p "Yeah . [19:49 , 19:58] I need to think through . . . maybe , it is not even thi…" at bounding box center [191, 112] width 258 height 172
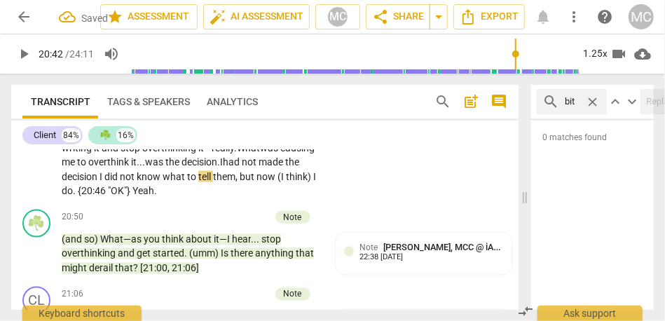
click at [223, 167] on span "had" at bounding box center [232, 161] width 19 height 11
click at [104, 182] on span "I" at bounding box center [101, 176] width 5 height 11
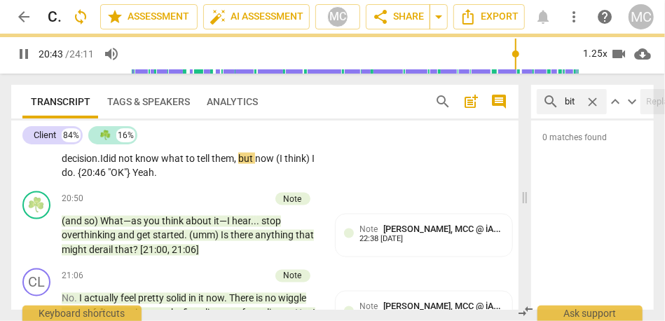
click at [255, 164] on span "now" at bounding box center [265, 158] width 21 height 11
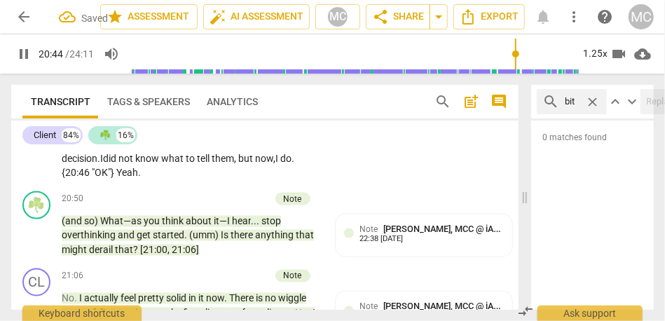
click at [337, 186] on div "CL play_arrow pause 19:48 + Add competency keyboard_arrow_right Yeah . [19:49 ,…" at bounding box center [264, 82] width 507 height 207
type input "1253"
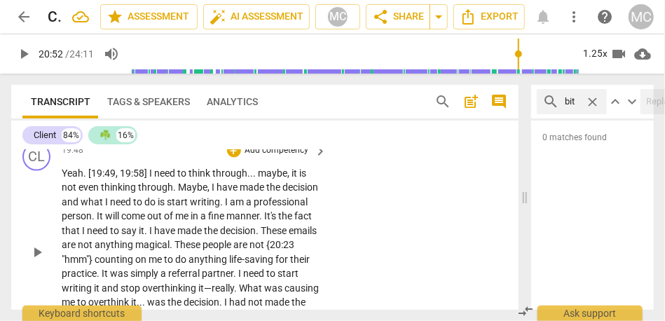
scroll to position [4759, 0]
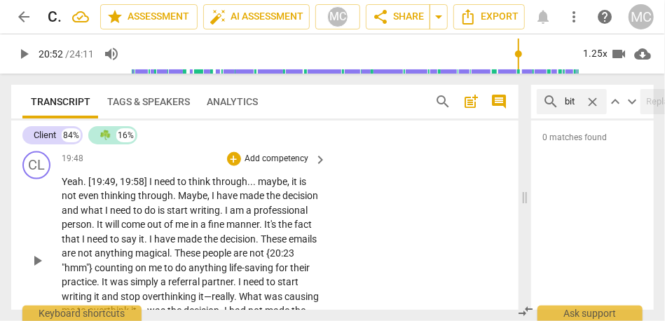
click at [262, 165] on p "Add competency" at bounding box center [277, 159] width 67 height 13
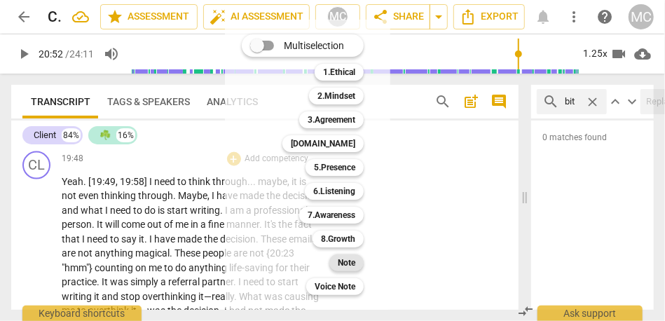
click at [345, 260] on b "Note" at bounding box center [347, 262] width 18 height 17
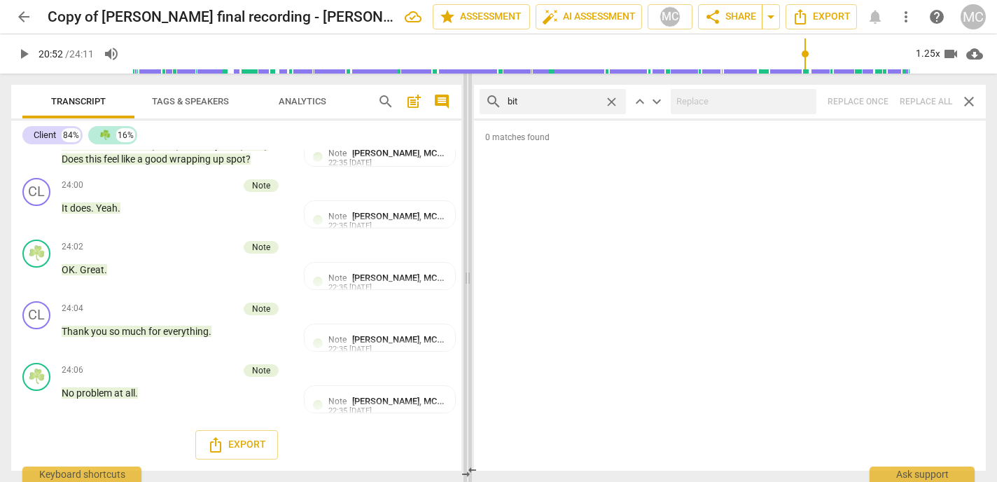
scroll to position [6606, 0]
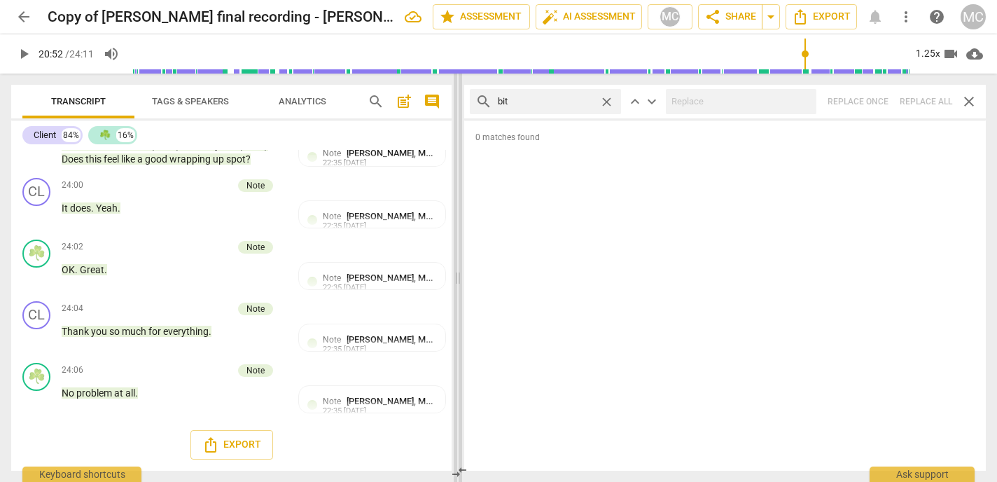
drag, startPoint x: 857, startPoint y: 275, endPoint x: 458, endPoint y: 277, distance: 399.3
click at [458, 277] on span at bounding box center [458, 278] width 8 height 408
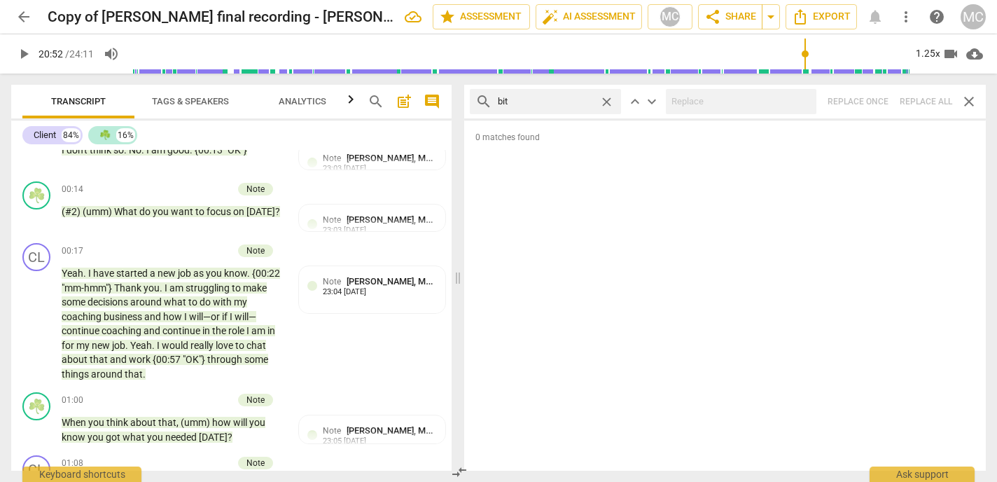
scroll to position [0, 0]
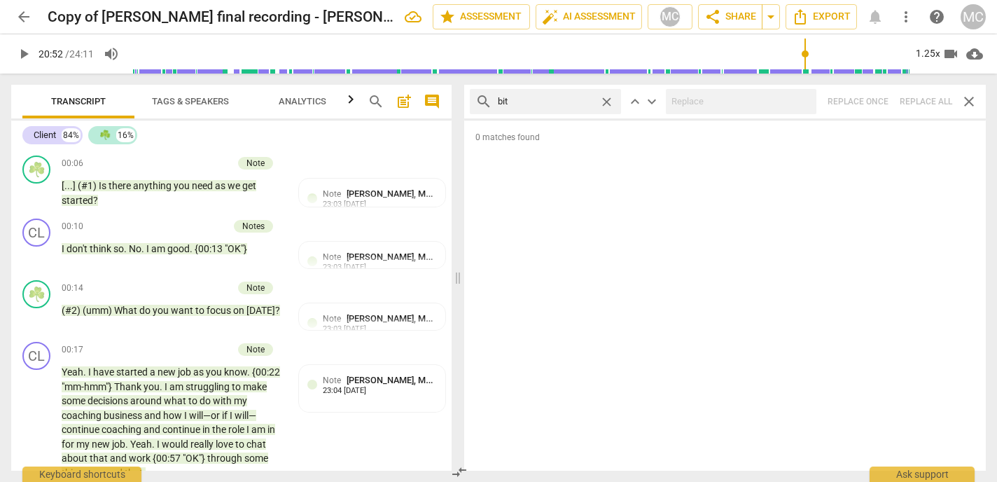
click at [182, 100] on span "Tags & Speakers" at bounding box center [190, 101] width 77 height 11
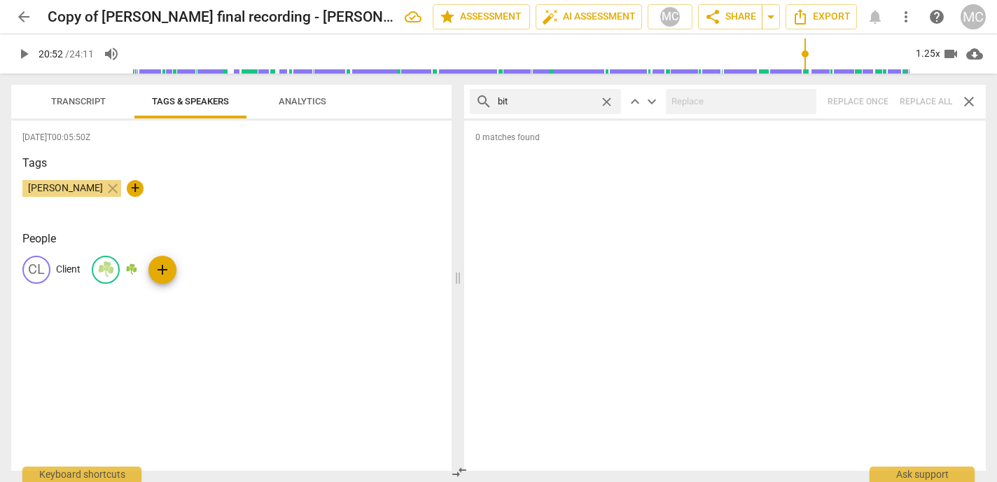
click at [127, 265] on p "☘️" at bounding box center [131, 269] width 12 height 15
type input "Coach"
